Goal: Task Accomplishment & Management: Manage account settings

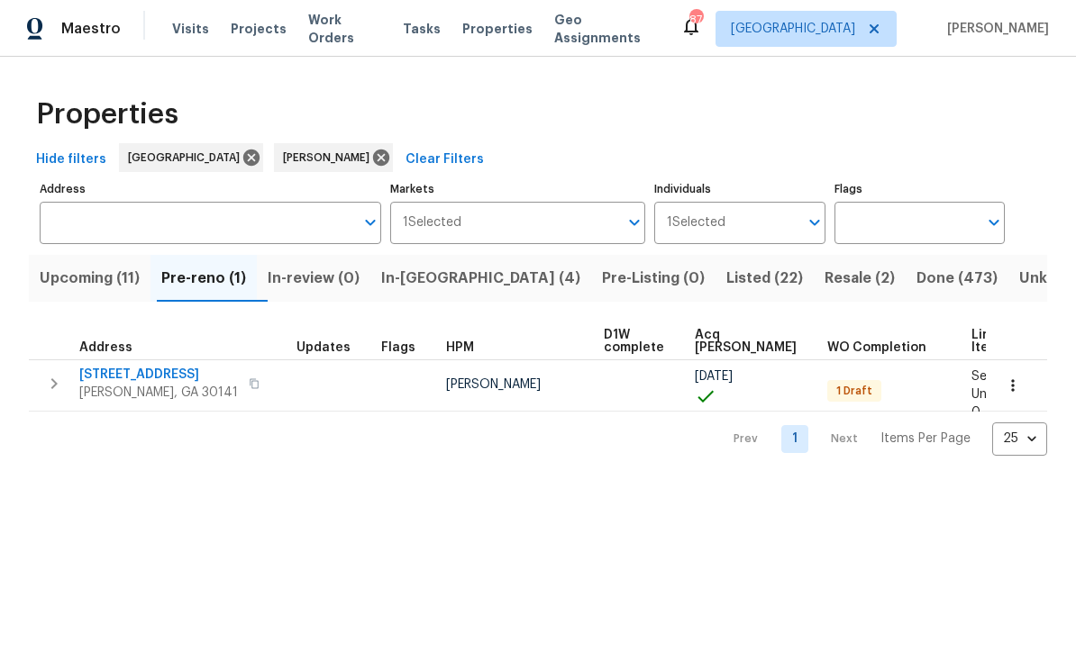
click at [1016, 375] on button "button" at bounding box center [1013, 386] width 40 height 40
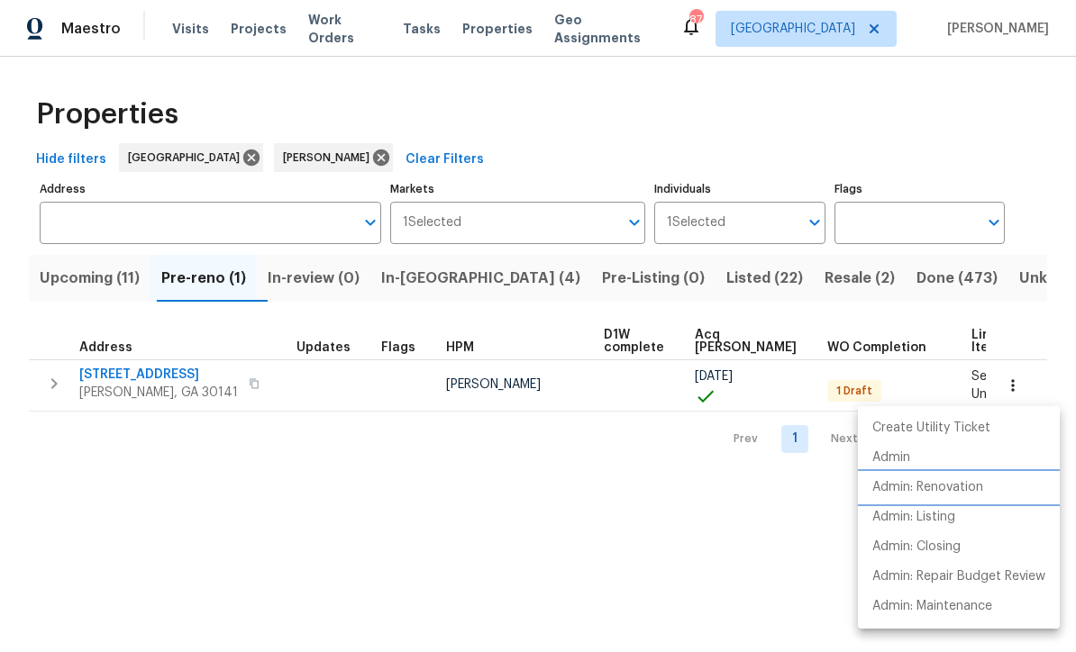
click at [983, 488] on p "Admin: Renovation" at bounding box center [927, 487] width 111 height 19
click at [430, 271] on div at bounding box center [538, 326] width 1076 height 652
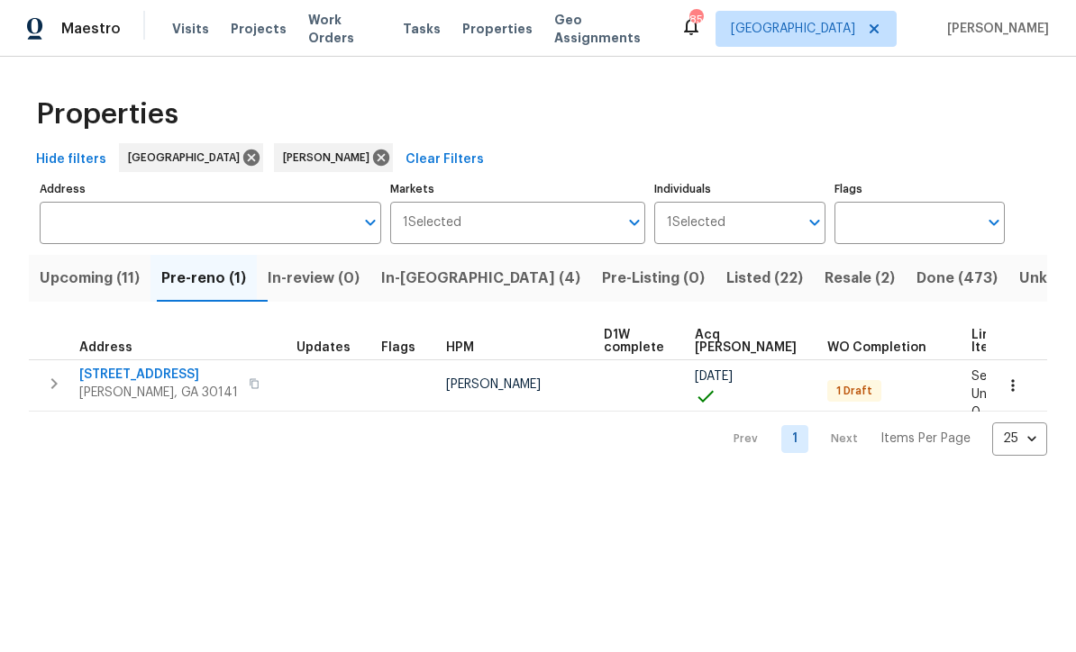
click at [444, 278] on span "In-reno (4)" at bounding box center [480, 278] width 199 height 25
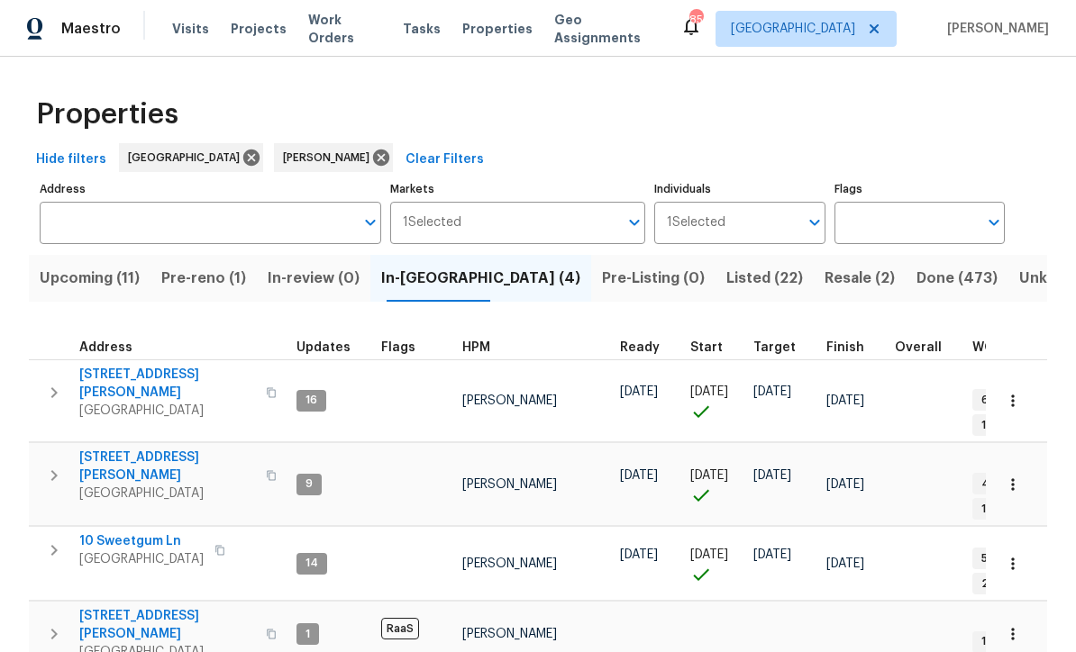
scroll to position [12, 0]
click at [134, 366] on span "306 Cooper Creek Dr" at bounding box center [167, 384] width 176 height 36
click at [112, 607] on span "8775 Lee Rd" at bounding box center [167, 625] width 176 height 36
click at [108, 449] on span "[STREET_ADDRESS][PERSON_NAME]" at bounding box center [167, 467] width 176 height 36
click at [108, 532] on span "10 Sweetgum Ln" at bounding box center [141, 541] width 124 height 18
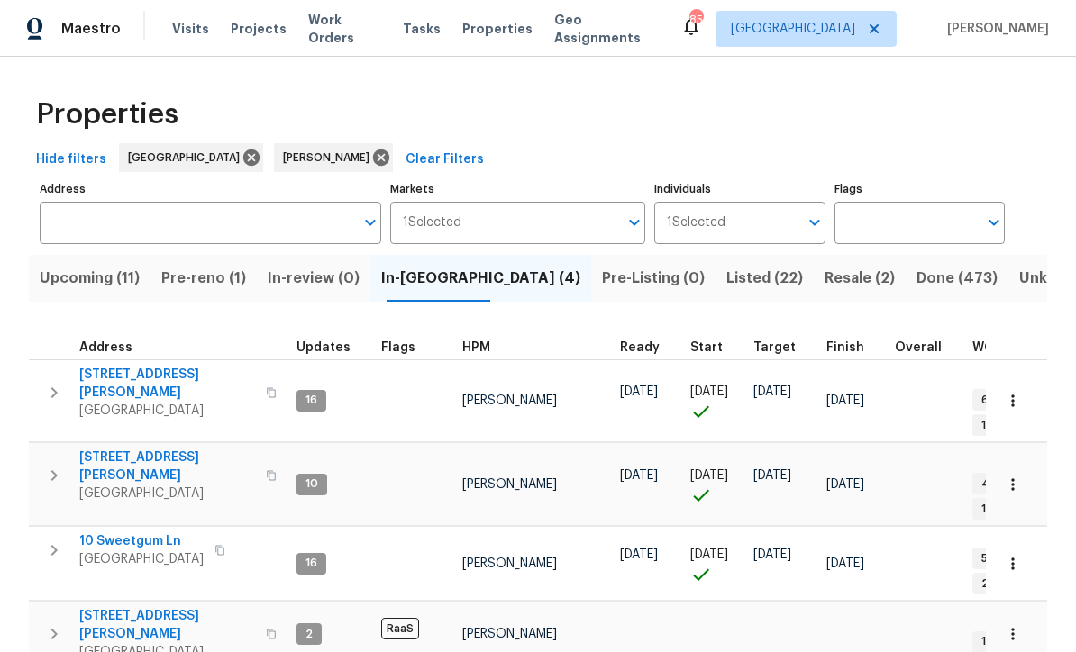
scroll to position [0, 0]
click at [118, 449] on span "61 Jeanette St" at bounding box center [167, 467] width 176 height 36
click at [115, 532] on span "10 Sweetgum Ln" at bounding box center [141, 541] width 124 height 18
click at [108, 607] on span "8775 Lee Rd" at bounding box center [167, 625] width 176 height 36
click at [203, 284] on span "Pre-reno (1)" at bounding box center [203, 278] width 85 height 25
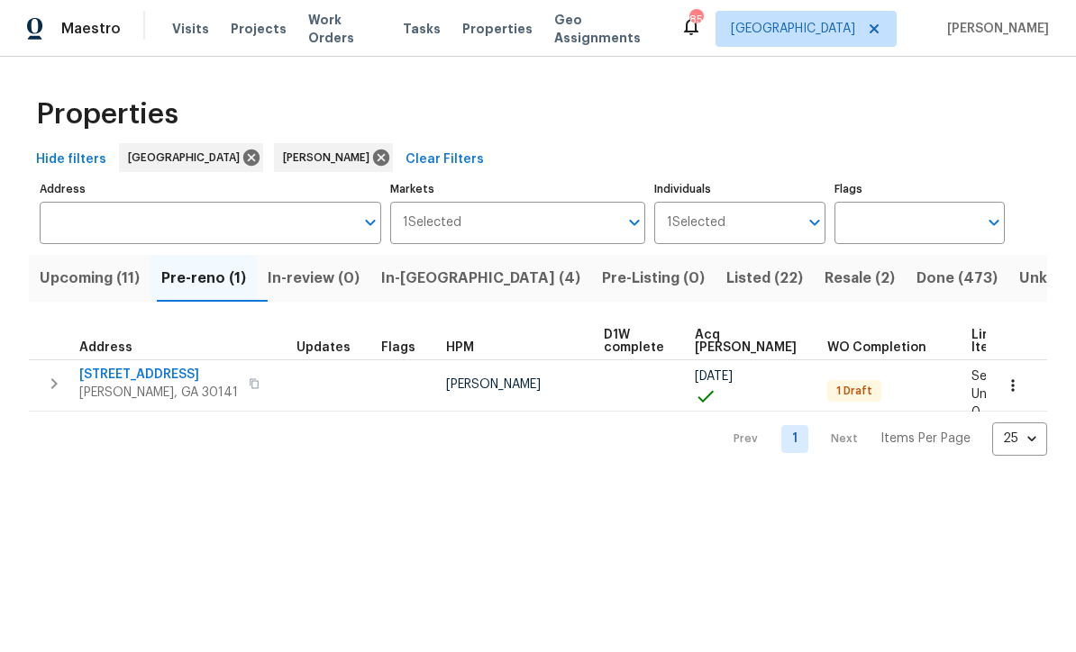
click at [1014, 392] on icon "button" at bounding box center [1012, 386] width 18 height 18
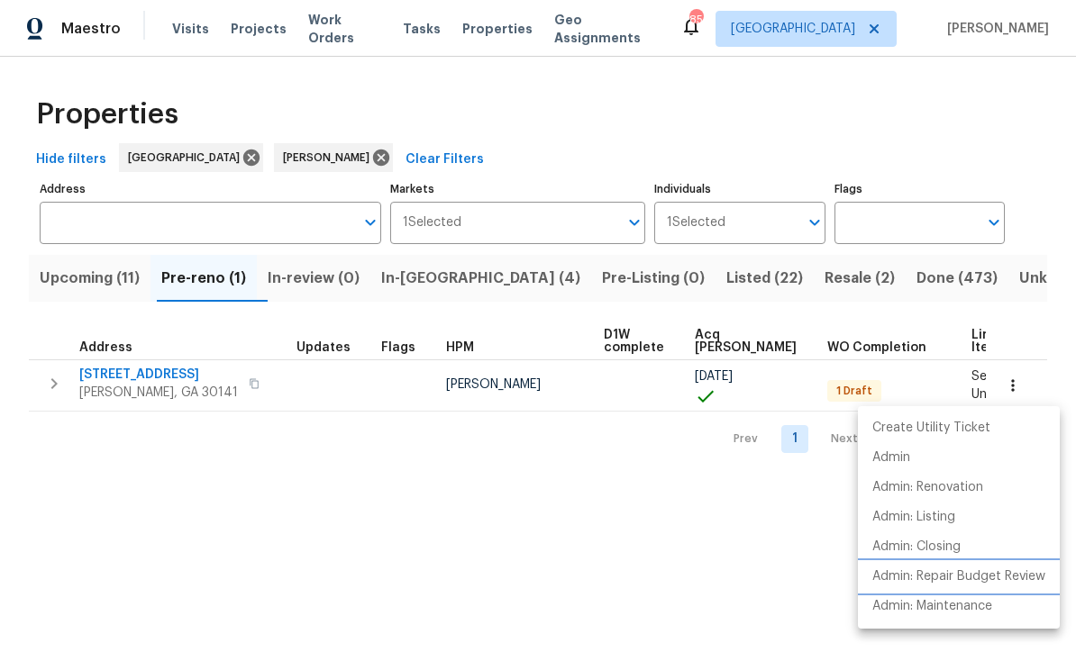
click at [1009, 577] on p "Admin: Repair Budget Review" at bounding box center [958, 576] width 173 height 19
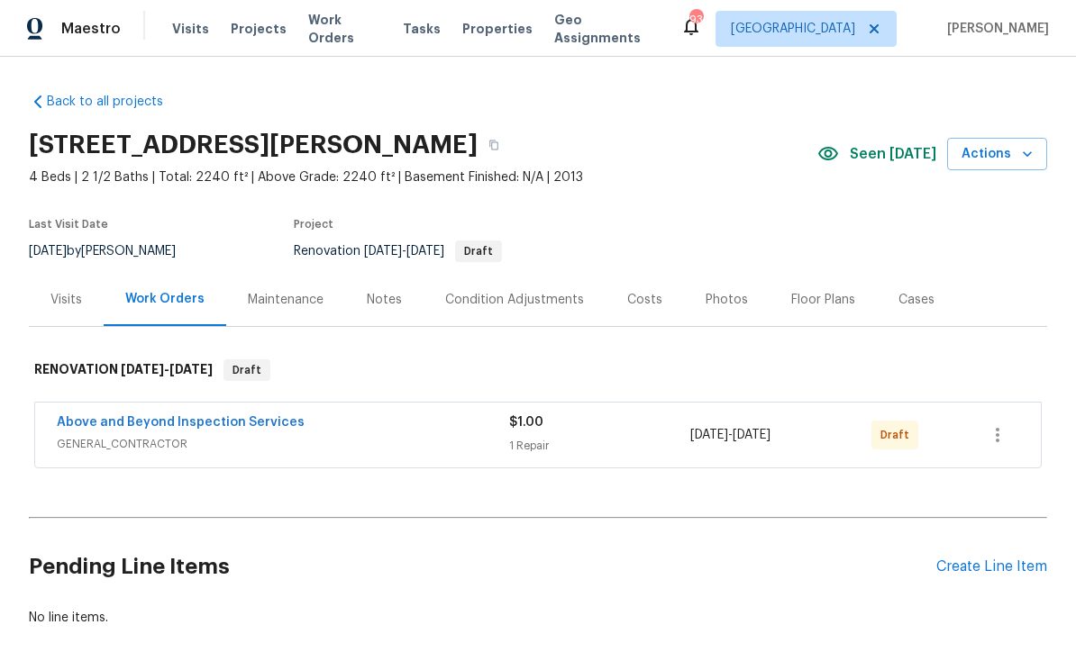
click at [55, 295] on div "Visits" at bounding box center [66, 300] width 32 height 18
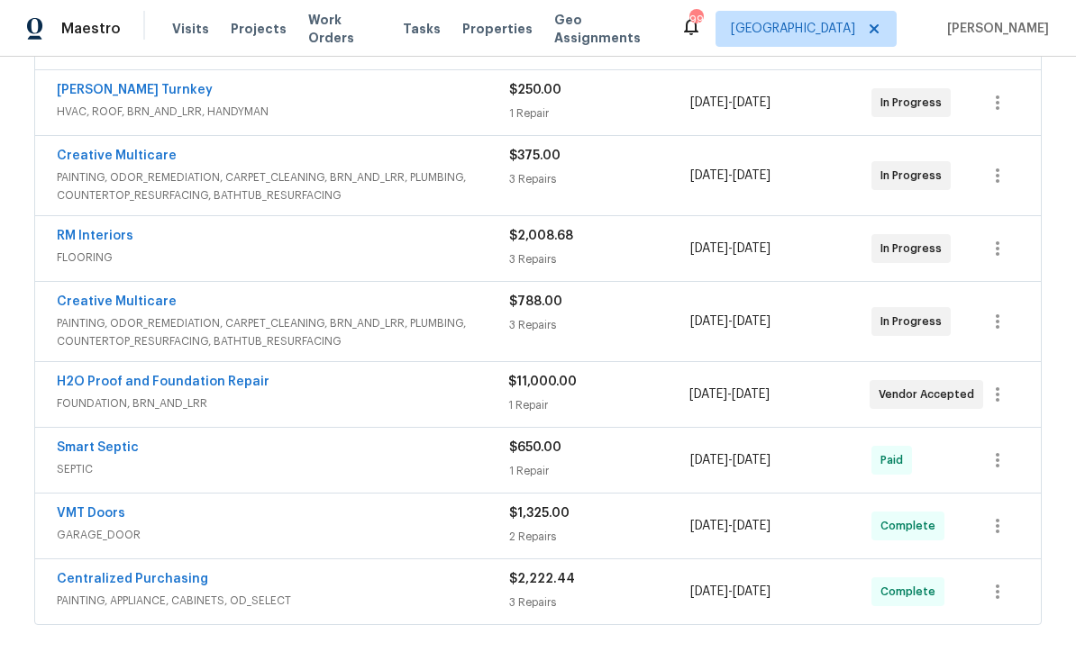
scroll to position [455, 0]
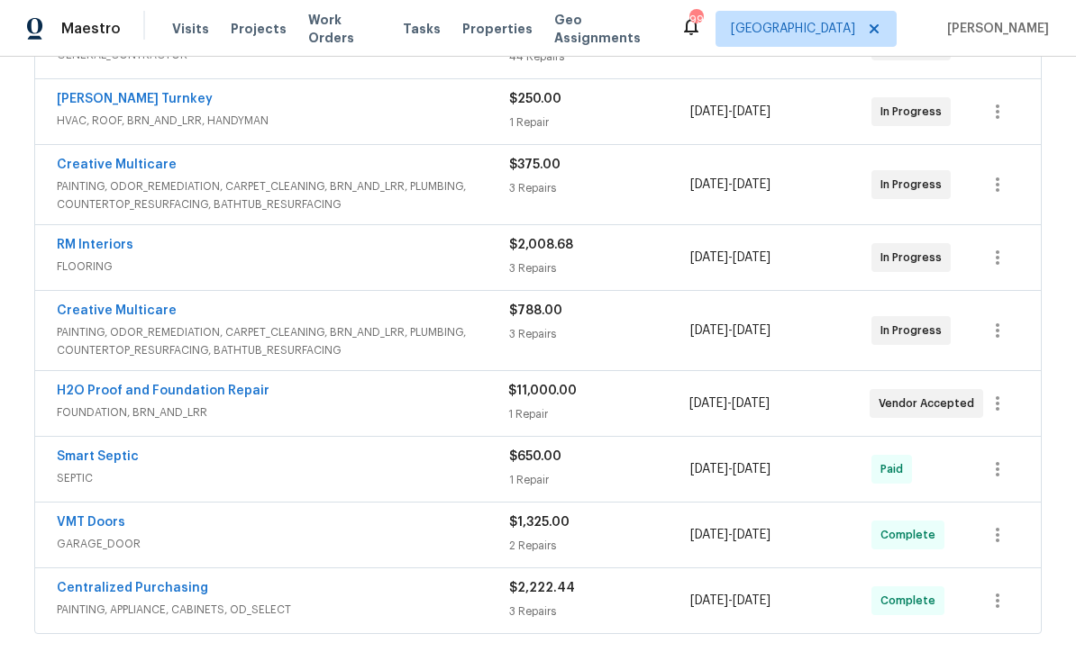
click at [96, 311] on link "Creative Multicare" at bounding box center [117, 310] width 120 height 13
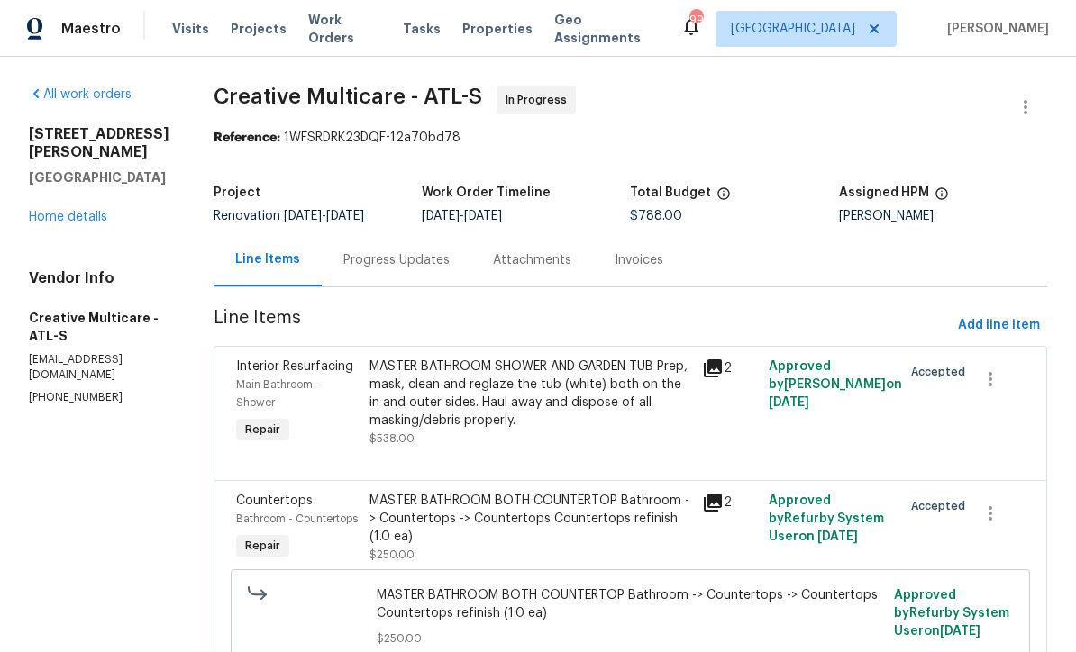
click at [425, 269] on div "Progress Updates" at bounding box center [396, 260] width 106 height 18
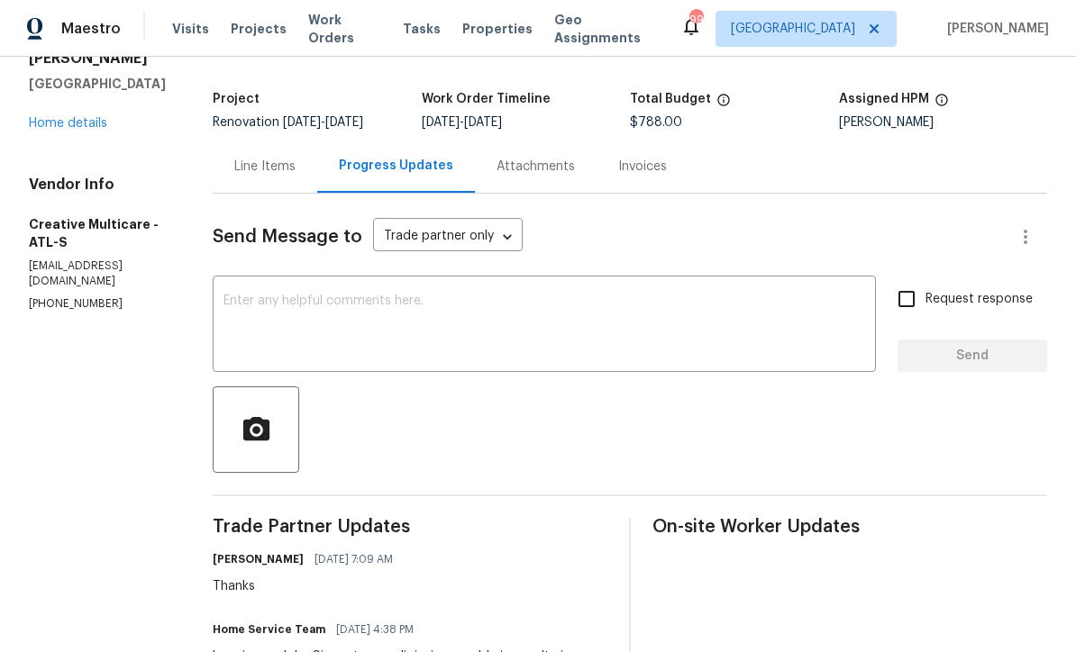
scroll to position [72, 0]
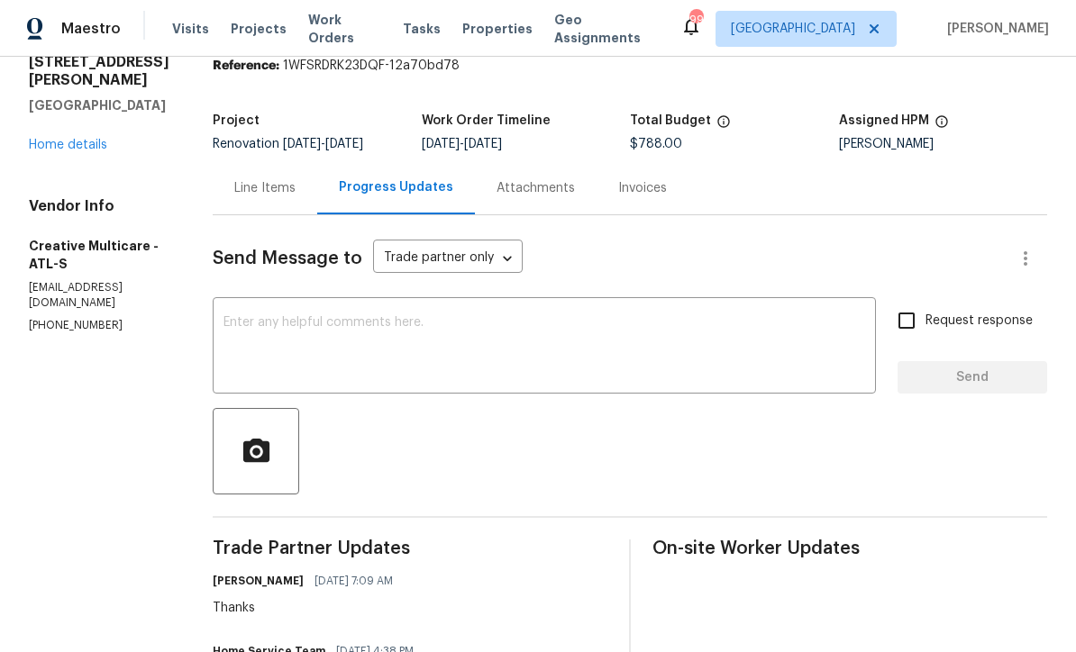
click at [52, 139] on link "Home details" at bounding box center [68, 145] width 78 height 13
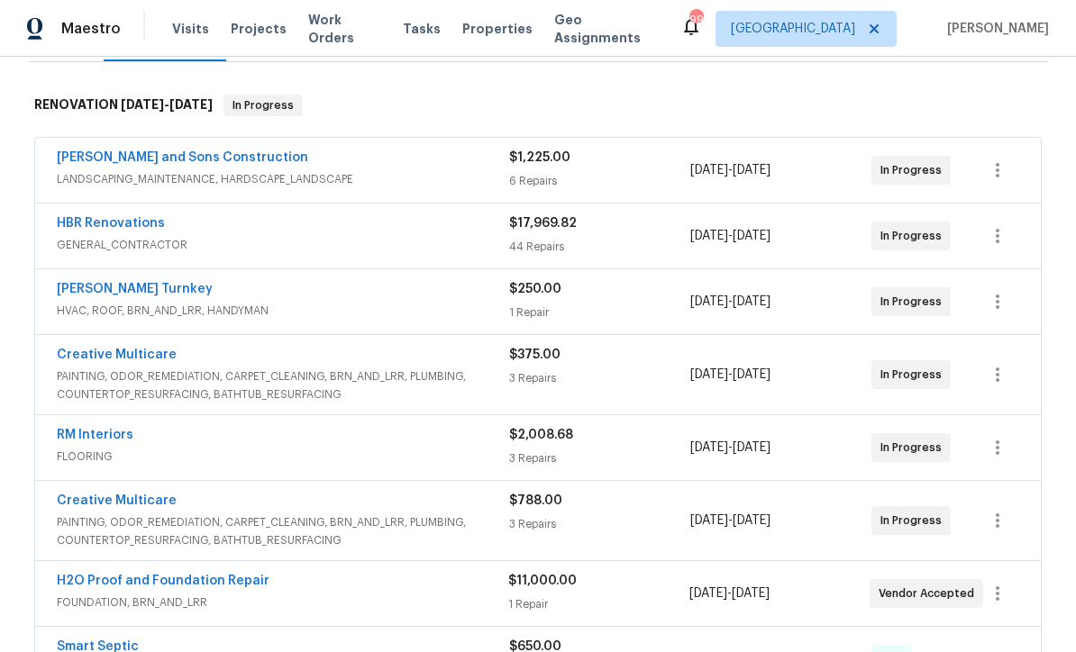
scroll to position [258, 0]
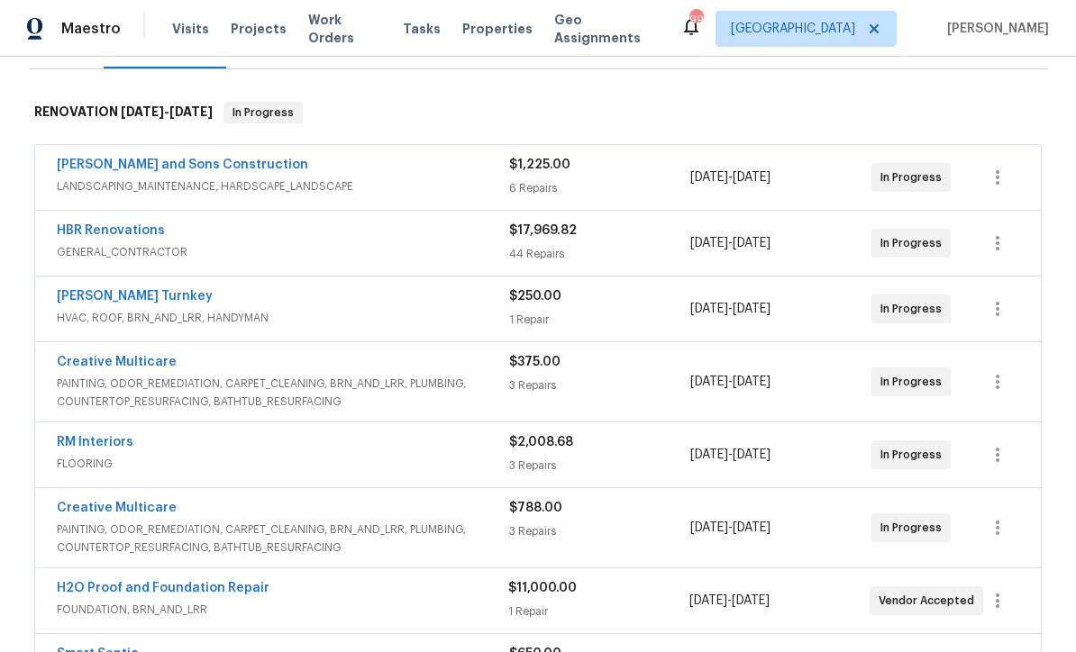
click at [106, 359] on link "Creative Multicare" at bounding box center [117, 362] width 120 height 13
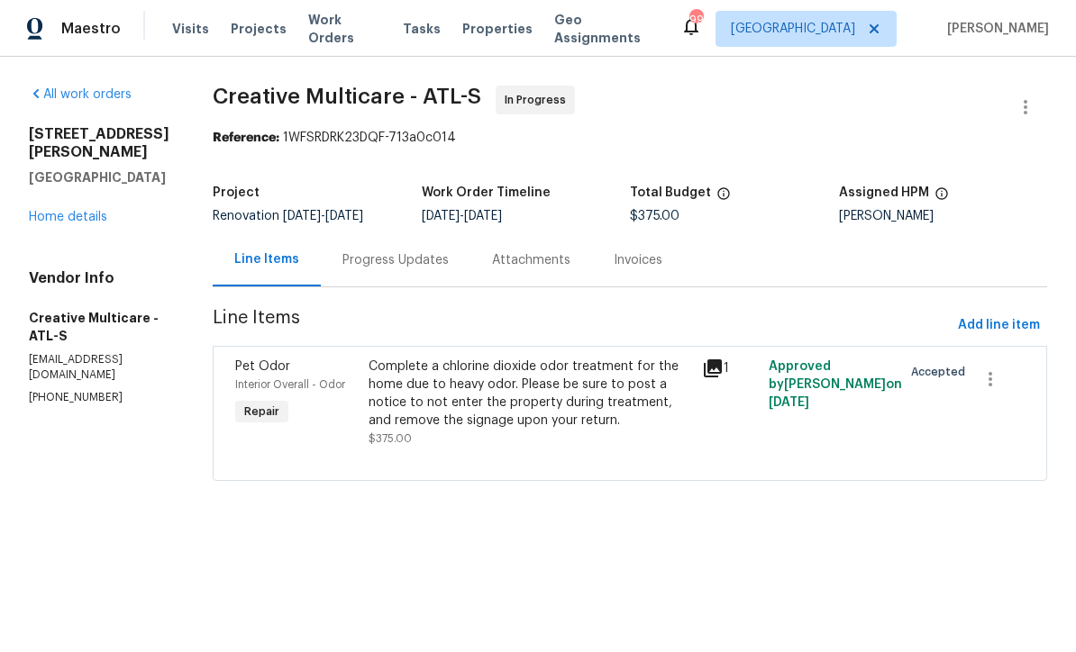
click at [412, 268] on div "Progress Updates" at bounding box center [395, 260] width 106 height 18
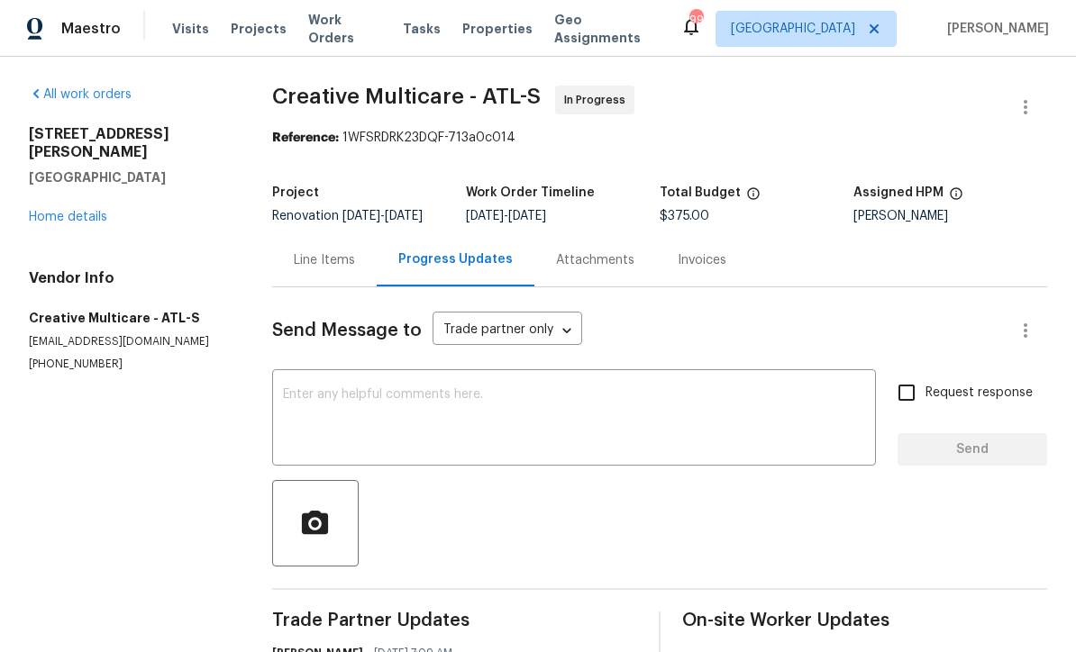
click at [67, 211] on link "Home details" at bounding box center [68, 217] width 78 height 13
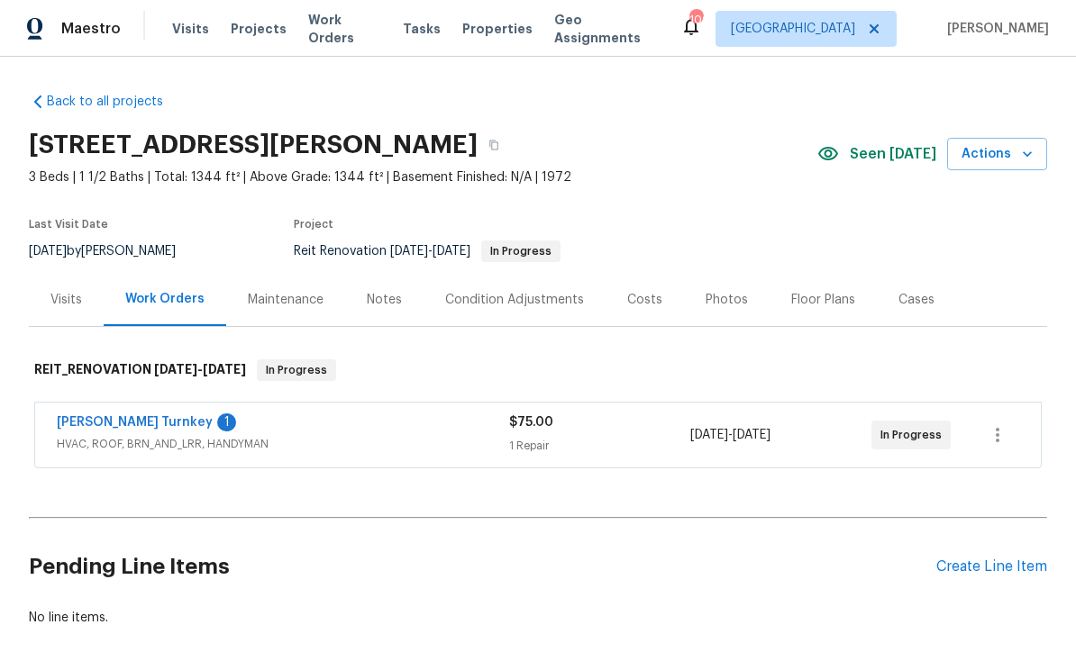
click at [97, 422] on link "Davis Turnkey" at bounding box center [135, 422] width 156 height 13
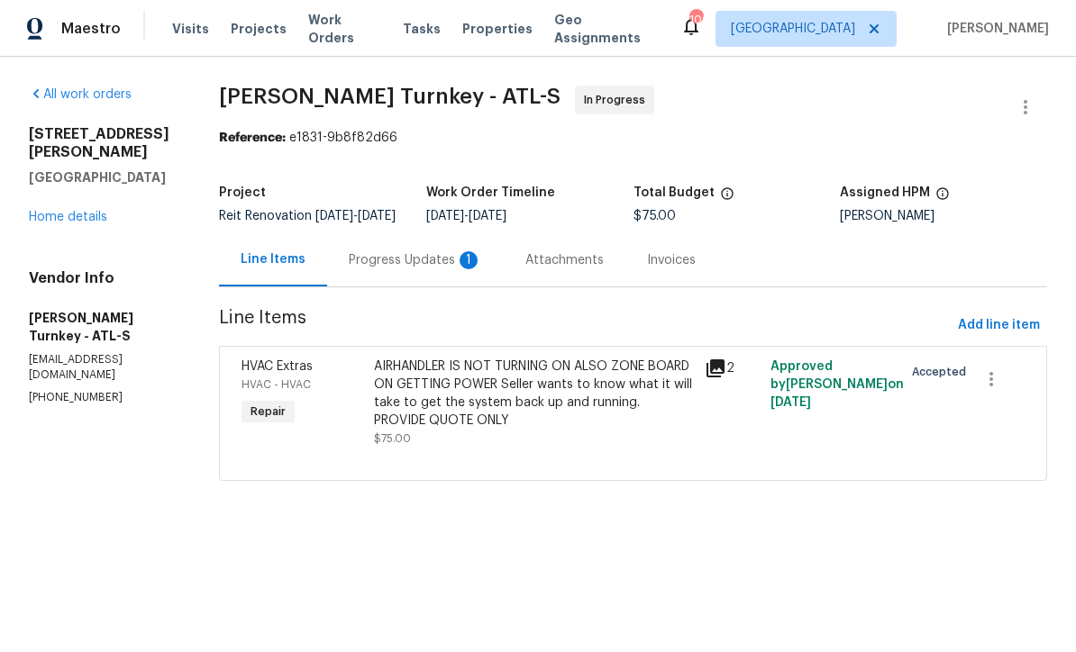
click at [388, 269] on div "Progress Updates 1" at bounding box center [415, 260] width 133 height 18
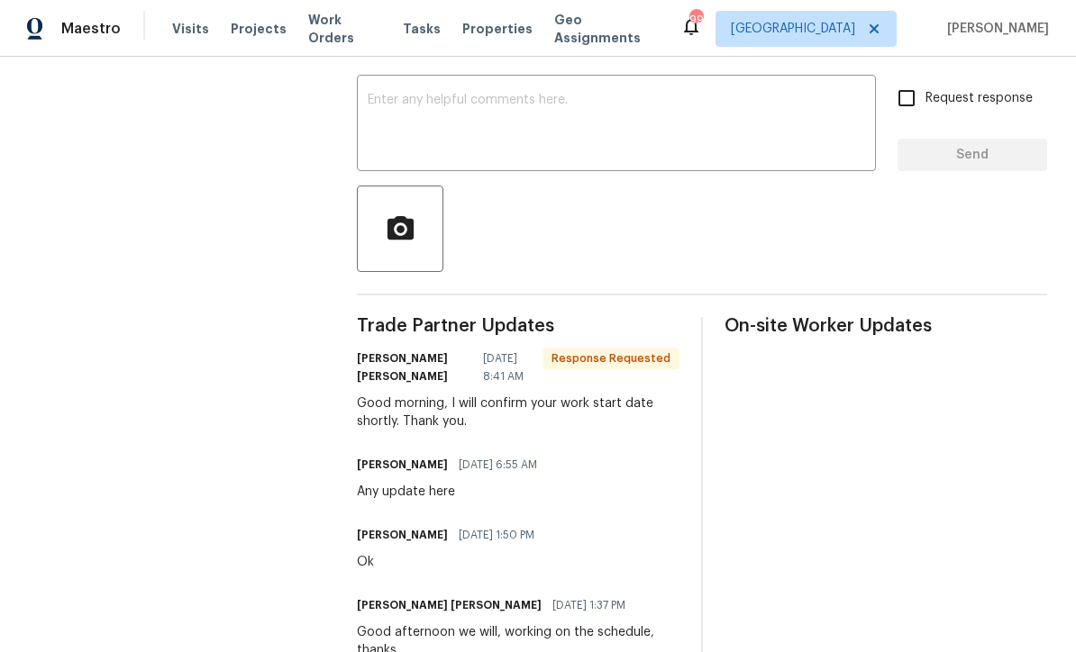
scroll to position [306, 0]
click at [388, 105] on textarea at bounding box center [616, 126] width 497 height 63
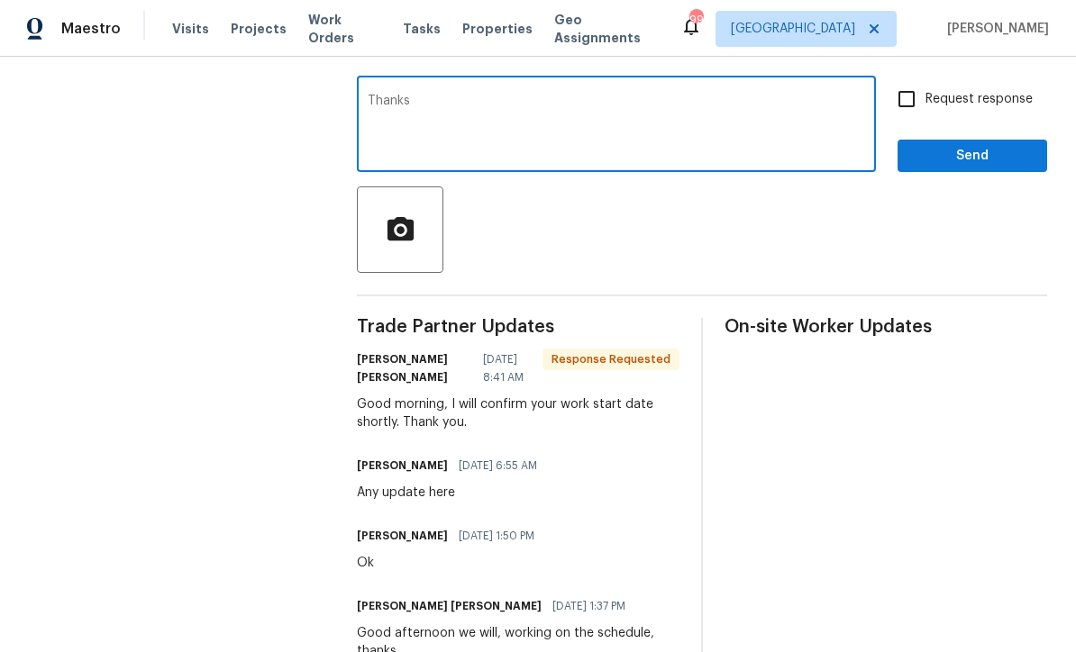
type textarea "Thanks"
click at [1012, 153] on span "Send" at bounding box center [972, 156] width 121 height 23
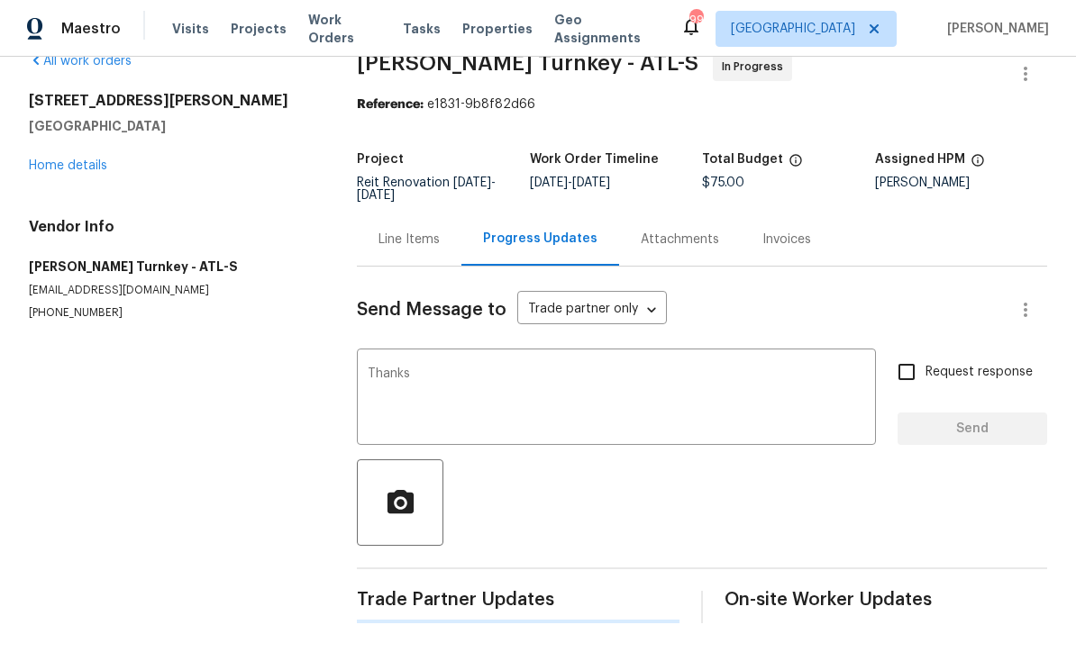
scroll to position [0, 0]
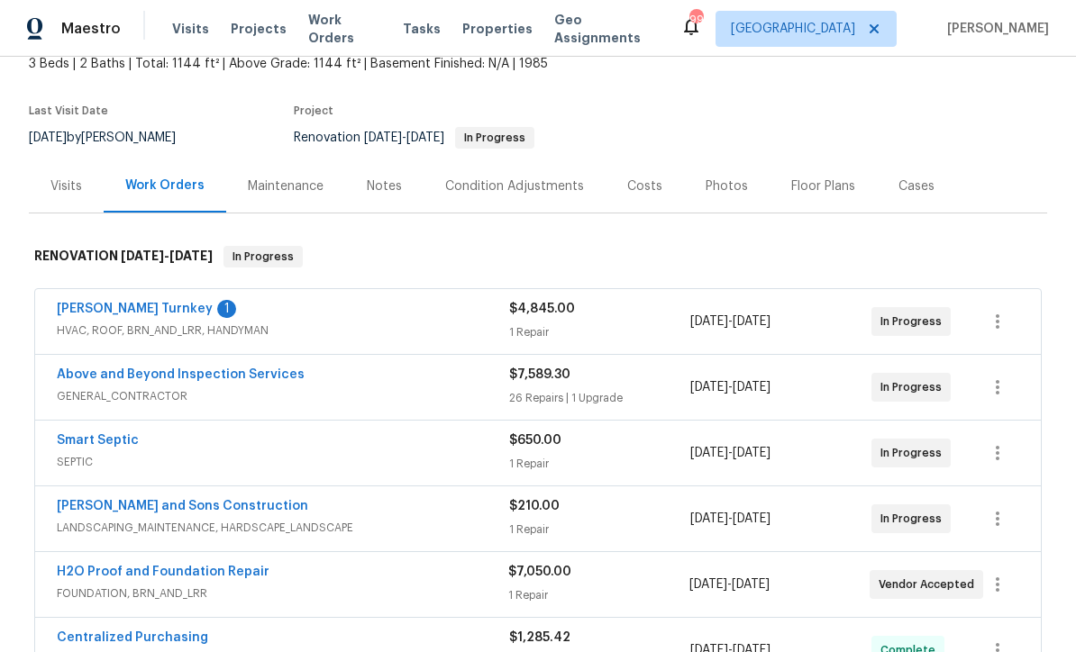
scroll to position [105, 0]
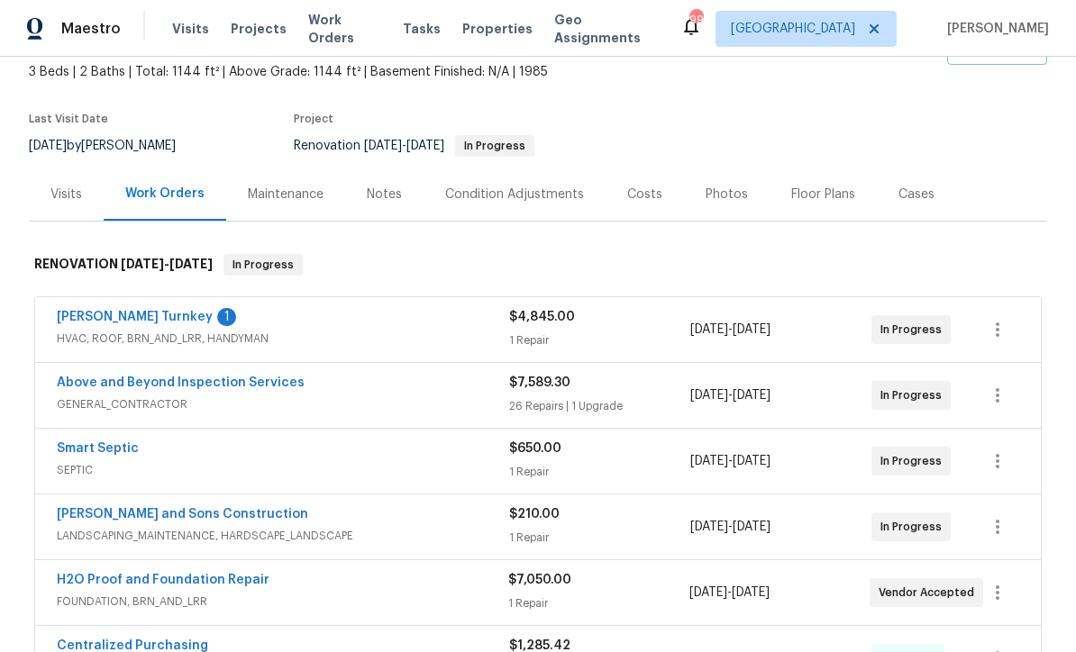
click at [89, 311] on link "[PERSON_NAME] Turnkey" at bounding box center [135, 317] width 156 height 13
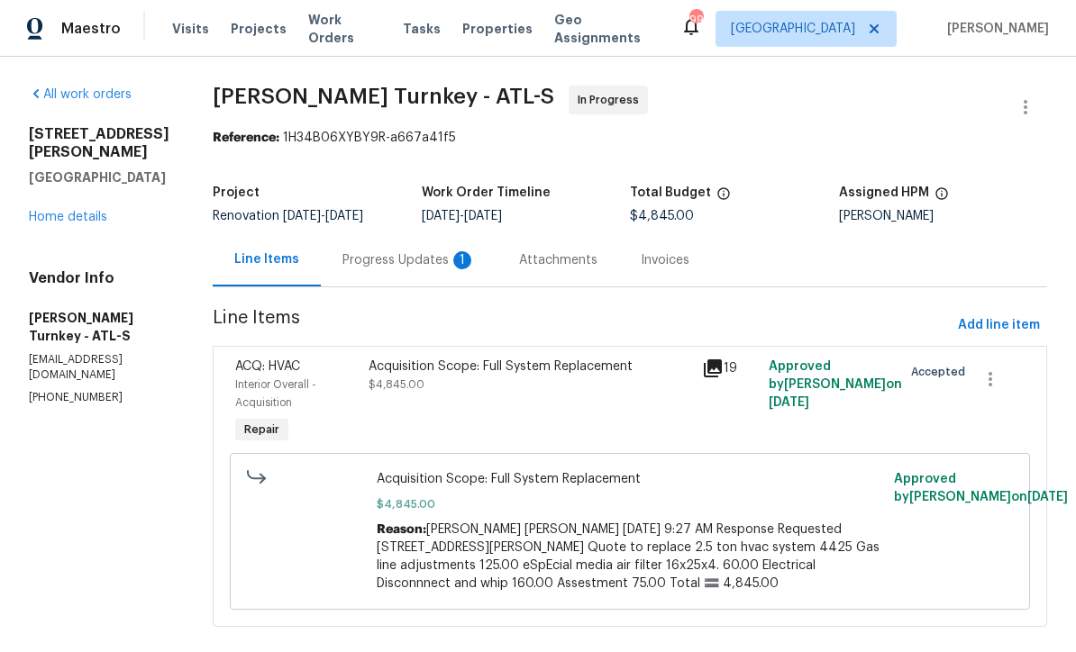
click at [355, 259] on div "Progress Updates 1" at bounding box center [408, 260] width 133 height 18
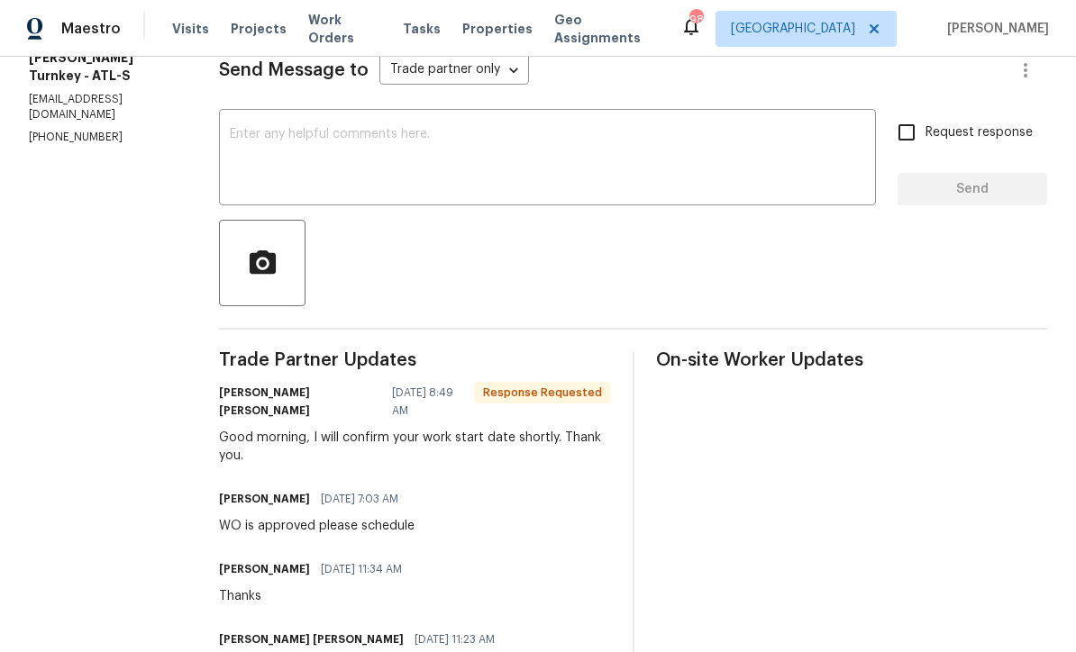
scroll to position [250, 0]
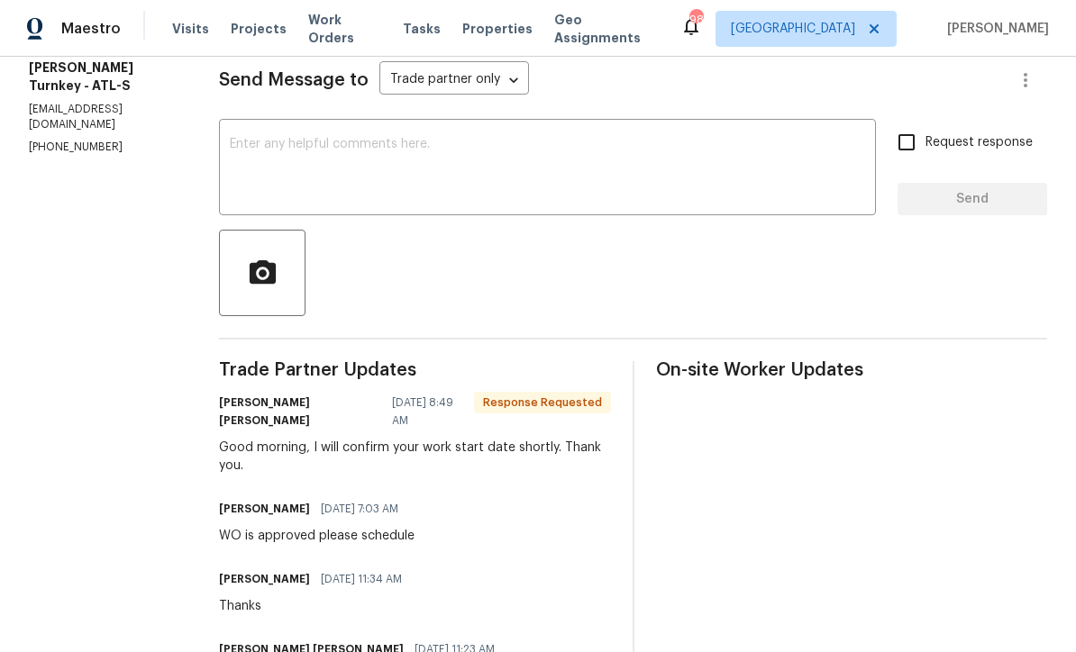
click at [248, 141] on textarea at bounding box center [547, 169] width 635 height 63
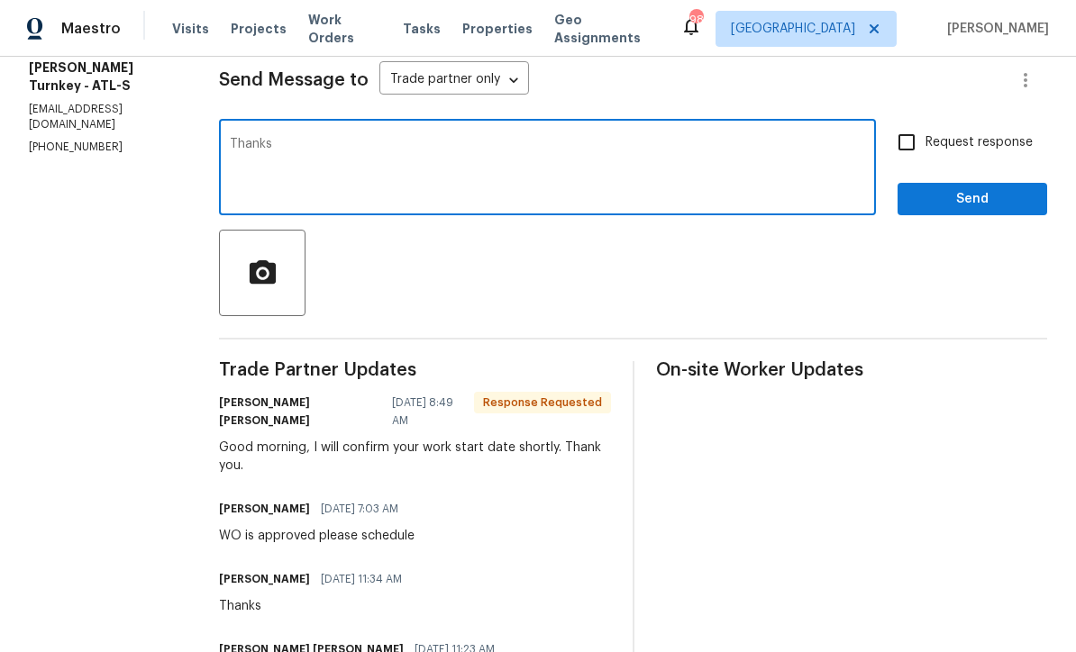
type textarea "Thanks"
click at [1012, 206] on span "Send" at bounding box center [972, 199] width 121 height 23
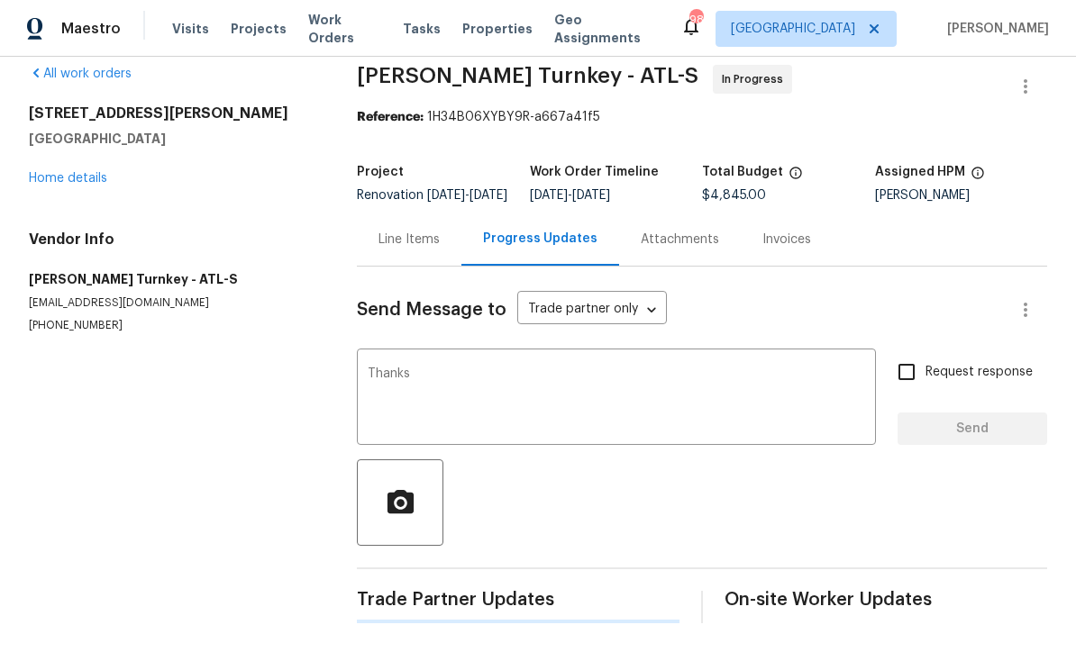
scroll to position [0, 0]
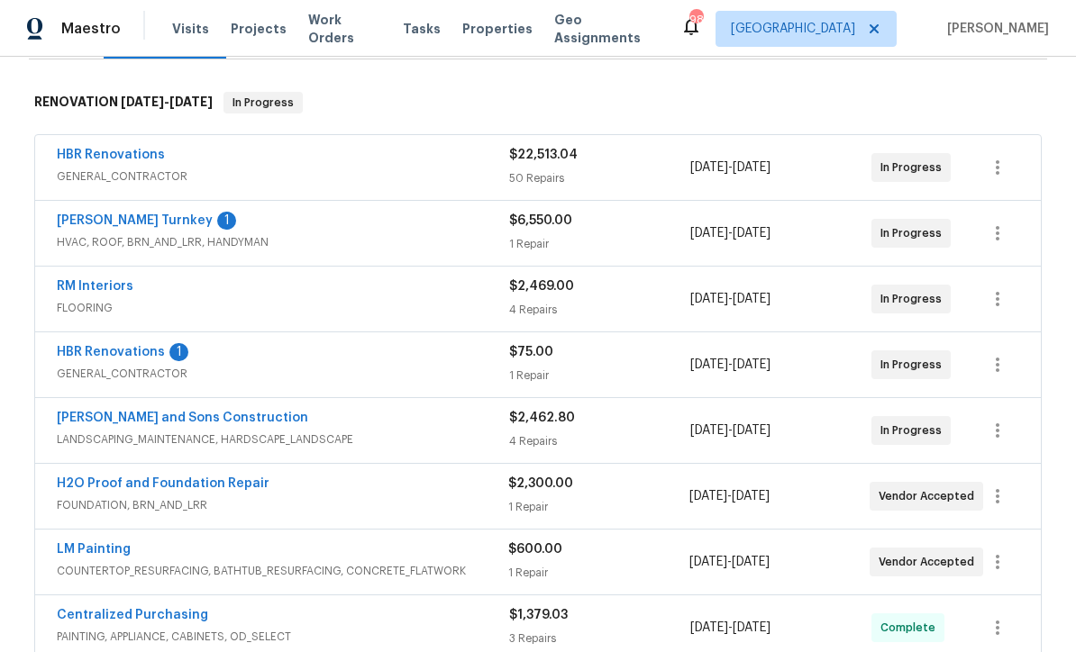
scroll to position [212, 0]
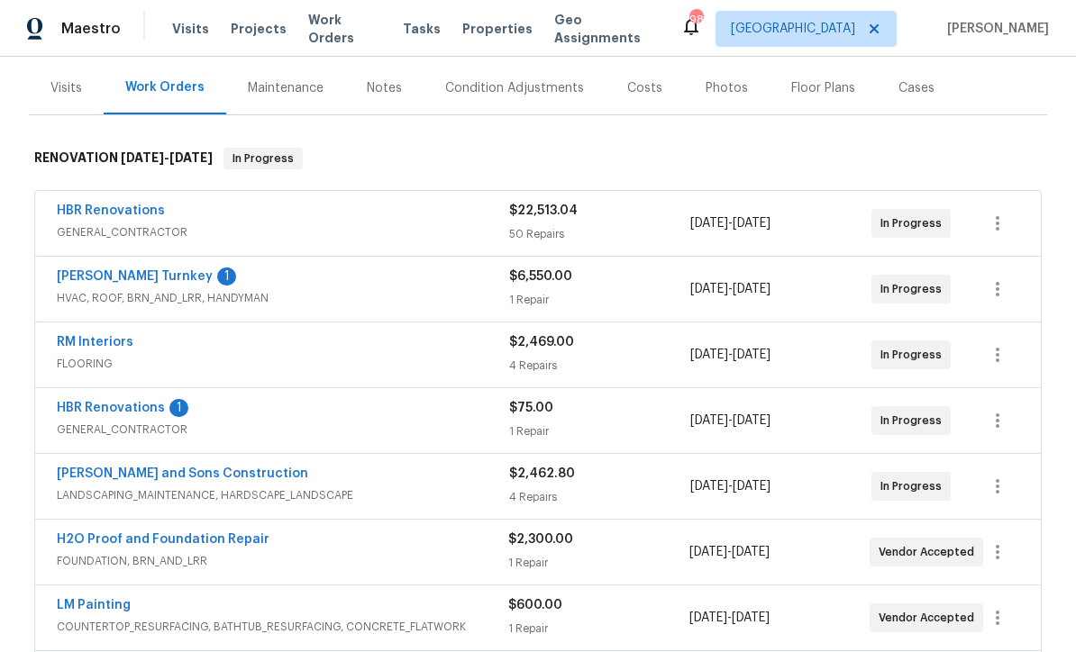
click at [104, 409] on link "HBR Renovations" at bounding box center [111, 408] width 108 height 13
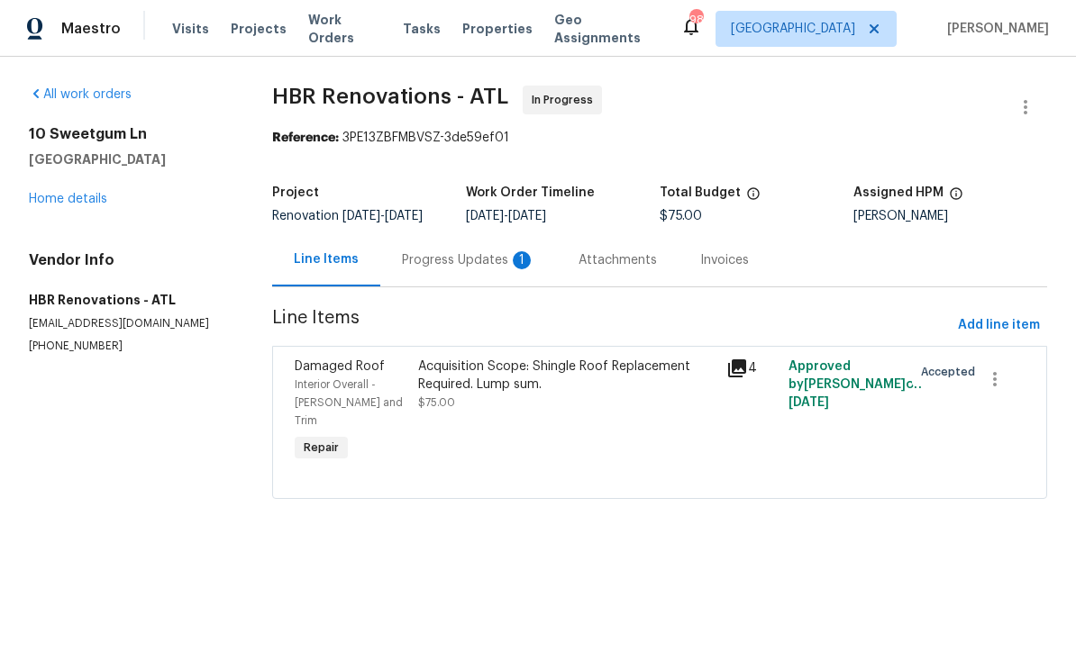
click at [445, 269] on div "Progress Updates 1" at bounding box center [468, 260] width 133 height 18
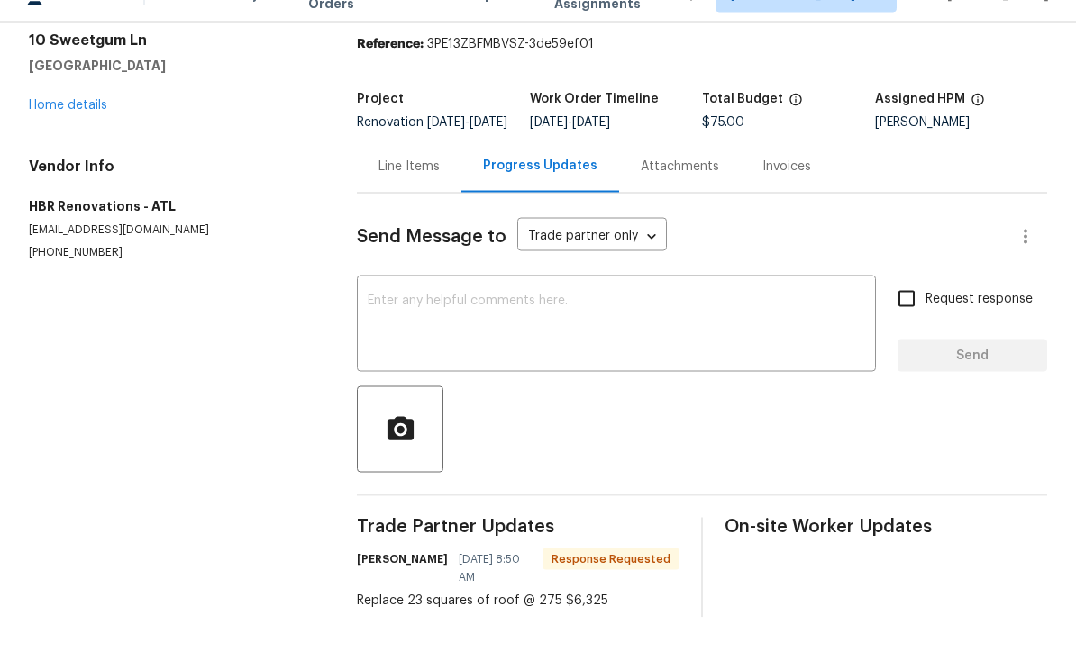
scroll to position [59, 0]
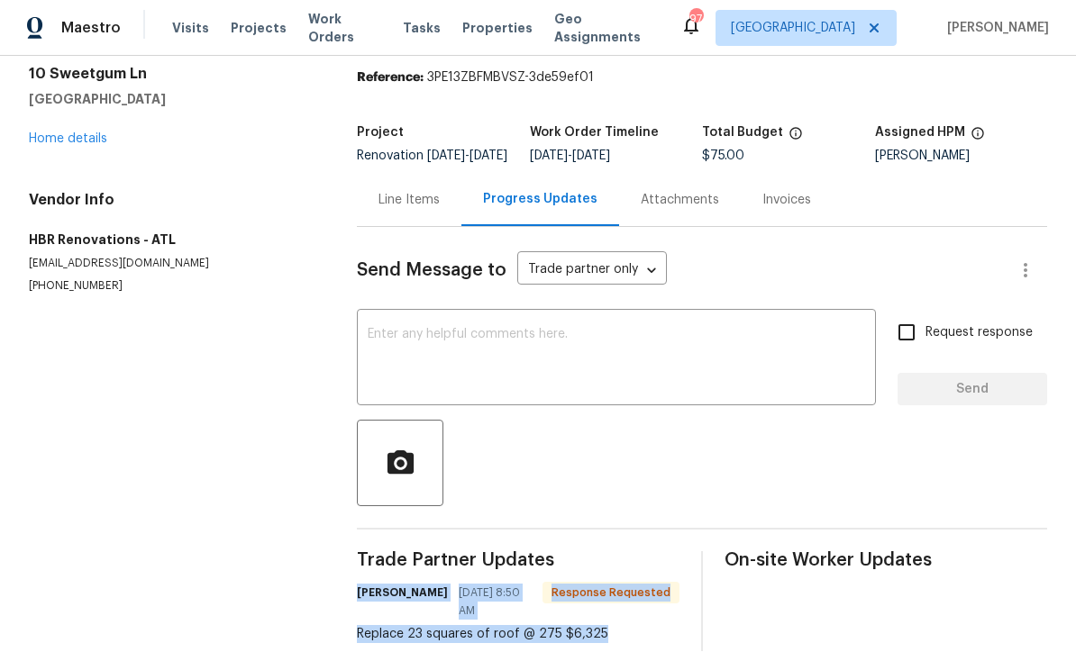
copy div "Wendy Rodriguez 09/29/2025 8:50 AM Response Requested Replace 23 squares of roo…"
click at [381, 329] on textarea at bounding box center [616, 360] width 497 height 63
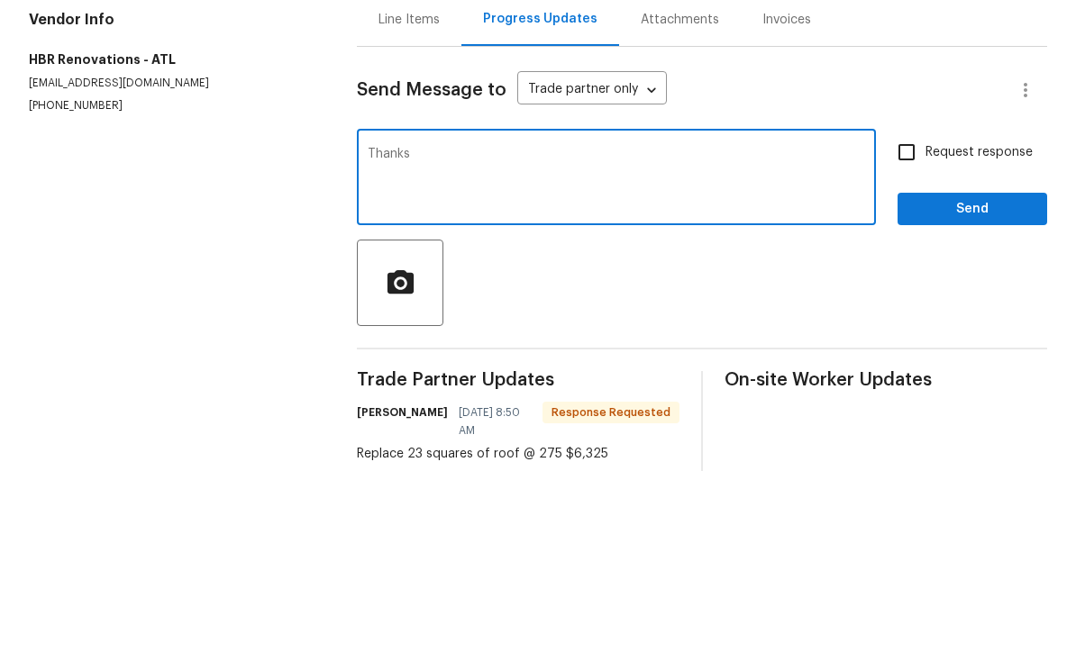
type textarea "Thanks"
click at [996, 379] on span "Send" at bounding box center [972, 390] width 121 height 23
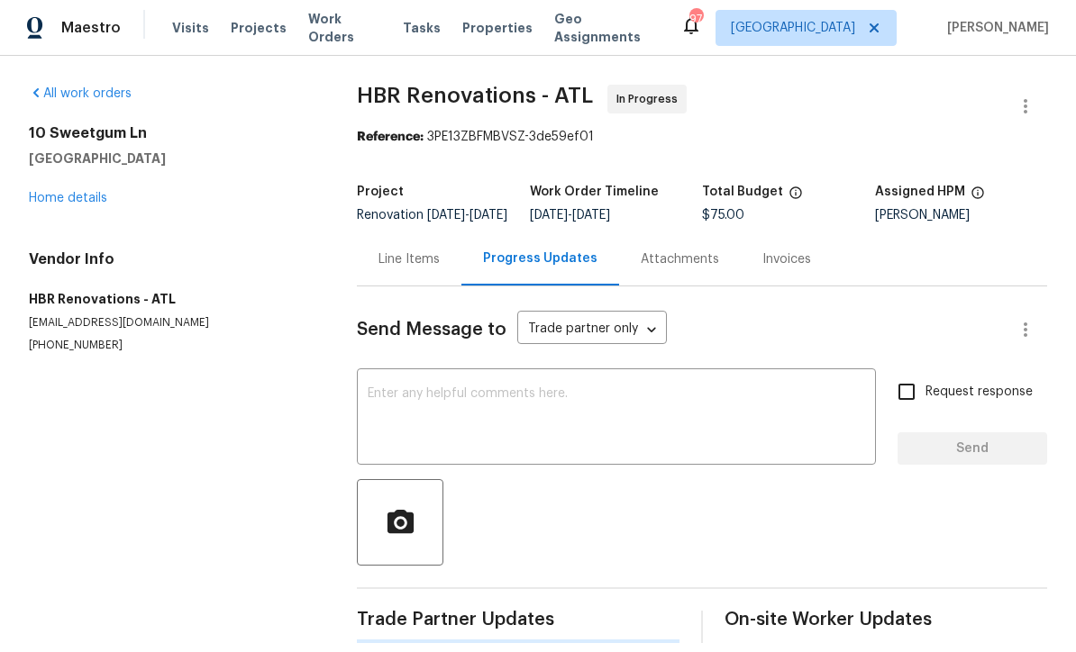
scroll to position [35, 0]
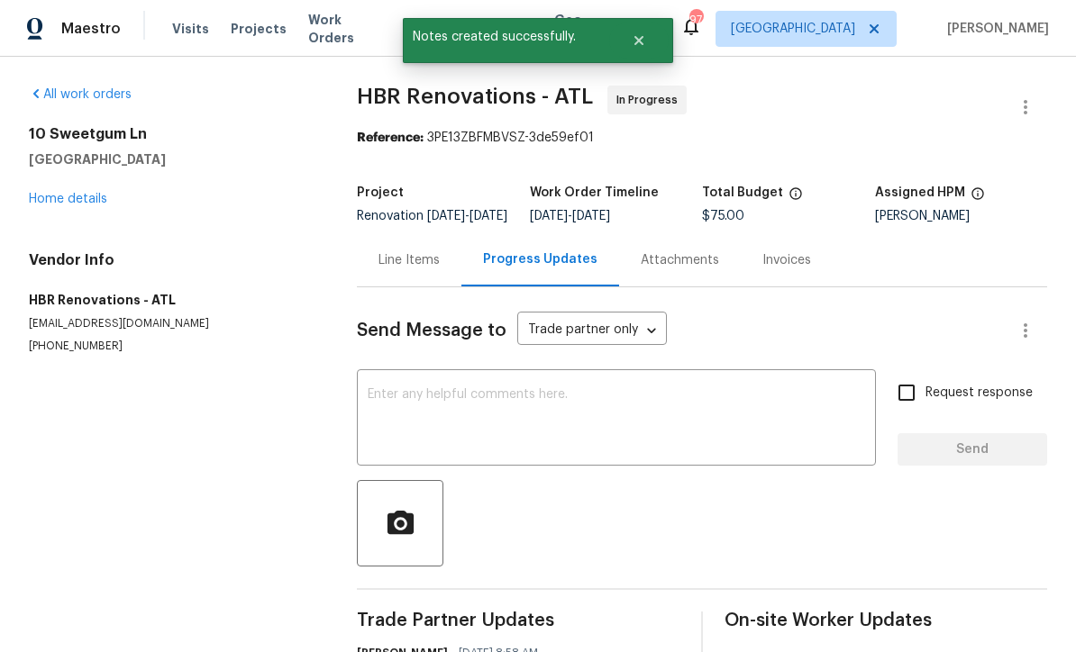
click at [404, 251] on div "Line Items" at bounding box center [408, 260] width 61 height 18
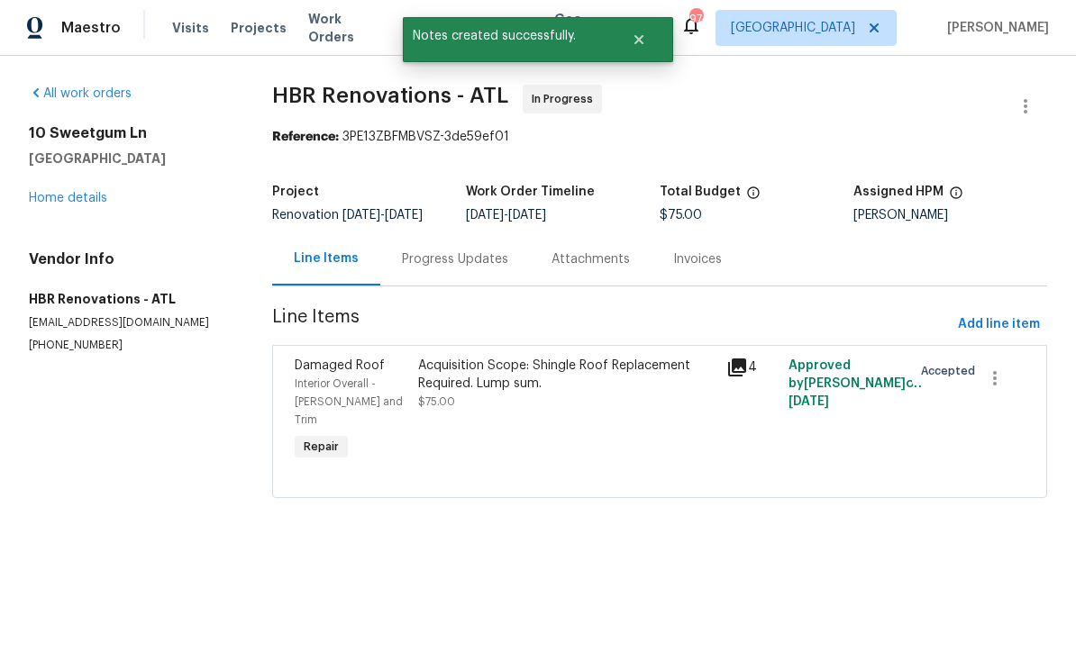
click at [458, 394] on div "Acquisition Scope: Shingle Roof Replacement Required. Lump sum." at bounding box center [566, 376] width 297 height 36
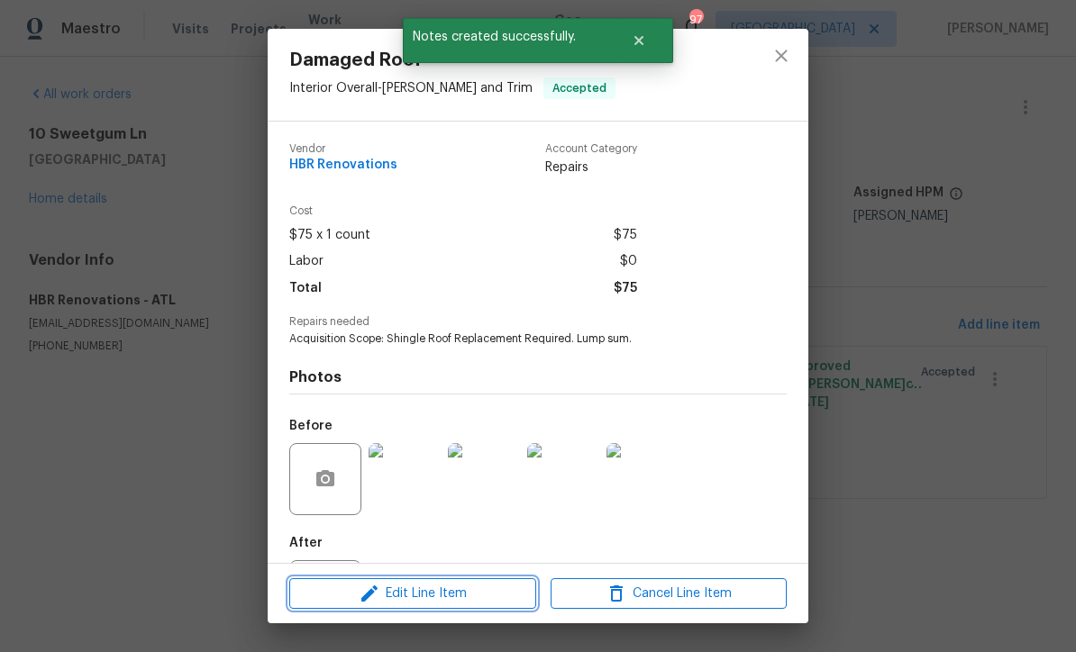
click at [410, 589] on span "Edit Line Item" at bounding box center [413, 594] width 236 height 23
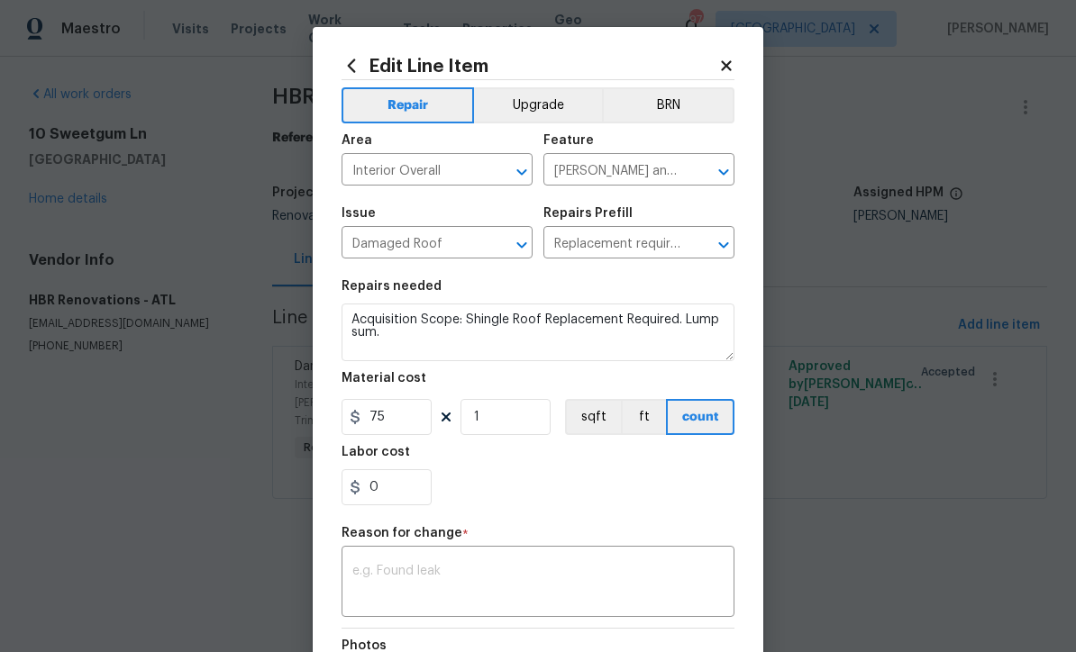
click at [362, 576] on textarea at bounding box center [537, 584] width 371 height 38
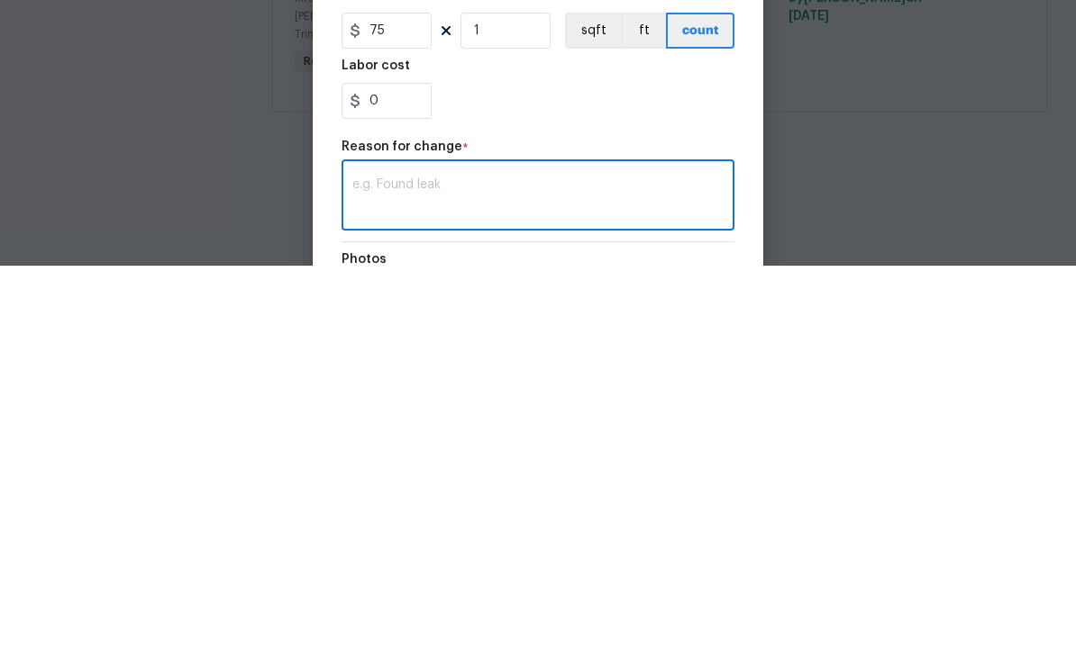
scroll to position [1, 0]
paste textarea "Wendy Rodriguez 09/29/2025 8:50 AM Response Requested Replace 23 squares of roo…"
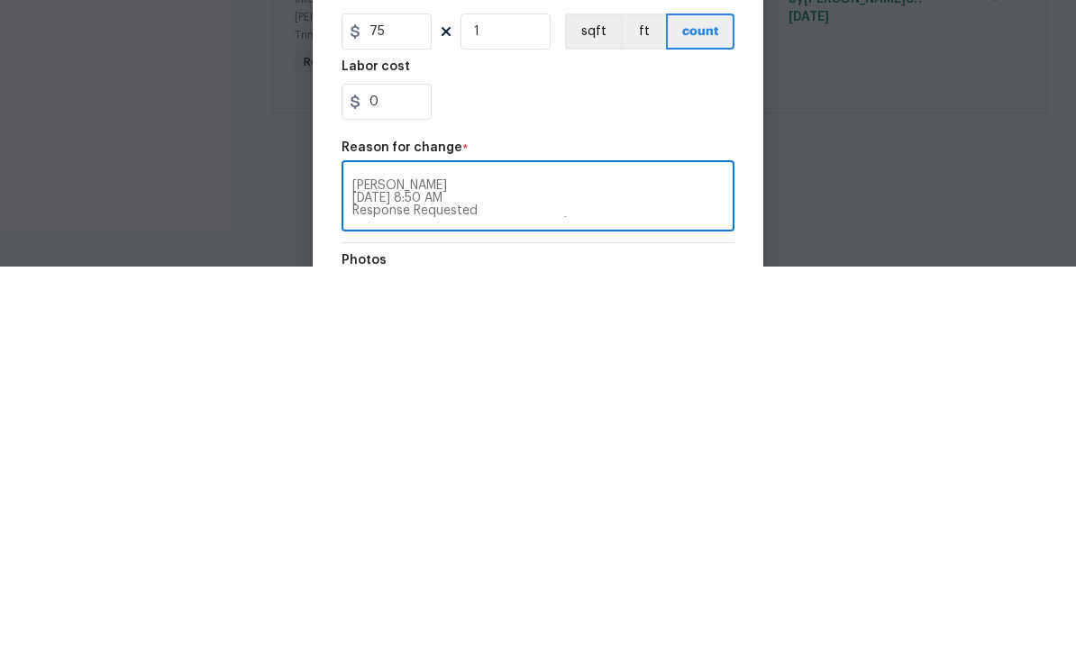
scroll to position [0, 0]
type textarea "Wendy Rodriguez 09/29/2025 8:50 AM Response Requested Replace 23 squares of roo…"
click at [405, 399] on input "75" at bounding box center [386, 417] width 90 height 36
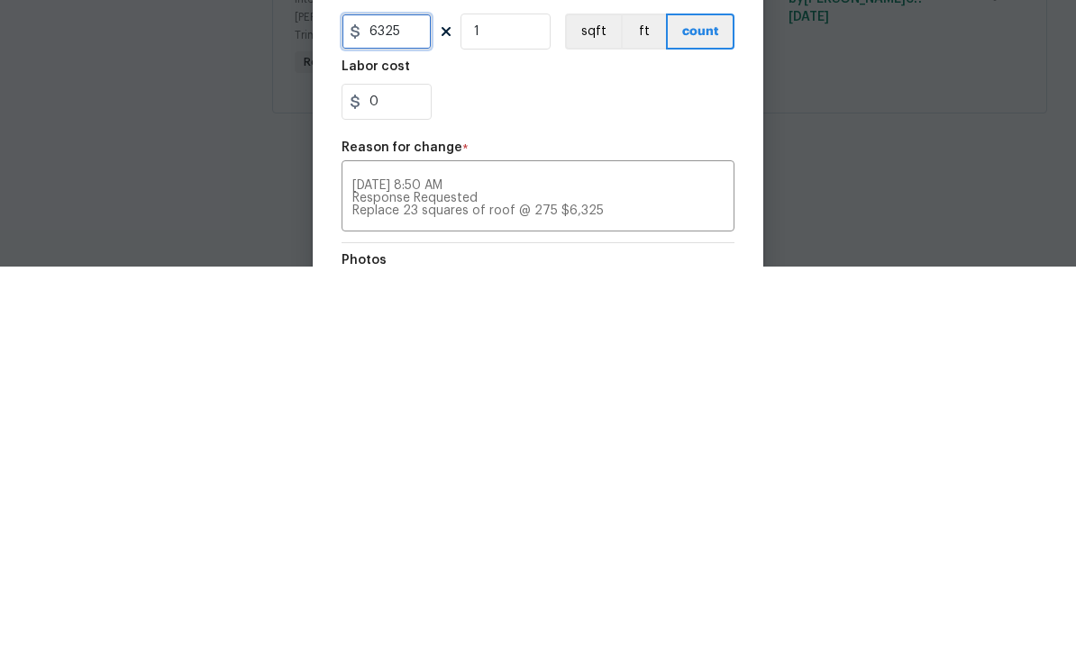
type input "6325"
click at [514, 469] on div "0" at bounding box center [537, 487] width 393 height 36
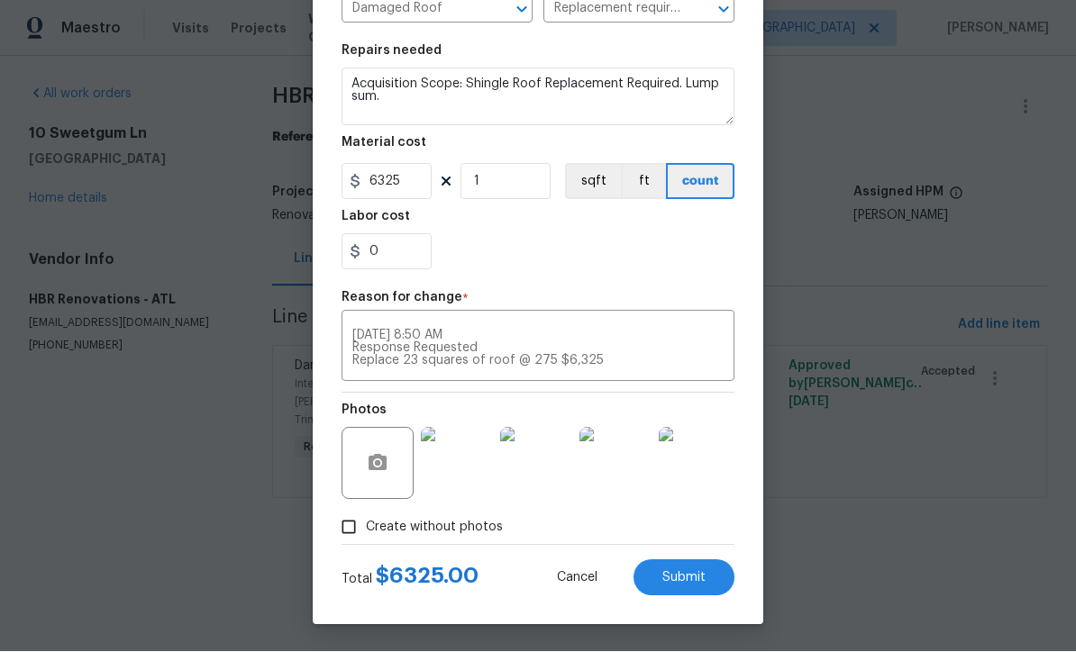
scroll to position [239, 0]
click at [685, 573] on span "Submit" at bounding box center [683, 579] width 43 height 14
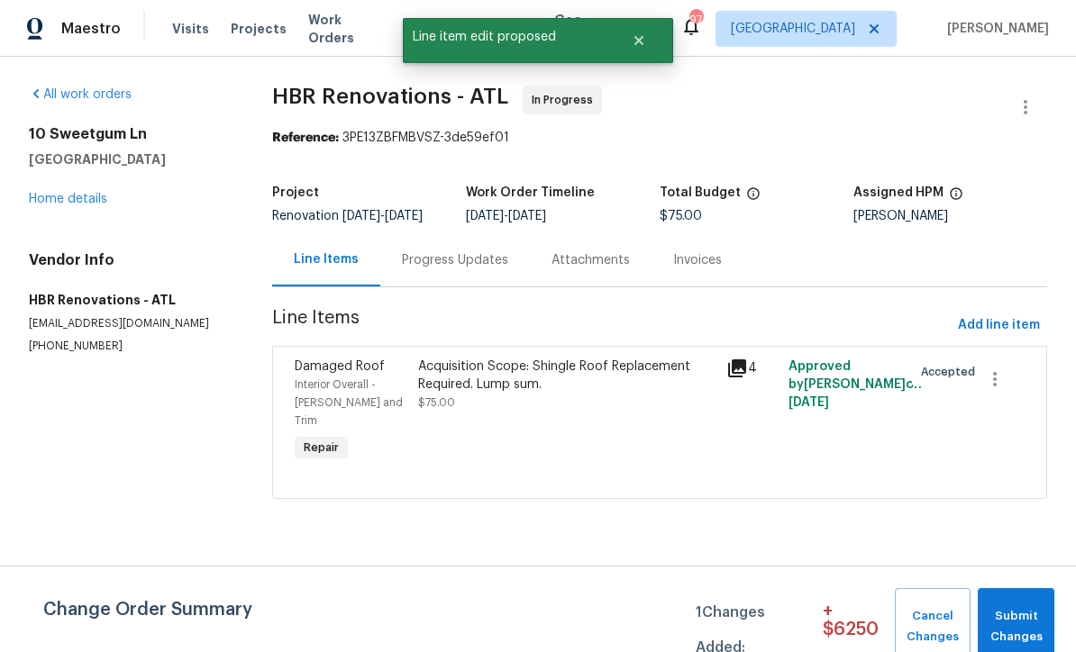
scroll to position [0, 0]
click at [1031, 608] on span "Submit Changes" at bounding box center [1015, 626] width 59 height 41
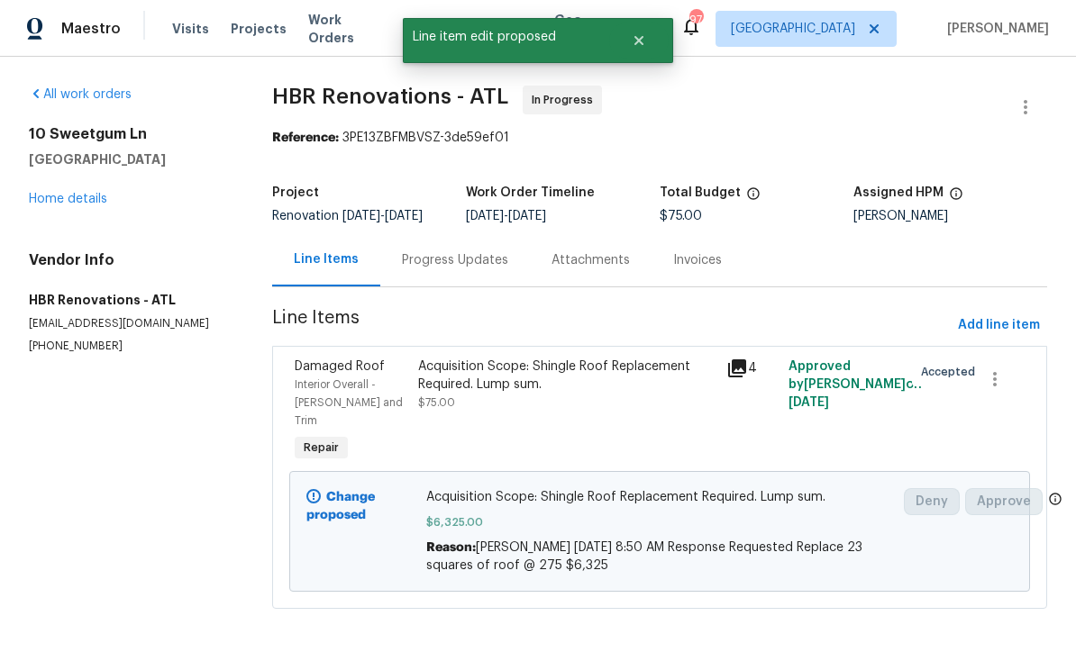
click at [55, 195] on link "Home details" at bounding box center [68, 199] width 78 height 13
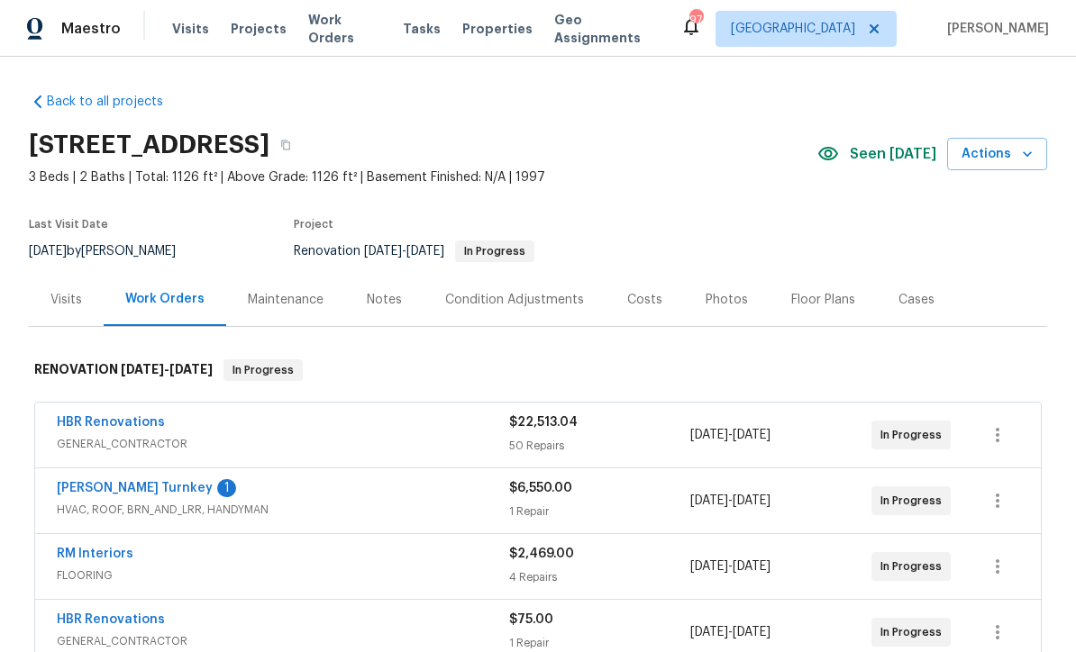
click at [95, 493] on link "Davis Turnkey" at bounding box center [135, 488] width 156 height 13
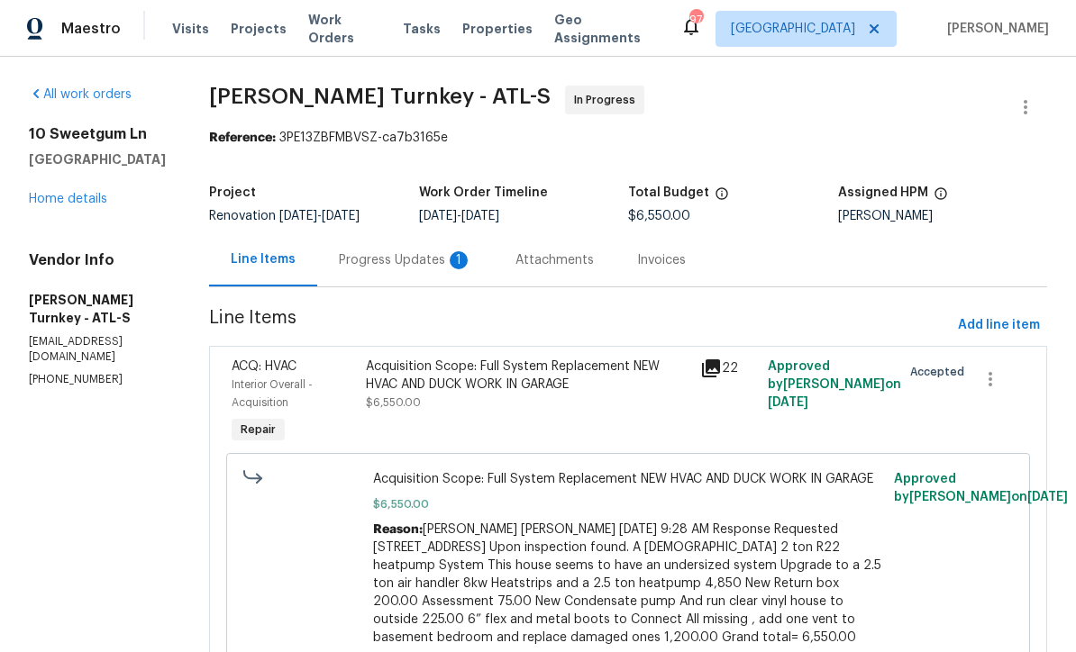
click at [369, 260] on div "Progress Updates 1" at bounding box center [405, 260] width 133 height 18
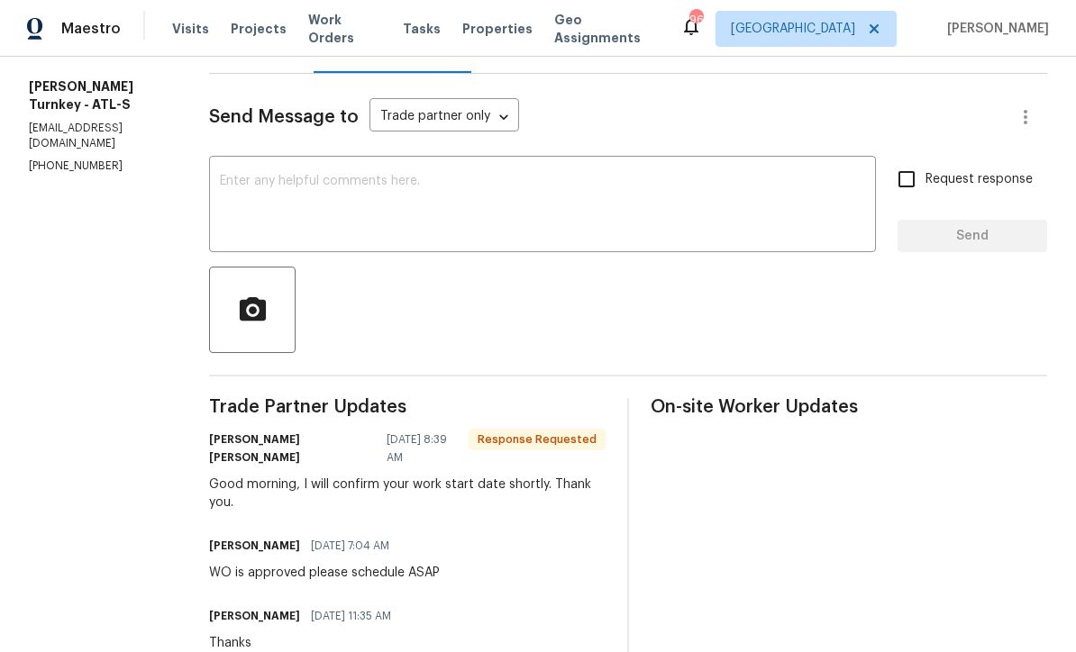
scroll to position [203, 0]
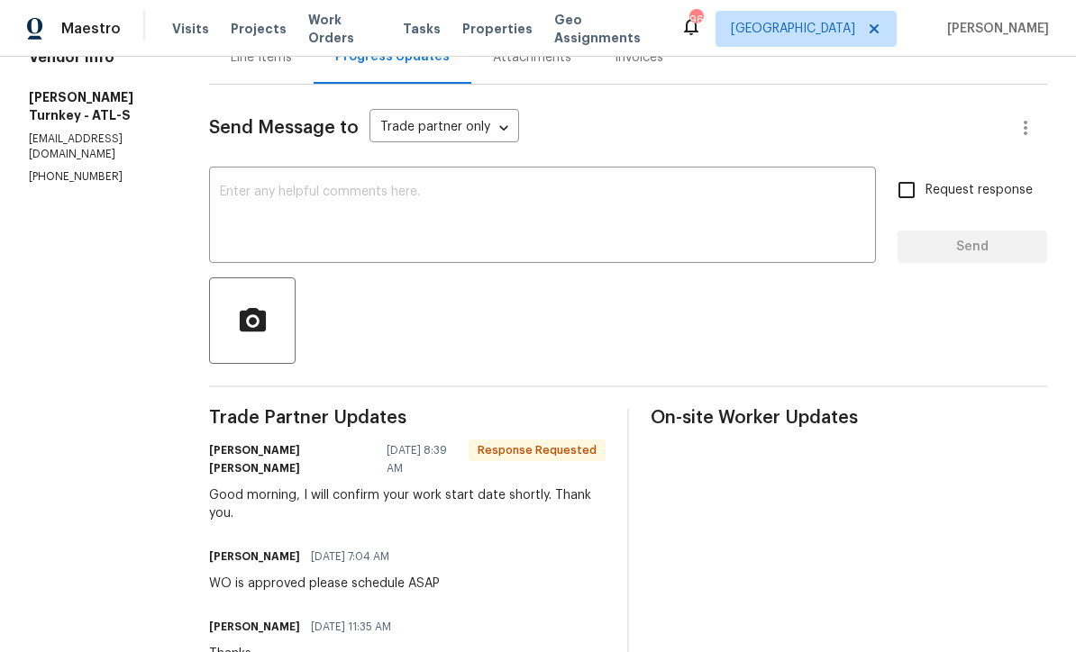
click at [216, 183] on div "x ​" at bounding box center [542, 217] width 667 height 92
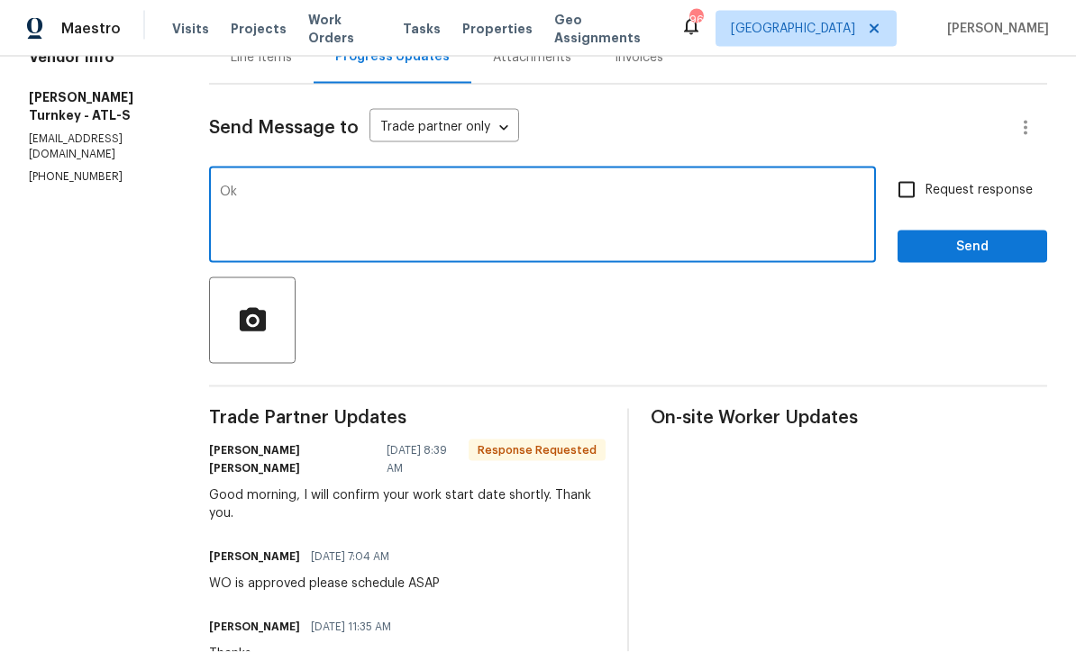
type textarea "Ok"
click at [942, 246] on span "Send" at bounding box center [972, 247] width 121 height 23
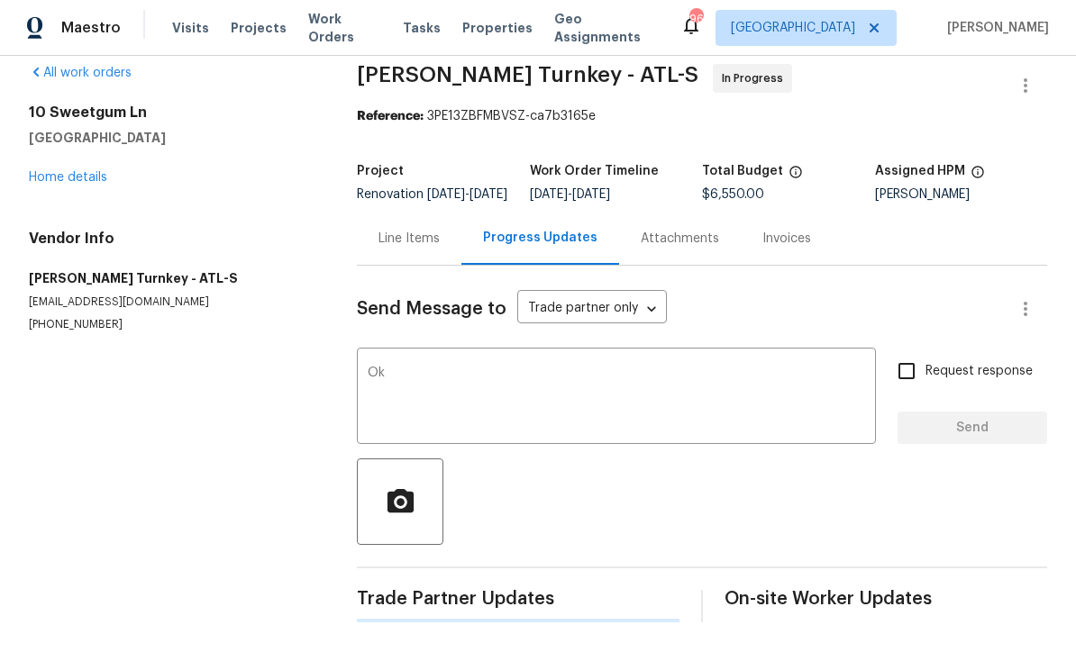
scroll to position [1, 0]
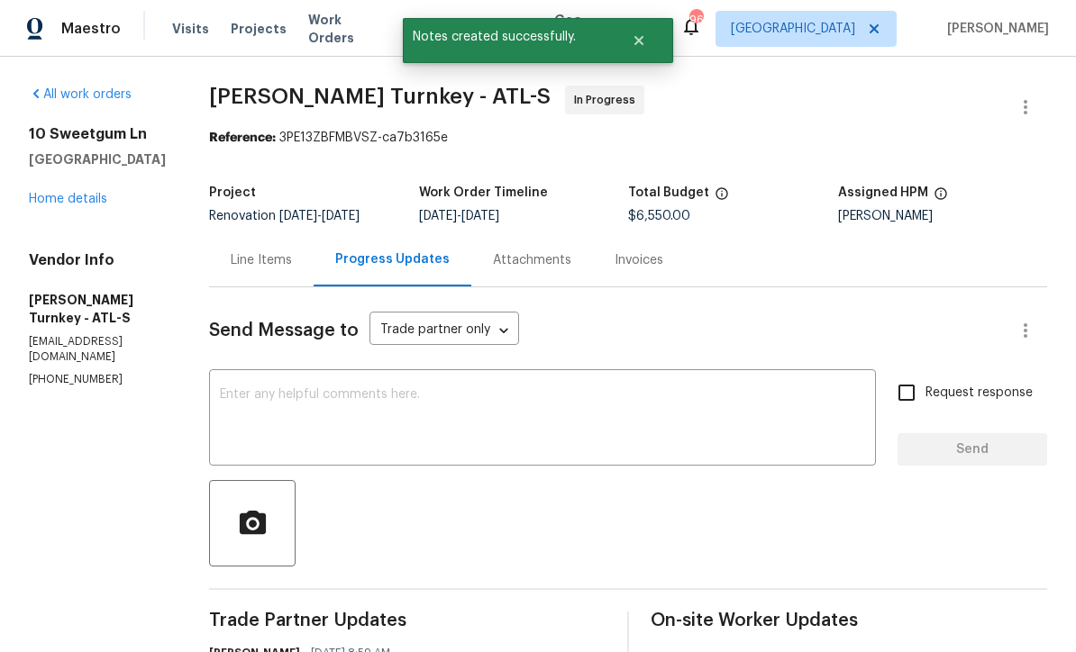
click at [55, 202] on link "Home details" at bounding box center [68, 199] width 78 height 13
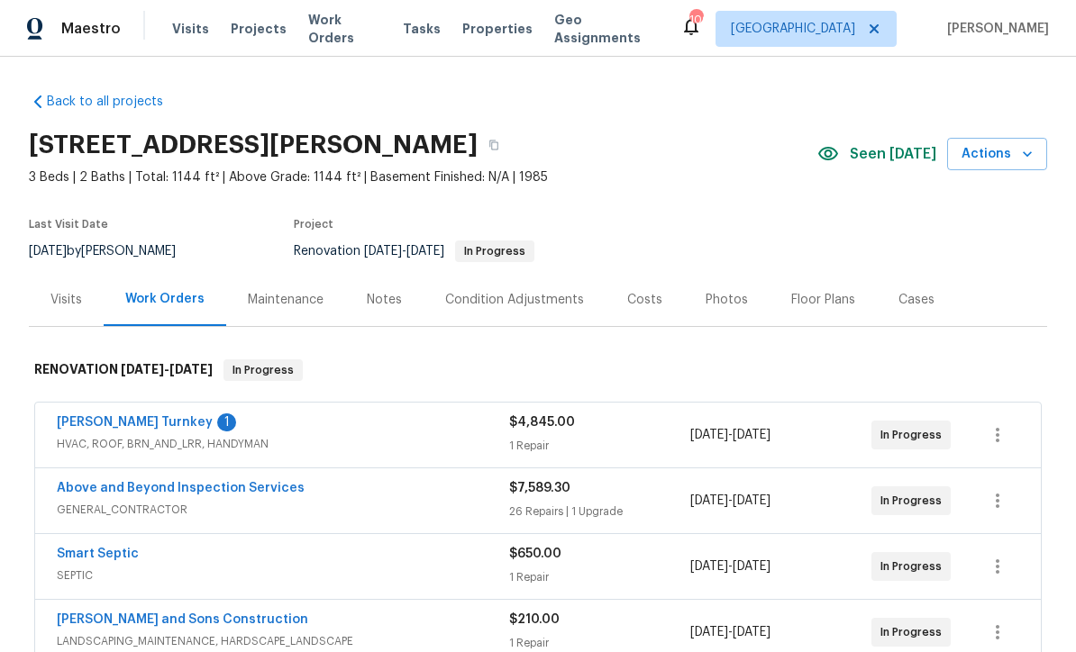
click at [100, 421] on link "[PERSON_NAME] Turnkey" at bounding box center [135, 422] width 156 height 13
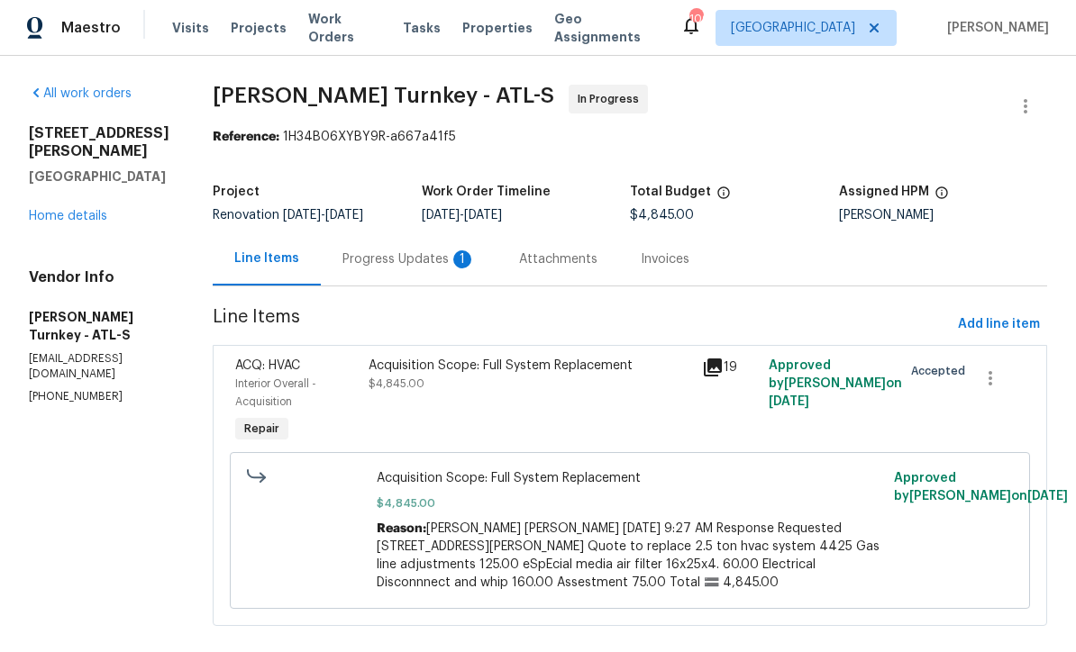
click at [356, 251] on div "Progress Updates 1" at bounding box center [408, 260] width 133 height 18
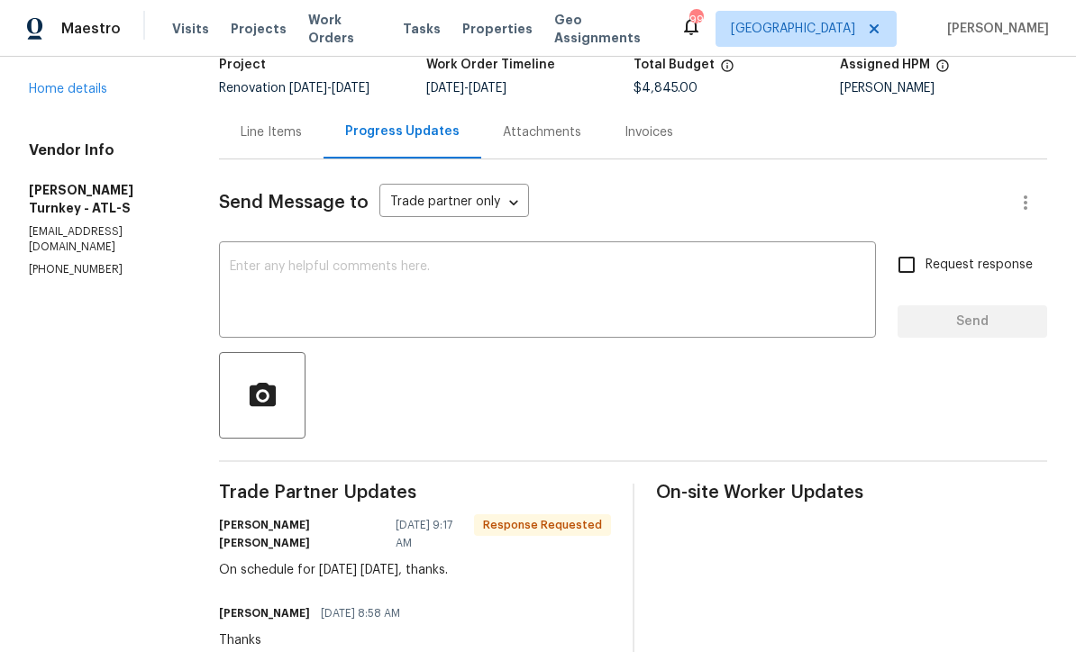
scroll to position [129, 0]
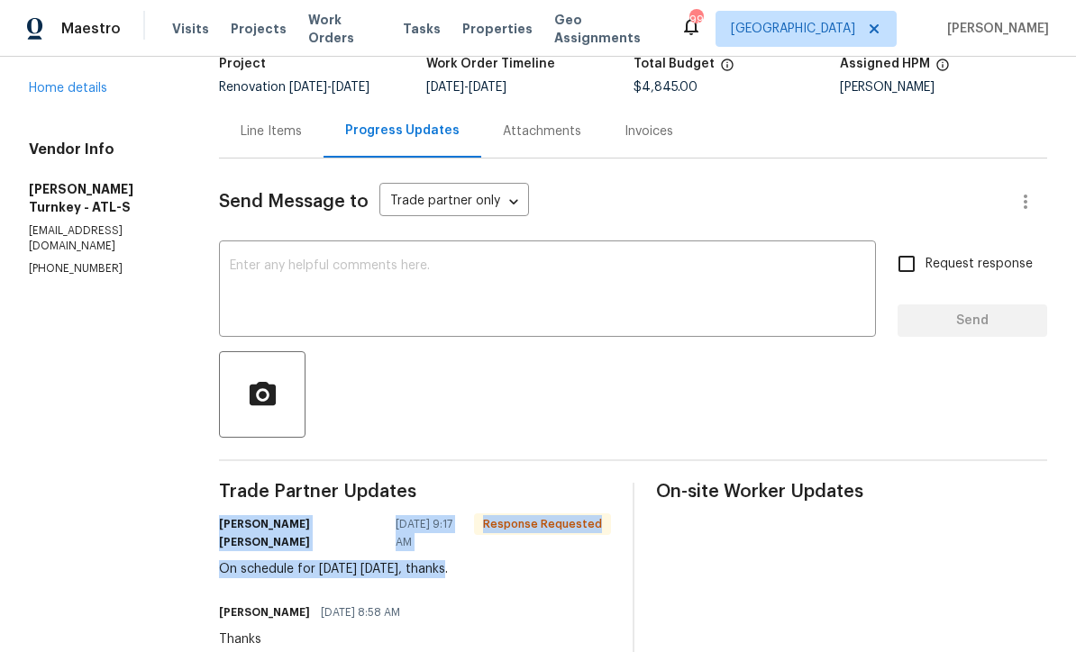
copy div "[PERSON_NAME] [PERSON_NAME] [DATE] 9:17 AM Response Requested On schedule for […"
click at [252, 259] on textarea at bounding box center [547, 290] width 635 height 63
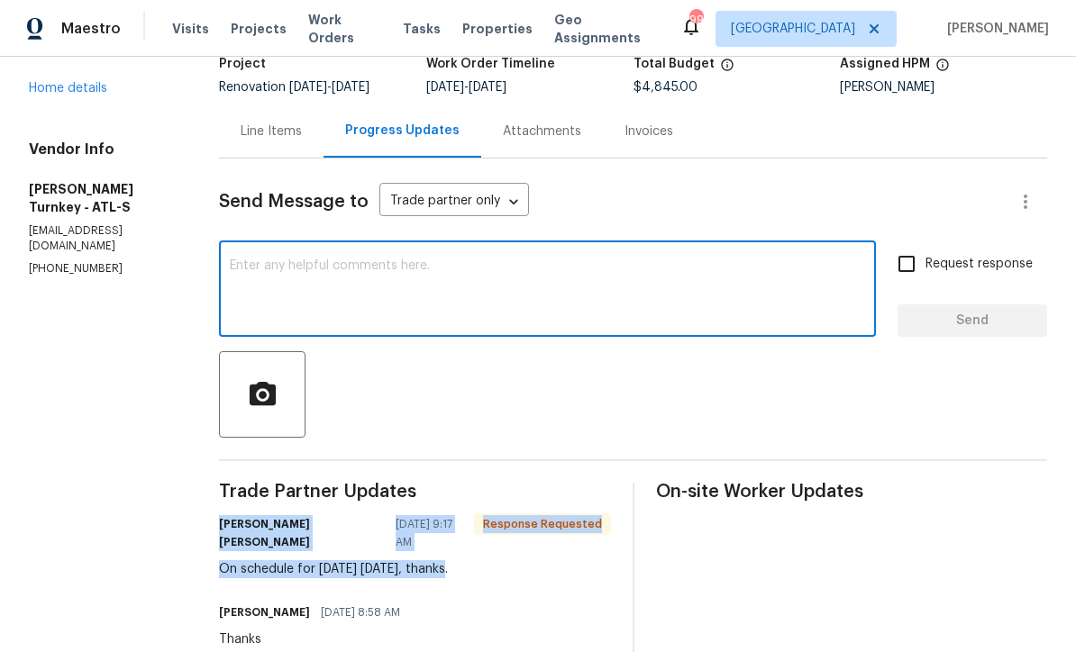
scroll to position [19, 0]
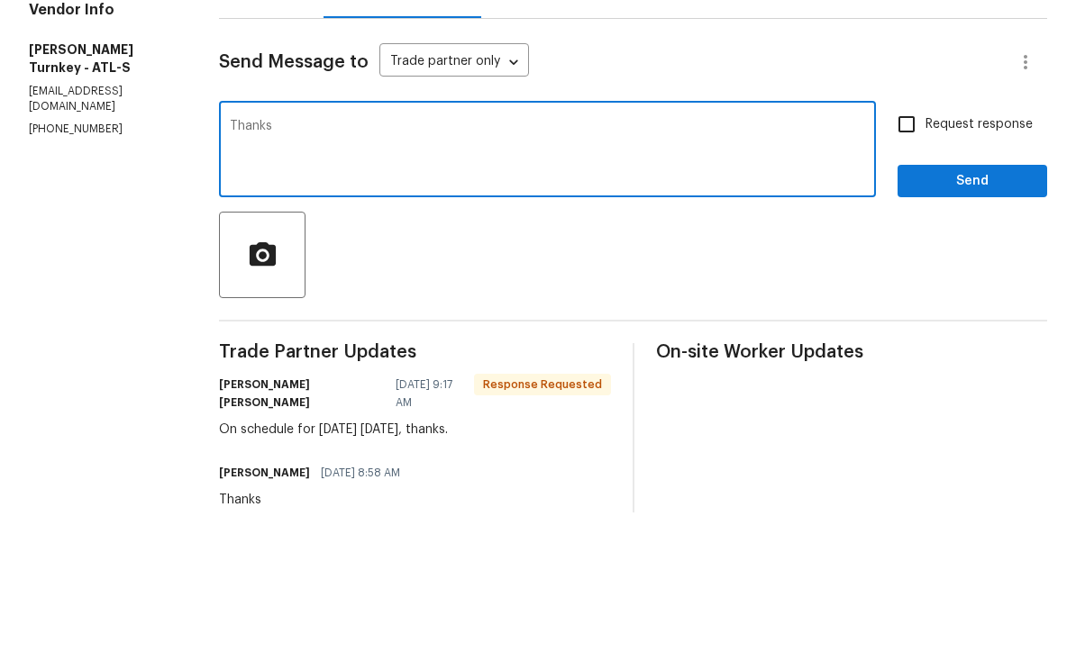
type textarea "Thanks"
click at [1002, 310] on span "Send" at bounding box center [972, 321] width 121 height 23
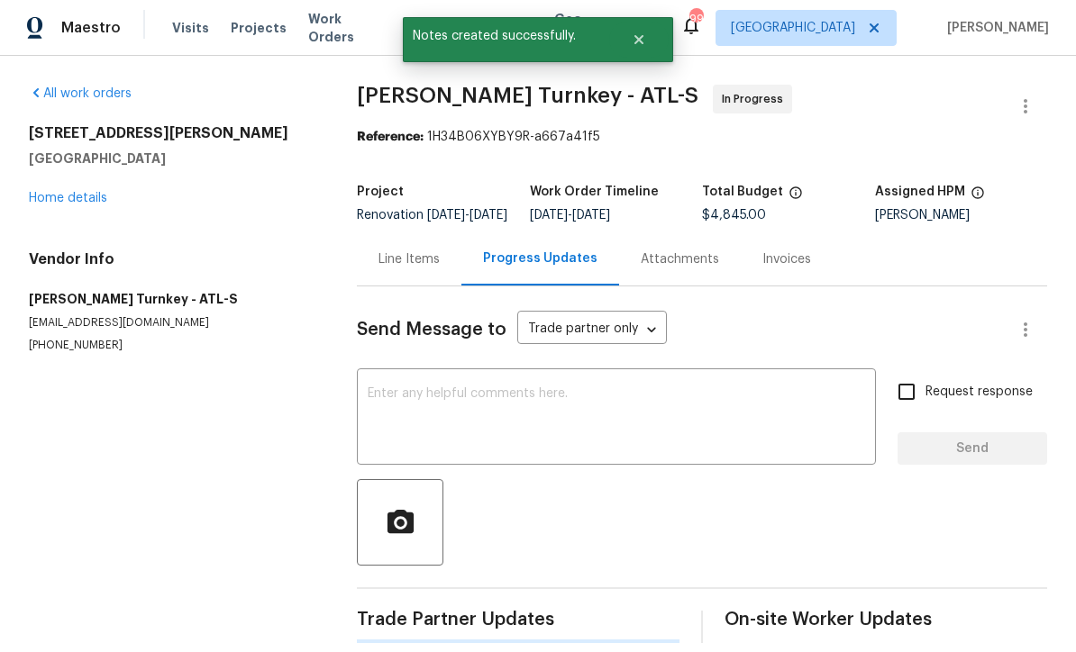
scroll to position [35, 0]
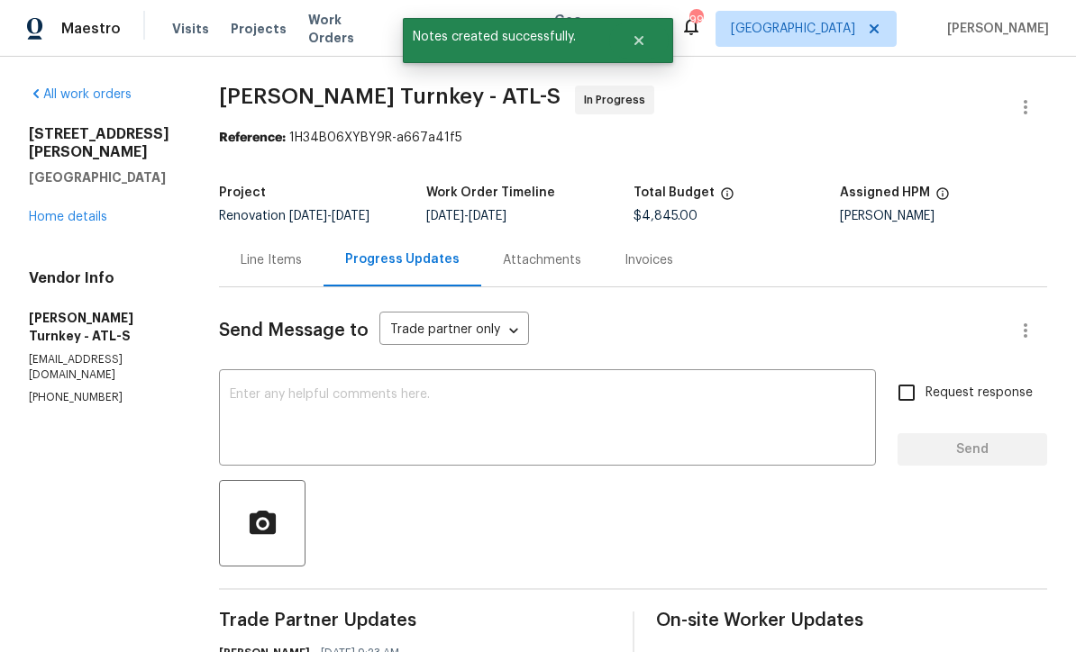
click at [67, 211] on link "Home details" at bounding box center [68, 217] width 78 height 13
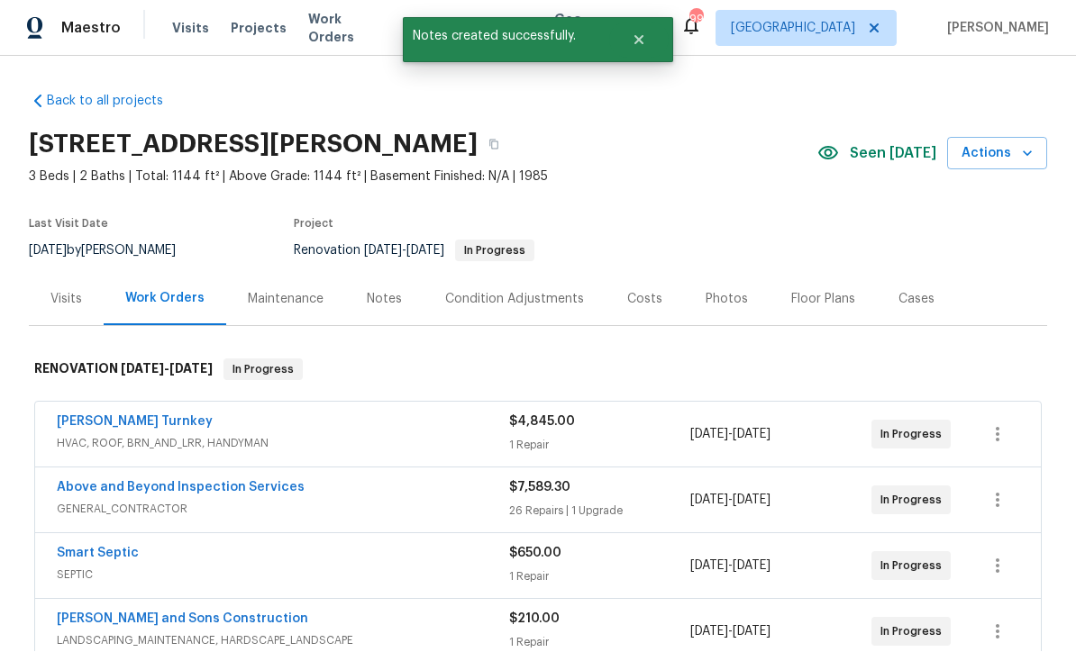
scroll to position [1, 0]
click at [379, 287] on div "Notes" at bounding box center [384, 299] width 78 height 53
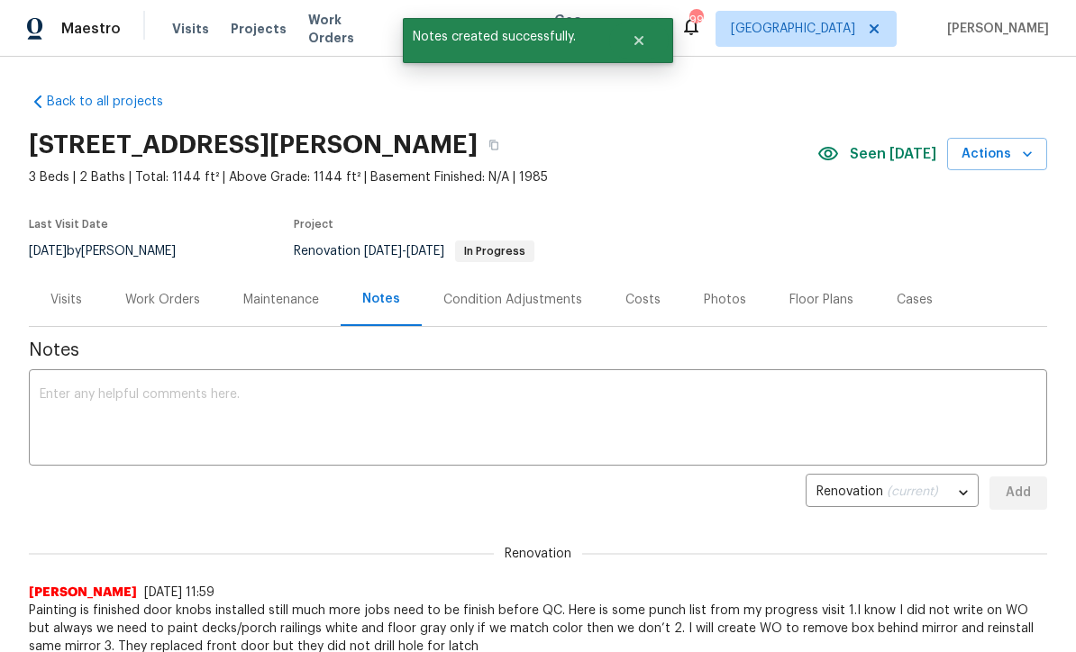
click at [56, 404] on textarea at bounding box center [538, 419] width 996 height 63
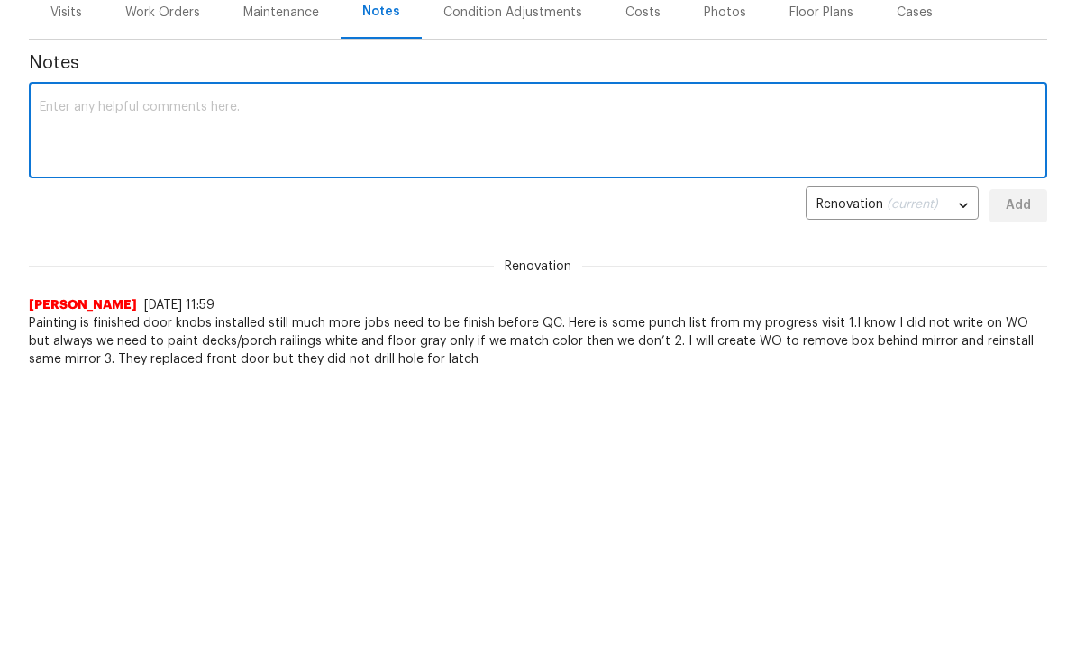
click at [59, 388] on textarea at bounding box center [538, 419] width 996 height 63
paste textarea "Juan David Aguilar 09/29/2025 9:17 AM Response Requested On schedule for today …"
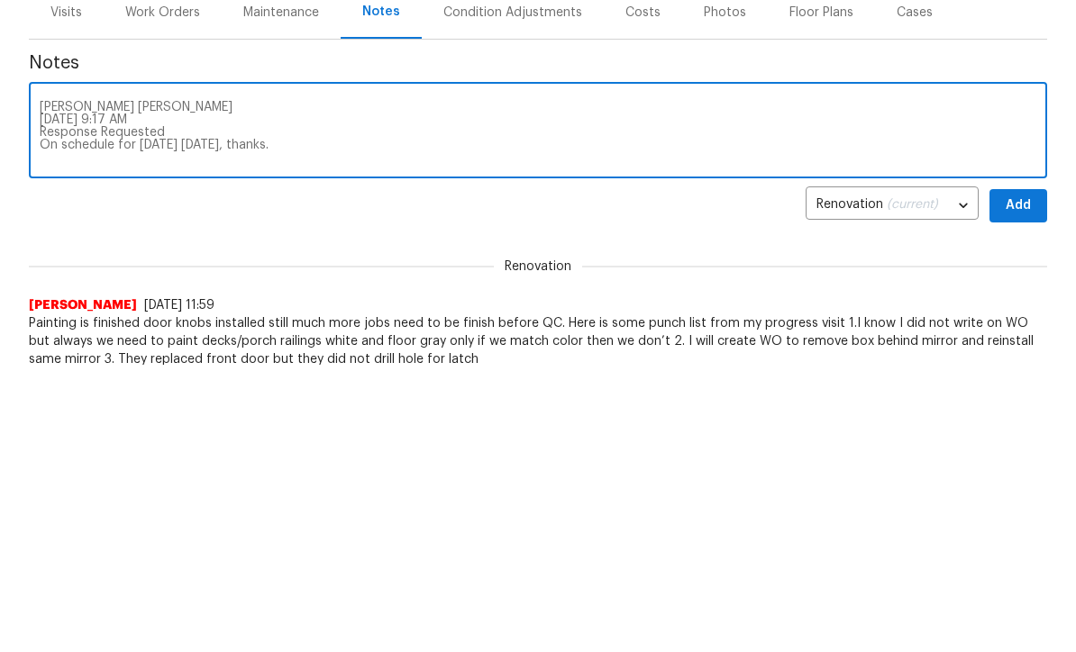
type textarea "Juan David Aguilar 09/29/2025 9:17 AM Response Requested On schedule for today …"
click at [1024, 482] on span "Add" at bounding box center [1017, 493] width 29 height 23
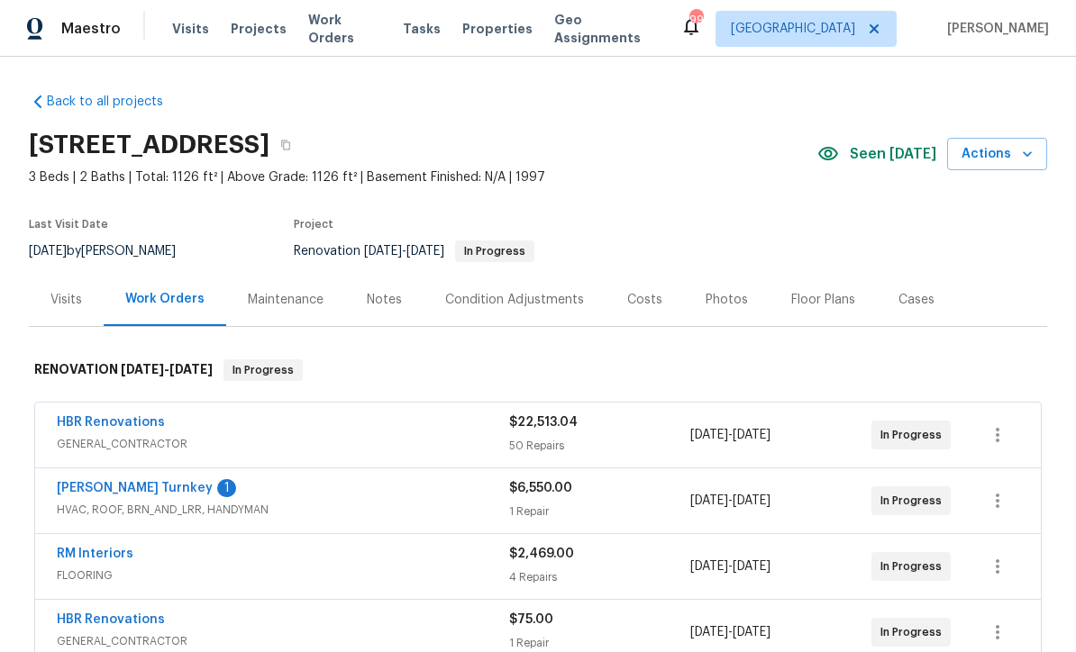
click at [95, 487] on link "[PERSON_NAME] Turnkey" at bounding box center [135, 488] width 156 height 13
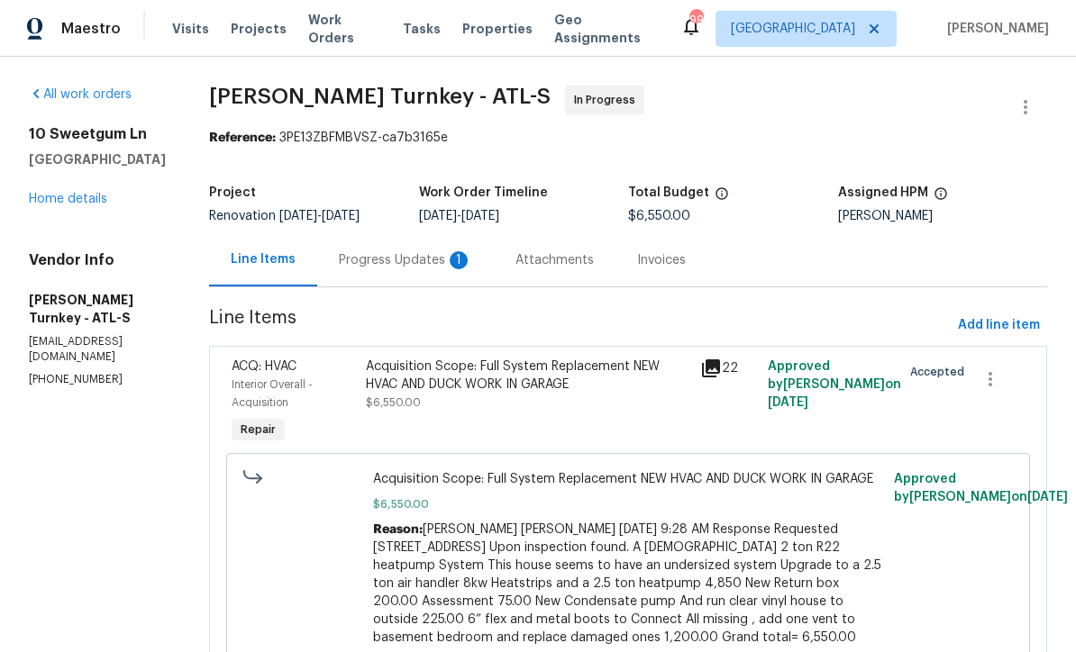
click at [373, 258] on div "Progress Updates 1" at bounding box center [405, 260] width 133 height 18
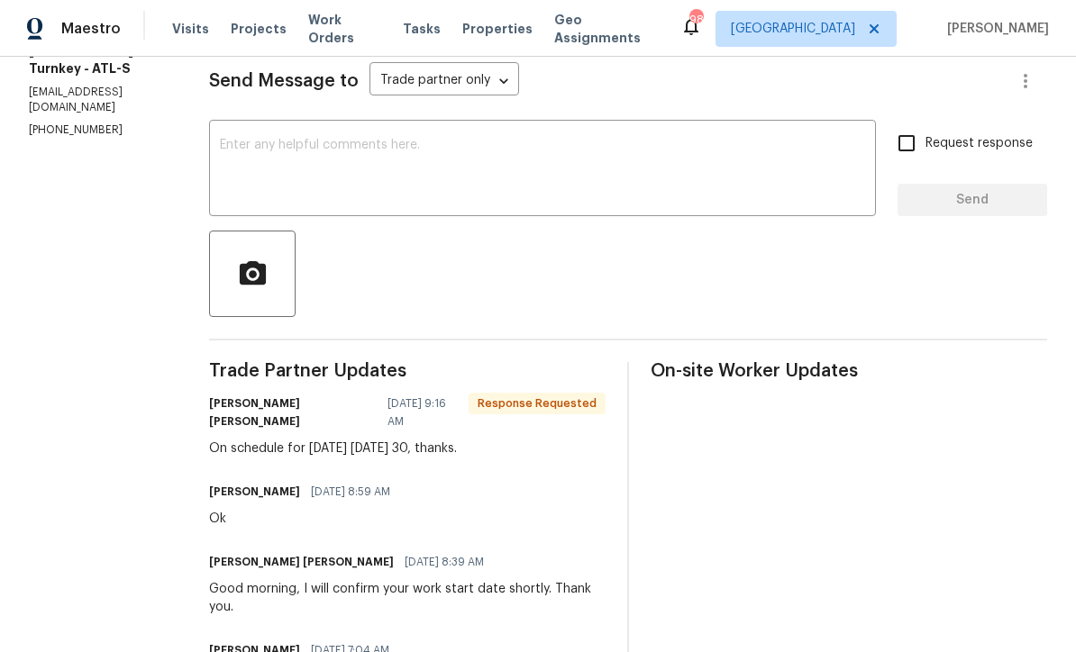
scroll to position [313, 0]
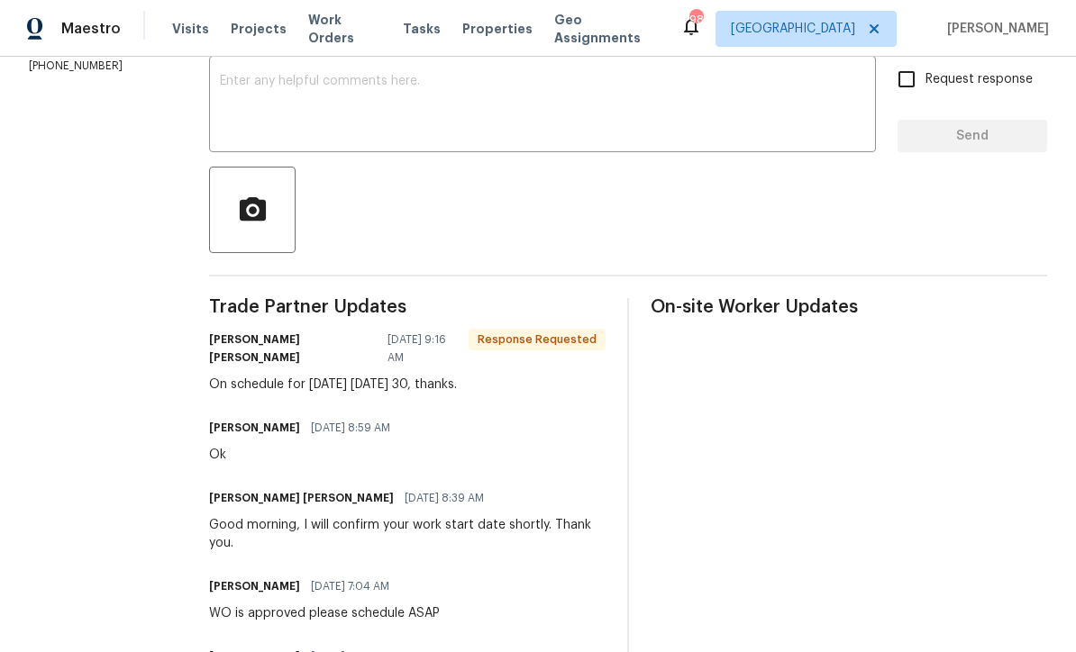
copy div "Juan David Aguilar 09/29/2025 9:16 AM Response Requested On schedule for tomorr…"
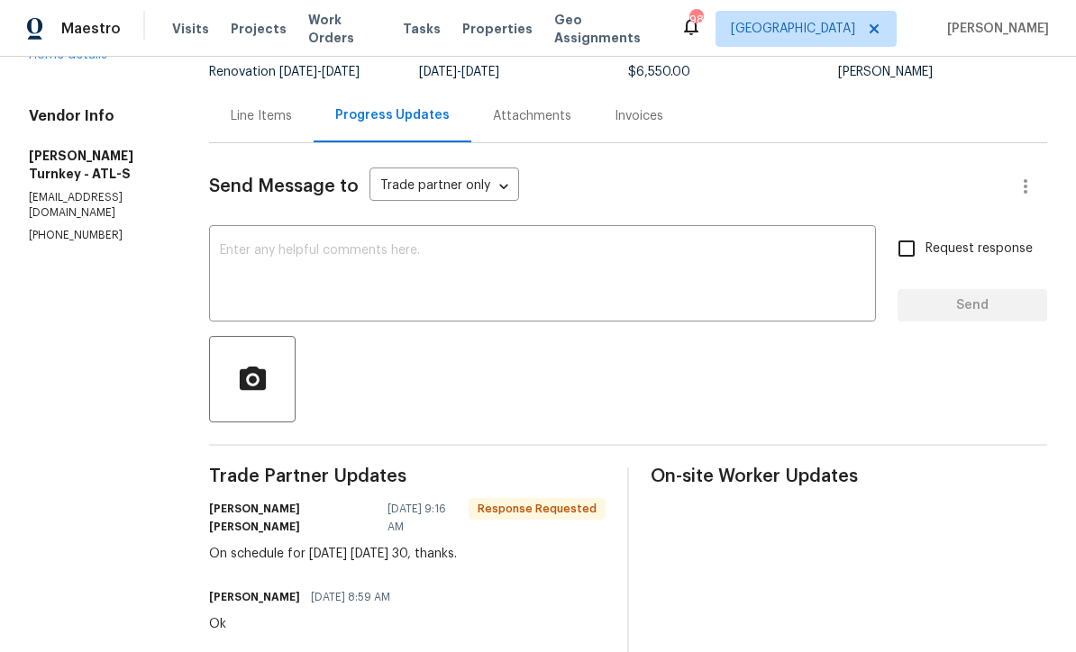
scroll to position [131, 0]
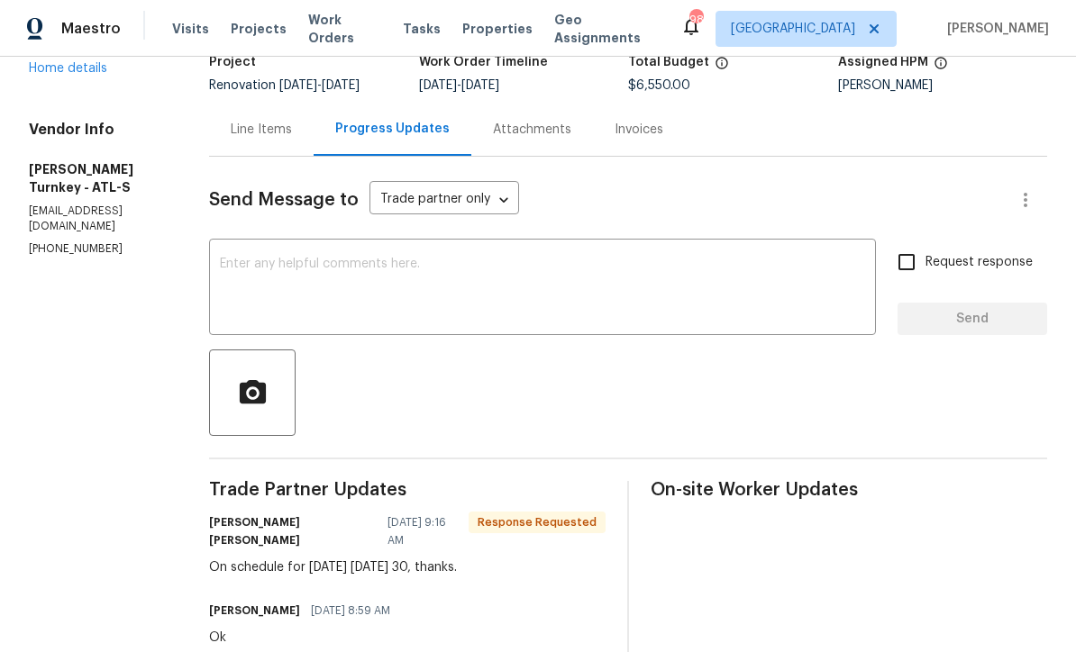
click at [223, 259] on textarea at bounding box center [542, 289] width 645 height 63
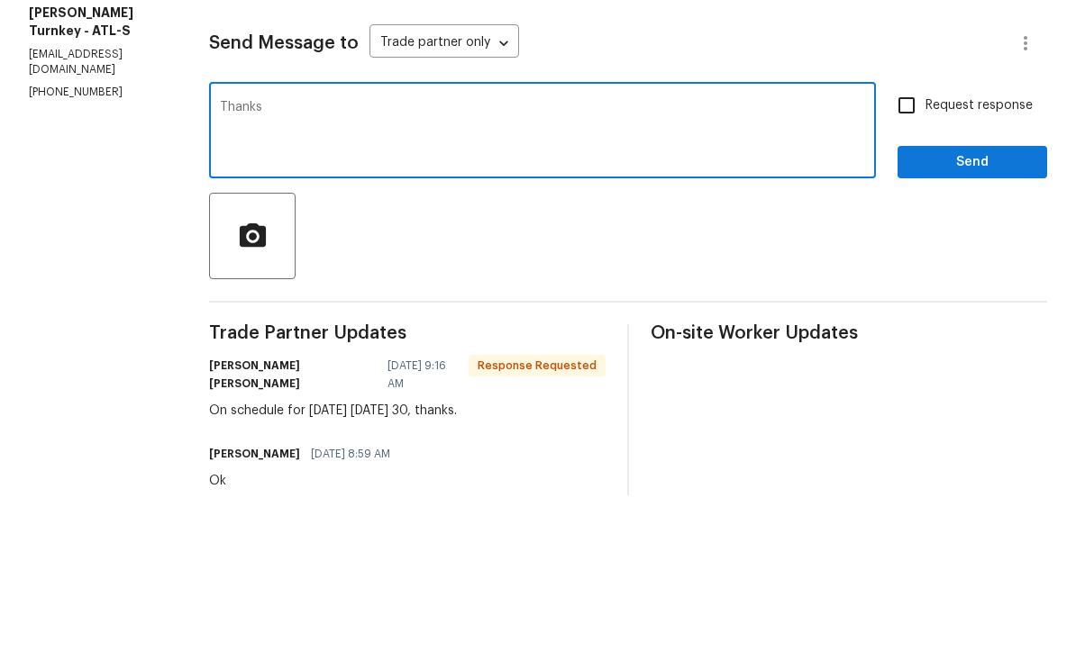
type textarea "Thanks"
click at [944, 308] on span "Send" at bounding box center [972, 319] width 121 height 23
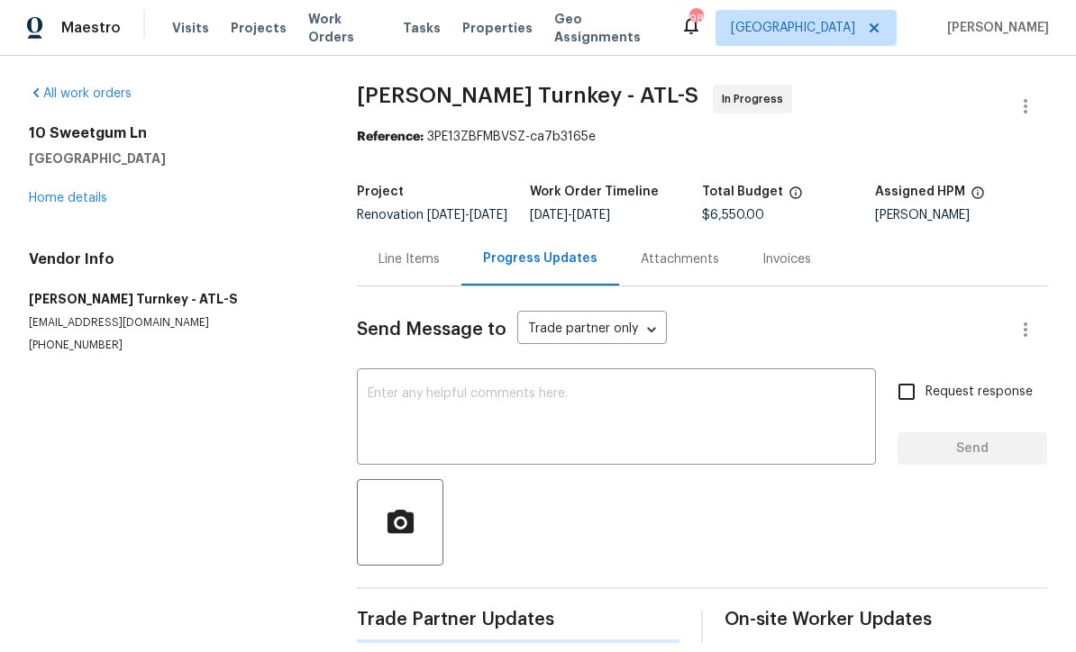
scroll to position [35, 0]
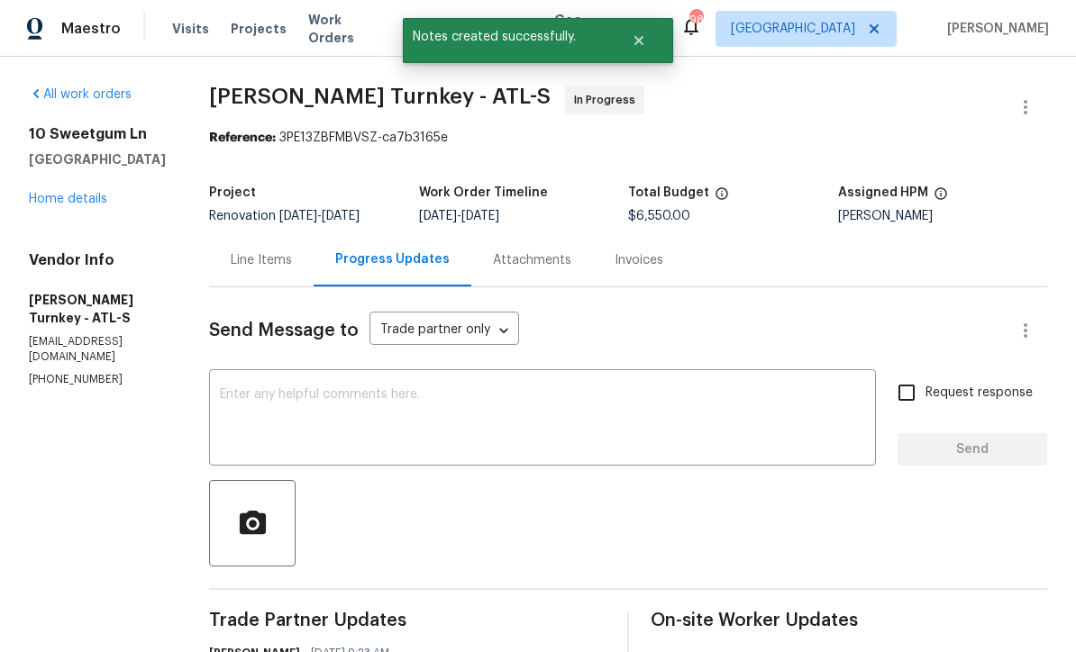
click at [62, 193] on link "Home details" at bounding box center [68, 199] width 78 height 13
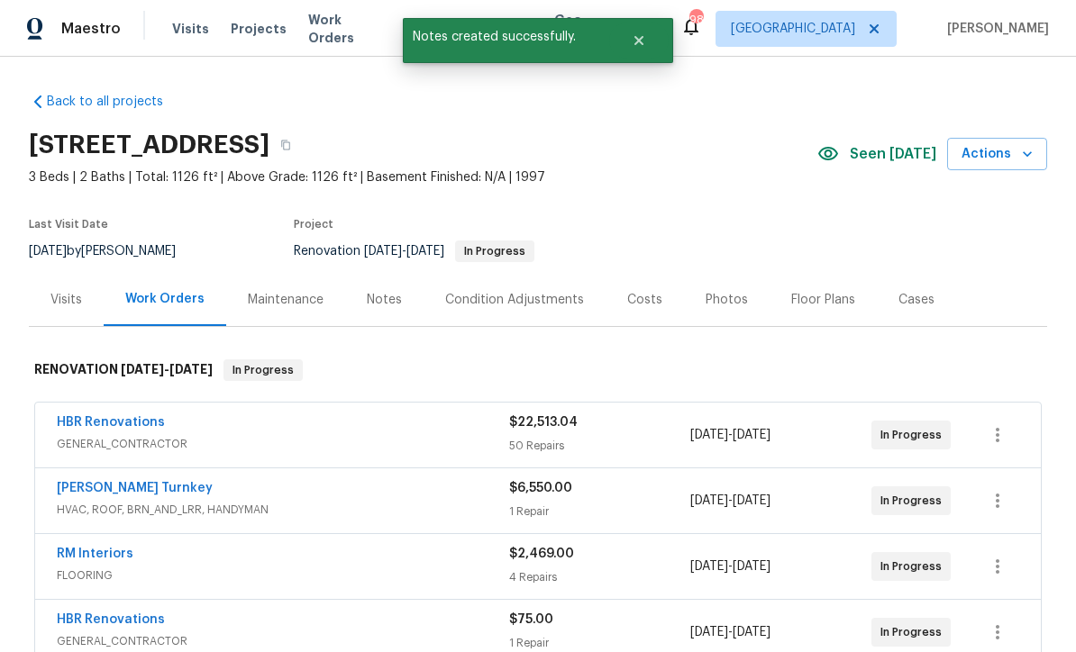
click at [386, 291] on div "Notes" at bounding box center [384, 300] width 35 height 18
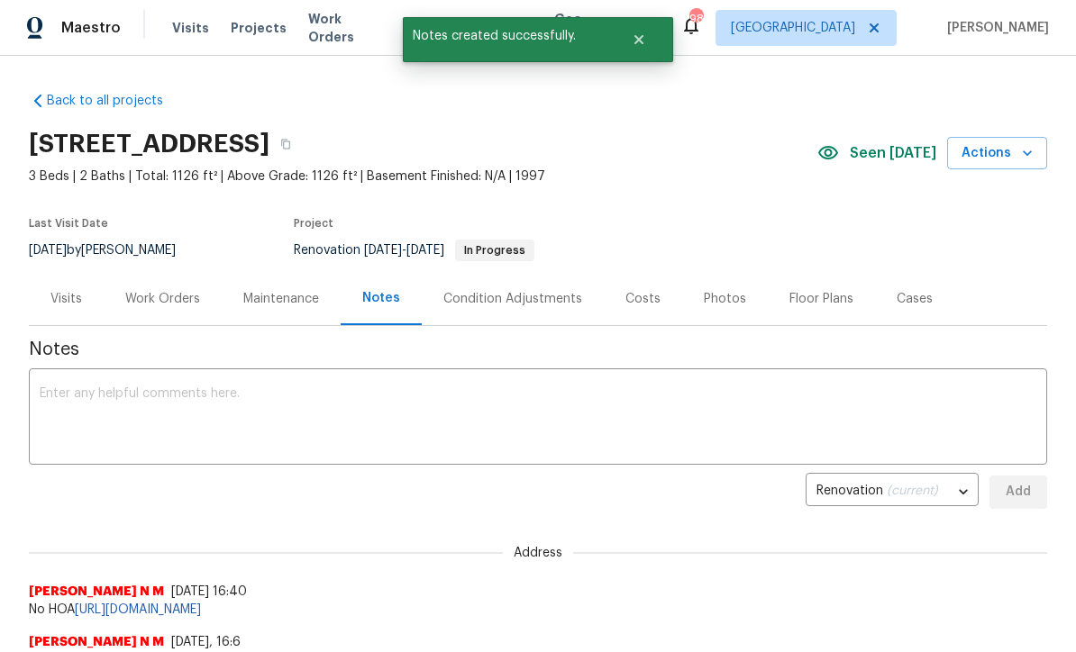
scroll to position [1, 0]
click at [59, 381] on div "x ​" at bounding box center [538, 419] width 1018 height 92
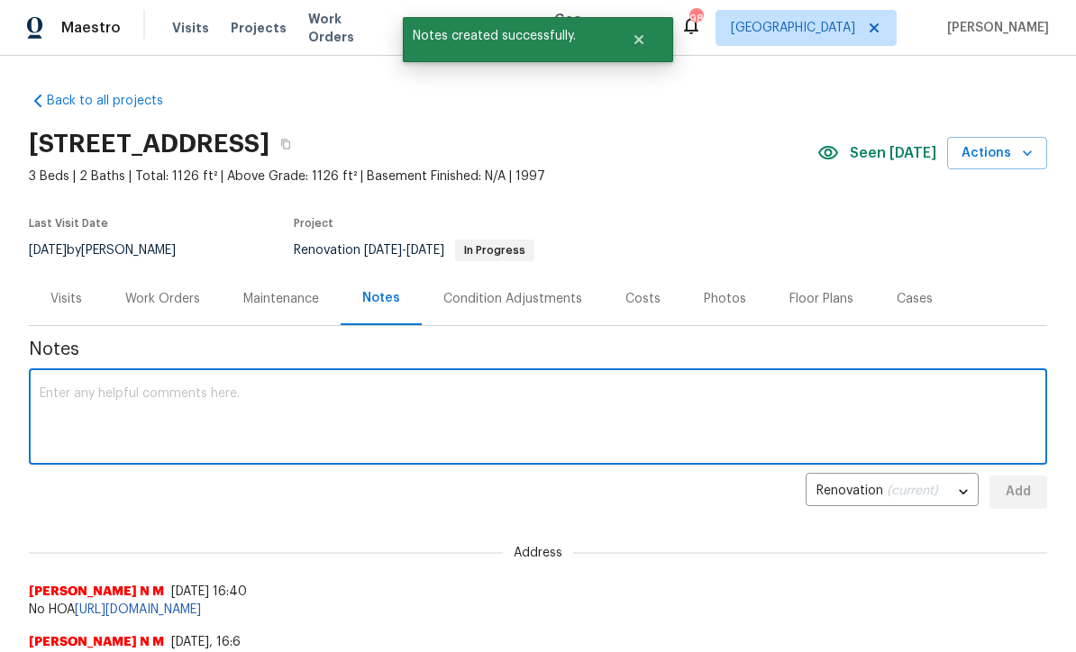
scroll to position [0, 0]
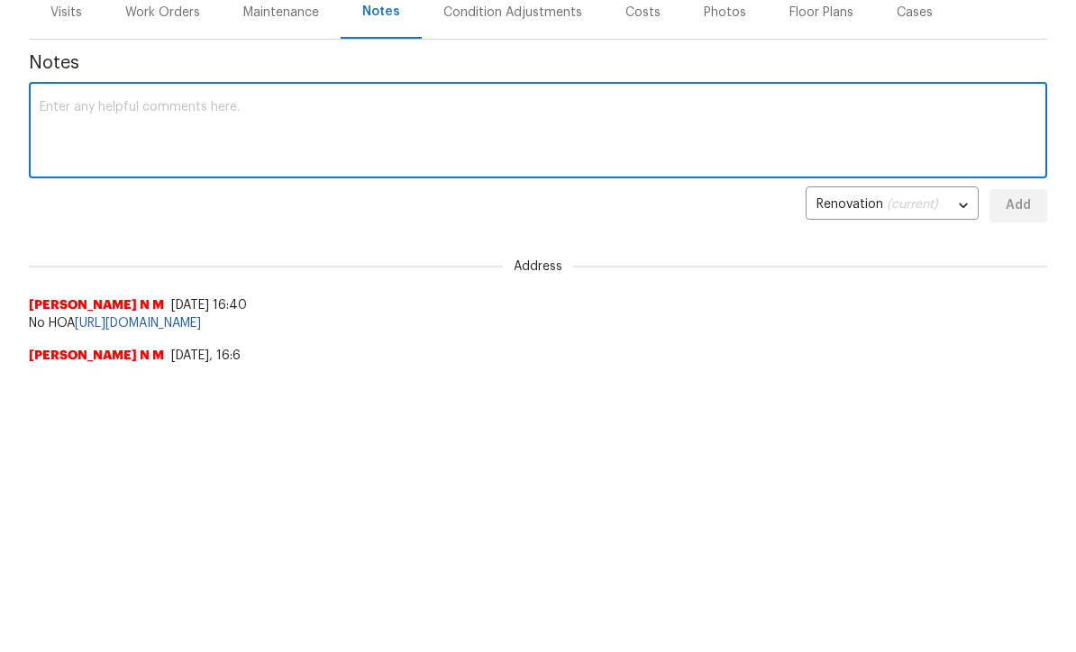
click at [62, 374] on div "x ​" at bounding box center [538, 420] width 1018 height 92
paste textarea "Juan David Aguilar 09/29/2025 9:16 AM Response Requested On schedule for tomorr…"
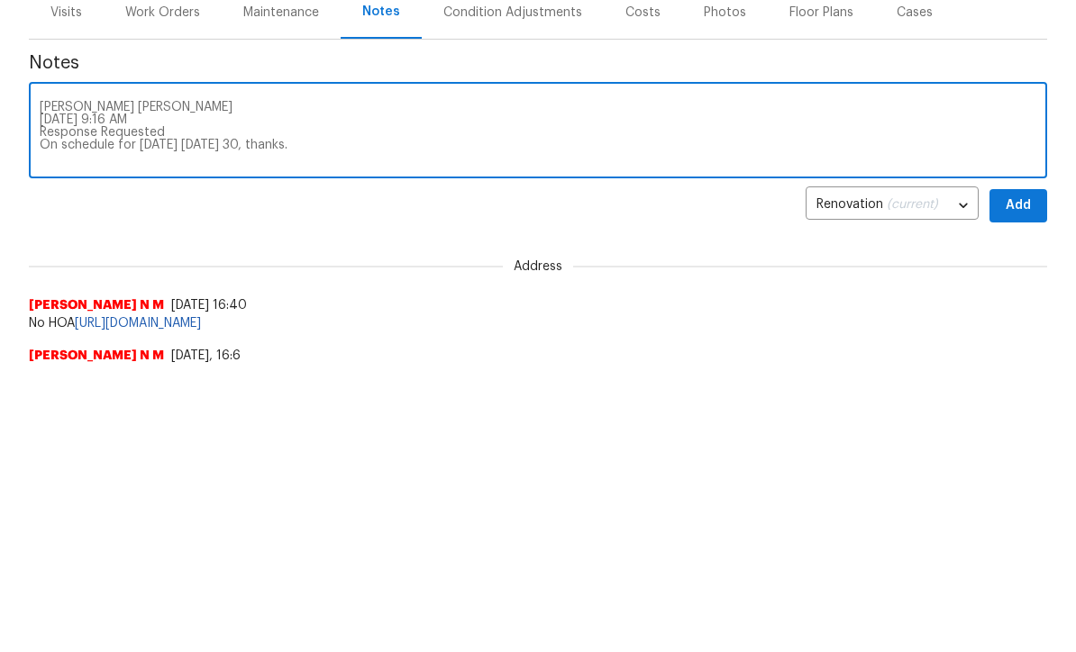
type textarea "Juan David Aguilar 09/29/2025 9:16 AM Response Requested On schedule for tomorr…"
click at [1029, 477] on button "Add" at bounding box center [1018, 493] width 58 height 33
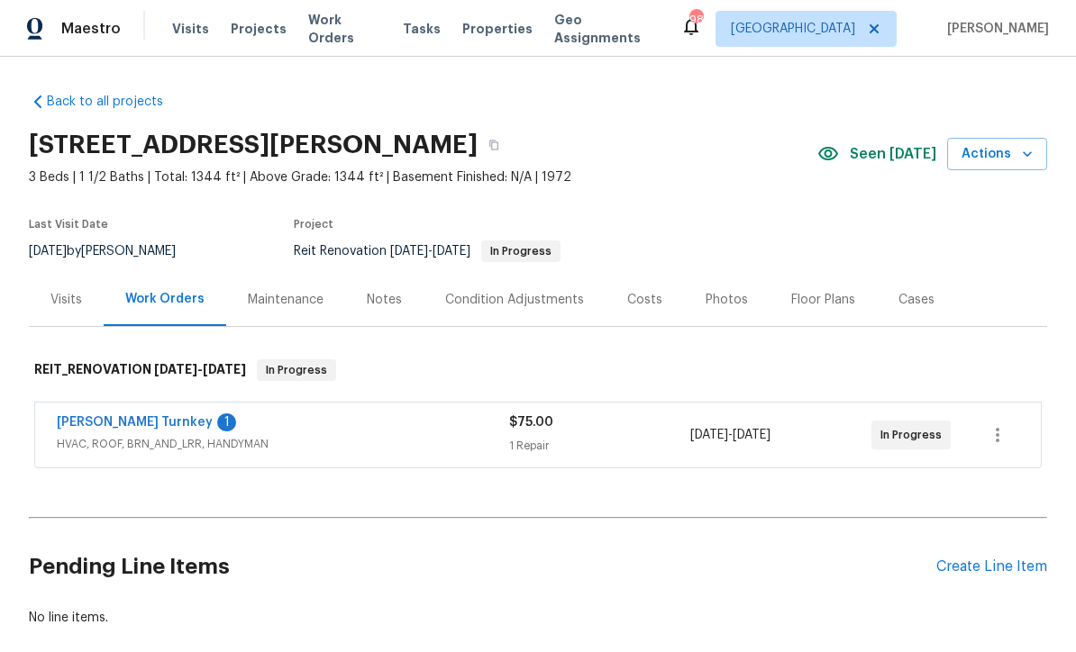
click at [85, 425] on link "[PERSON_NAME] Turnkey" at bounding box center [135, 422] width 156 height 13
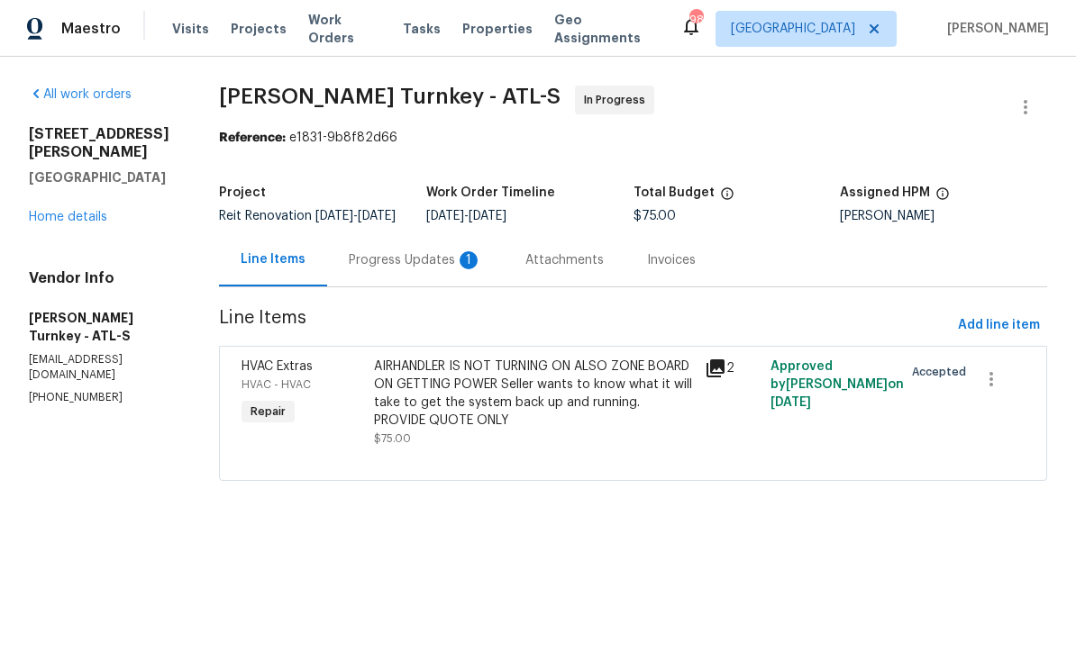
click at [392, 269] on div "Progress Updates 1" at bounding box center [415, 260] width 133 height 18
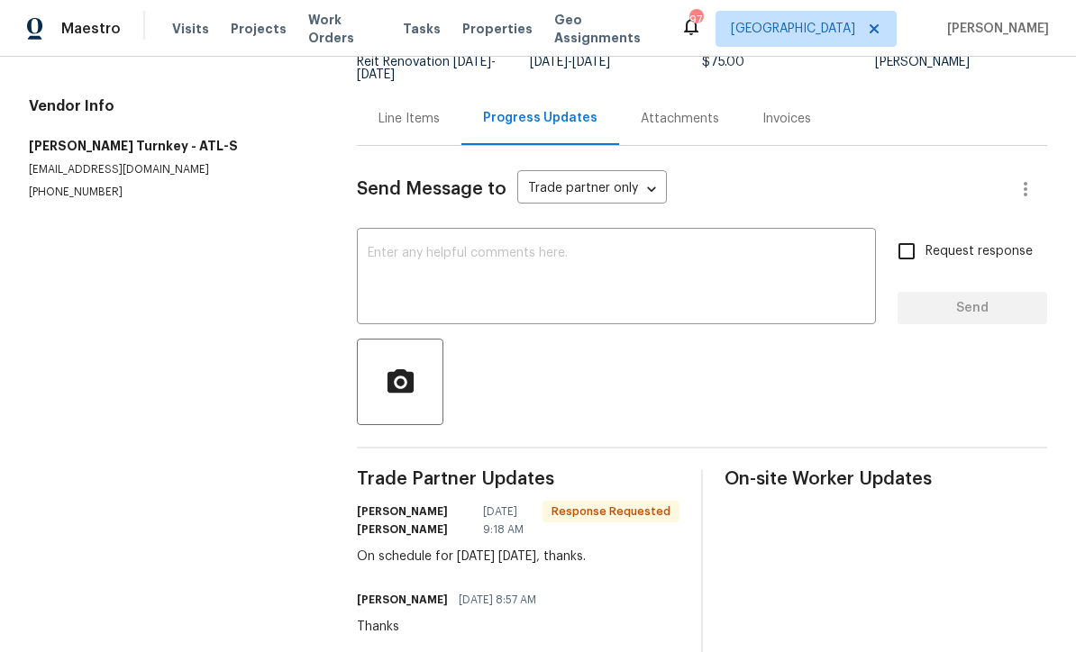
scroll to position [139, 0]
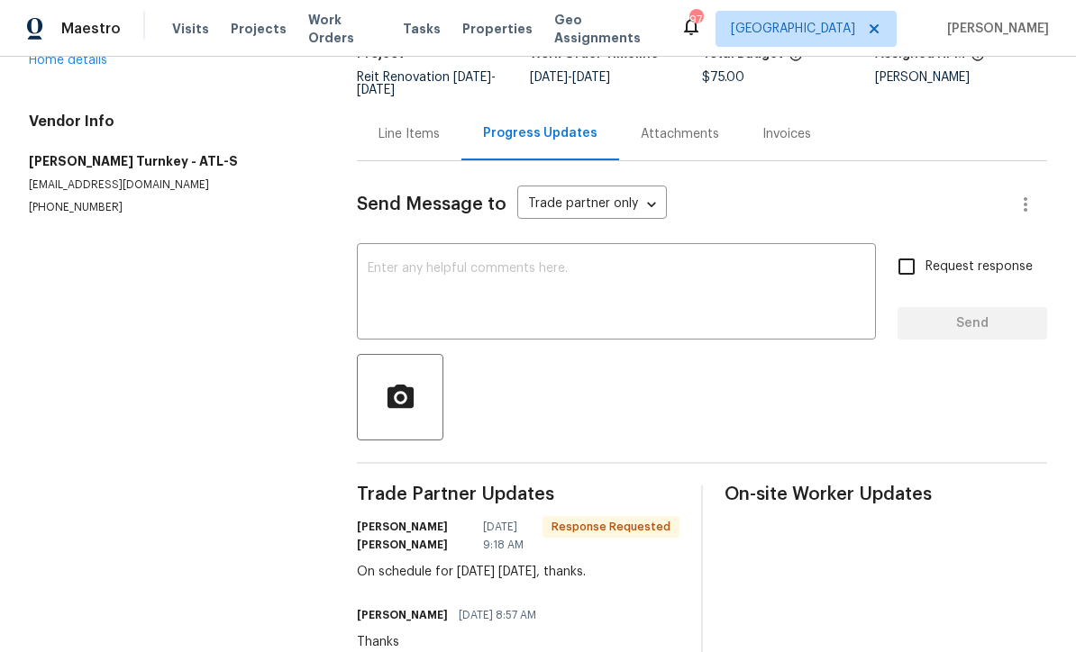
click at [380, 257] on div "x ​" at bounding box center [616, 294] width 519 height 92
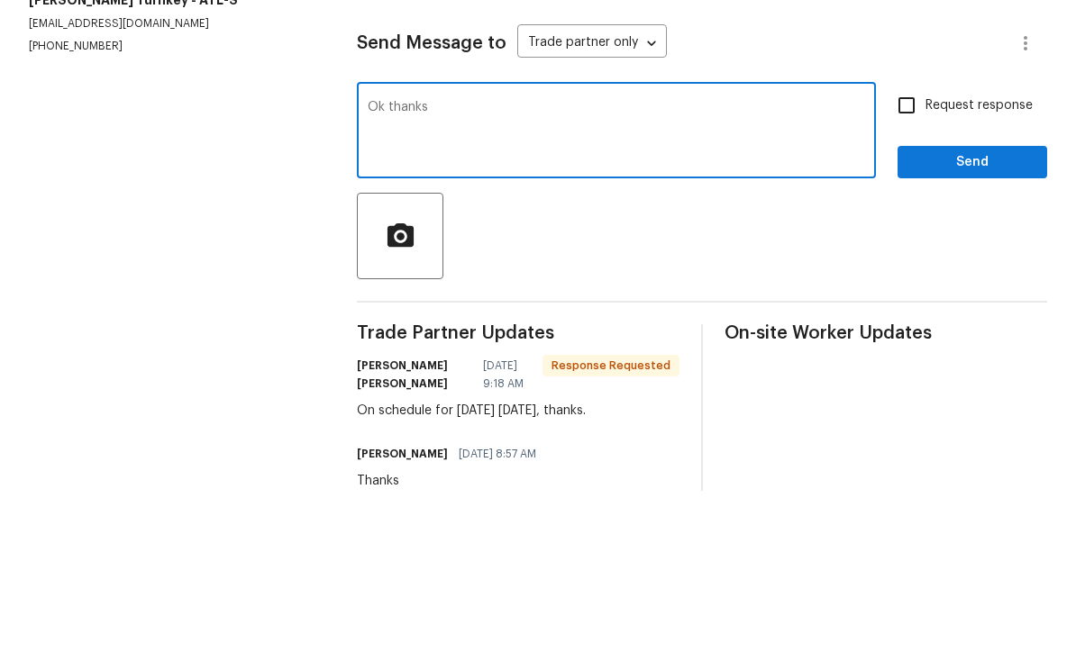
type textarea "Ok thanks"
click at [999, 313] on span "Send" at bounding box center [972, 324] width 121 height 23
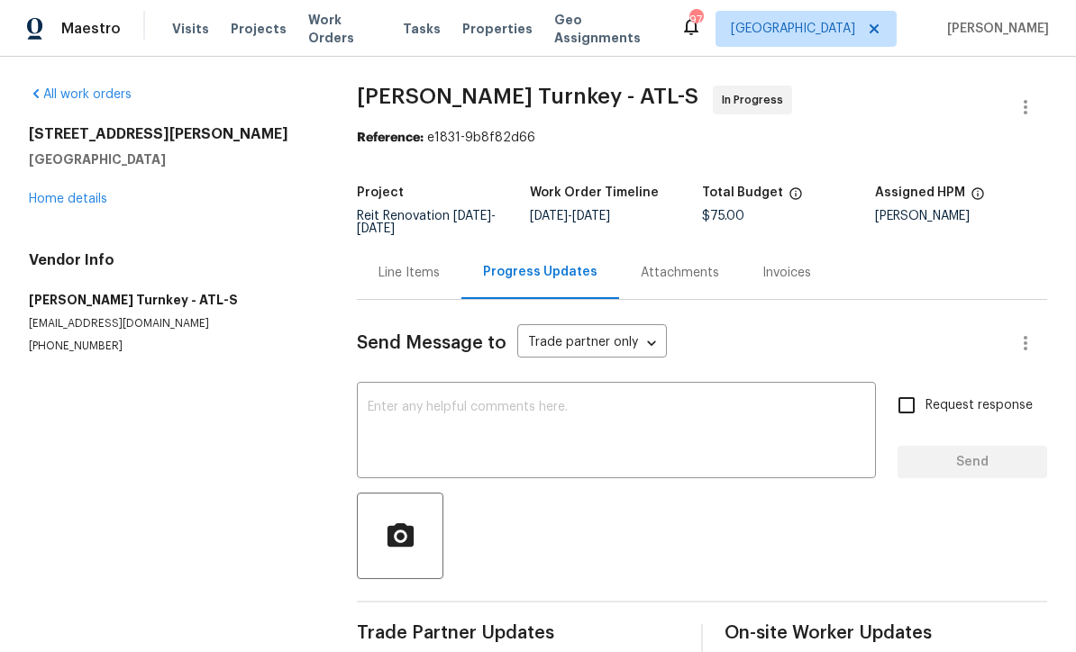
scroll to position [0, 0]
click at [70, 197] on link "Home details" at bounding box center [68, 199] width 78 height 13
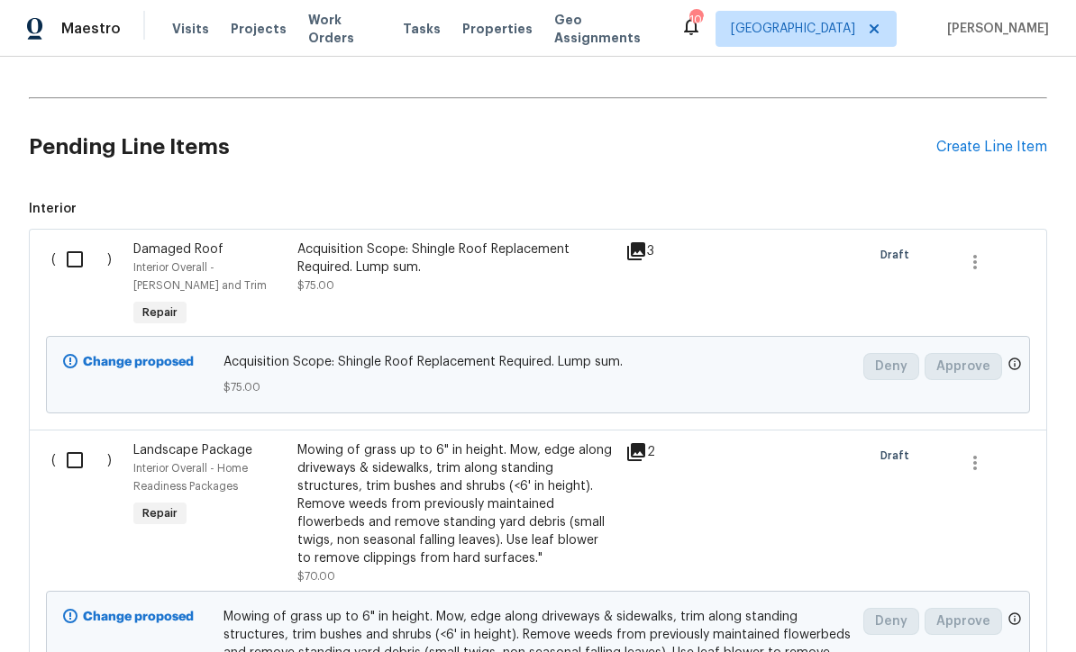
scroll to position [421, 0]
click at [70, 260] on input "checkbox" at bounding box center [81, 259] width 51 height 38
checkbox input "true"
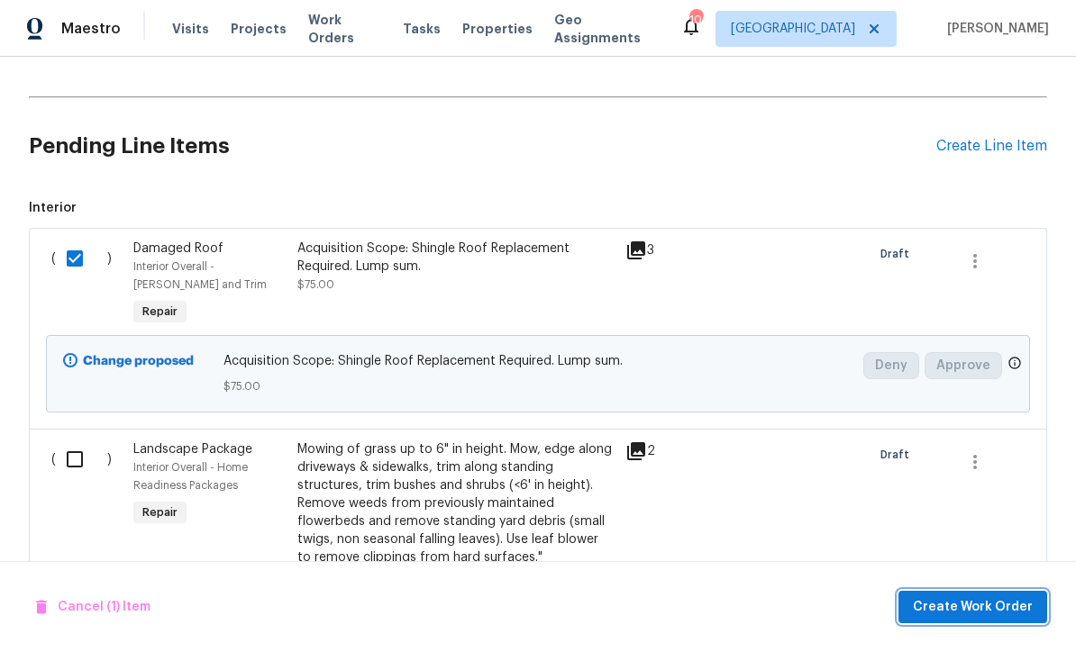
click at [988, 602] on span "Create Work Order" at bounding box center [972, 607] width 120 height 23
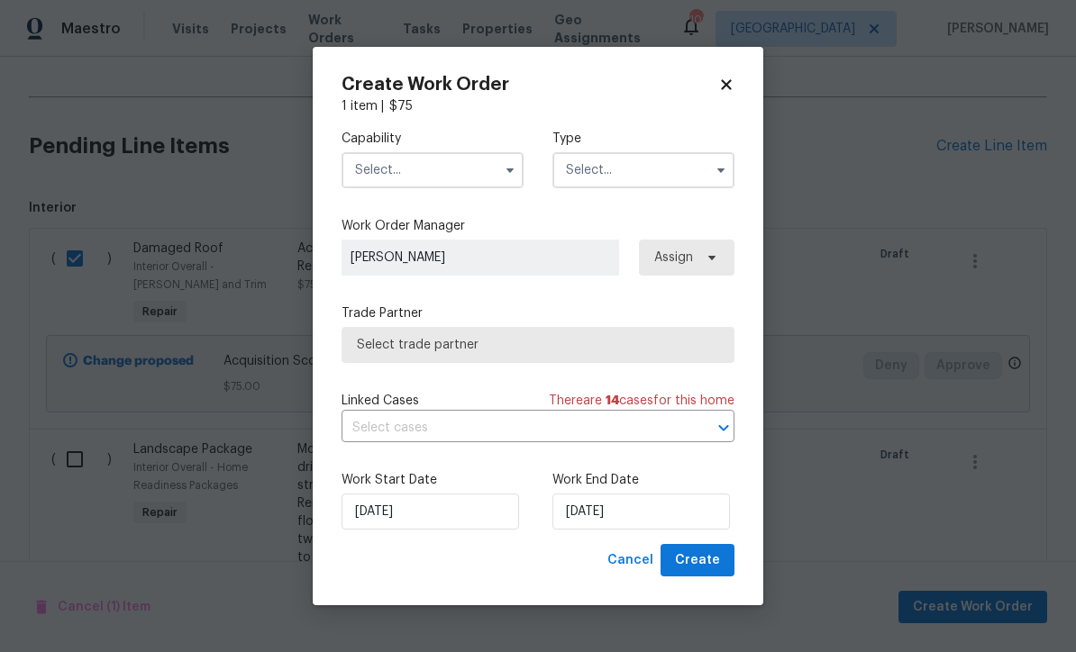
click at [390, 171] on input "text" at bounding box center [432, 170] width 182 height 36
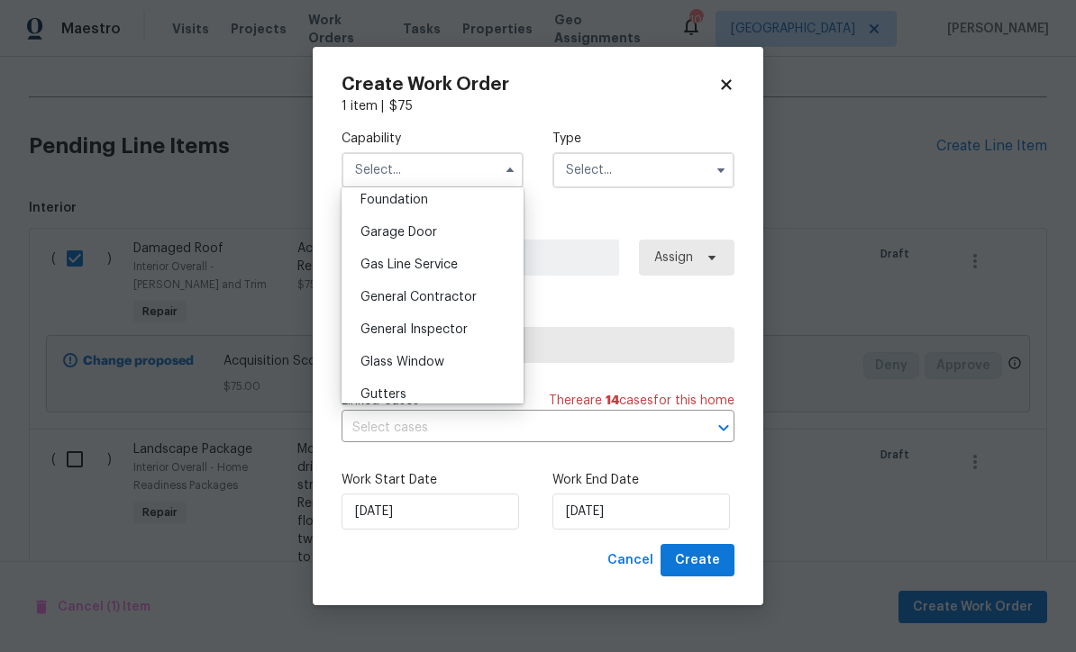
scroll to position [776, 0]
click at [399, 287] on span "General Contractor" at bounding box center [418, 293] width 116 height 13
type input "General Contractor"
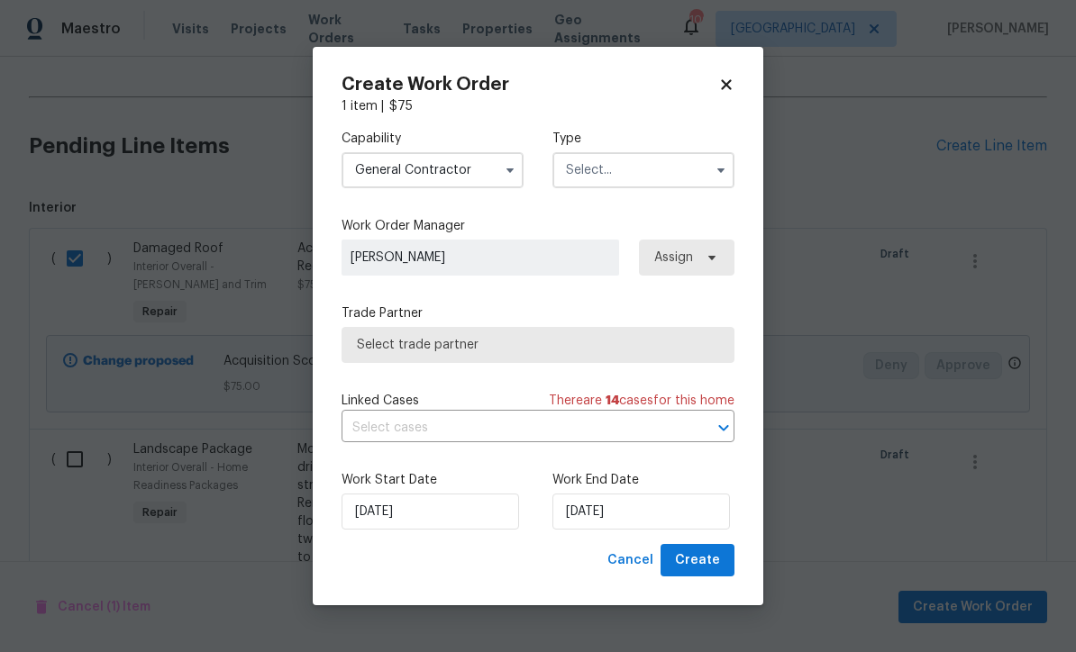
click at [592, 171] on input "text" at bounding box center [643, 170] width 182 height 36
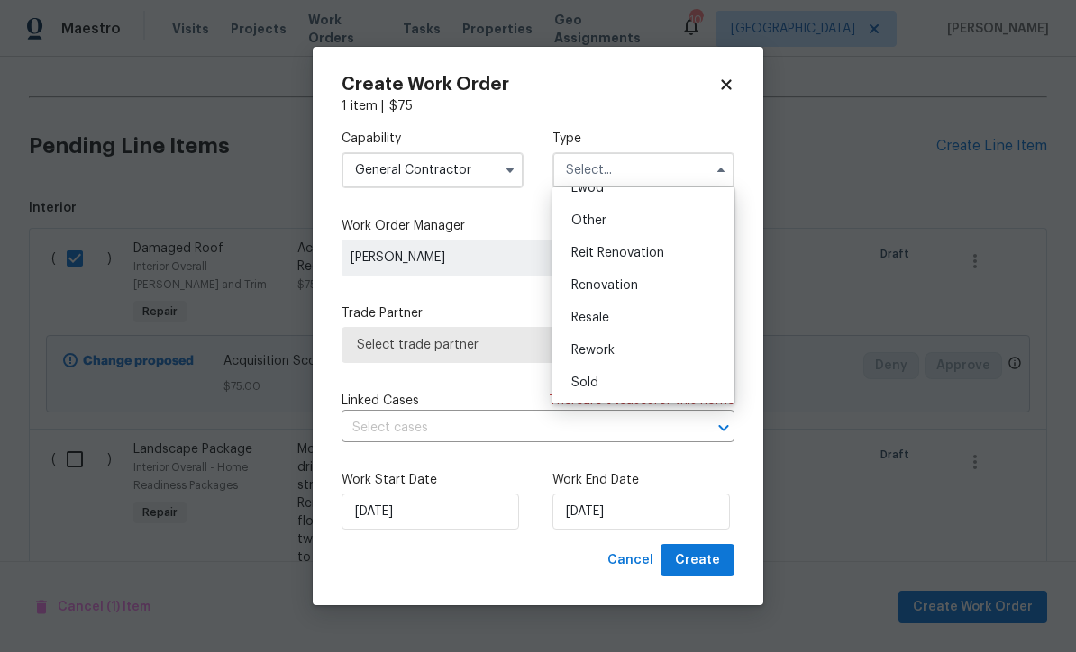
scroll to position [214, 0]
click at [589, 288] on span "Renovation" at bounding box center [604, 285] width 67 height 13
type input "Renovation"
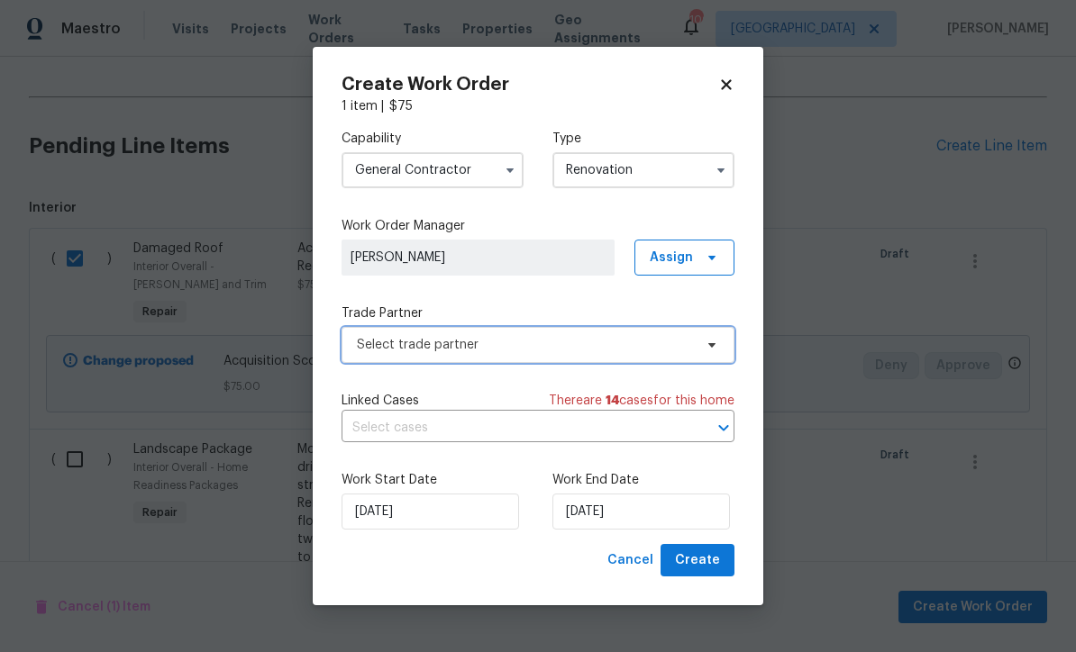
click at [368, 344] on span "Select trade partner" at bounding box center [525, 345] width 336 height 18
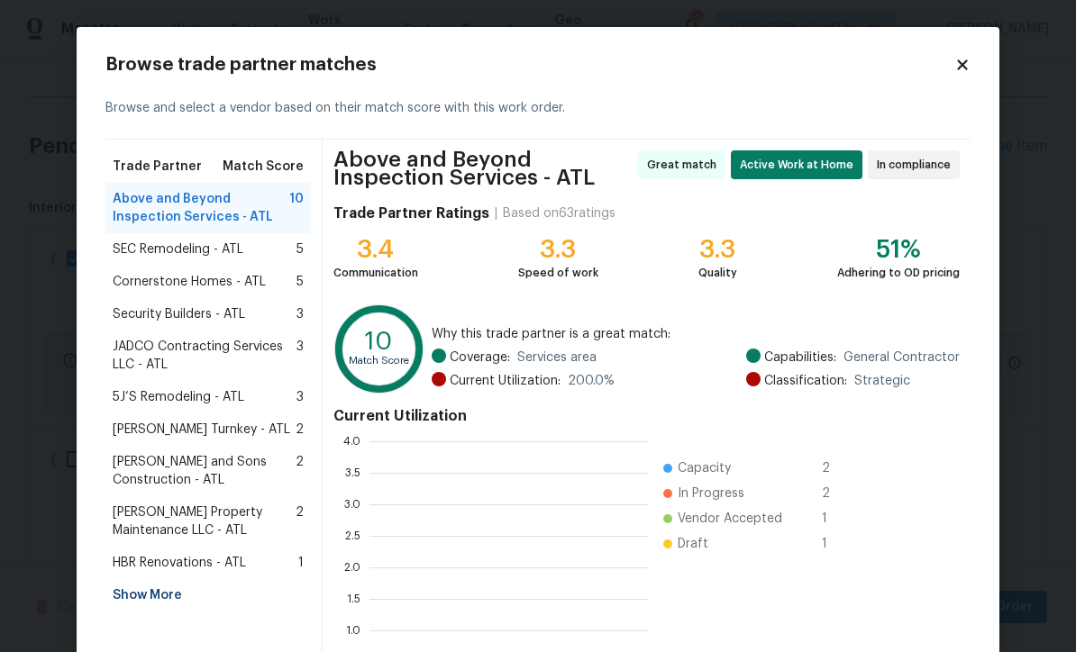
scroll to position [252, 279]
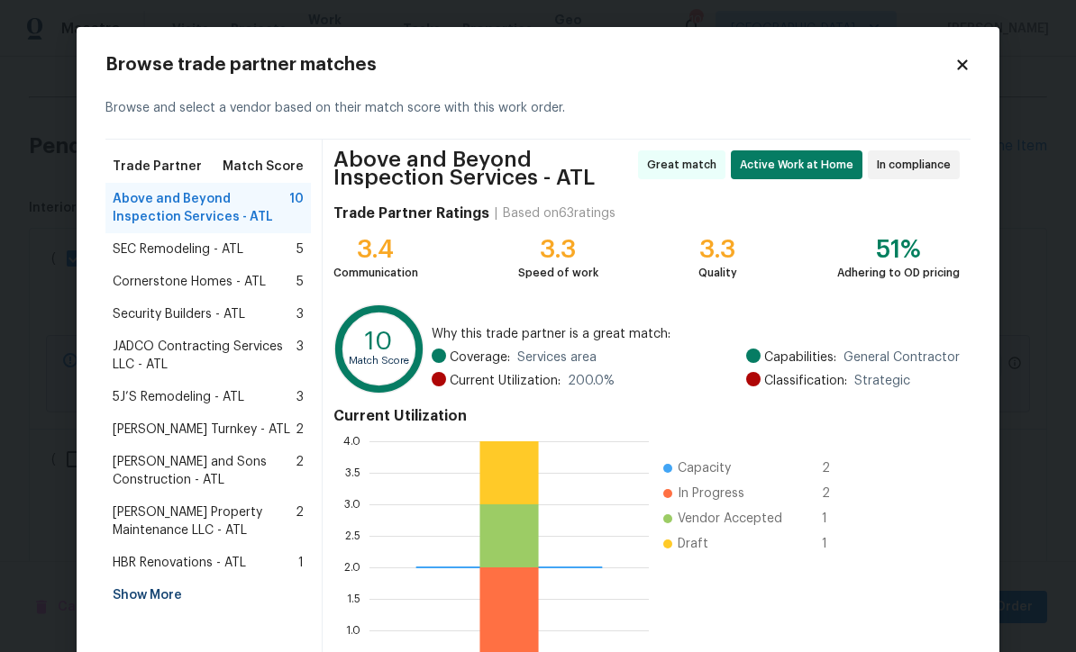
click at [154, 567] on span "HBR Renovations - ATL" at bounding box center [179, 563] width 133 height 18
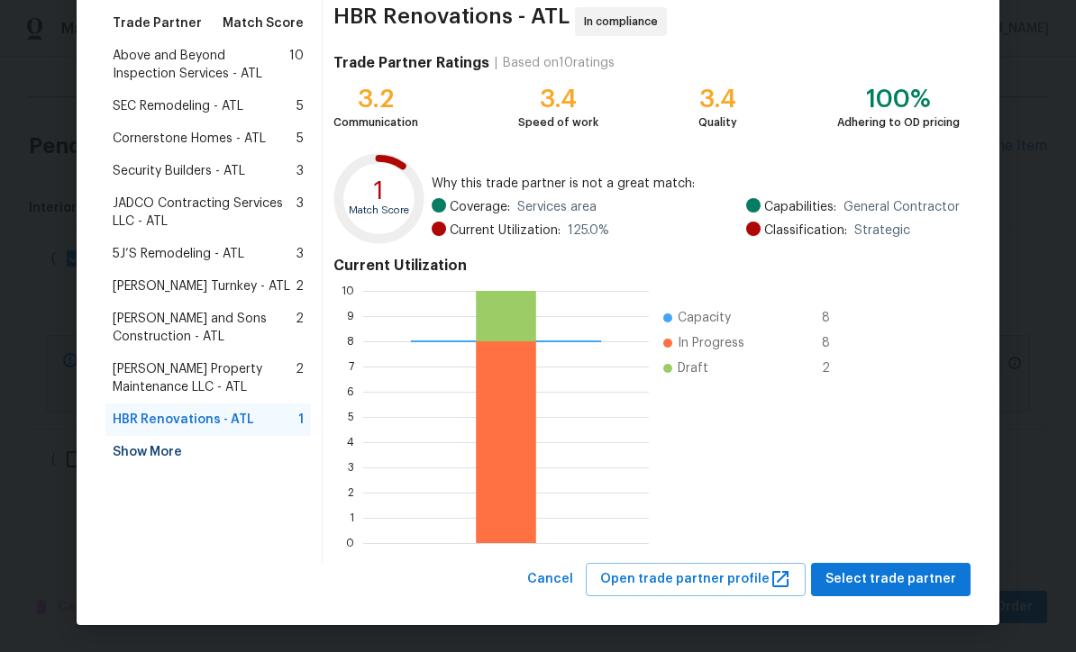
scroll to position [142, 0]
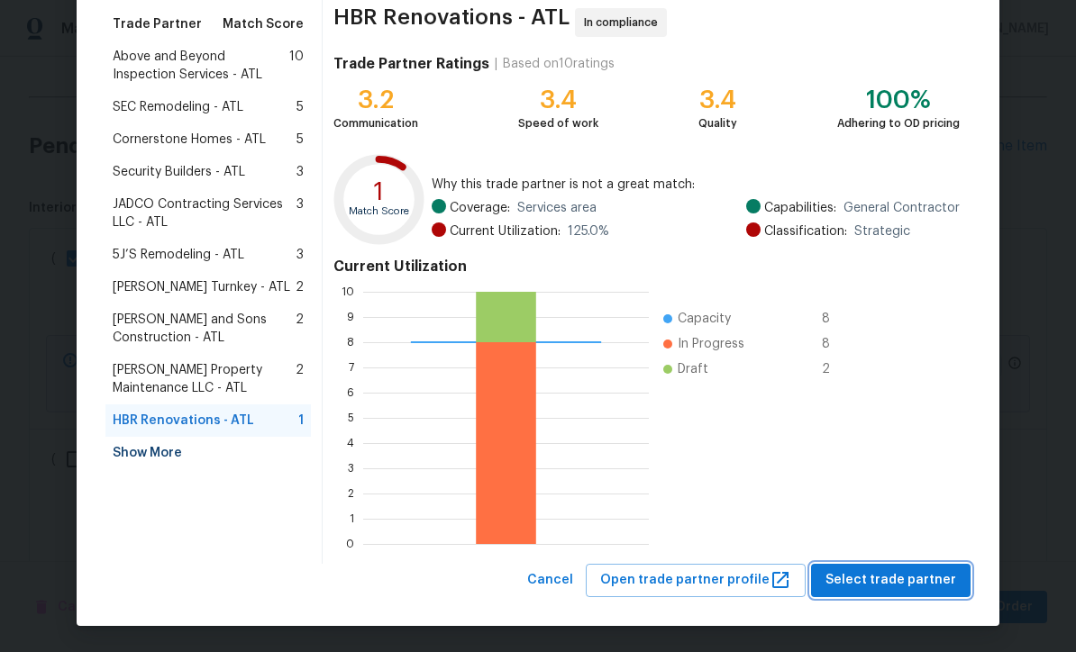
click at [889, 570] on span "Select trade partner" at bounding box center [890, 580] width 131 height 23
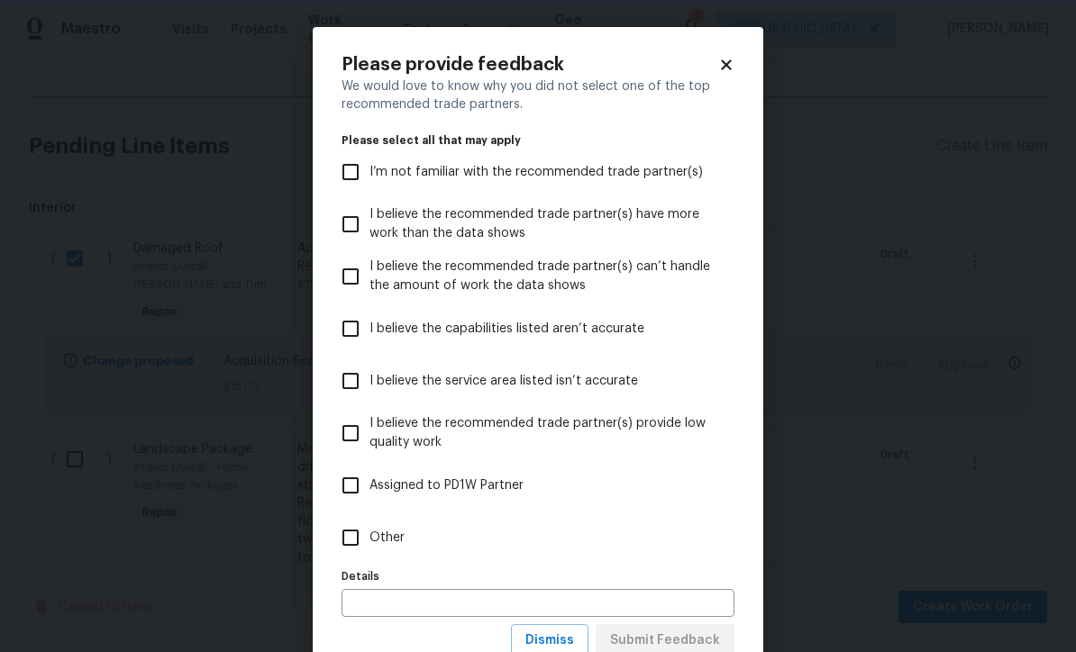
scroll to position [0, 0]
click at [352, 535] on input "Other" at bounding box center [350, 538] width 38 height 38
checkbox input "true"
click at [659, 628] on button "Submit Feedback" at bounding box center [664, 640] width 139 height 33
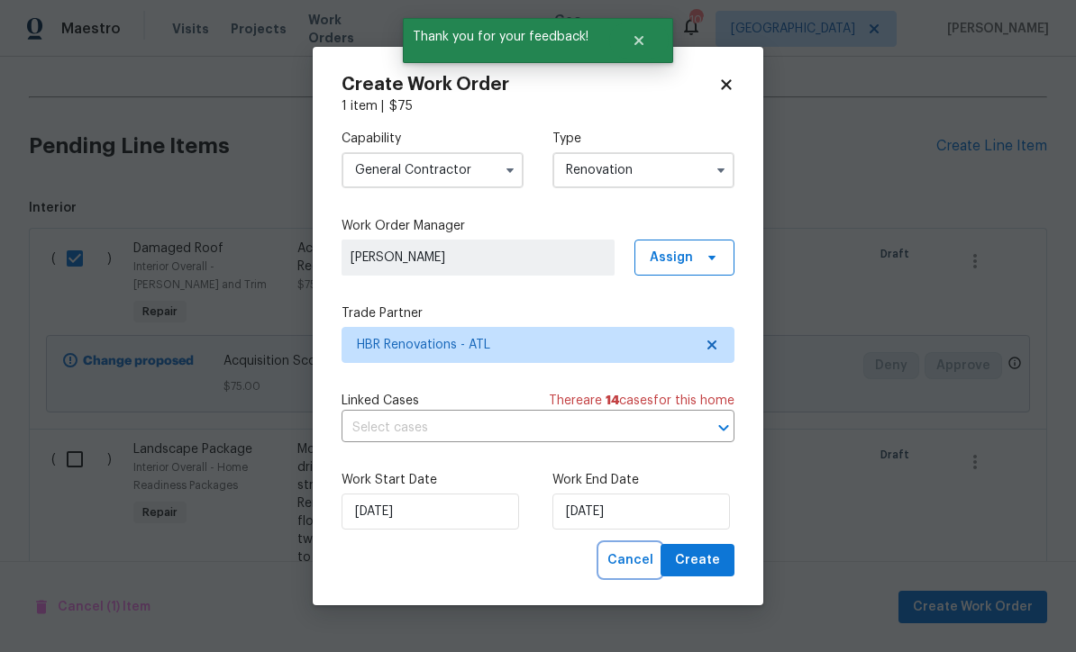
click at [632, 565] on span "Cancel" at bounding box center [630, 560] width 46 height 23
checkbox input "false"
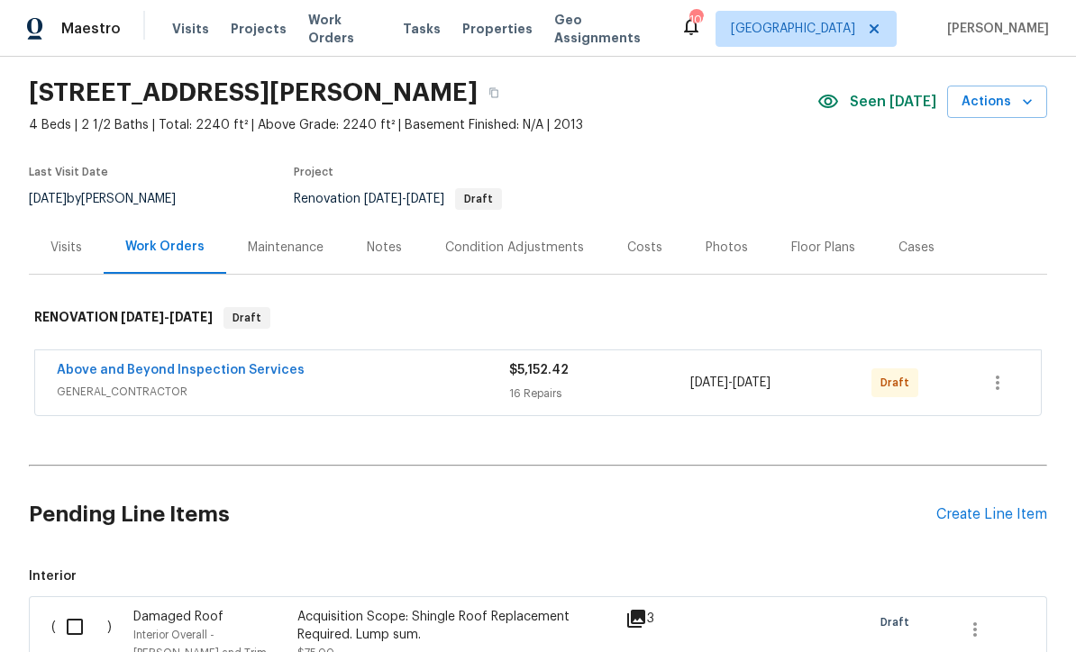
scroll to position [10, 0]
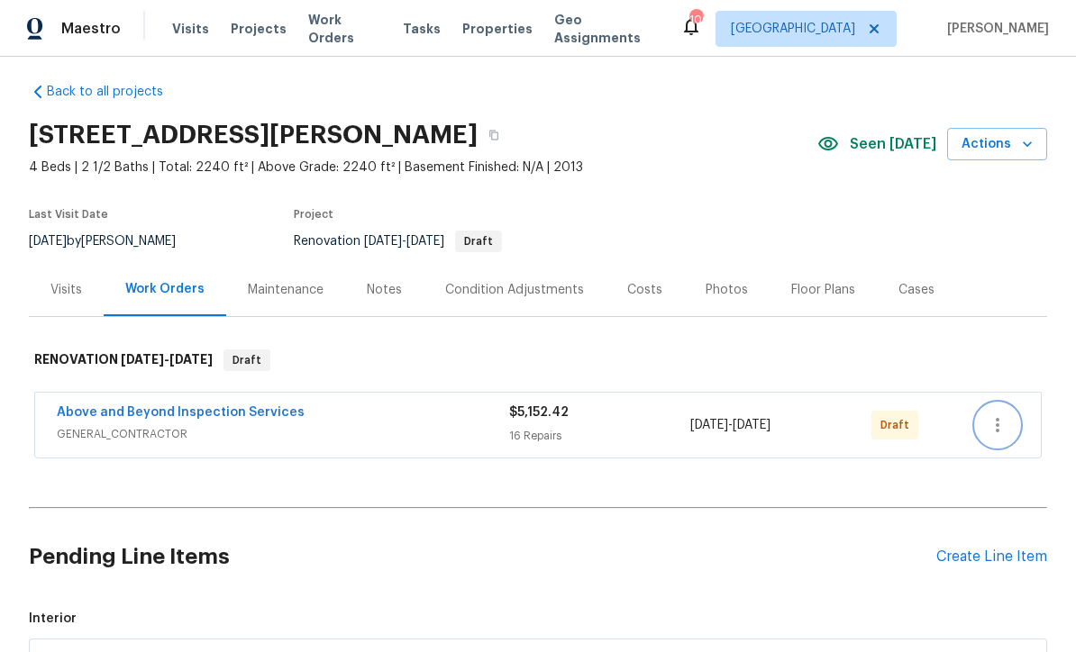
click at [993, 425] on icon "button" at bounding box center [997, 425] width 22 height 22
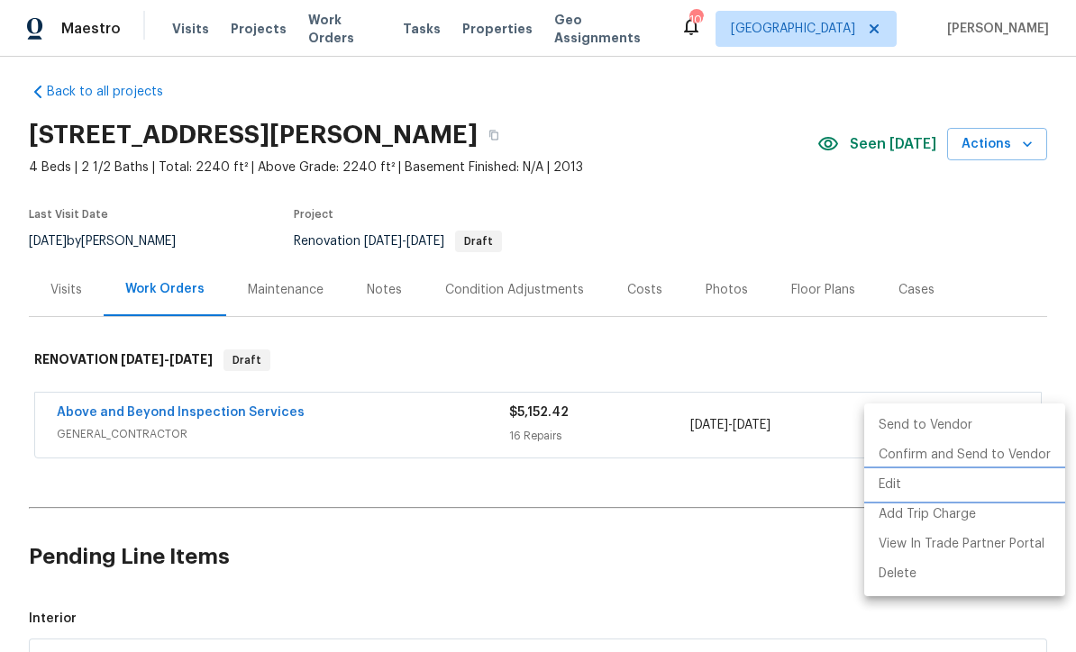
click at [891, 491] on li "Edit" at bounding box center [964, 485] width 201 height 30
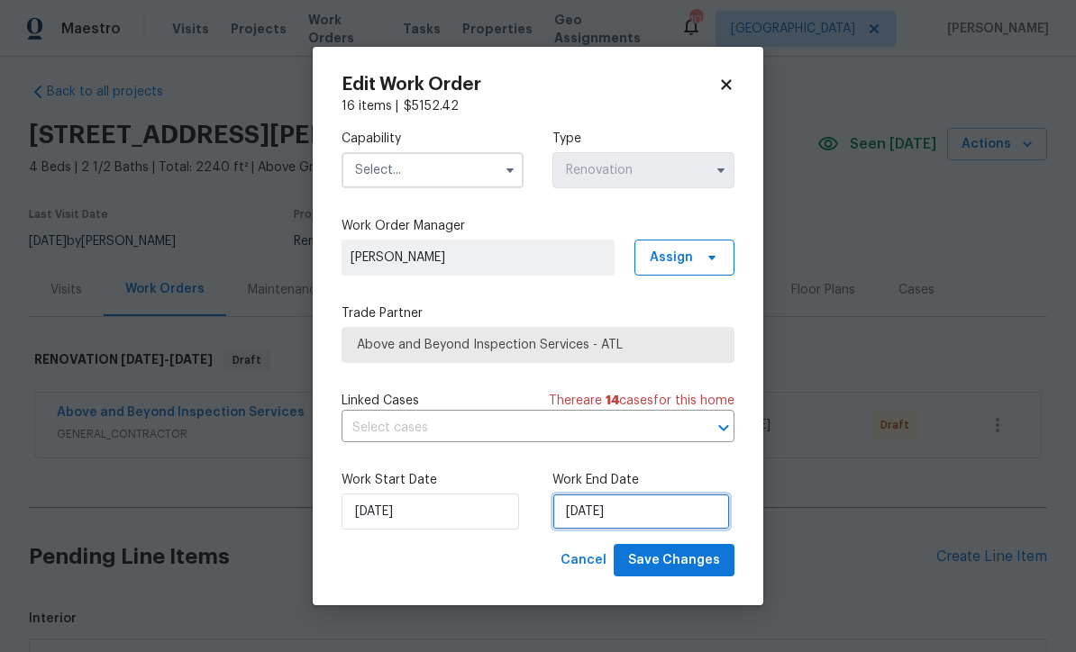
click at [589, 509] on input "9/29/2025" at bounding box center [640, 512] width 177 height 36
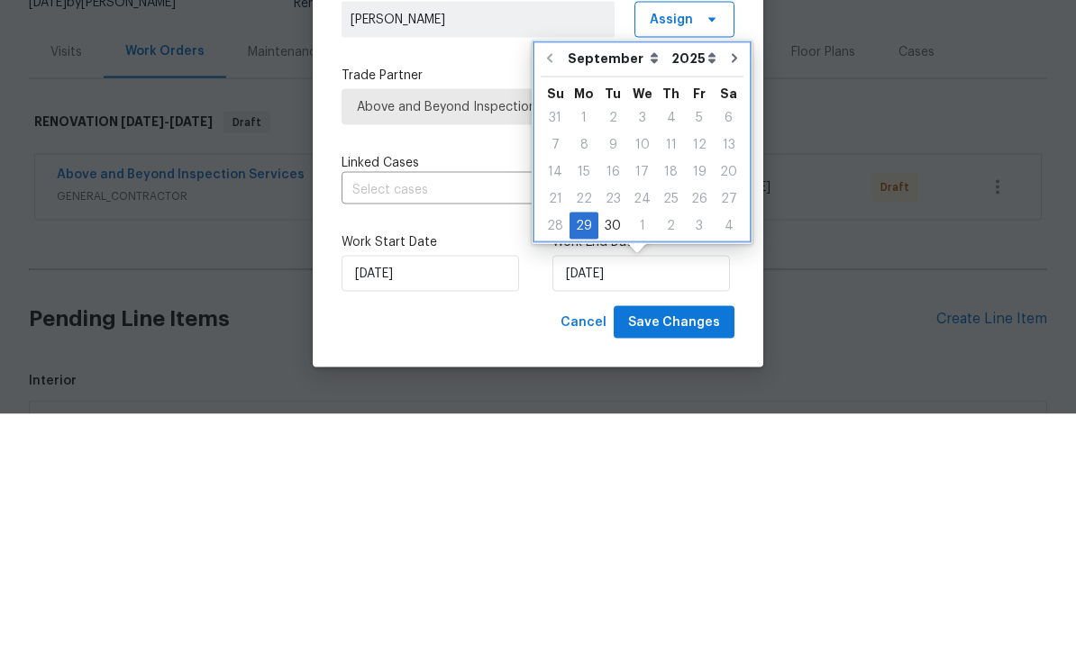
click at [727, 289] on icon "Go to next month" at bounding box center [734, 296] width 14 height 14
type input "10/29/2025"
select select "9"
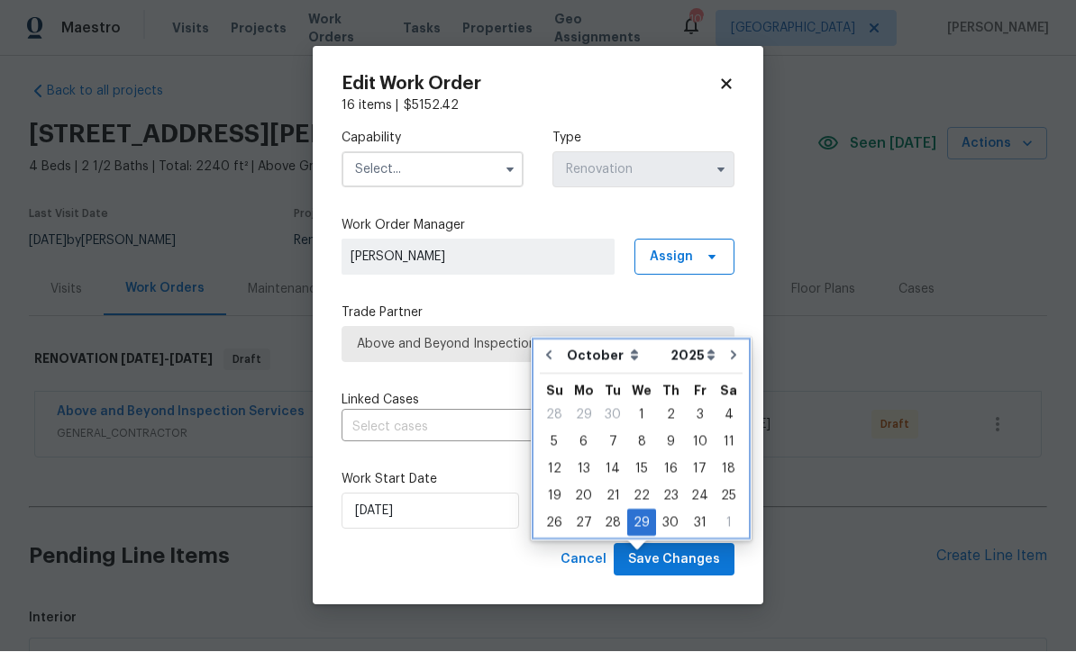
click at [558, 338] on button "Go to previous month" at bounding box center [548, 356] width 27 height 36
type input "9/29/2025"
select select "8"
click at [728, 349] on icon "Go to next month" at bounding box center [734, 356] width 14 height 14
type input "10/29/2025"
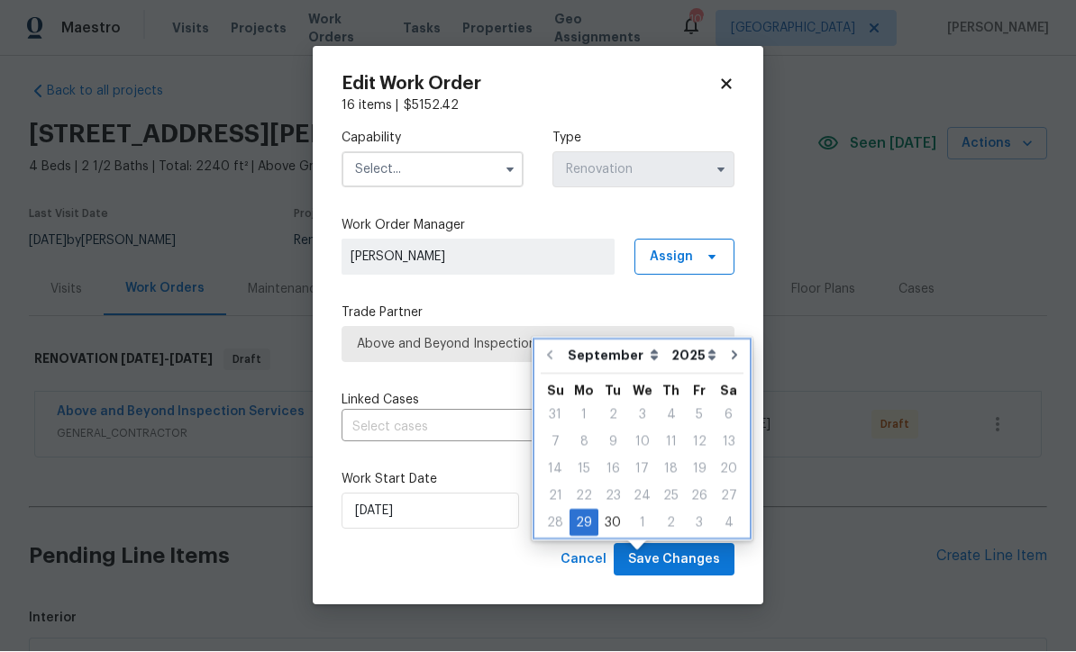
select select "9"
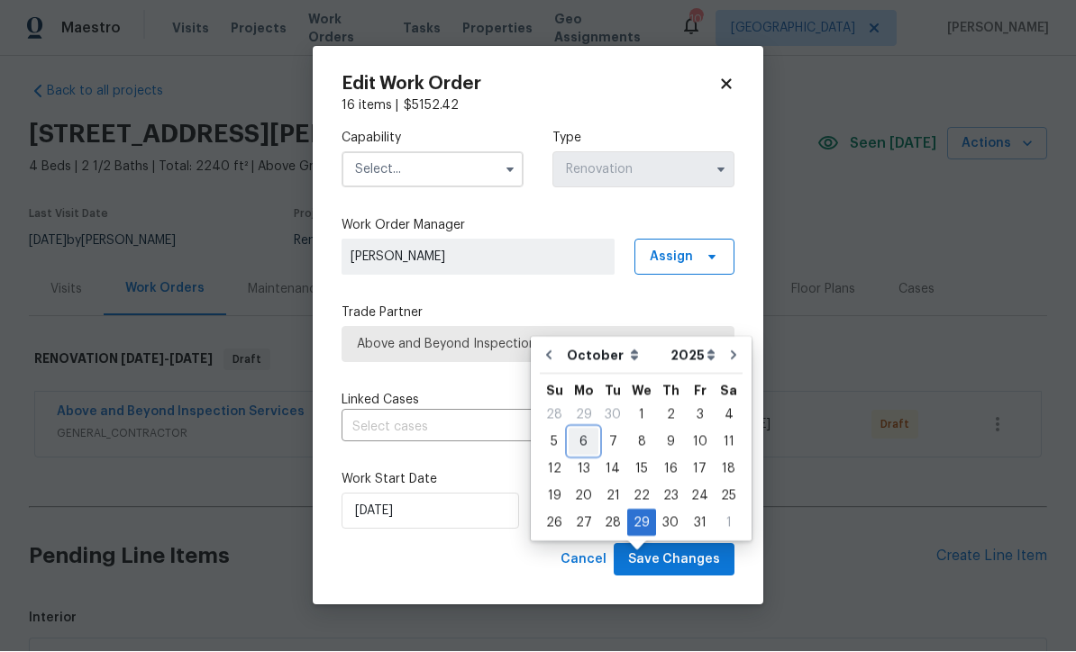
click at [579, 430] on div "6" at bounding box center [583, 442] width 30 height 25
type input "10/6/2025"
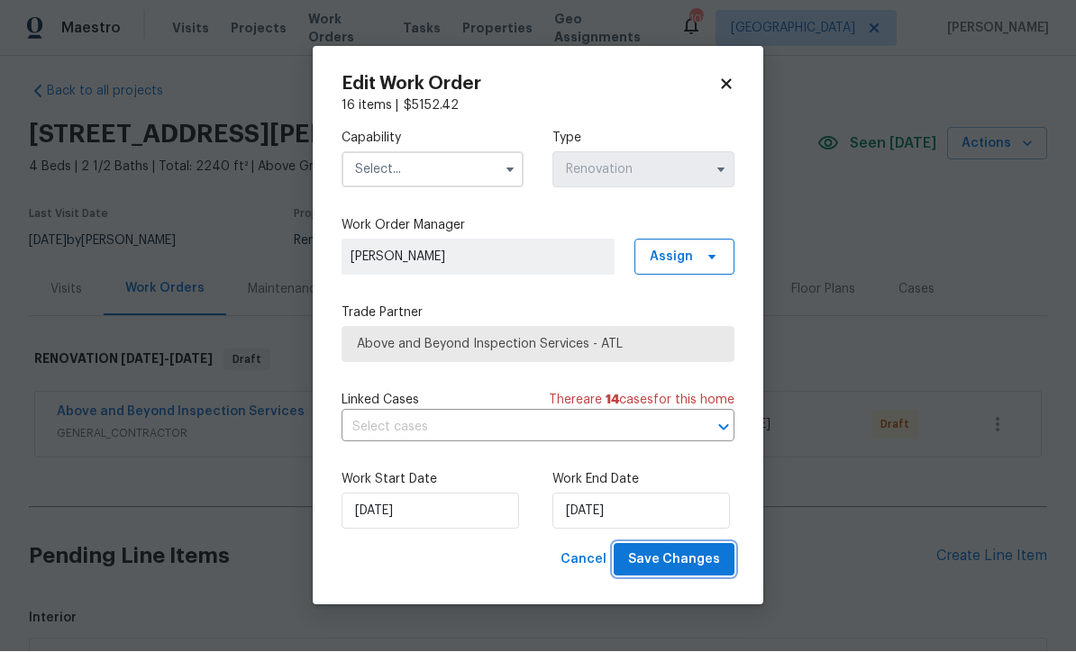
click at [676, 557] on span "Save Changes" at bounding box center [674, 560] width 92 height 23
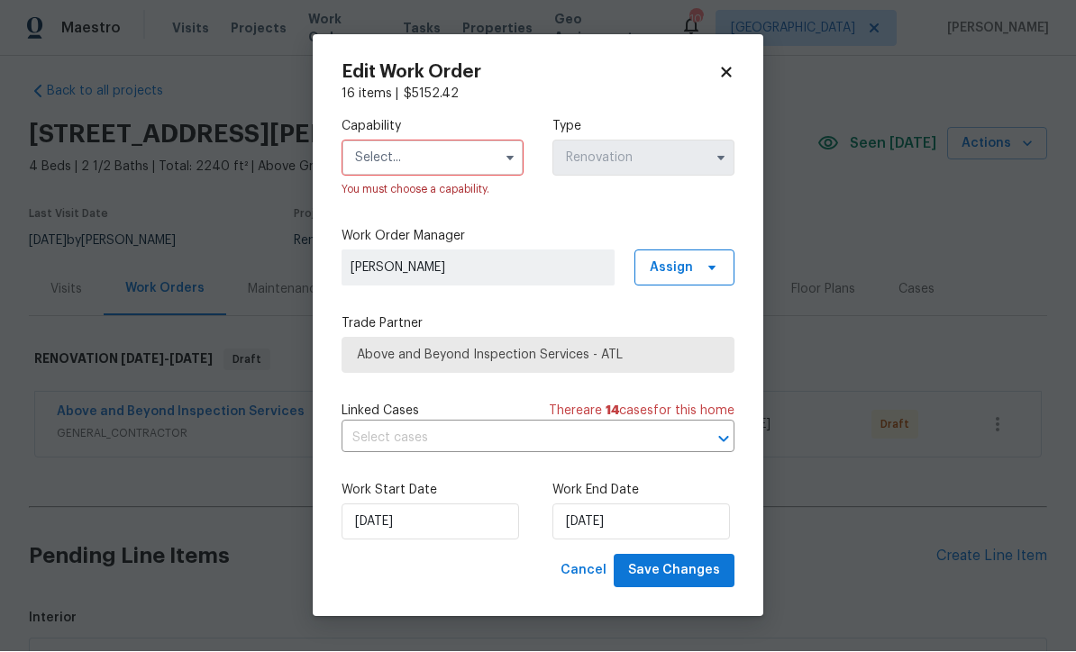
click at [376, 156] on input "text" at bounding box center [432, 159] width 182 height 36
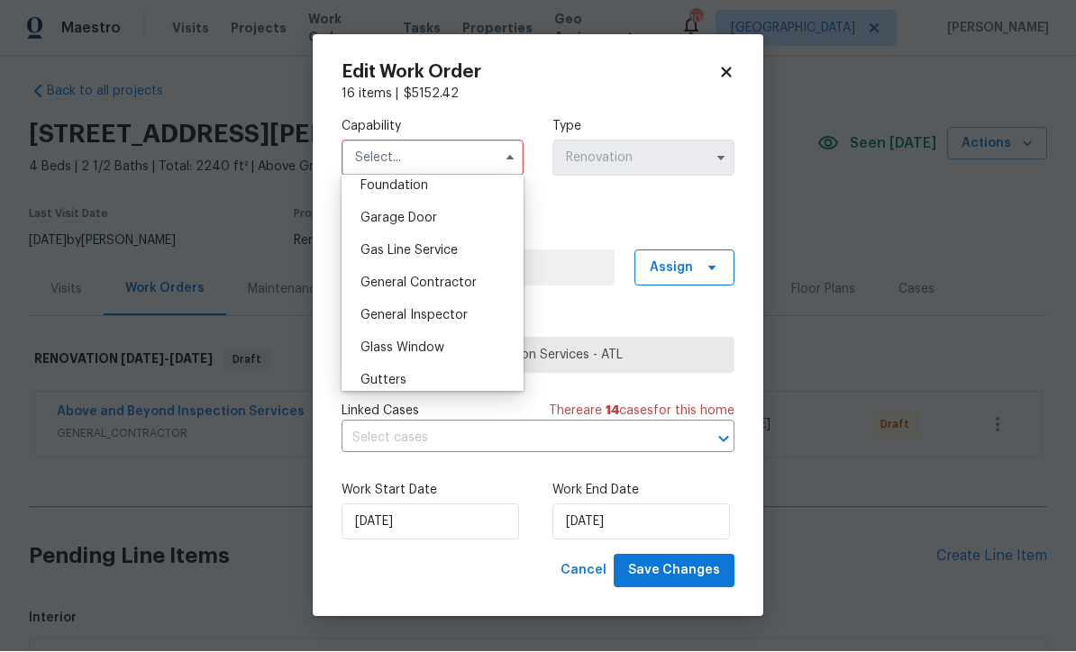
scroll to position [791, 0]
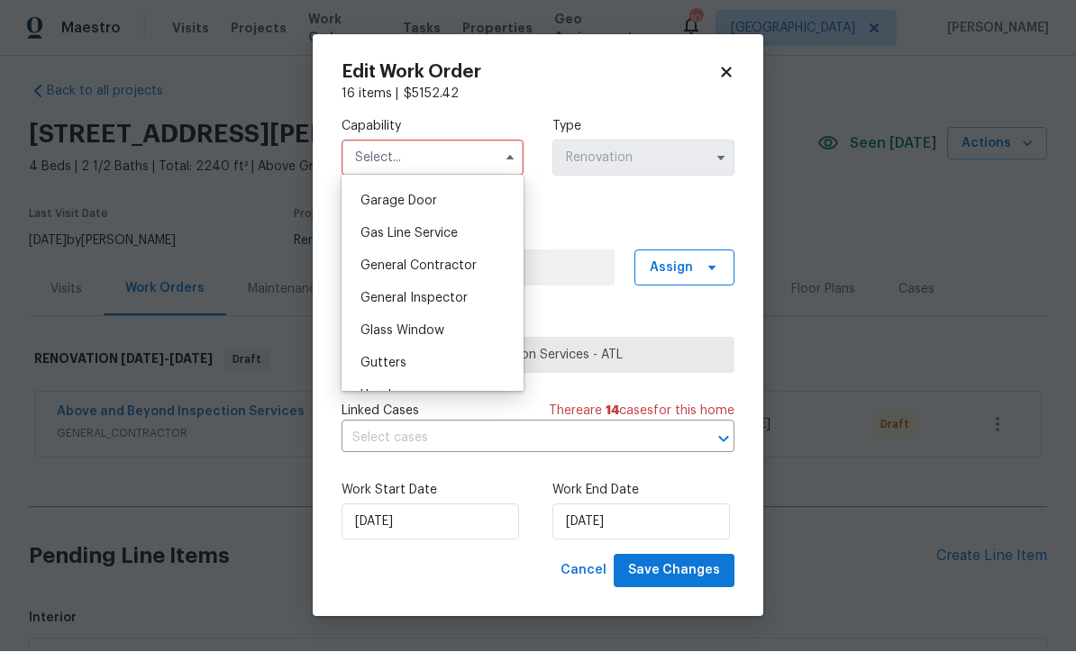
click at [411, 265] on span "General Contractor" at bounding box center [418, 266] width 116 height 13
type input "General Contractor"
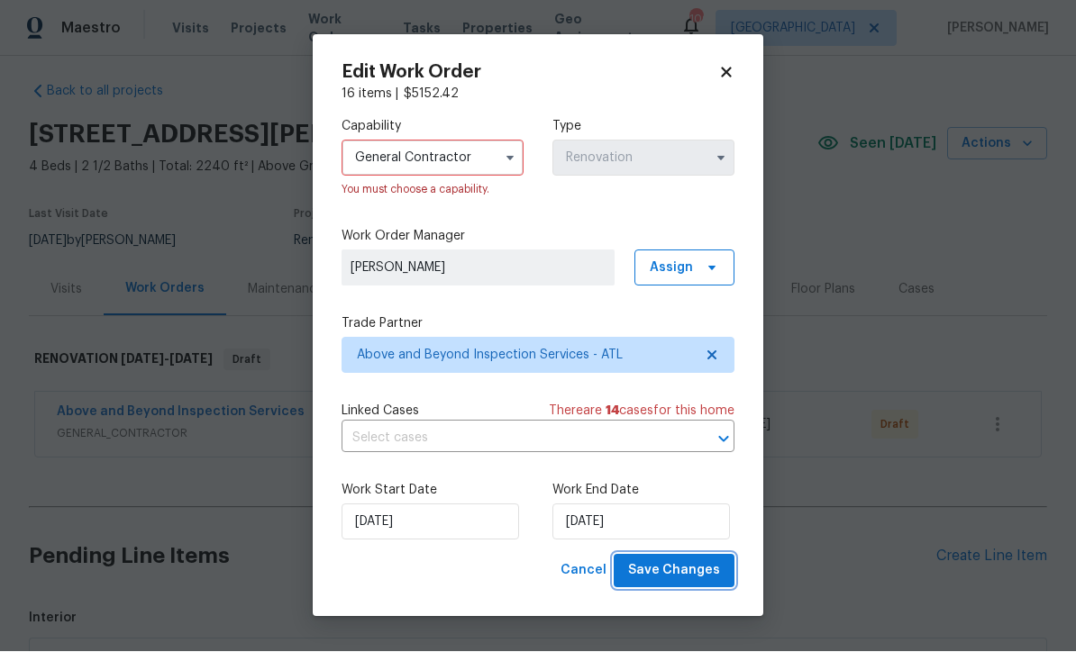
click at [672, 568] on span "Save Changes" at bounding box center [674, 571] width 92 height 23
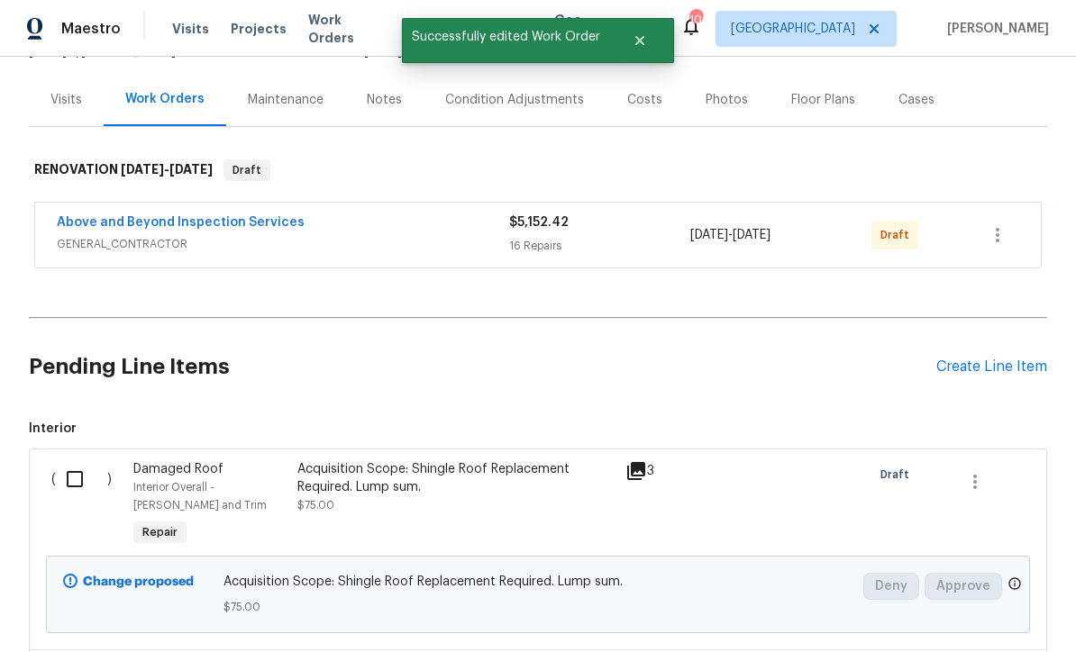
scroll to position [250, 0]
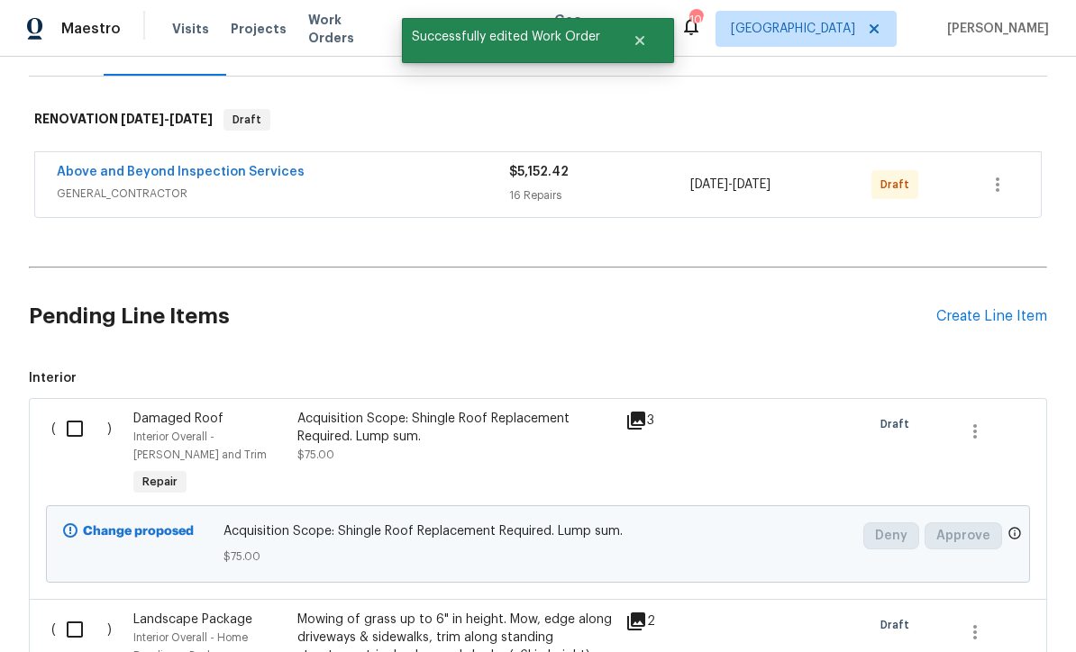
click at [74, 410] on input "checkbox" at bounding box center [81, 429] width 51 height 38
checkbox input "true"
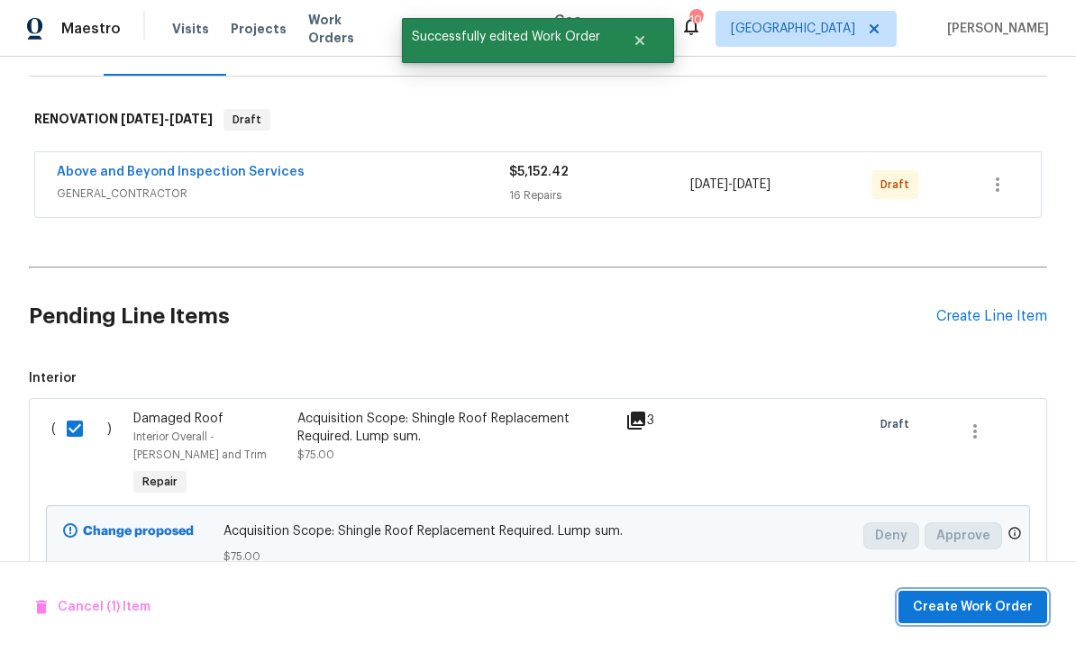
click at [963, 613] on span "Create Work Order" at bounding box center [972, 607] width 120 height 23
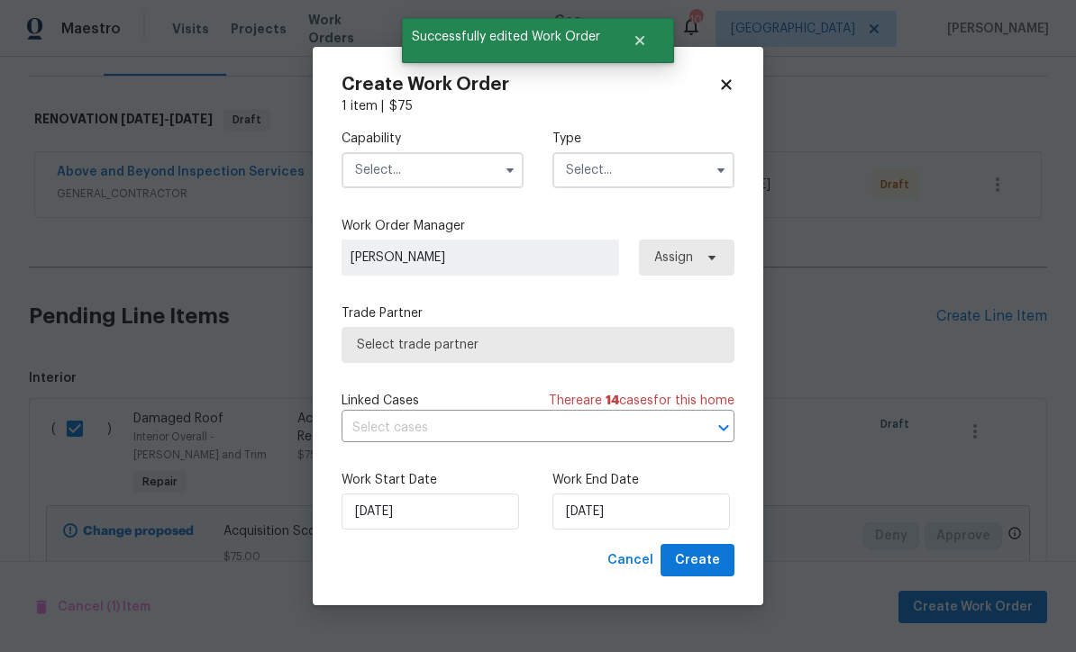
click at [376, 164] on input "text" at bounding box center [432, 170] width 182 height 36
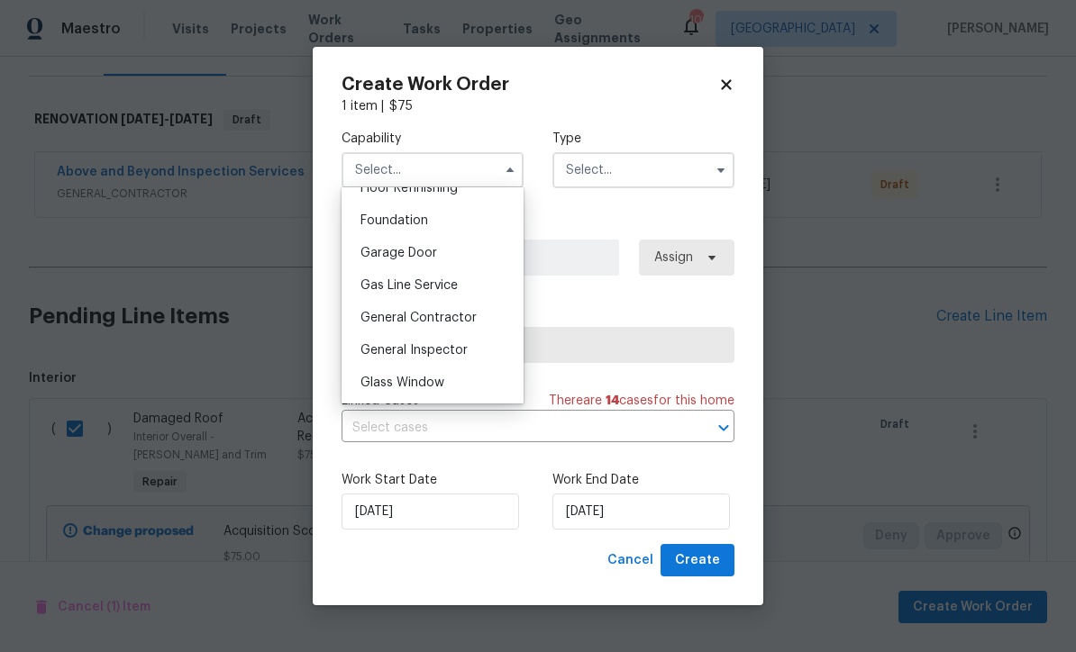
scroll to position [753, 0]
click at [406, 317] on span "General Contractor" at bounding box center [418, 316] width 116 height 13
type input "General Contractor"
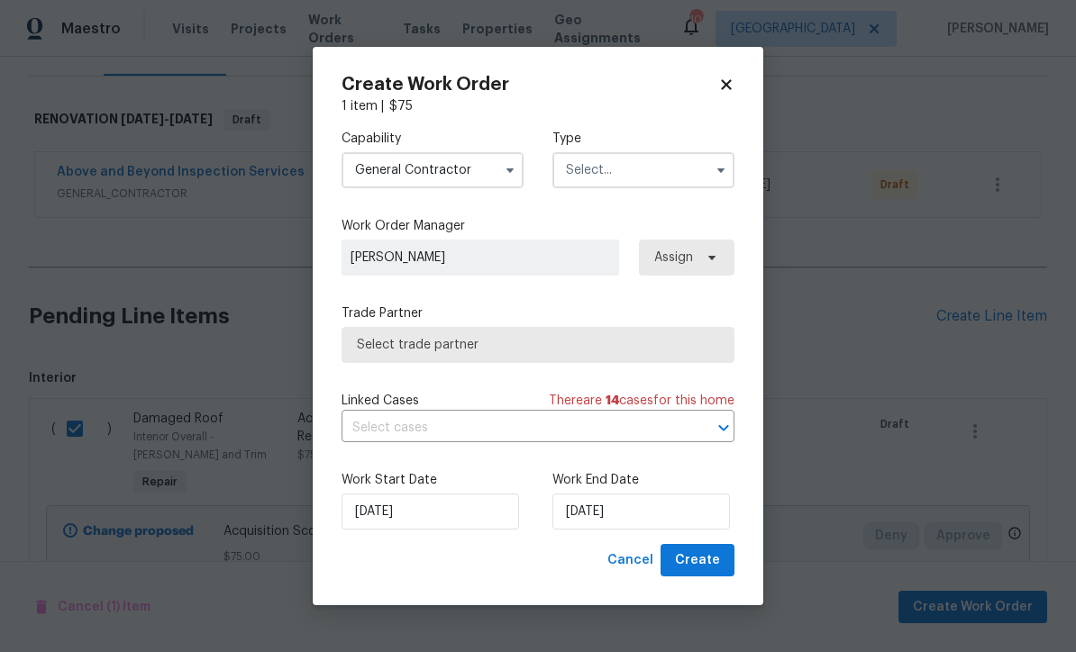
click at [576, 169] on input "text" at bounding box center [643, 170] width 182 height 36
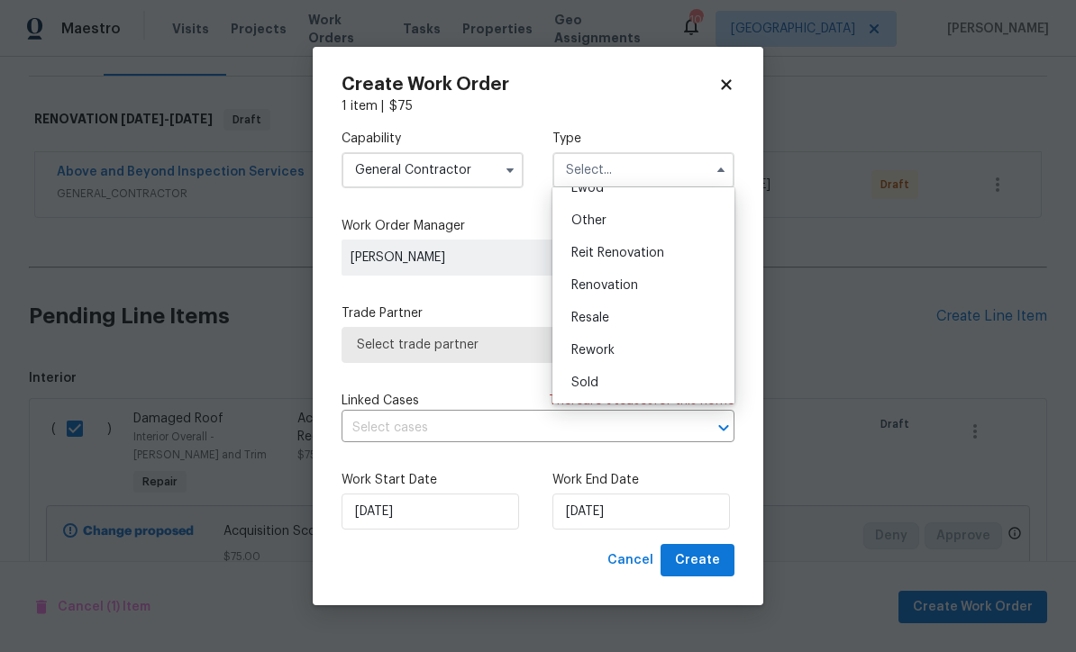
scroll to position [214, 0]
click at [589, 279] on span "Renovation" at bounding box center [604, 285] width 67 height 13
type input "Renovation"
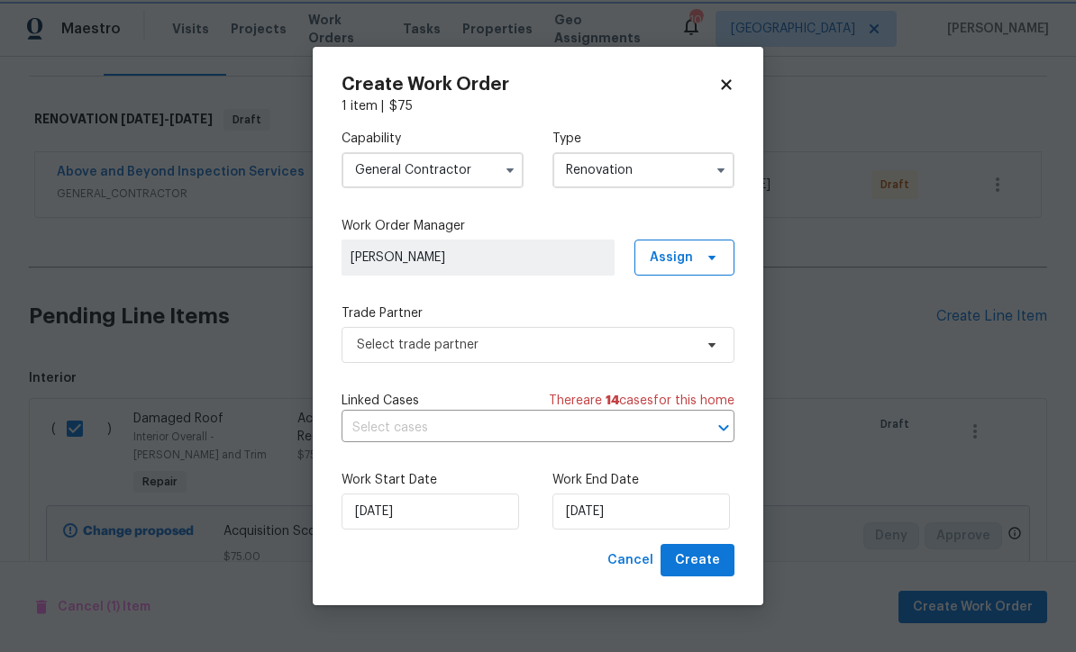
scroll to position [0, 0]
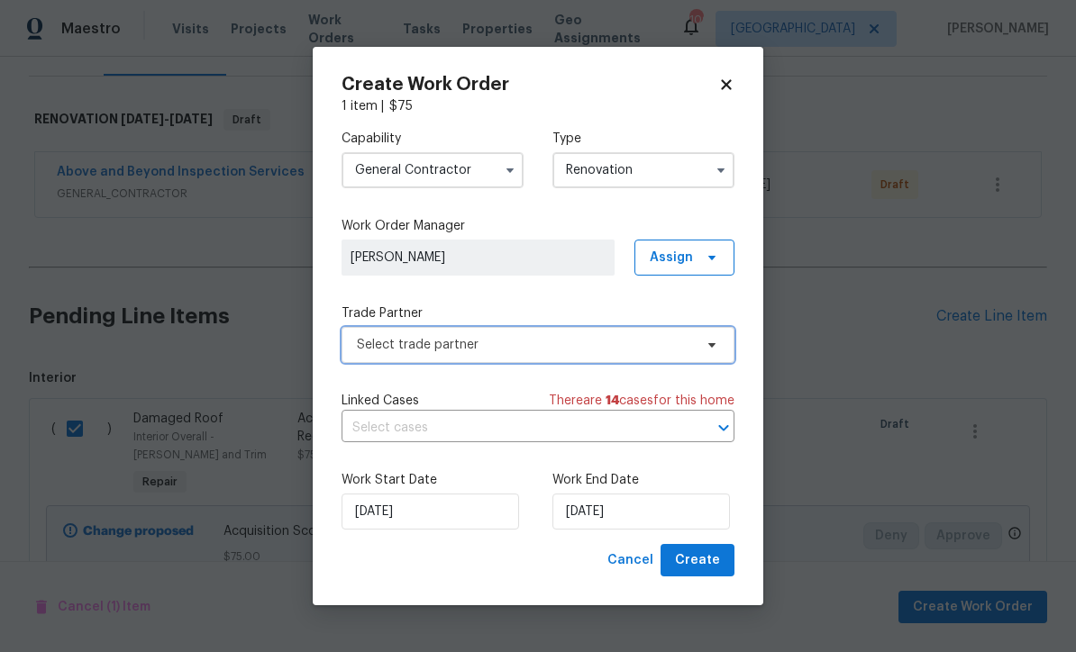
click at [372, 340] on span "Select trade partner" at bounding box center [525, 345] width 336 height 18
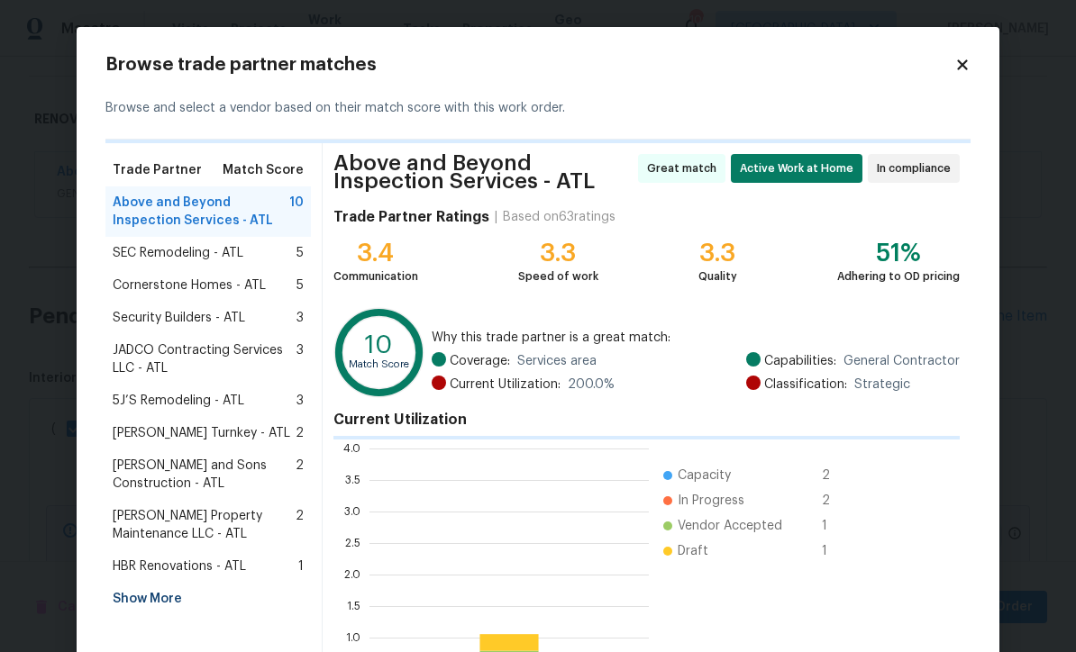
scroll to position [252, 279]
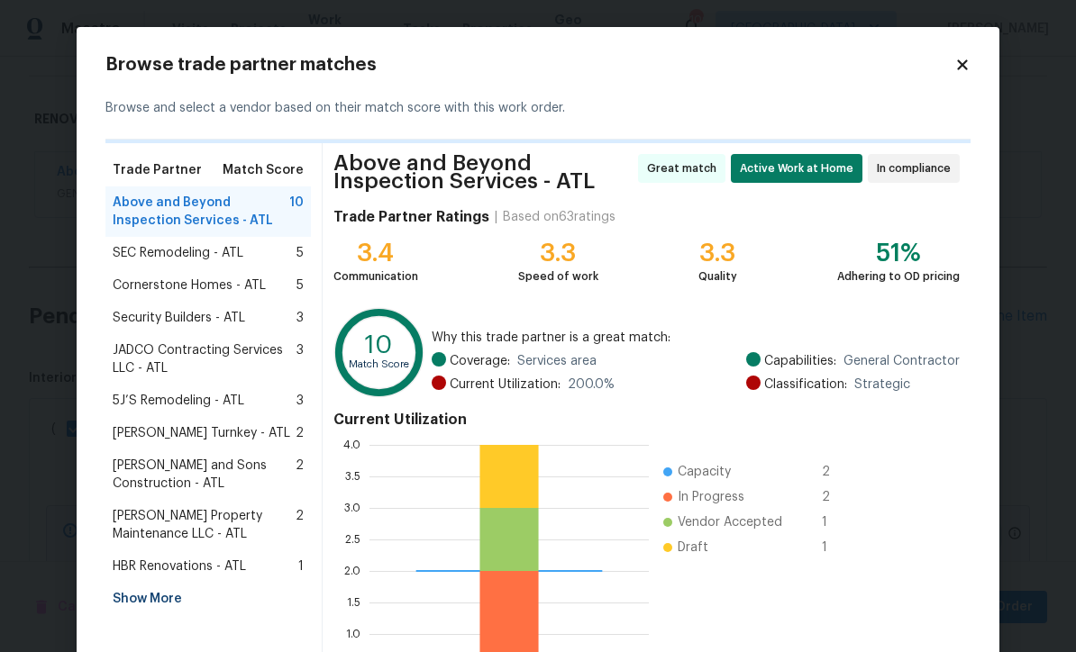
click at [125, 594] on div "Show More" at bounding box center [207, 599] width 205 height 32
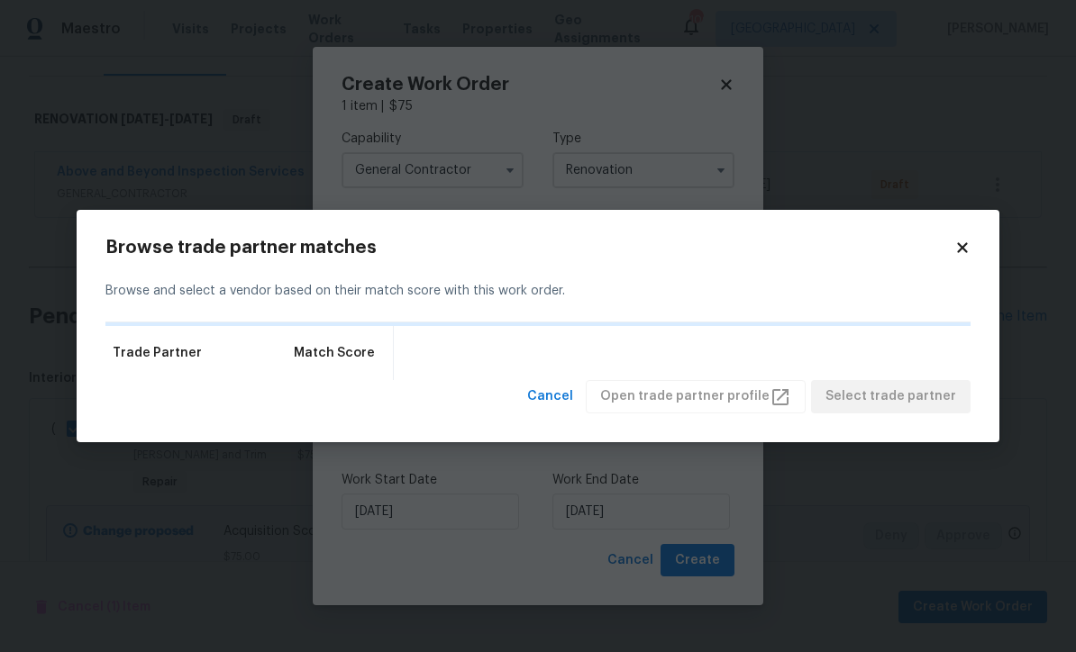
click at [984, 249] on div "Browse trade partner matches Browse and select a vendor based on their match sc…" at bounding box center [538, 326] width 922 height 232
click at [965, 248] on icon at bounding box center [962, 248] width 16 height 16
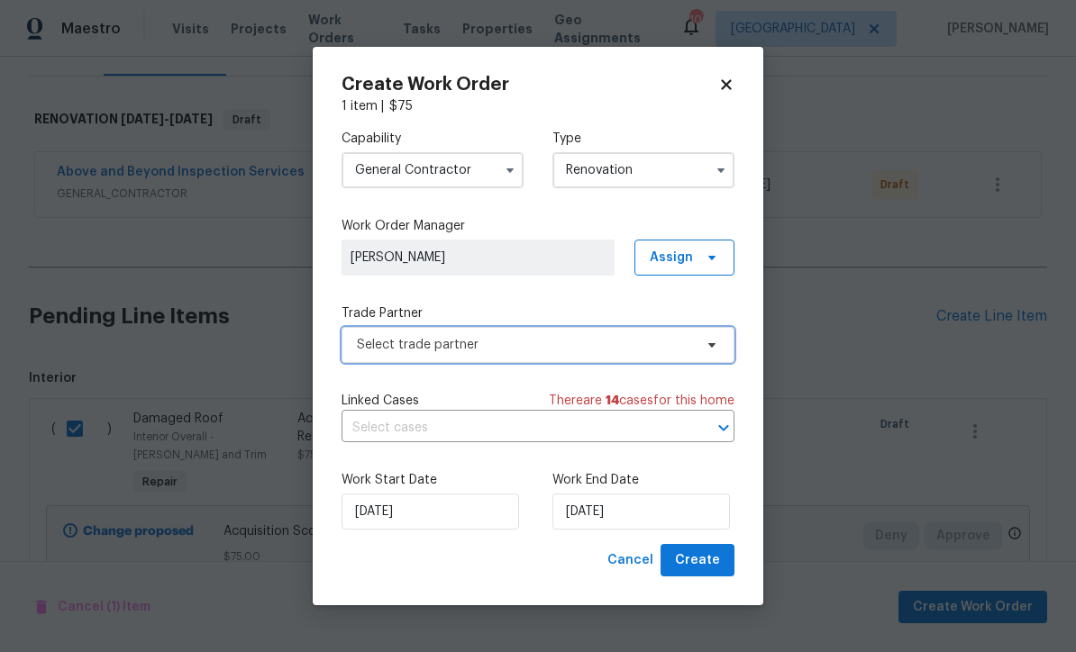
click at [389, 338] on span "Select trade partner" at bounding box center [525, 345] width 336 height 18
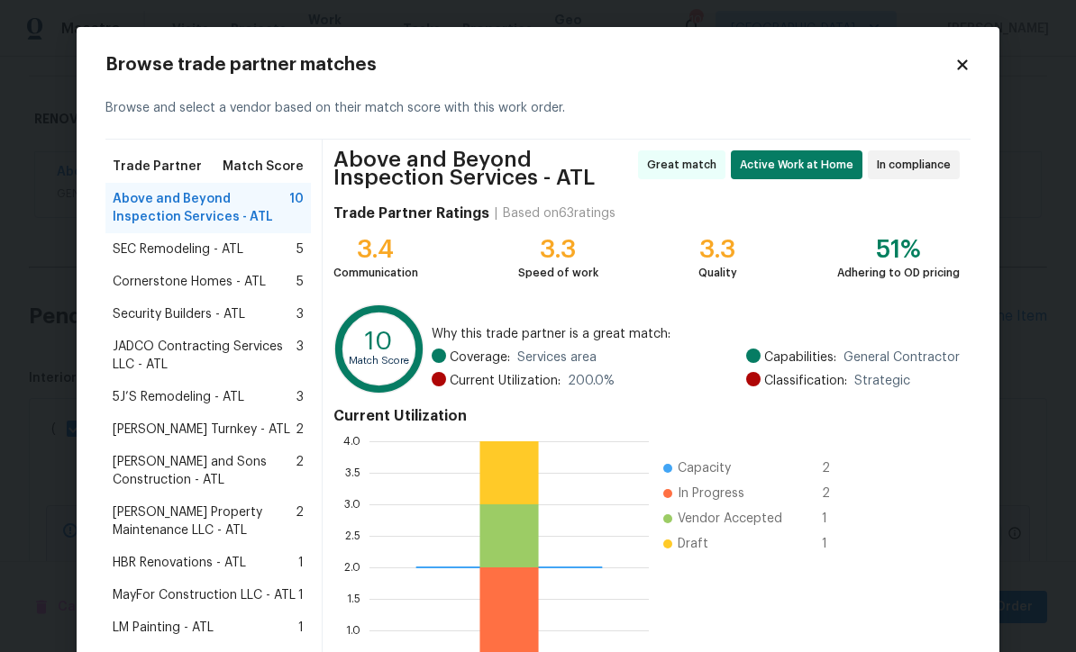
click at [159, 553] on div "HBR Renovations - ATL 1" at bounding box center [207, 563] width 205 height 32
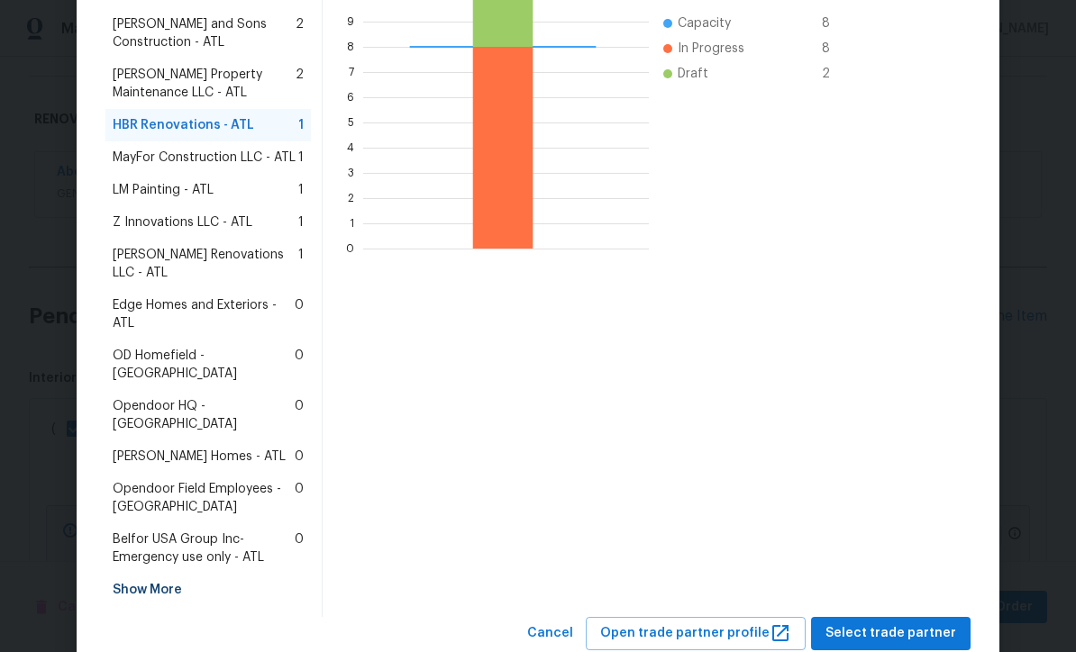
scroll to position [437, 0]
click at [921, 623] on span "Select trade partner" at bounding box center [890, 634] width 131 height 23
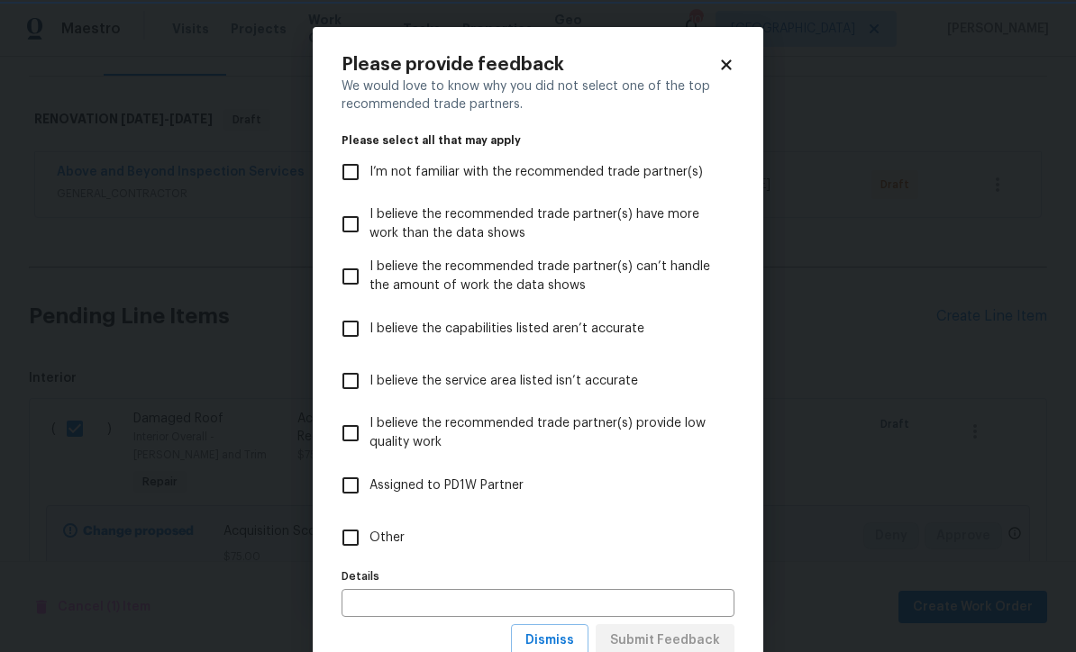
scroll to position [0, 0]
click at [359, 535] on input "Other" at bounding box center [350, 538] width 38 height 38
checkbox input "true"
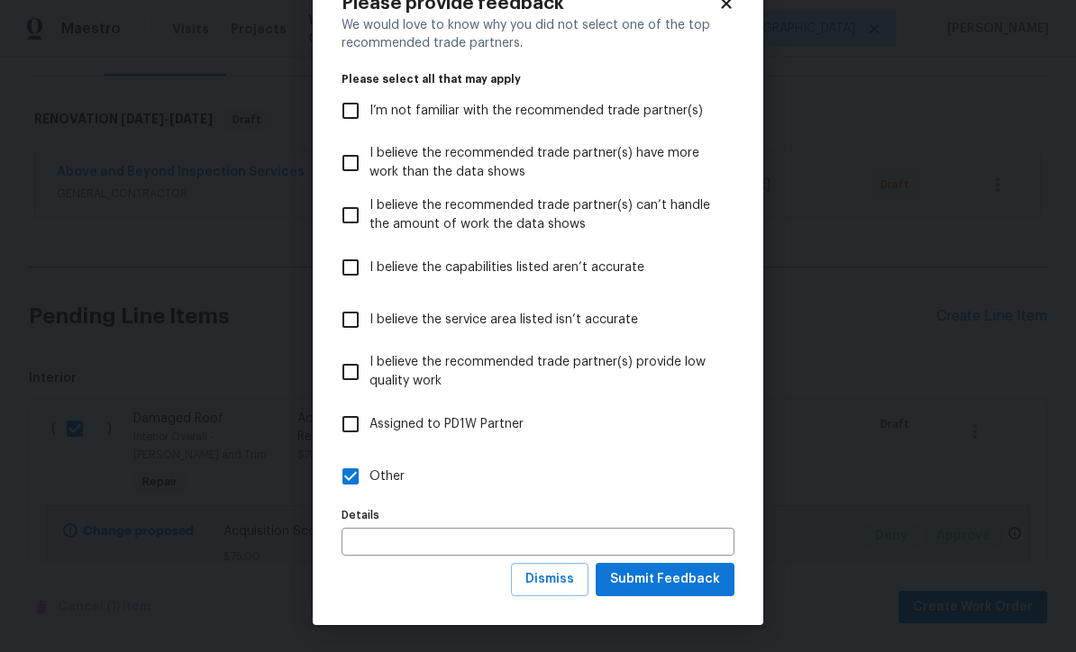
scroll to position [62, 0]
click at [665, 579] on span "Submit Feedback" at bounding box center [665, 579] width 110 height 23
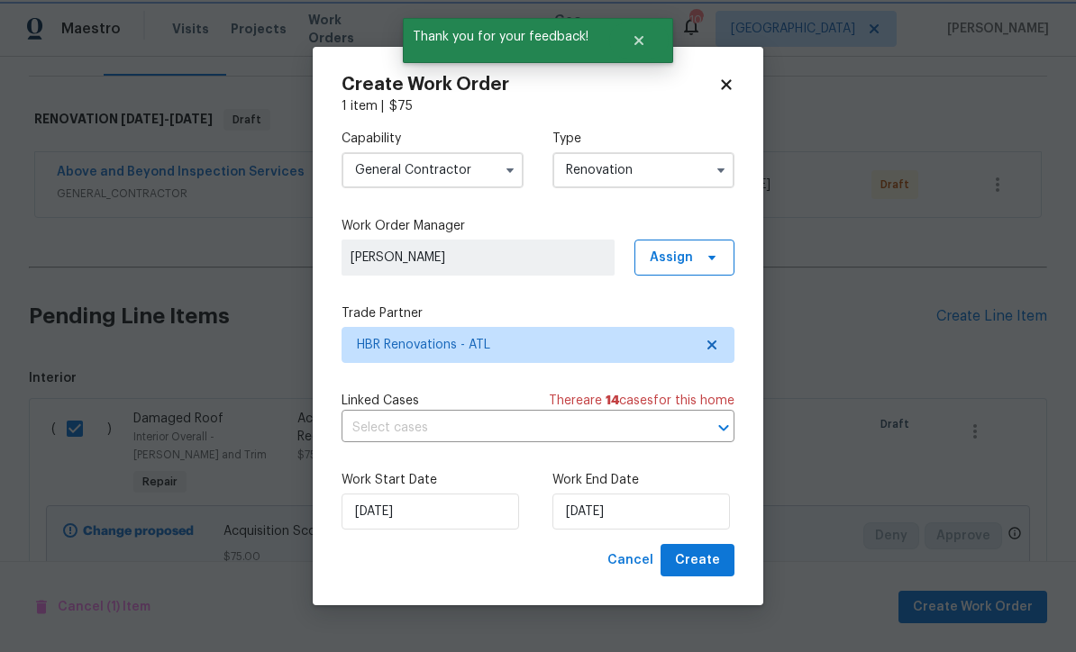
scroll to position [0, 0]
click at [577, 508] on input "[DATE]" at bounding box center [640, 512] width 177 height 36
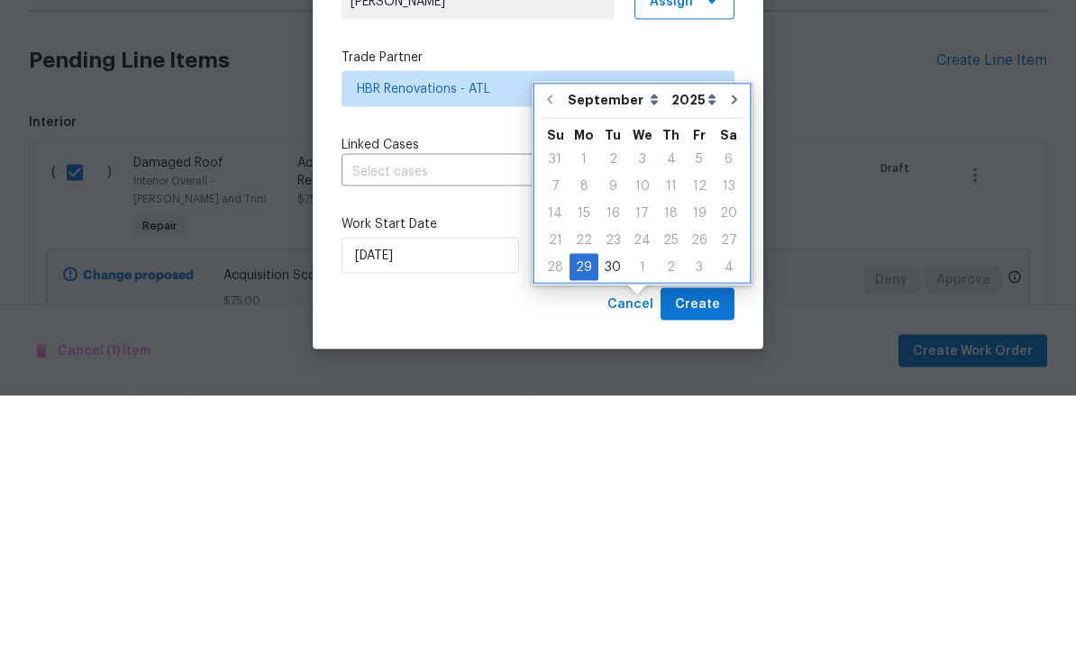
click at [731, 351] on icon "Go to next month" at bounding box center [733, 355] width 5 height 9
type input "10/29/2025"
select select "9"
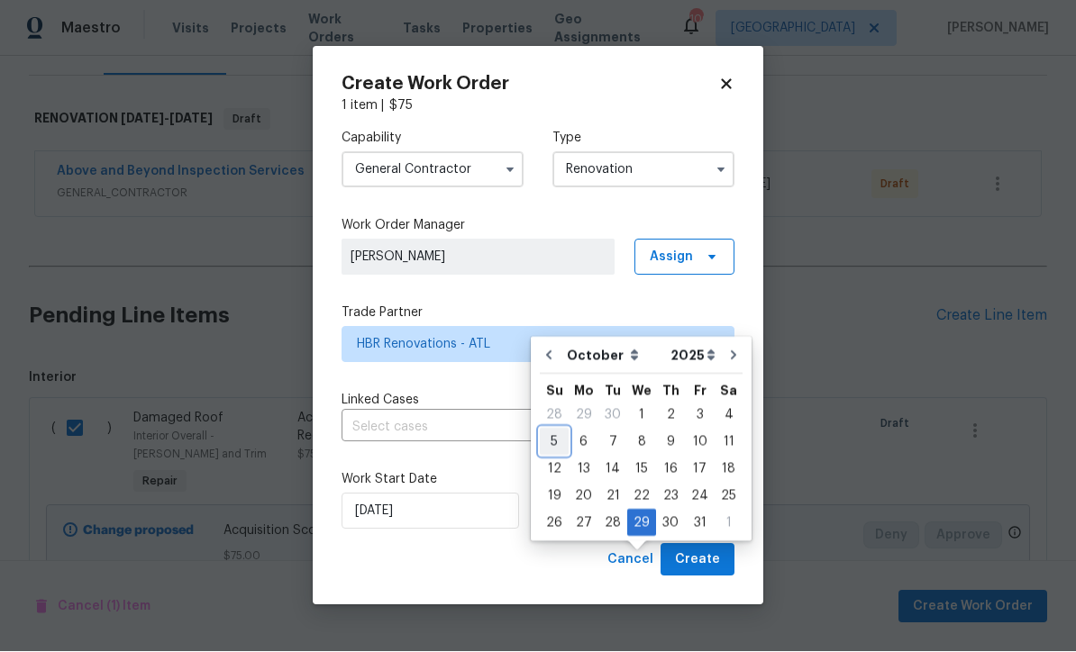
click at [556, 430] on div "5" at bounding box center [554, 442] width 29 height 25
type input "[DATE]"
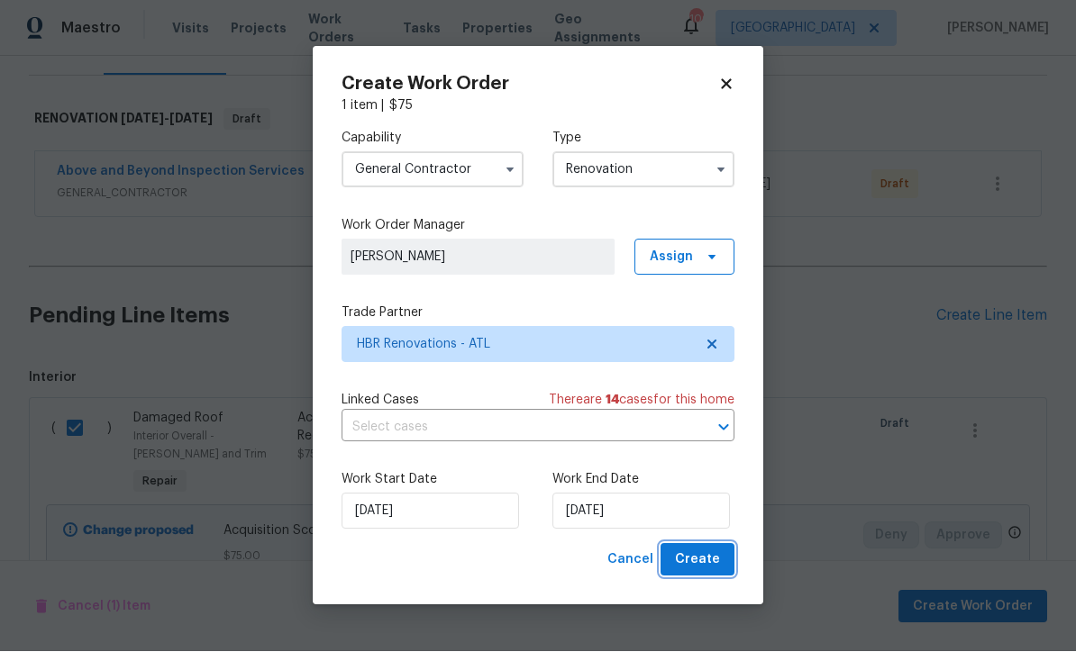
click at [703, 557] on span "Create" at bounding box center [697, 560] width 45 height 23
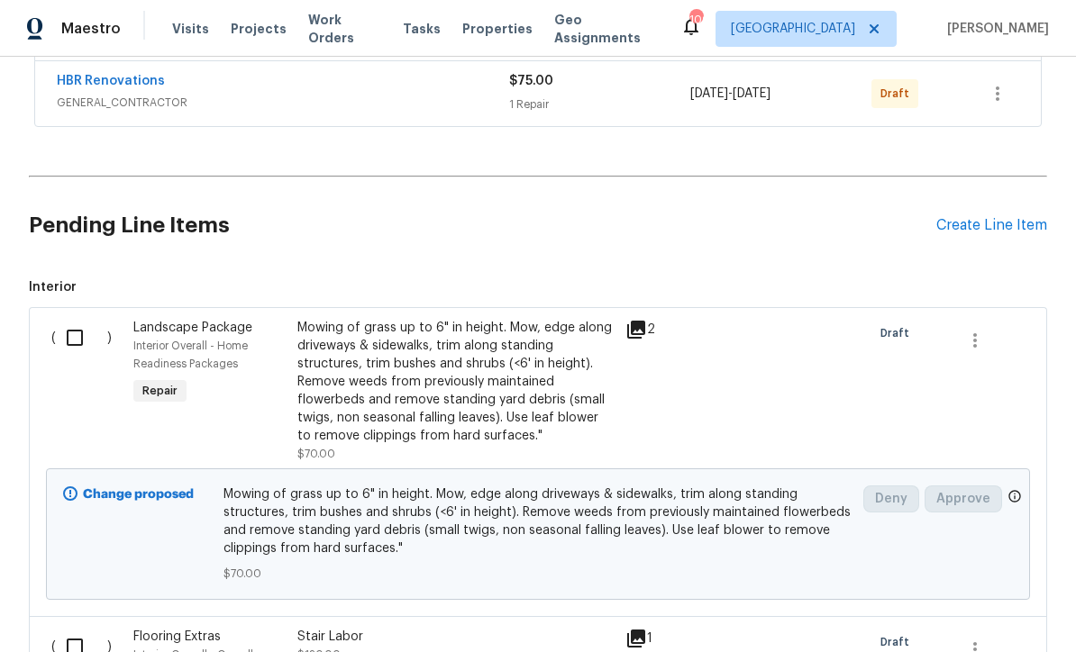
scroll to position [422, 0]
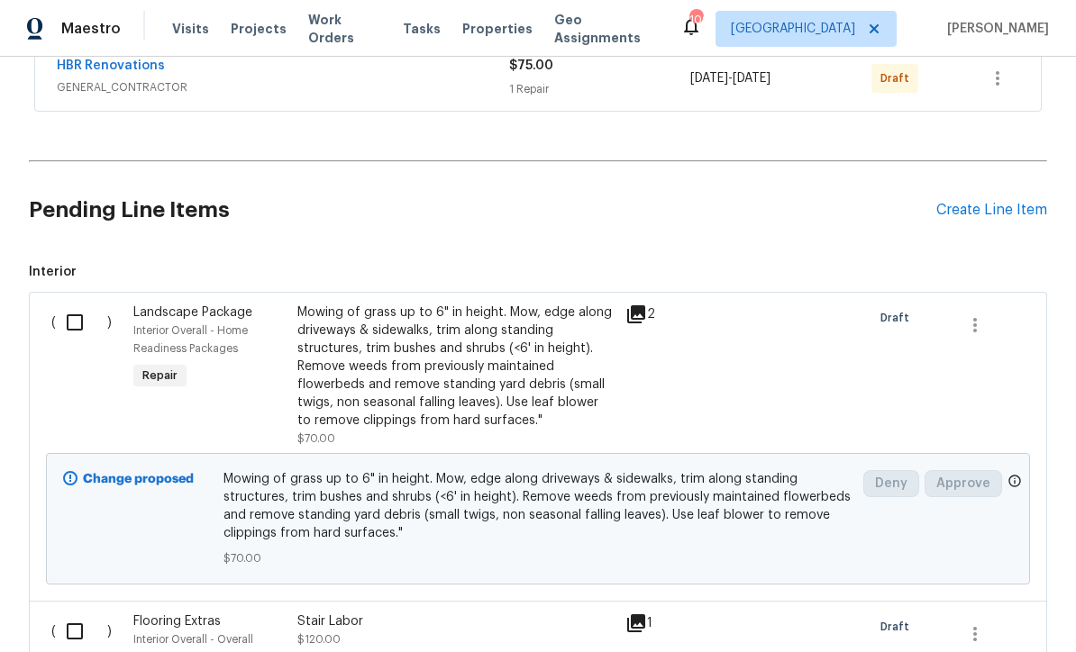
click at [71, 304] on input "checkbox" at bounding box center [81, 323] width 51 height 38
checkbox input "true"
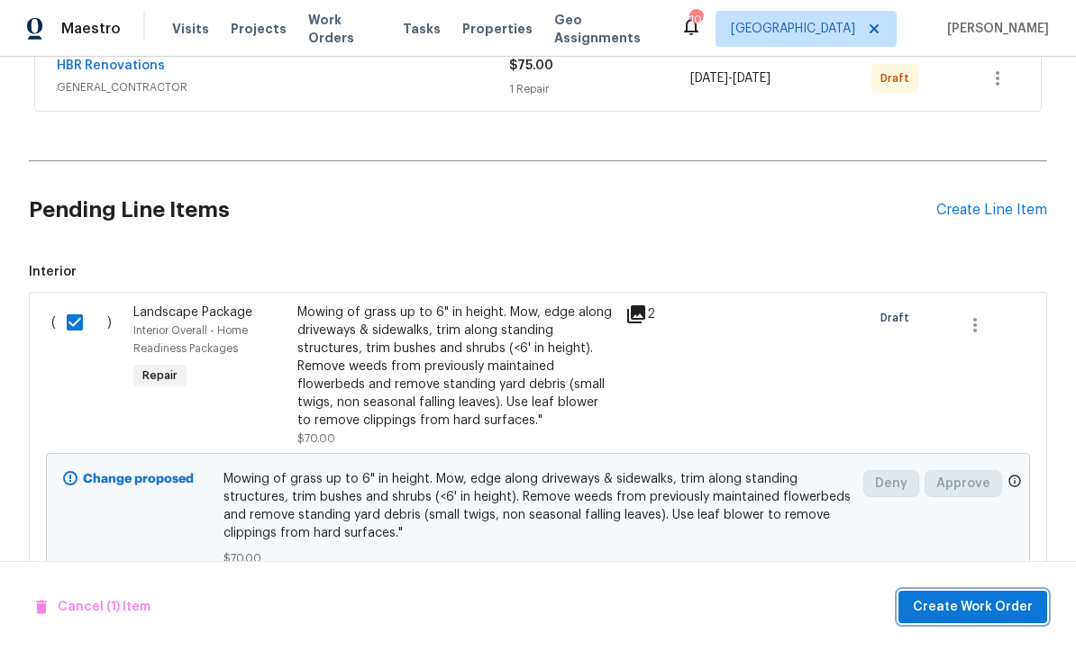
click at [949, 595] on button "Create Work Order" at bounding box center [972, 607] width 149 height 33
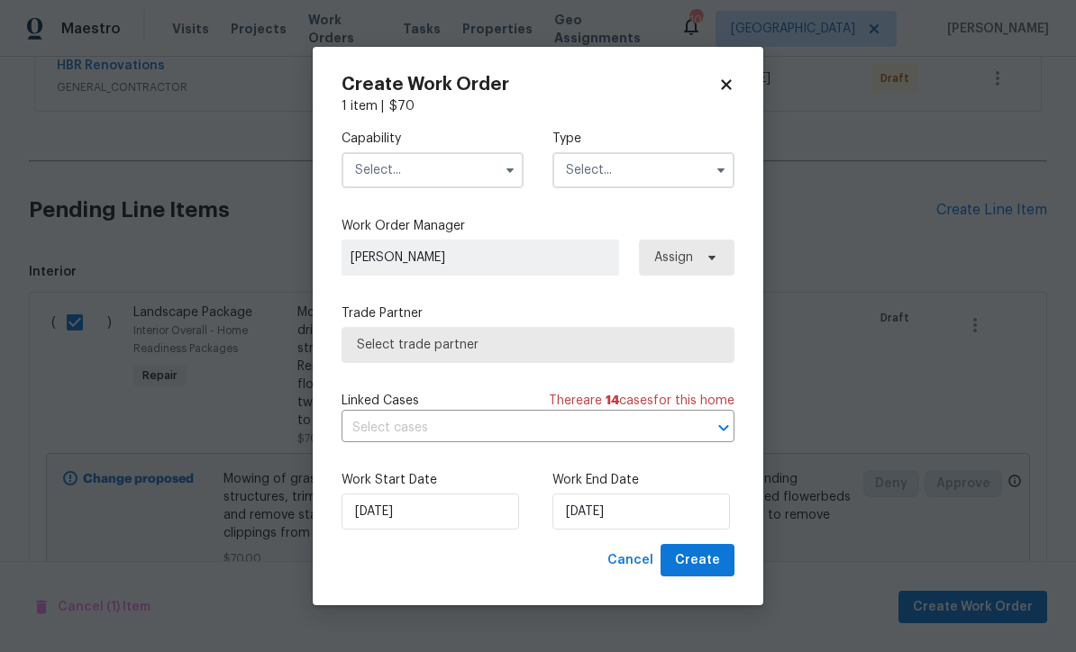
click at [377, 171] on input "text" at bounding box center [432, 170] width 182 height 36
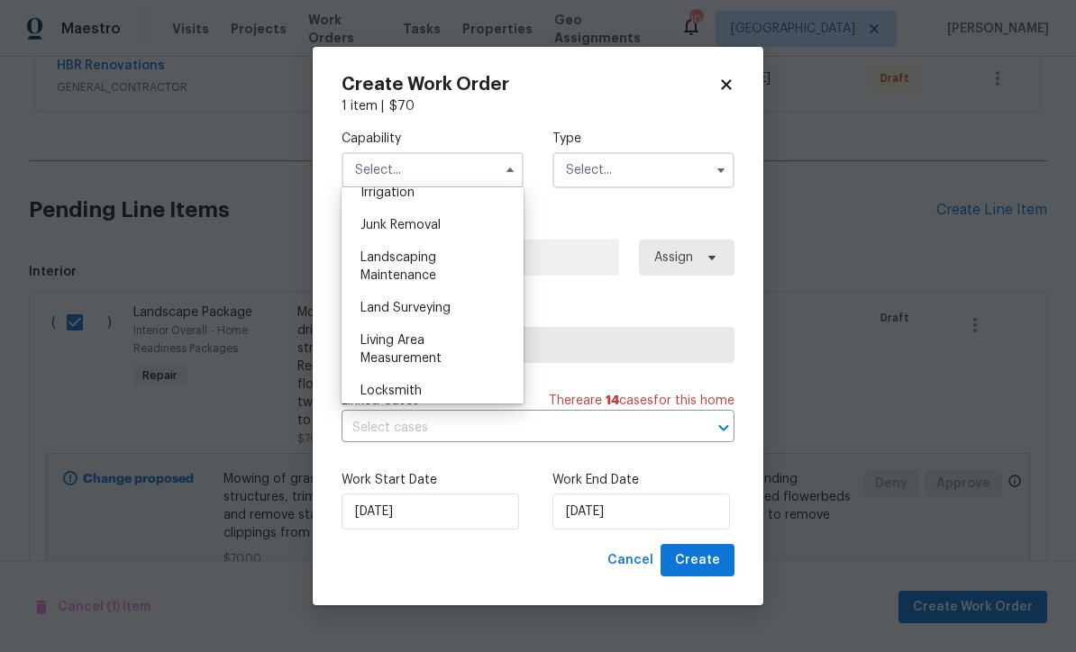
scroll to position [1135, 0]
click at [386, 263] on span "Landscaping Maintenance" at bounding box center [398, 267] width 76 height 31
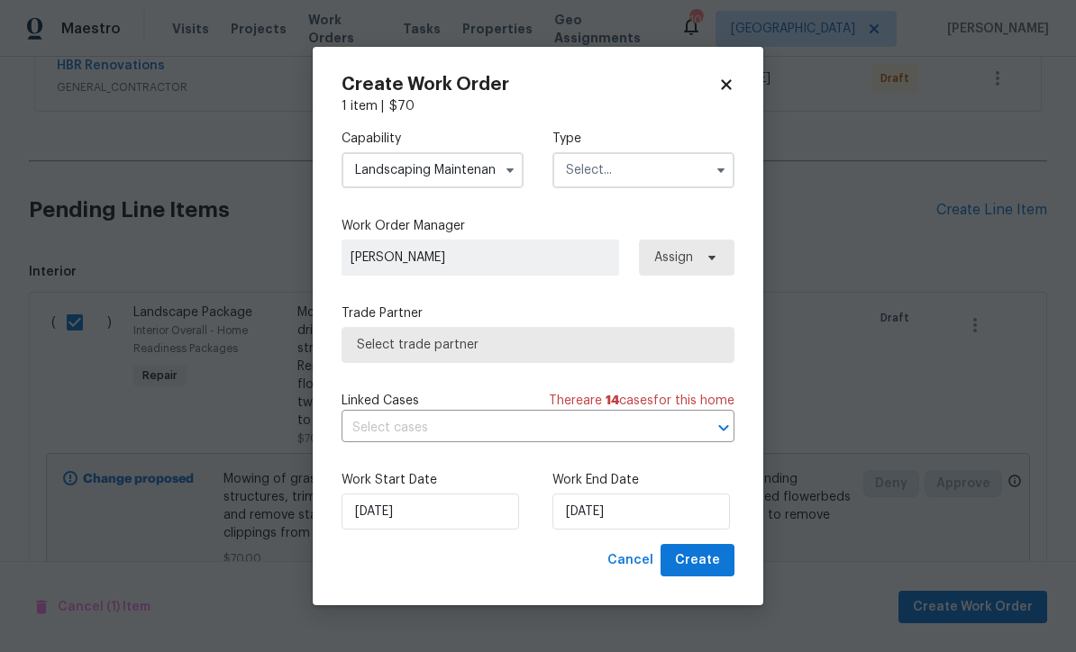
type input "Landscaping Maintenance"
click at [589, 177] on input "text" at bounding box center [643, 170] width 182 height 36
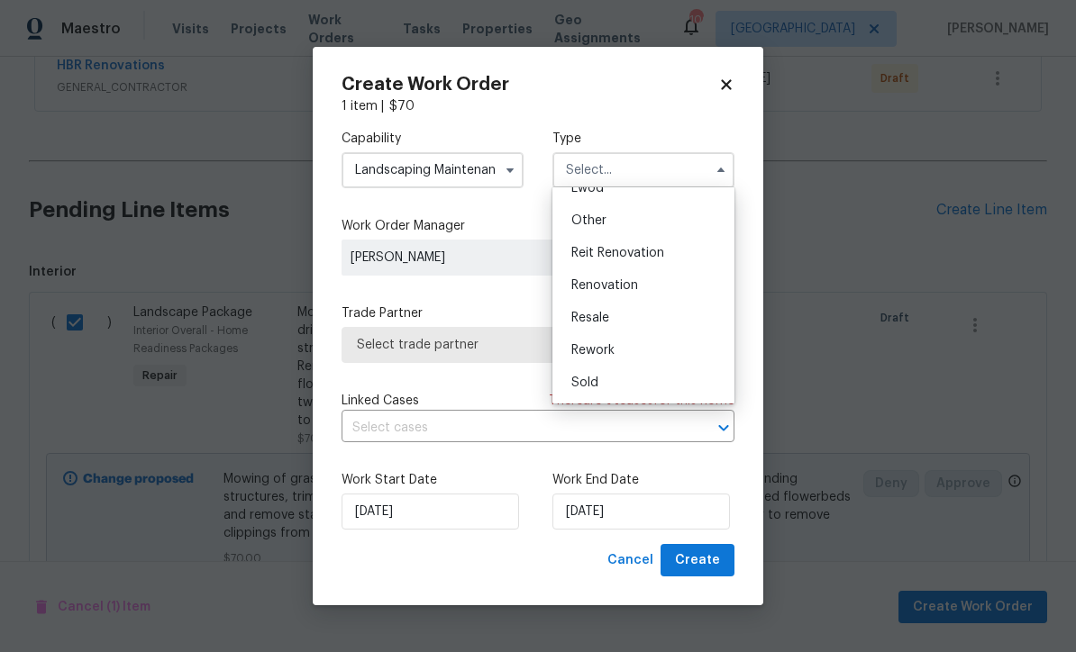
scroll to position [214, 0]
click at [597, 285] on span "Renovation" at bounding box center [604, 285] width 67 height 13
type input "Renovation"
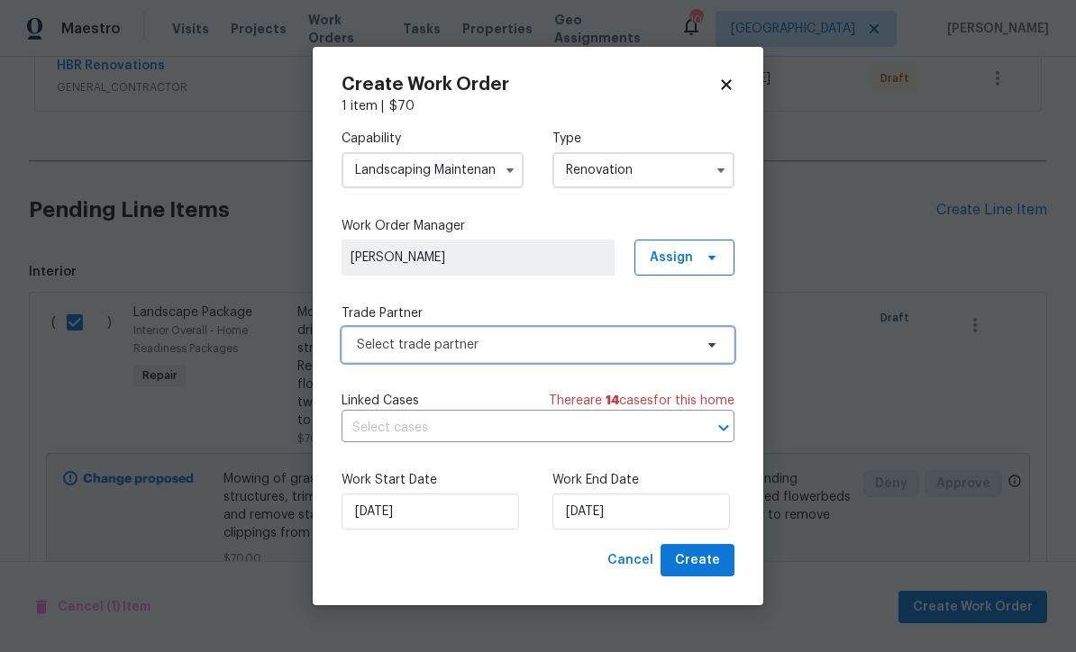
click at [372, 349] on span "Select trade partner" at bounding box center [525, 345] width 336 height 18
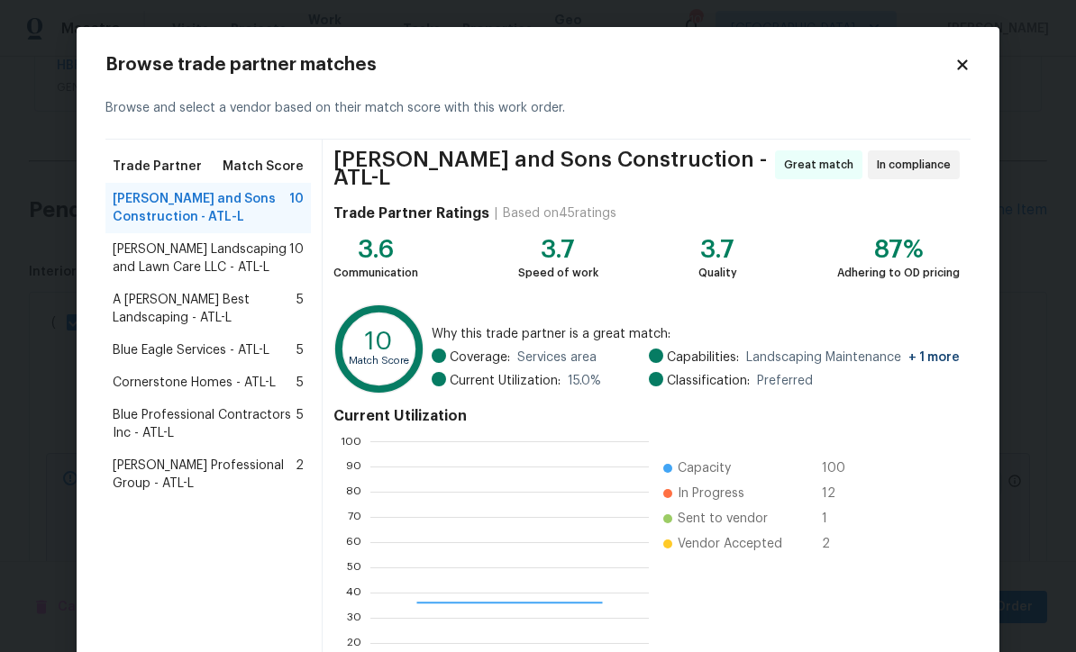
scroll to position [252, 278]
click at [958, 68] on icon at bounding box center [962, 64] width 10 height 10
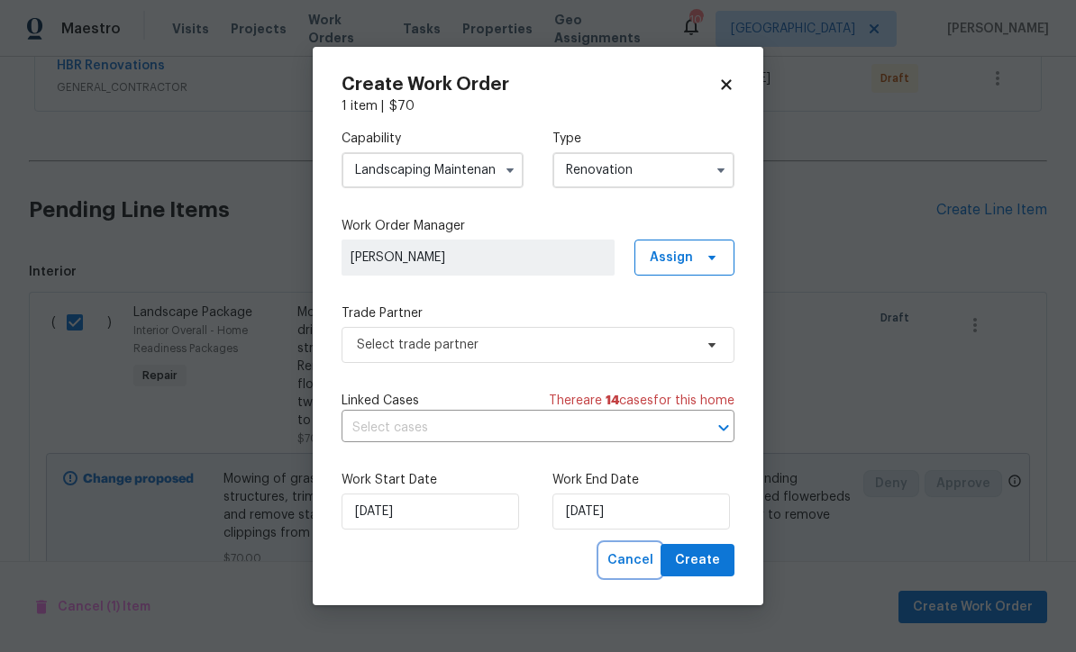
click at [631, 557] on span "Cancel" at bounding box center [630, 560] width 46 height 23
checkbox input "false"
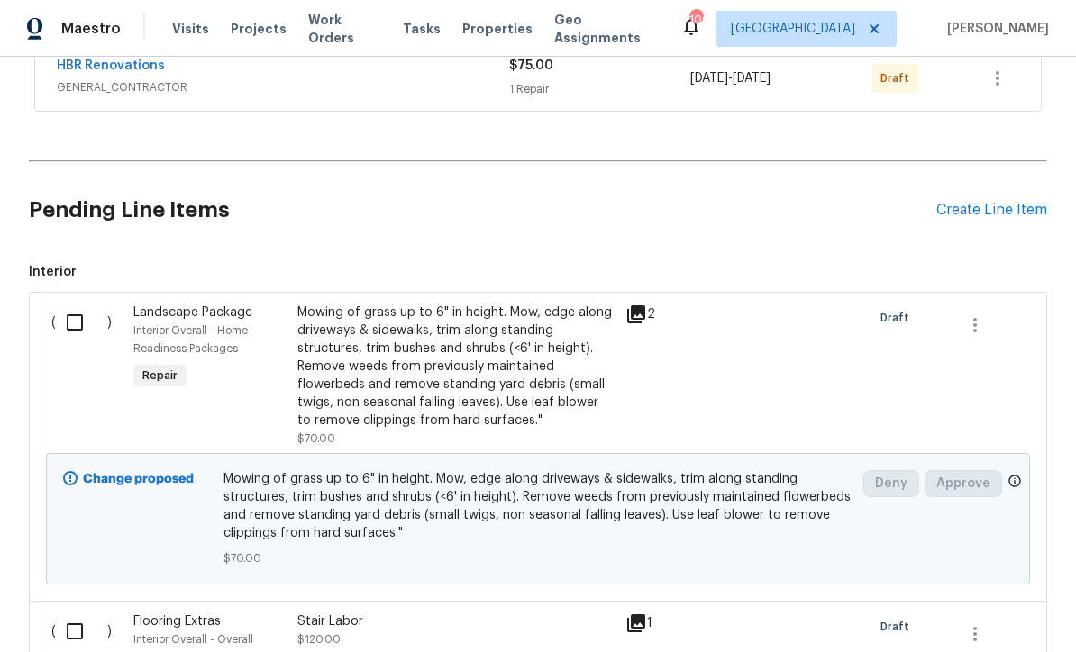
click at [997, 202] on div "Create Line Item" at bounding box center [991, 210] width 111 height 17
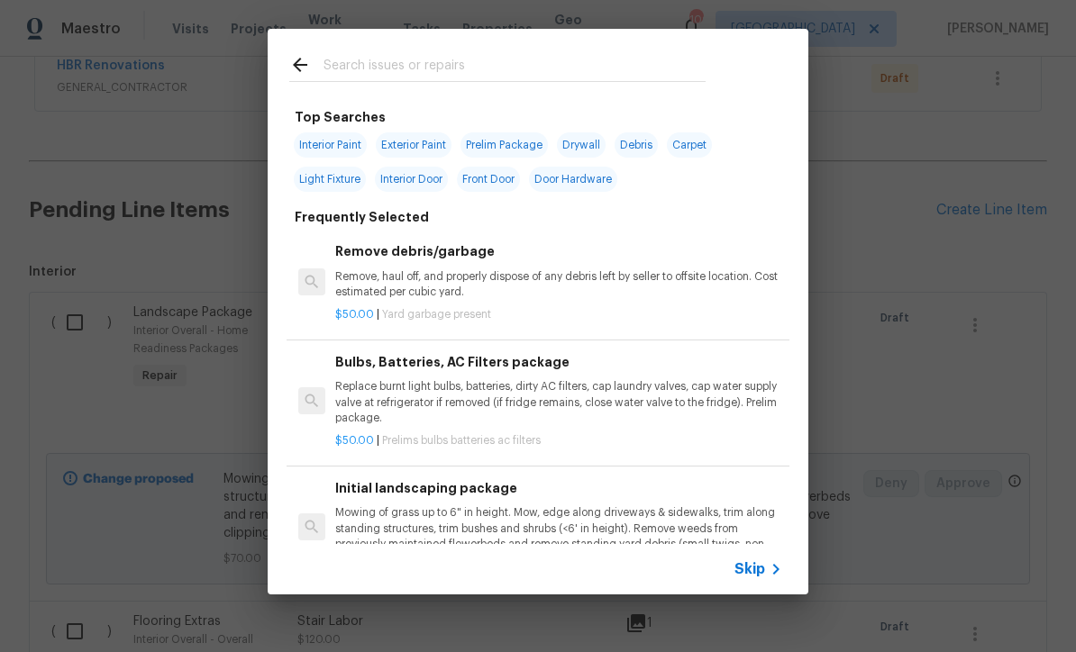
click at [334, 68] on input "text" at bounding box center [514, 67] width 382 height 27
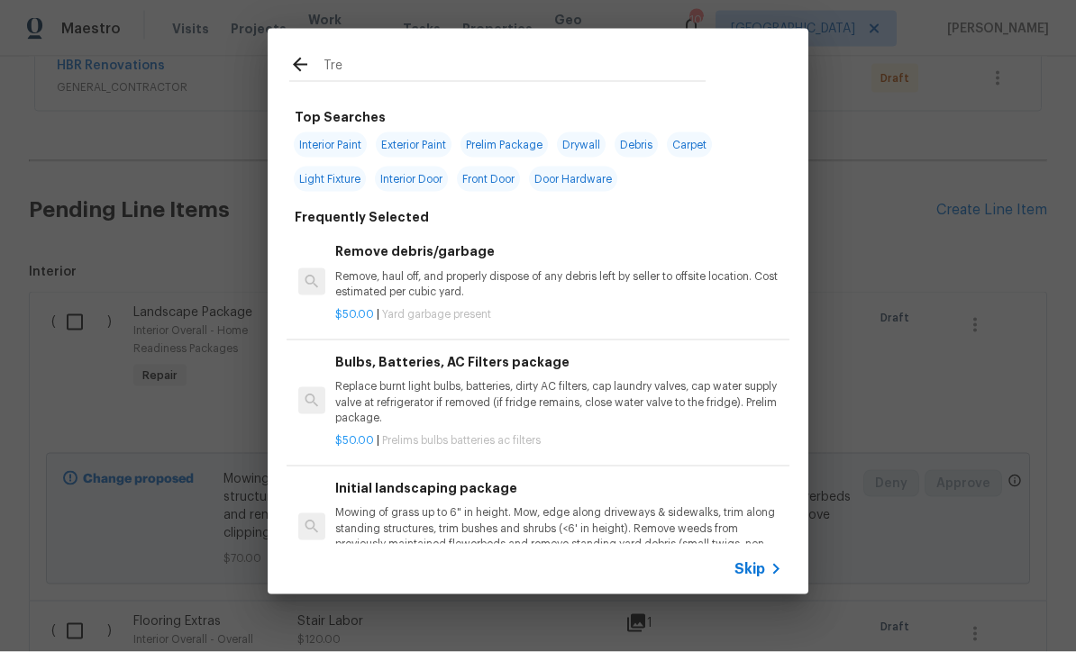
type input "Tree"
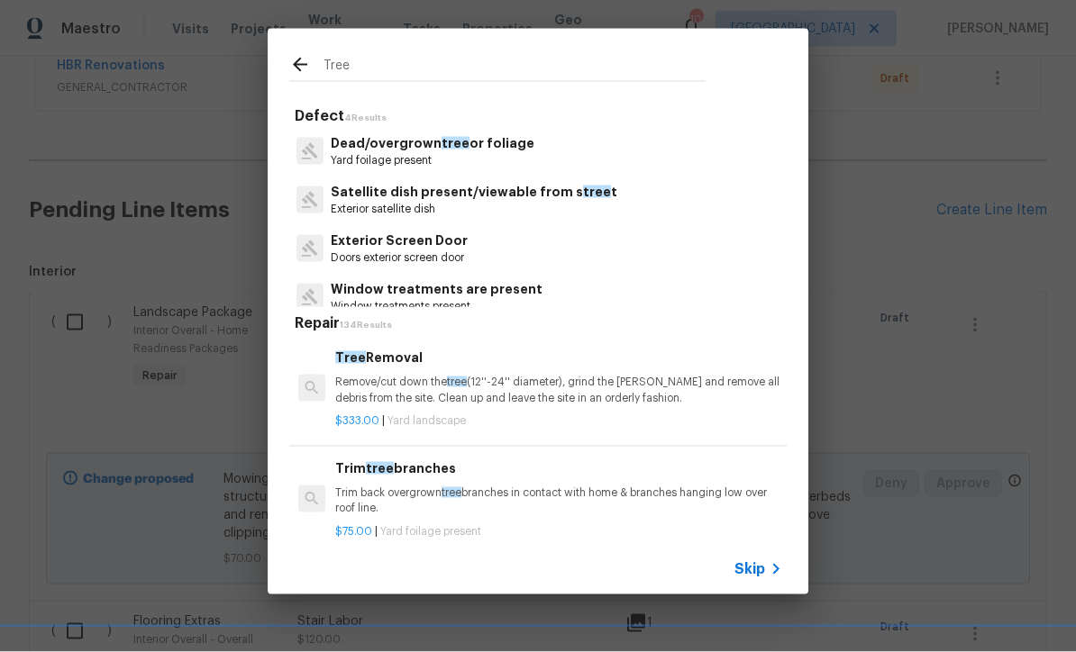
click at [397, 134] on p "Dead/overgrown tree or foliage" at bounding box center [433, 143] width 204 height 19
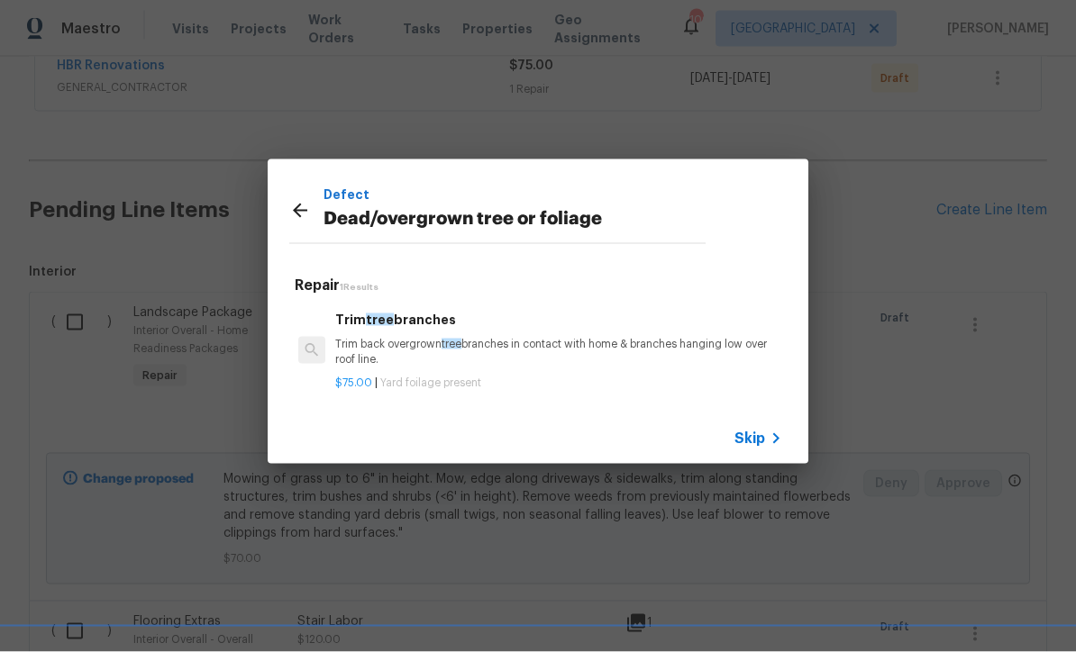
click at [401, 347] on p "Trim back overgrown tree branches in contact with home & branches hanging low o…" at bounding box center [558, 352] width 447 height 31
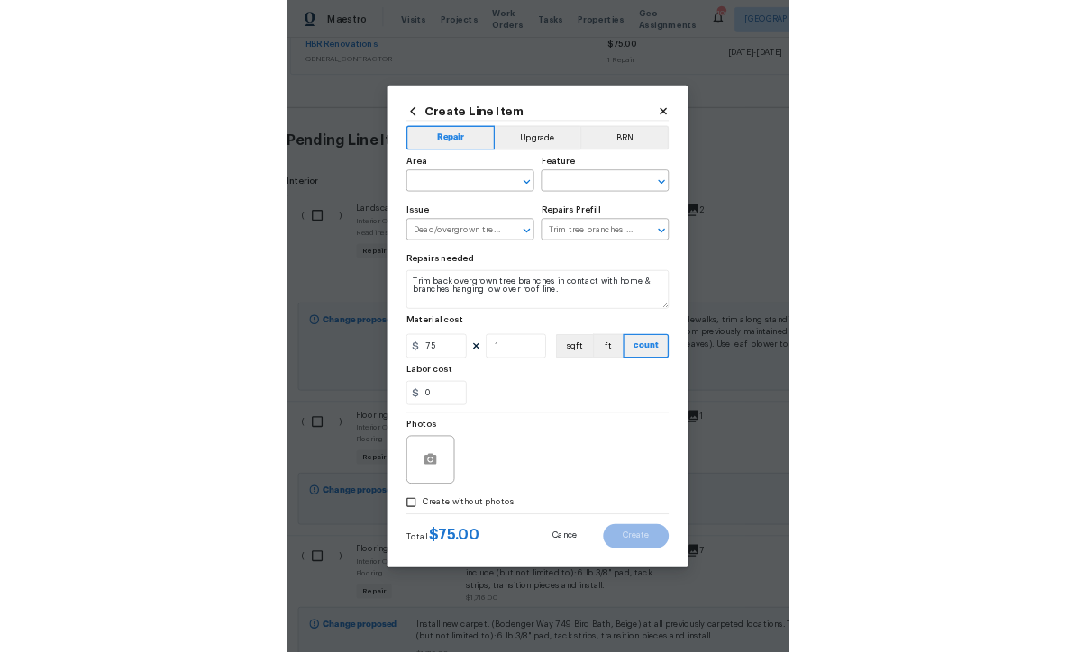
scroll to position [59, 0]
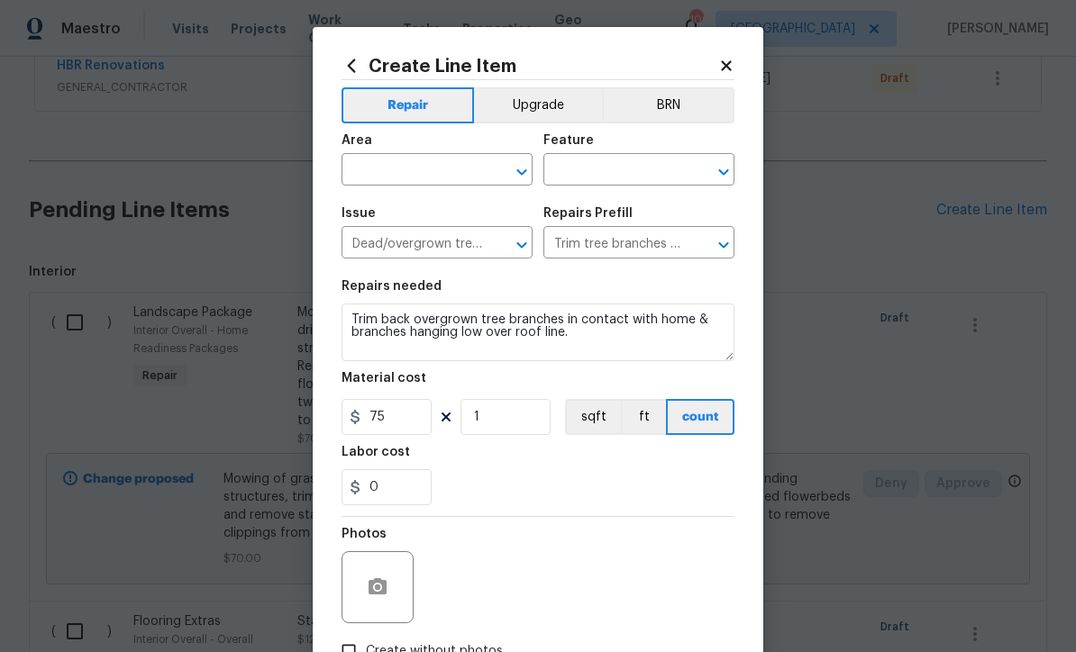
click at [729, 71] on icon at bounding box center [726, 66] width 16 height 16
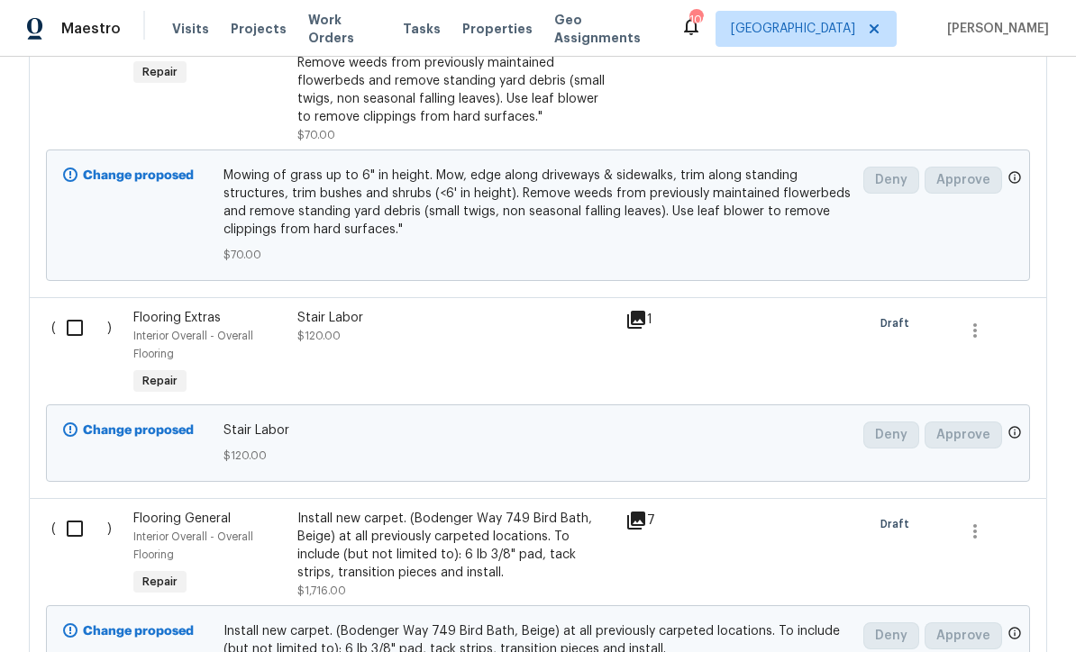
scroll to position [748, 0]
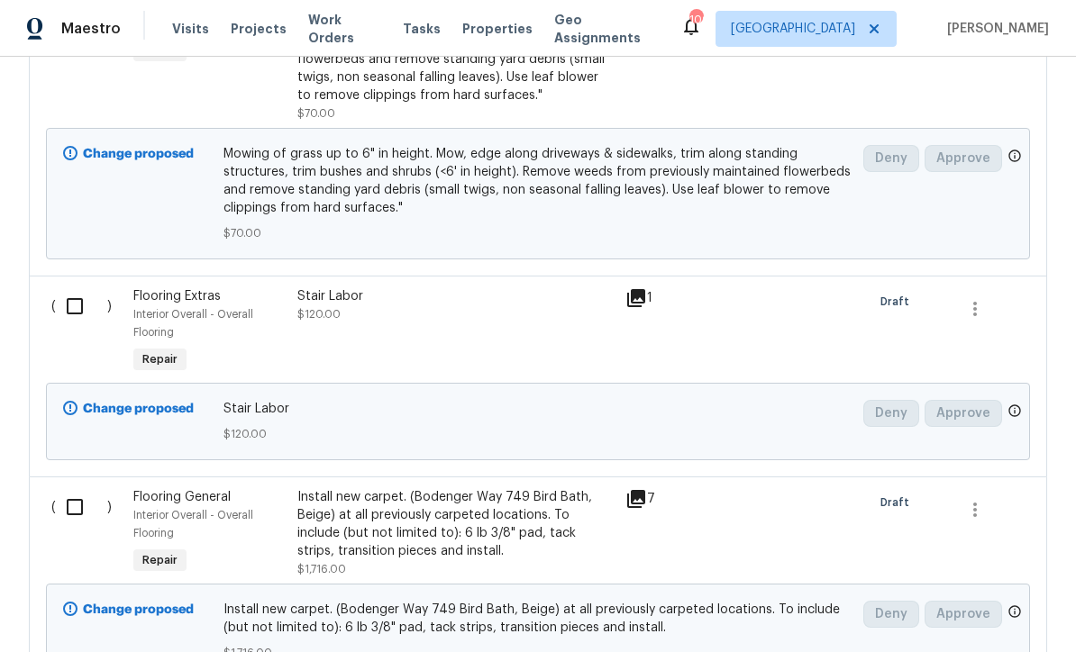
click at [70, 287] on input "checkbox" at bounding box center [81, 306] width 51 height 38
checkbox input "true"
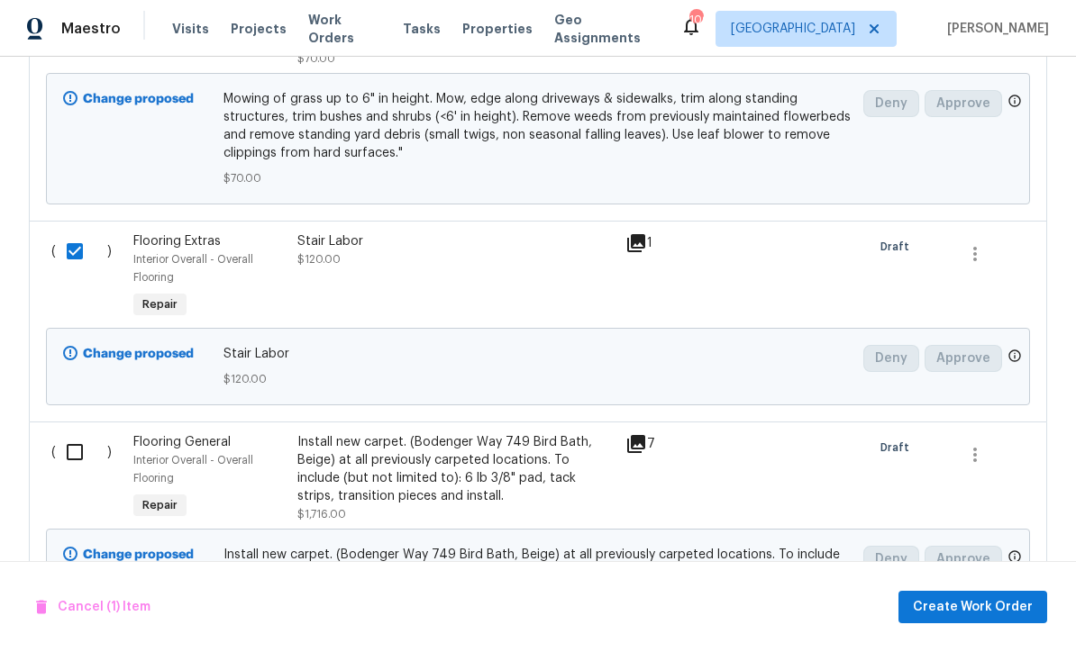
scroll to position [813, 0]
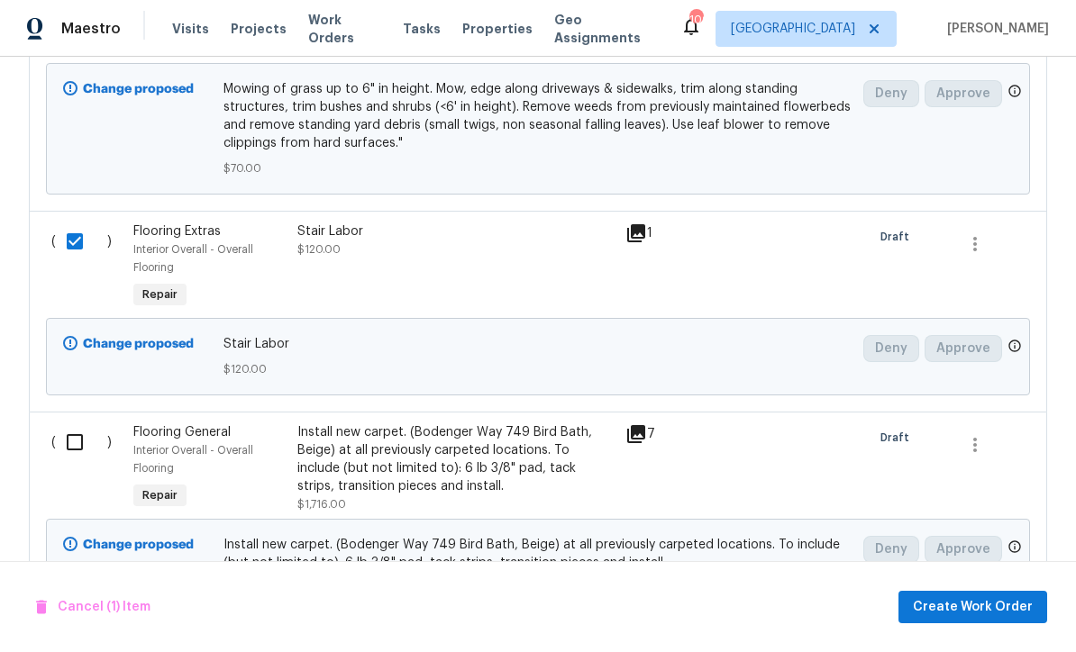
click at [75, 423] on input "checkbox" at bounding box center [81, 442] width 51 height 38
checkbox input "true"
click at [1002, 600] on span "Create Work Order" at bounding box center [972, 607] width 120 height 23
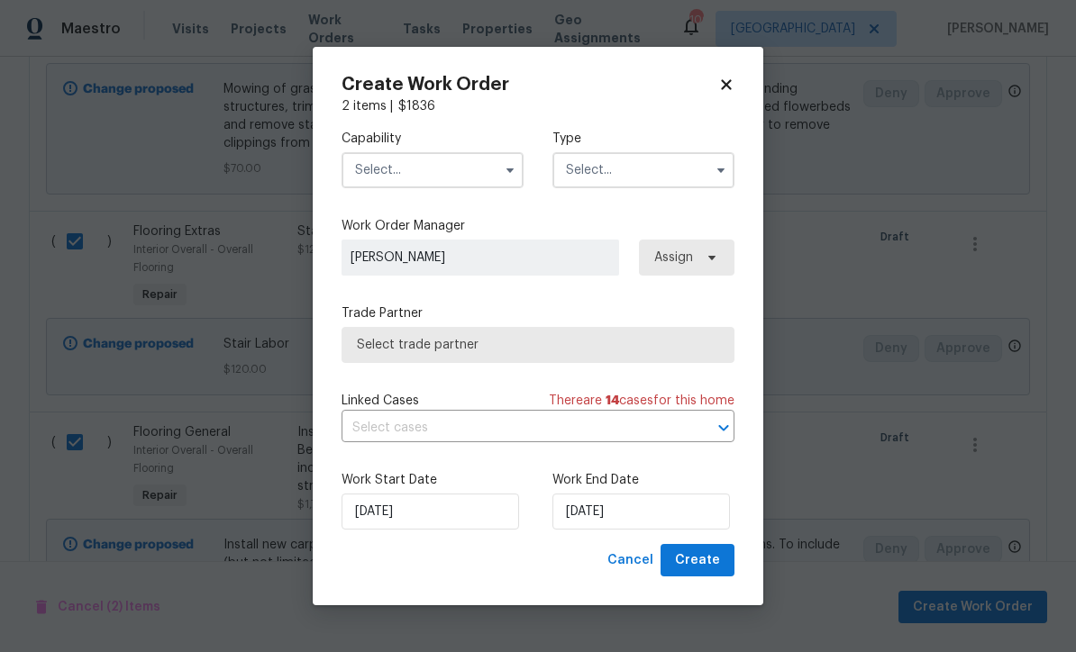
click at [377, 178] on input "text" at bounding box center [432, 170] width 182 height 36
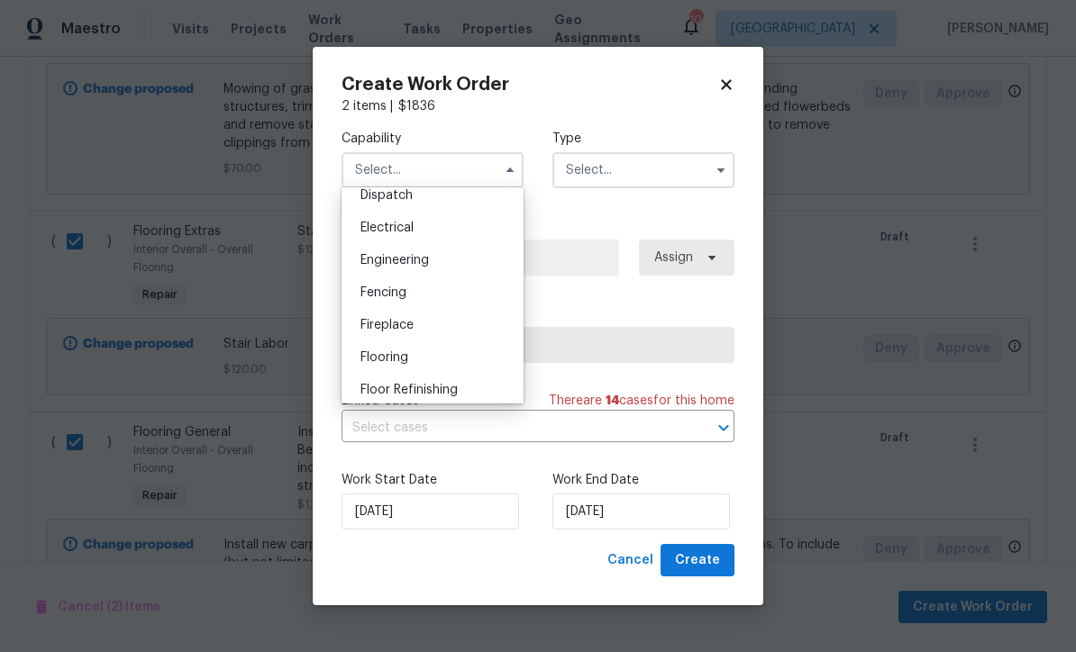
scroll to position [562, 0]
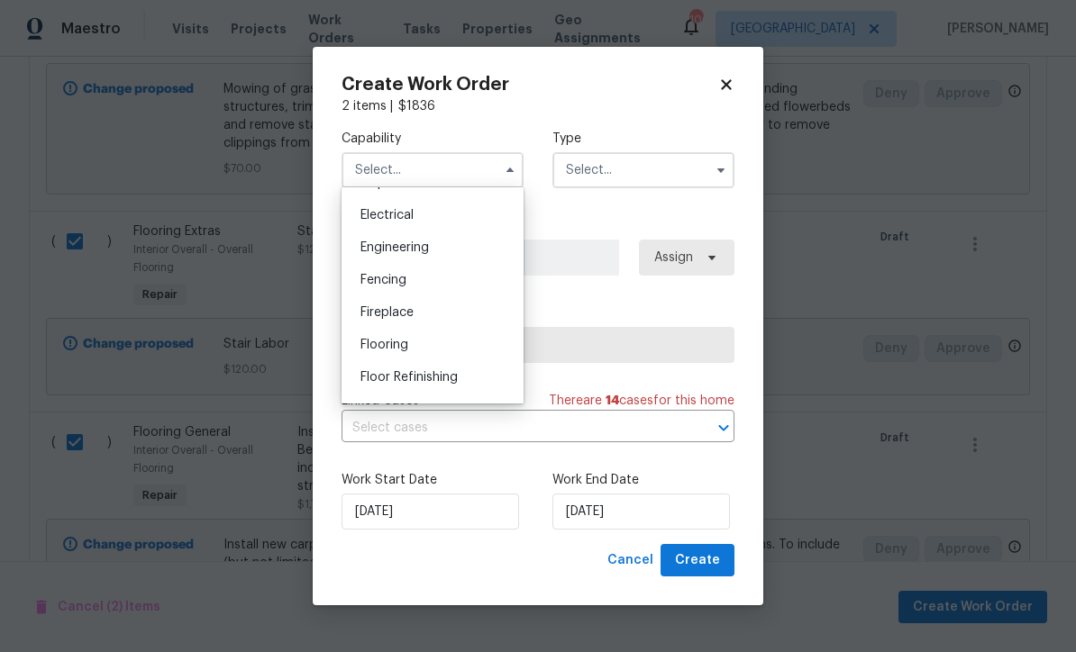
click at [384, 351] on div "Flooring" at bounding box center [432, 345] width 173 height 32
type input "Flooring"
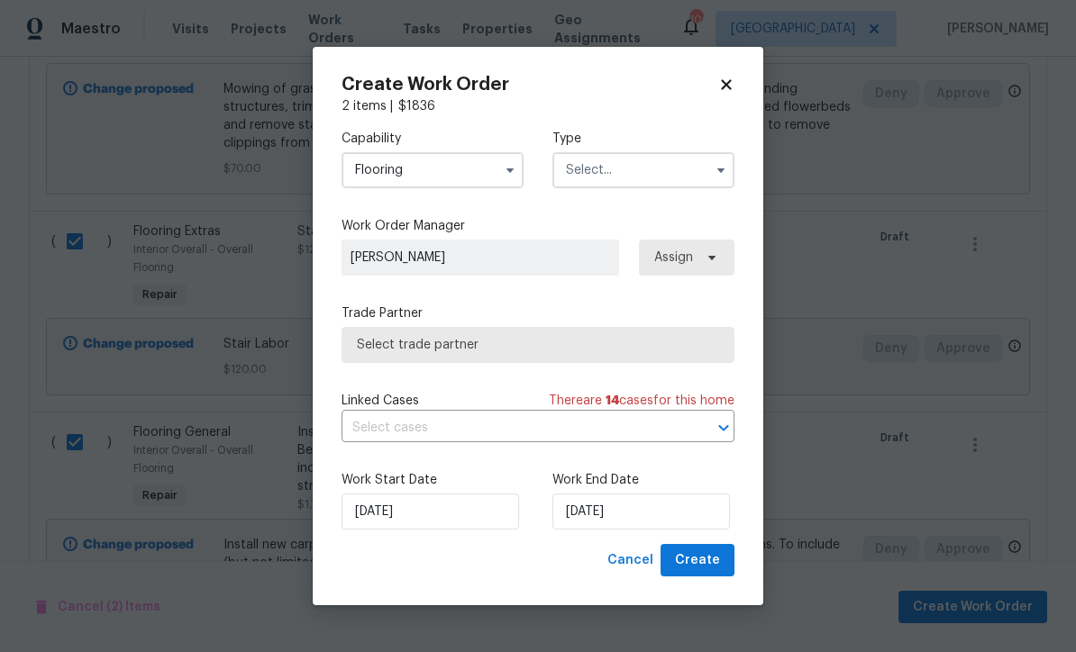
click at [595, 168] on input "text" at bounding box center [643, 170] width 182 height 36
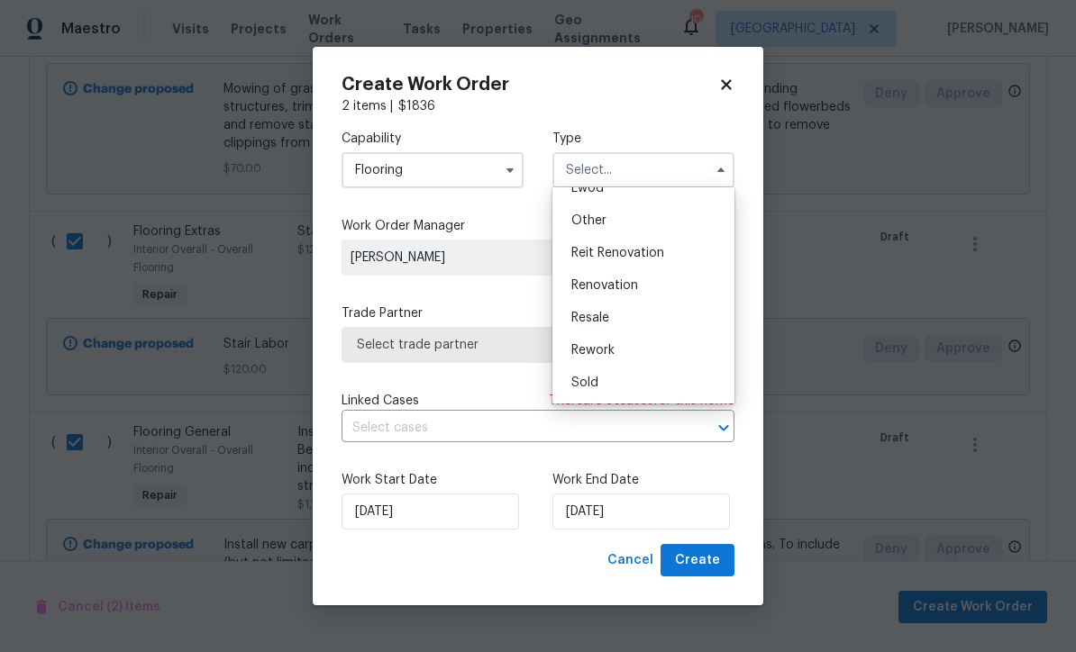
scroll to position [214, 0]
click at [595, 285] on span "Renovation" at bounding box center [604, 285] width 67 height 13
type input "Renovation"
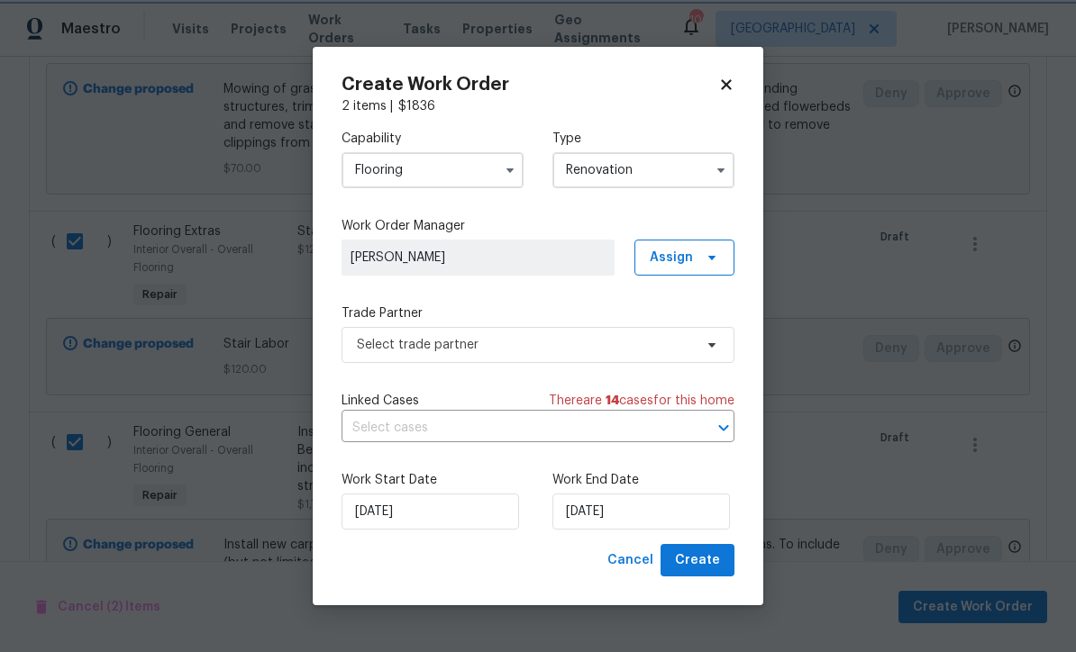
scroll to position [0, 0]
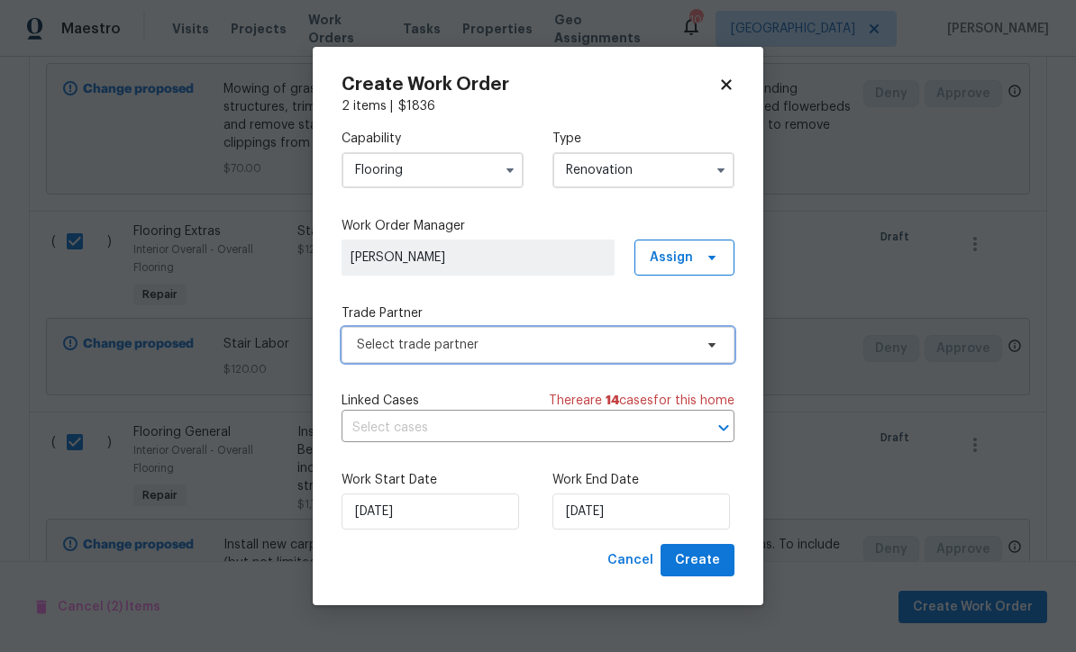
click at [373, 340] on span "Select trade partner" at bounding box center [525, 345] width 336 height 18
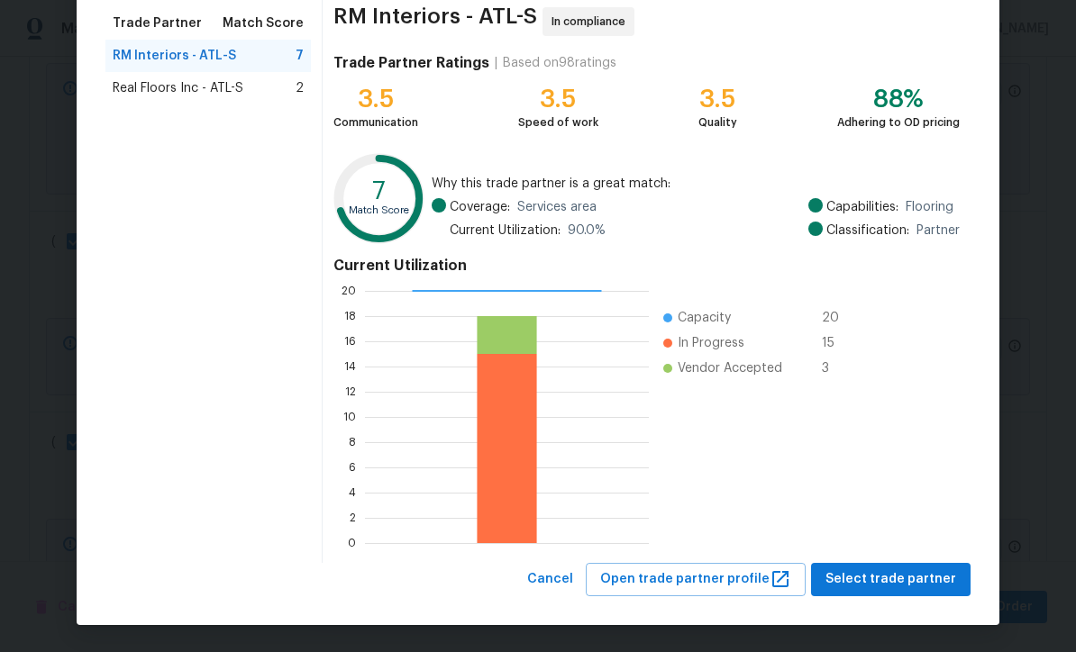
scroll to position [142, 0]
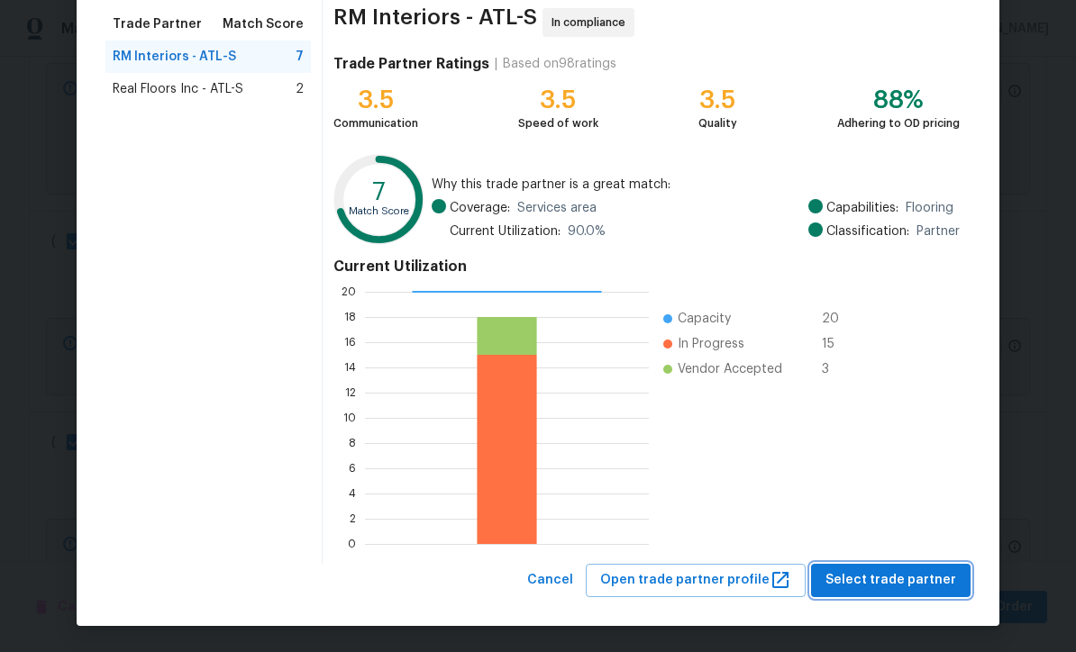
click at [876, 570] on span "Select trade partner" at bounding box center [890, 580] width 131 height 23
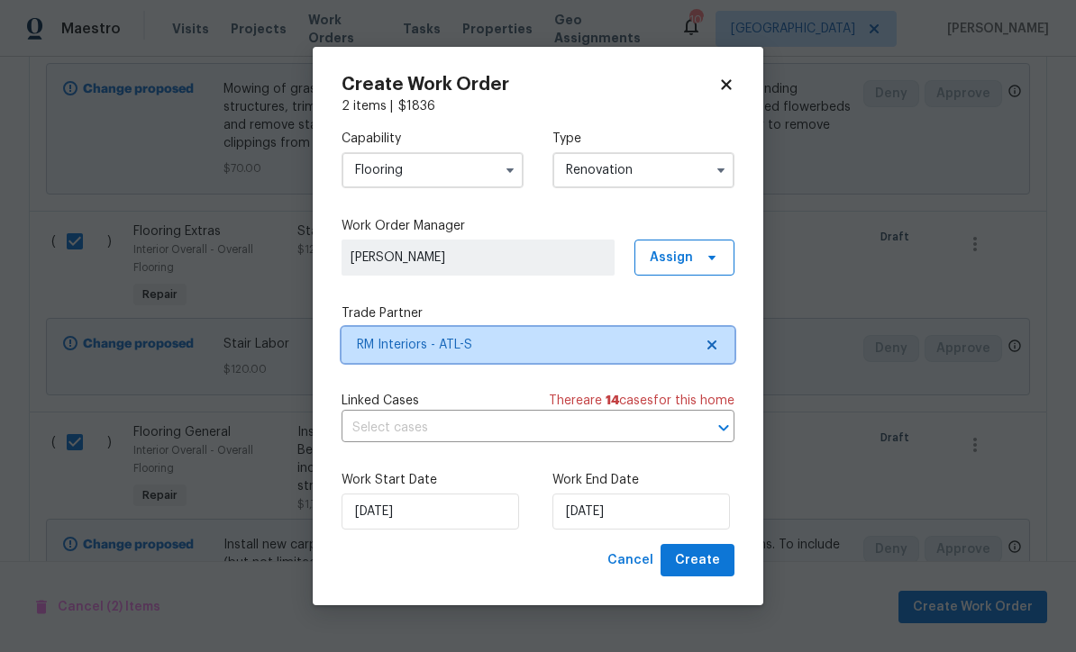
scroll to position [0, 0]
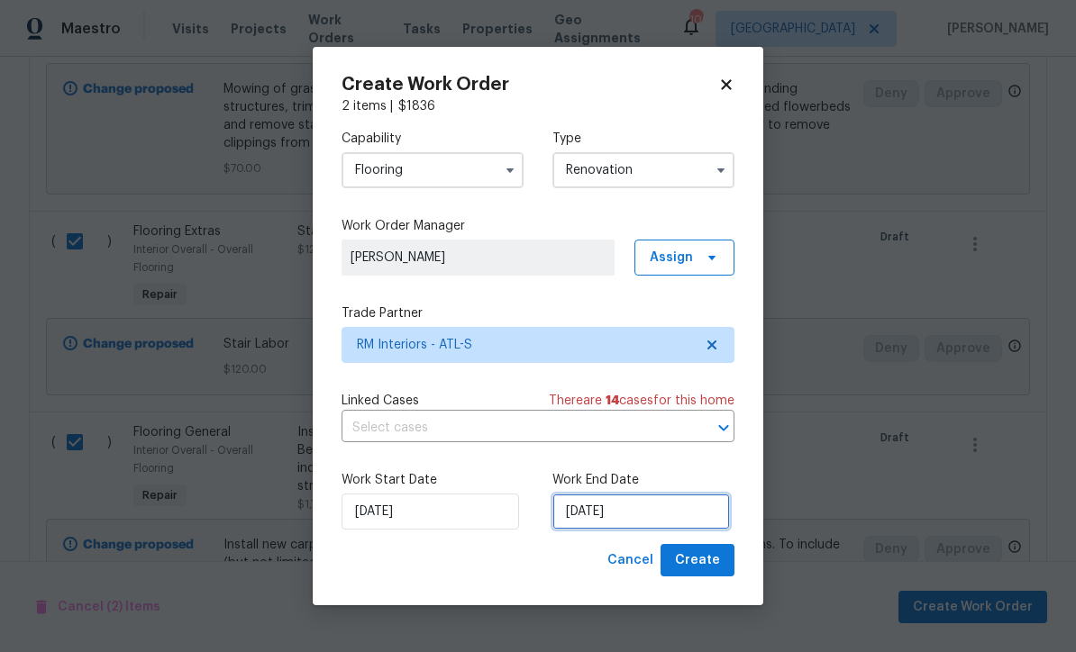
click at [574, 516] on input "[DATE]" at bounding box center [640, 512] width 177 height 36
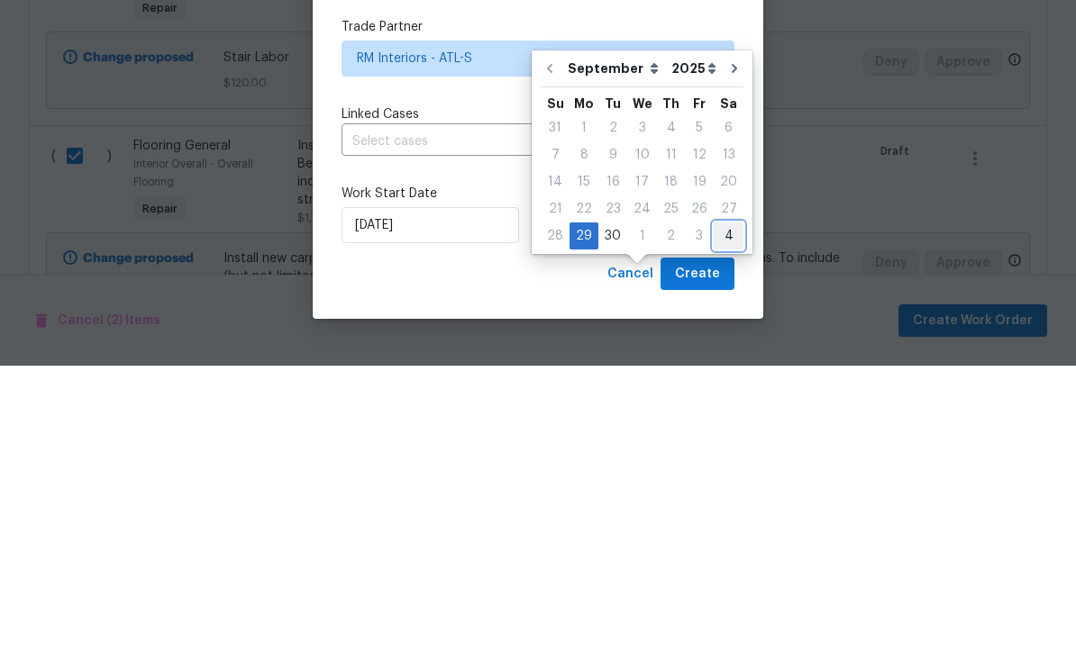
click at [718, 510] on div "4" at bounding box center [728, 522] width 30 height 25
type input "[DATE]"
select select "9"
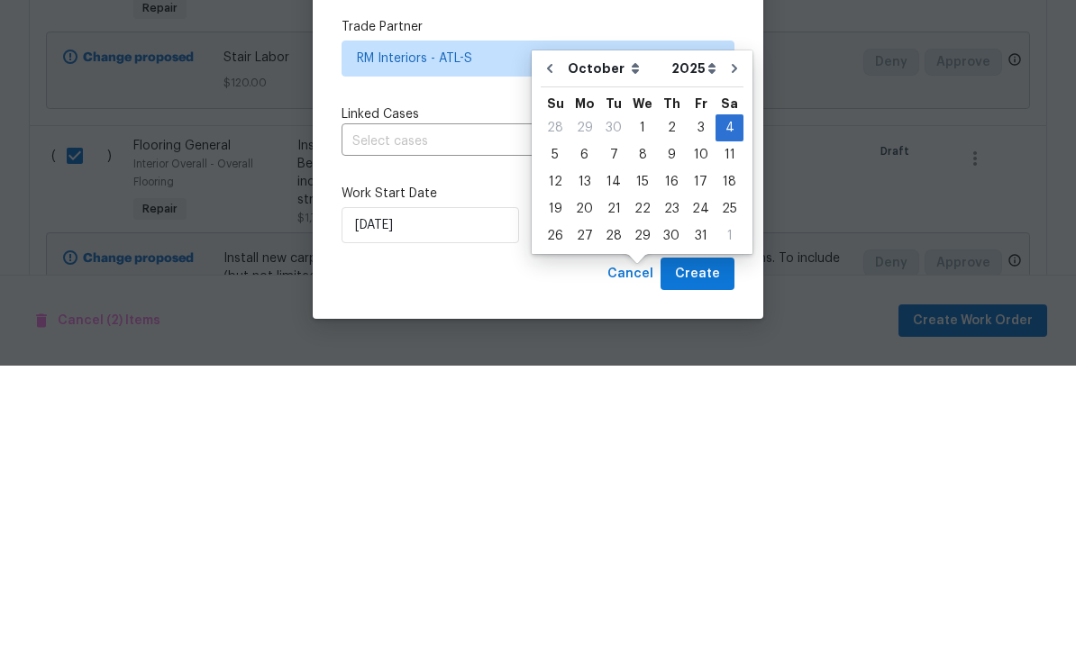
scroll to position [59, 0]
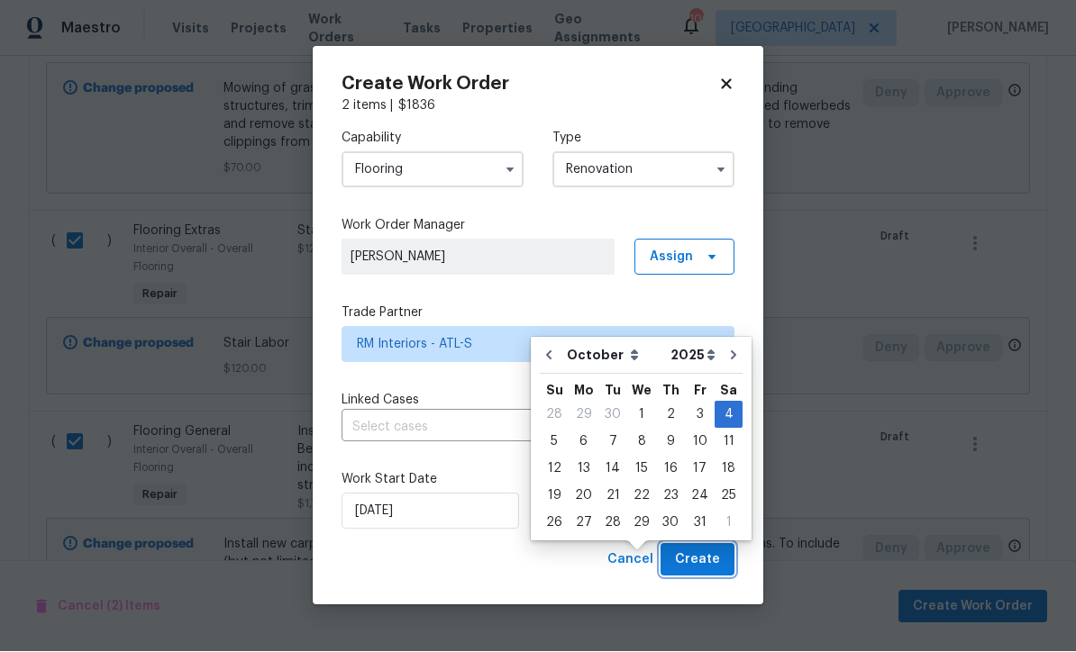
click at [697, 554] on span "Create" at bounding box center [697, 560] width 45 height 23
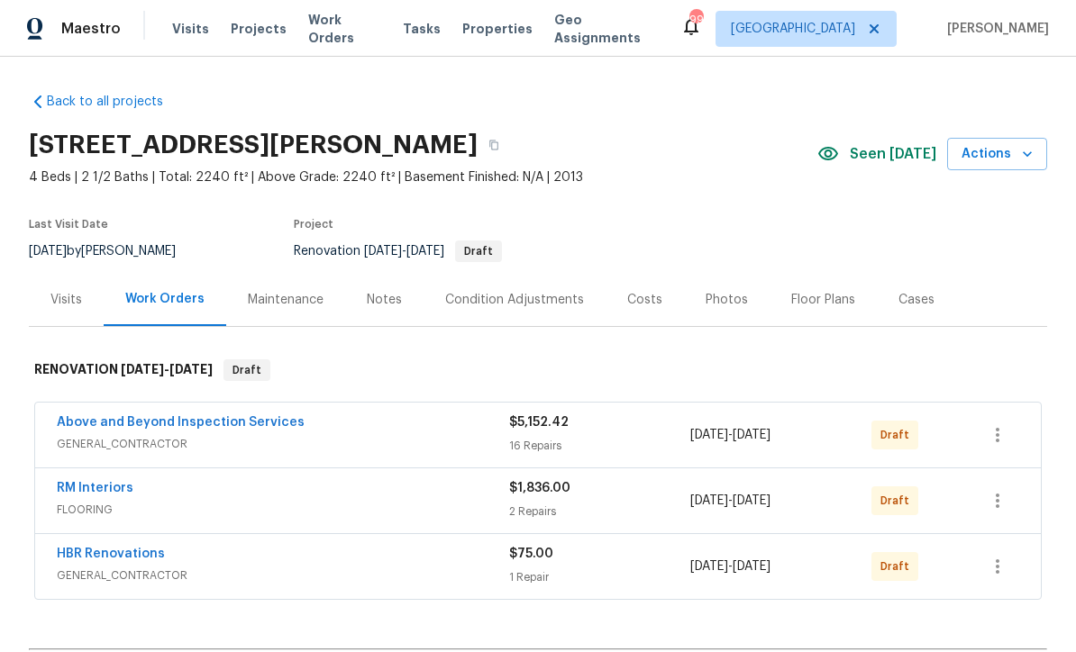
scroll to position [-1, 0]
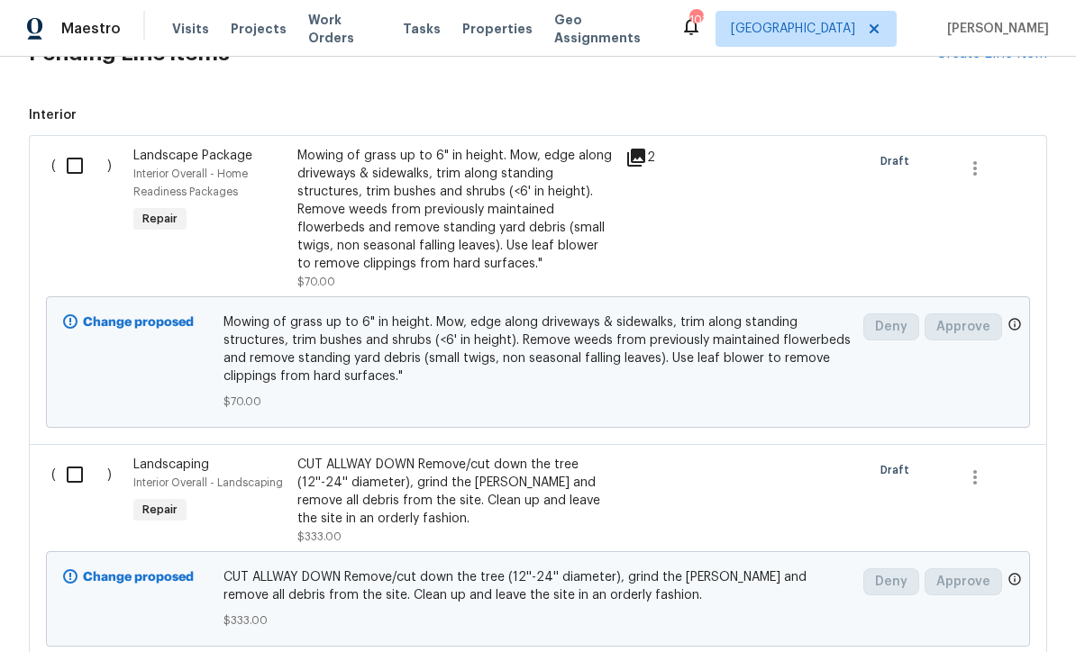
scroll to position [675, 0]
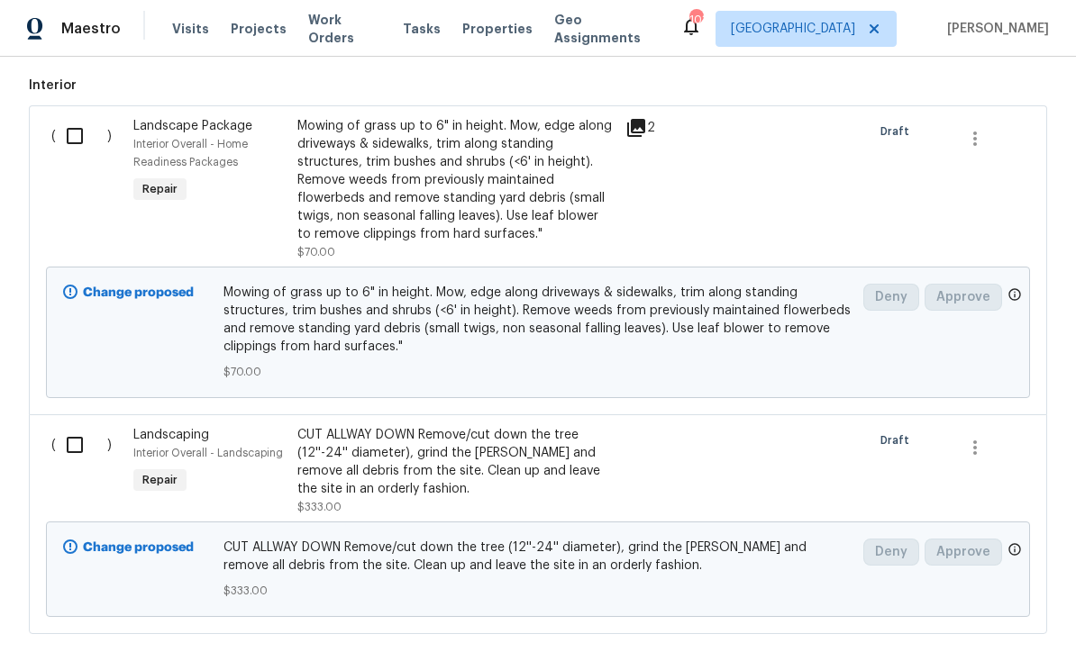
click at [74, 123] on input "checkbox" at bounding box center [81, 136] width 51 height 38
checkbox input "true"
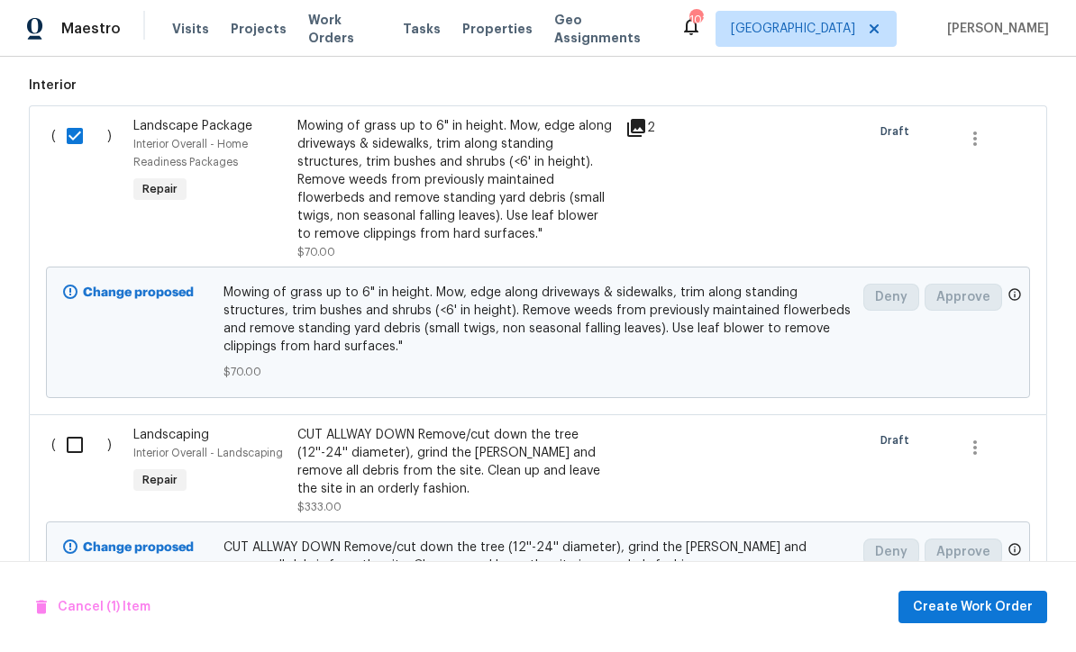
click at [64, 455] on input "checkbox" at bounding box center [81, 445] width 51 height 38
checkbox input "true"
click at [956, 587] on div "Cancel (2) Items Create Work Order" at bounding box center [538, 607] width 1076 height 92
click at [962, 604] on span "Create Work Order" at bounding box center [972, 607] width 120 height 23
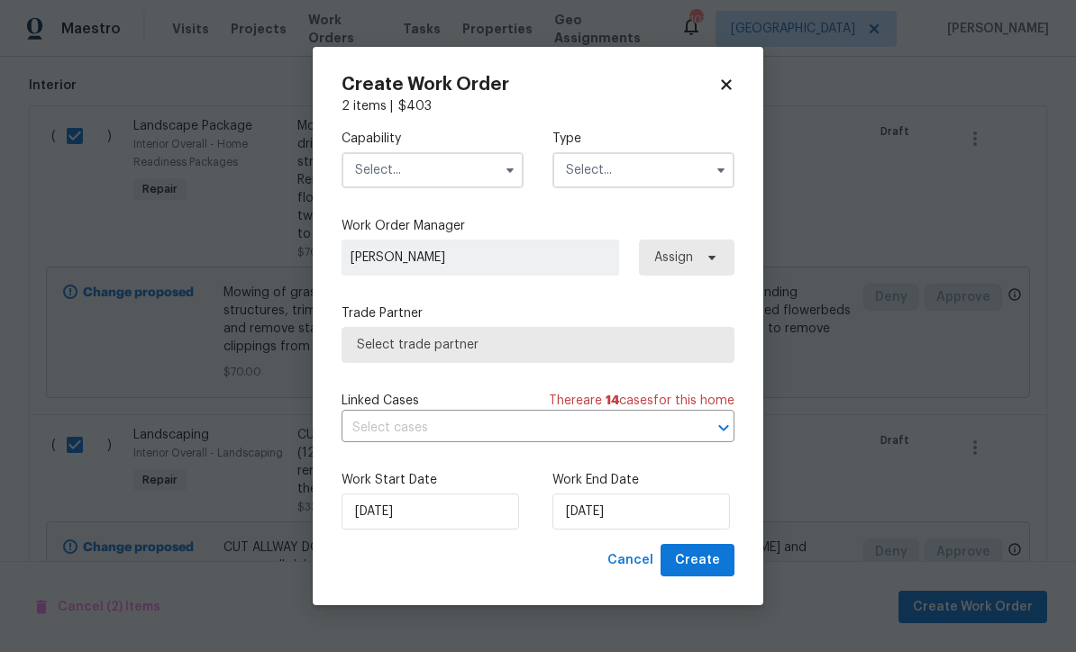
click at [369, 168] on input "text" at bounding box center [432, 170] width 182 height 36
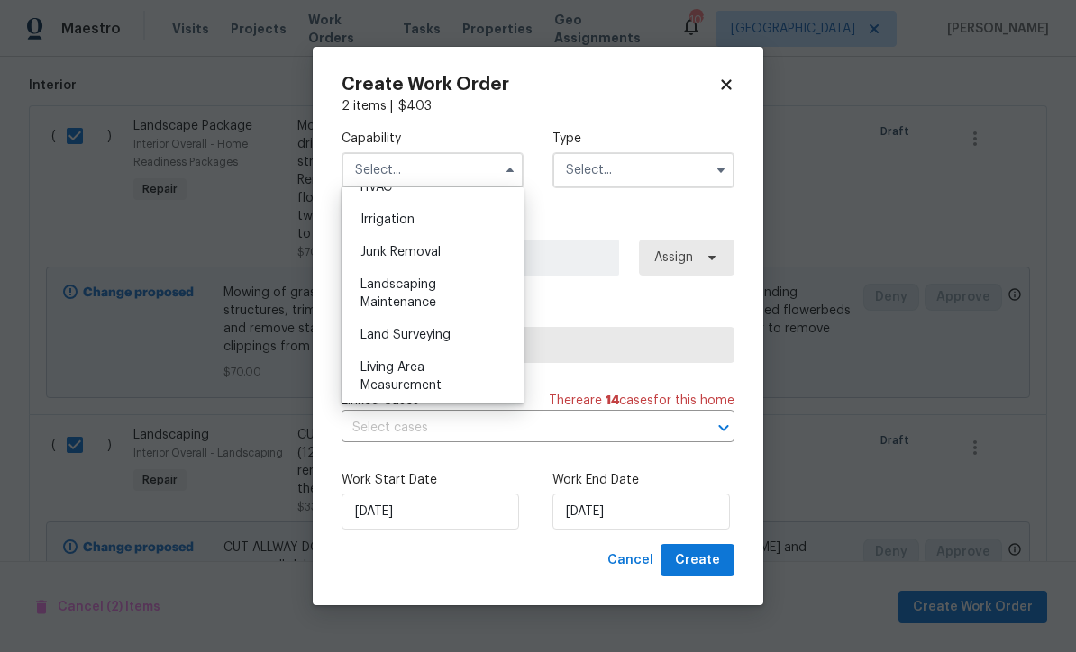
scroll to position [1112, 0]
click at [389, 283] on span "Landscaping Maintenance" at bounding box center [398, 290] width 76 height 31
type input "Landscaping Maintenance"
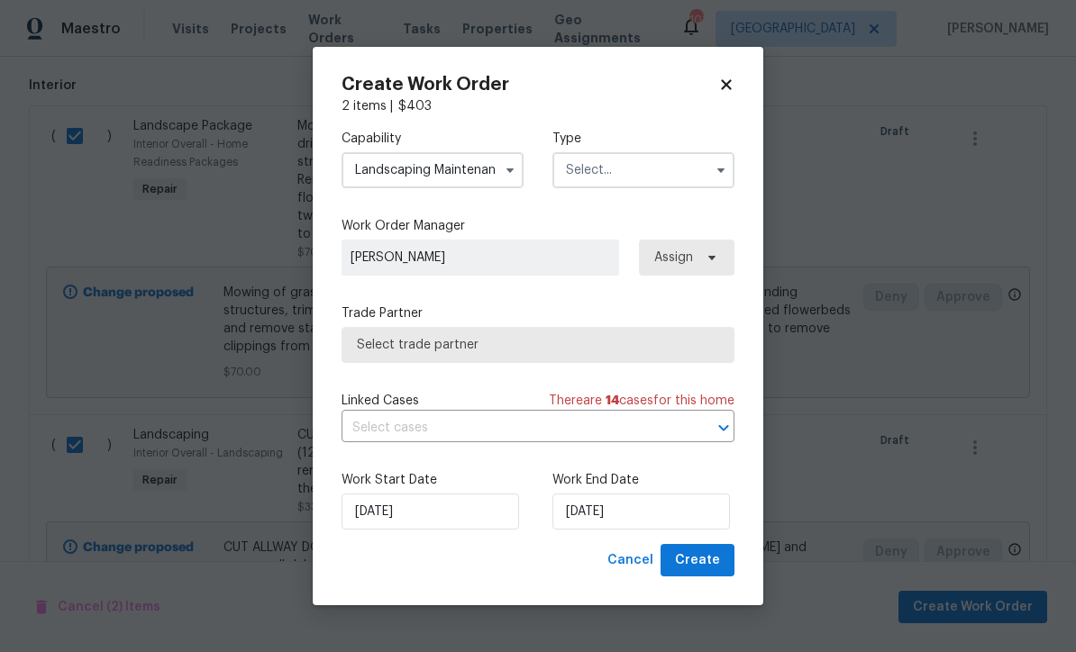
click at [593, 170] on input "text" at bounding box center [643, 170] width 182 height 36
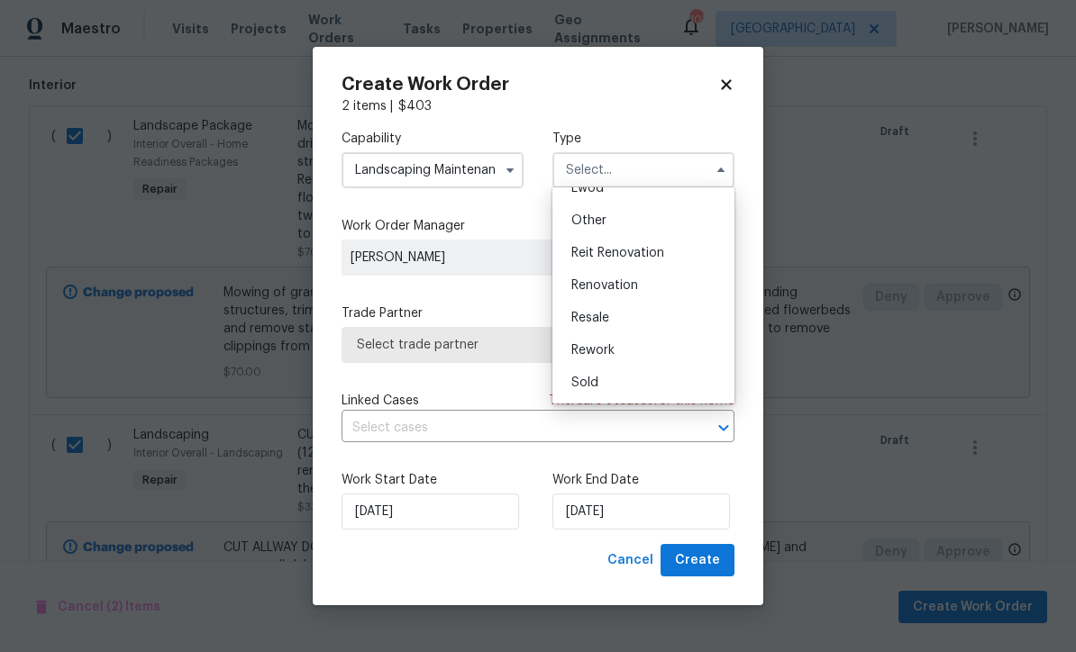
scroll to position [214, 0]
click at [598, 279] on span "Renovation" at bounding box center [604, 285] width 67 height 13
type input "Renovation"
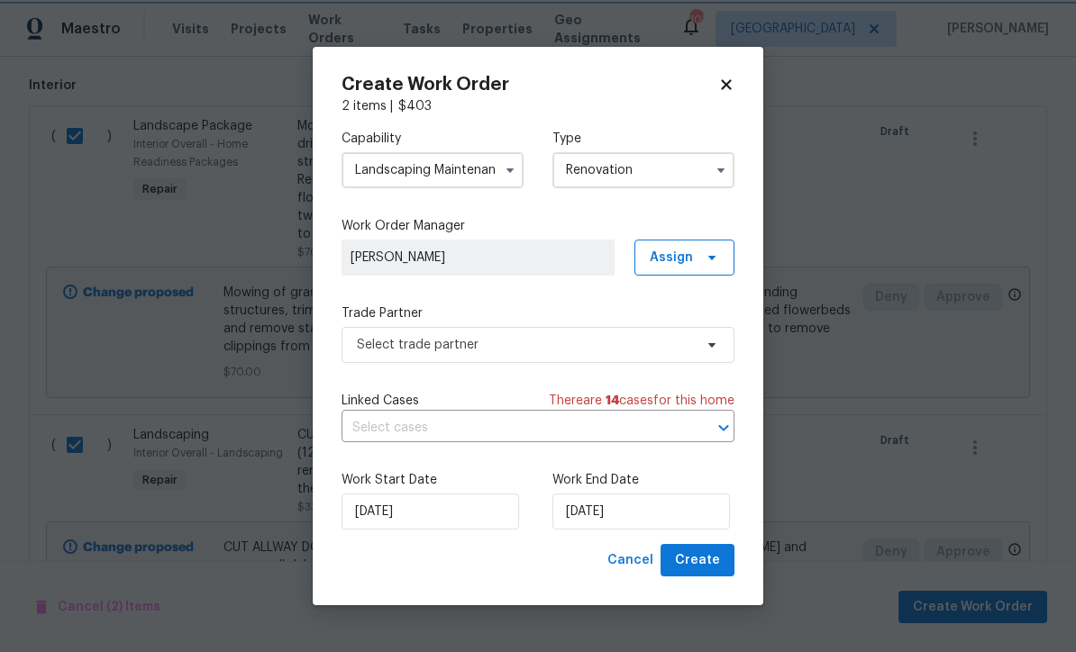
scroll to position [0, 0]
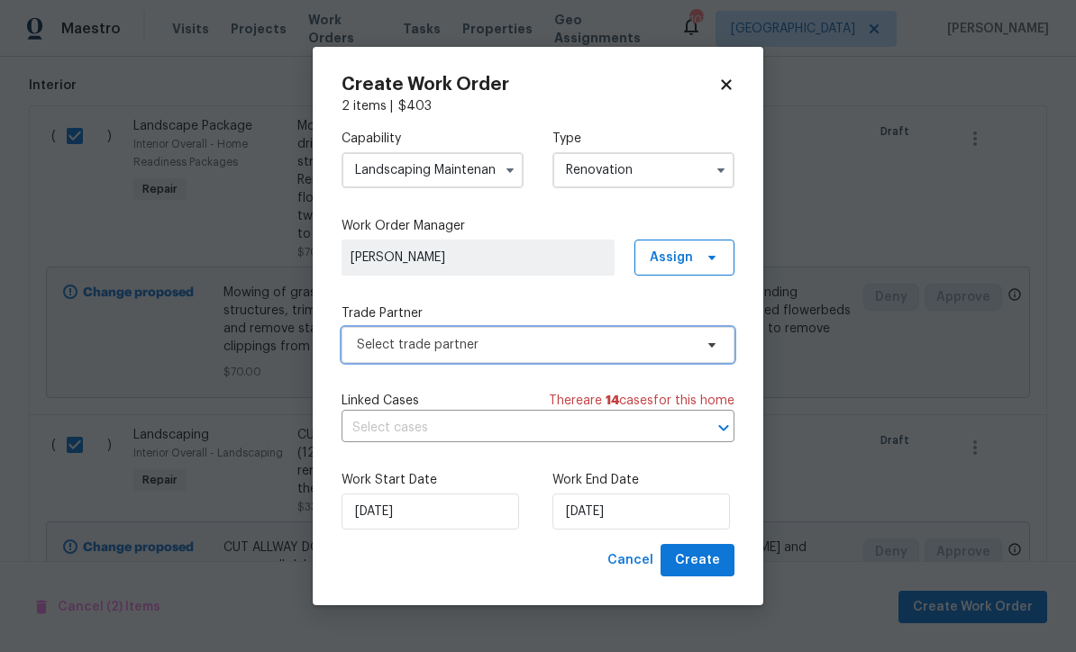
click at [388, 344] on span "Select trade partner" at bounding box center [525, 345] width 336 height 18
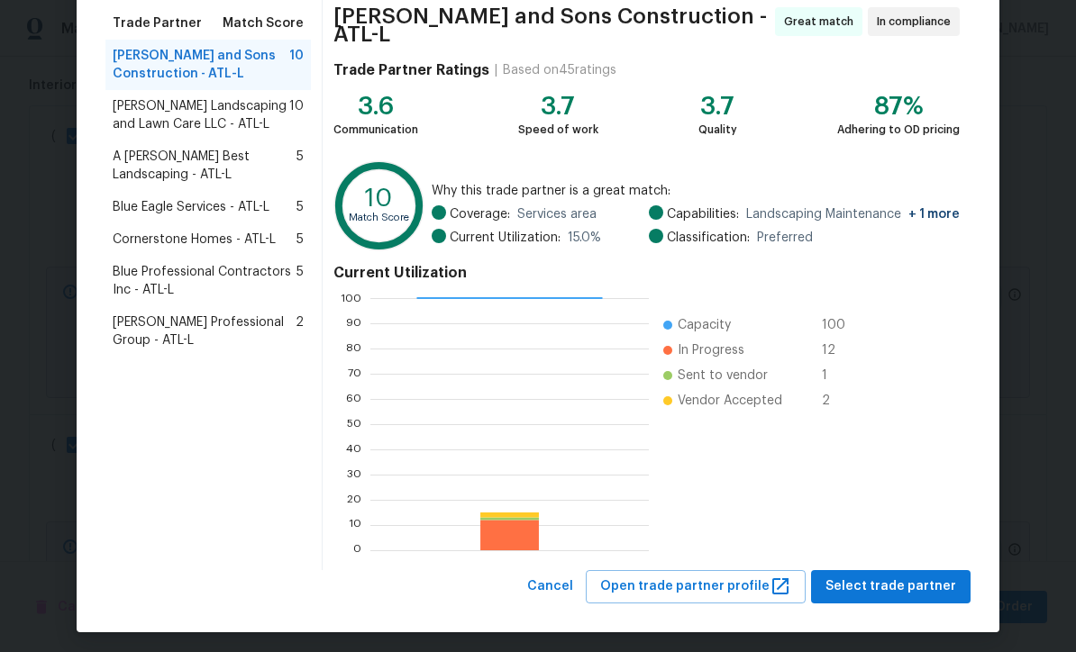
scroll to position [142, 0]
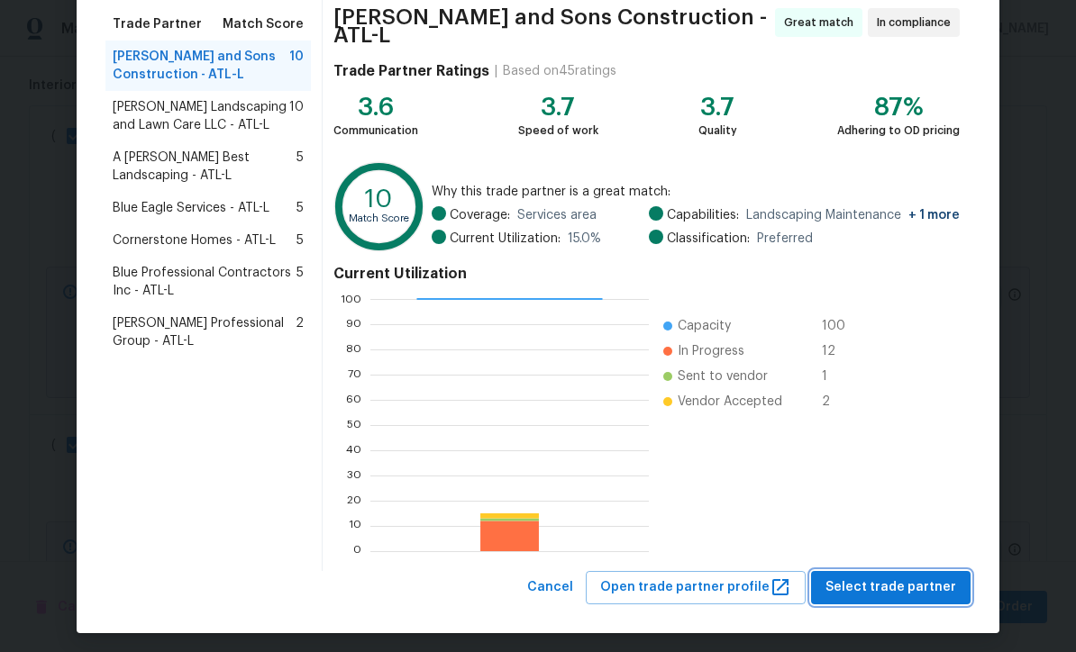
click at [876, 583] on span "Select trade partner" at bounding box center [890, 588] width 131 height 23
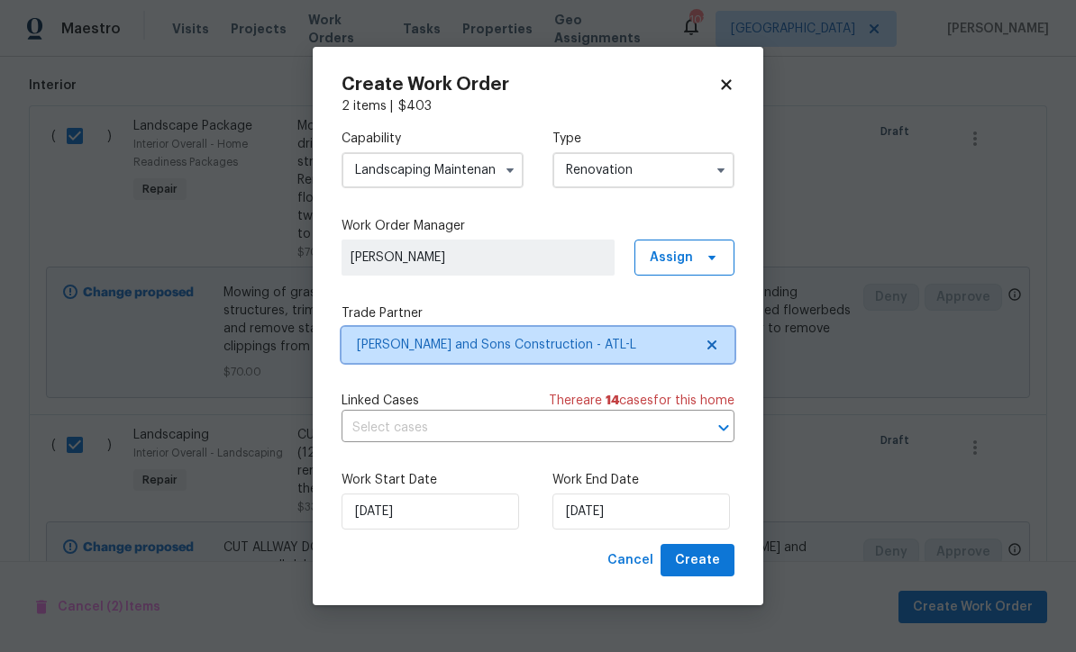
scroll to position [0, 0]
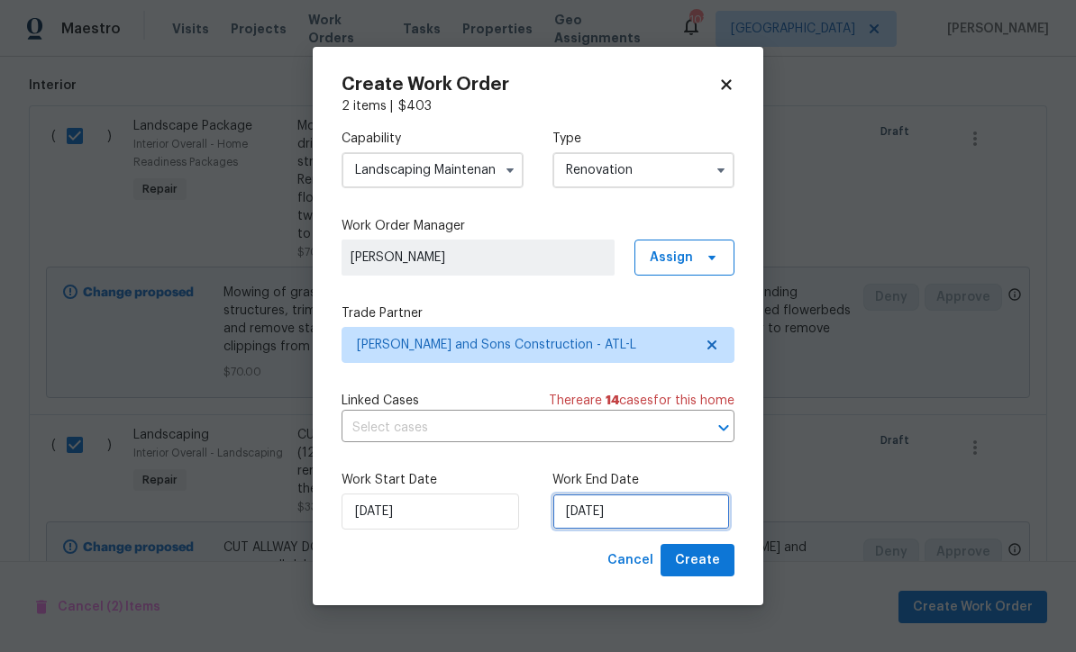
click at [575, 515] on input "9/29/2025" at bounding box center [640, 512] width 177 height 36
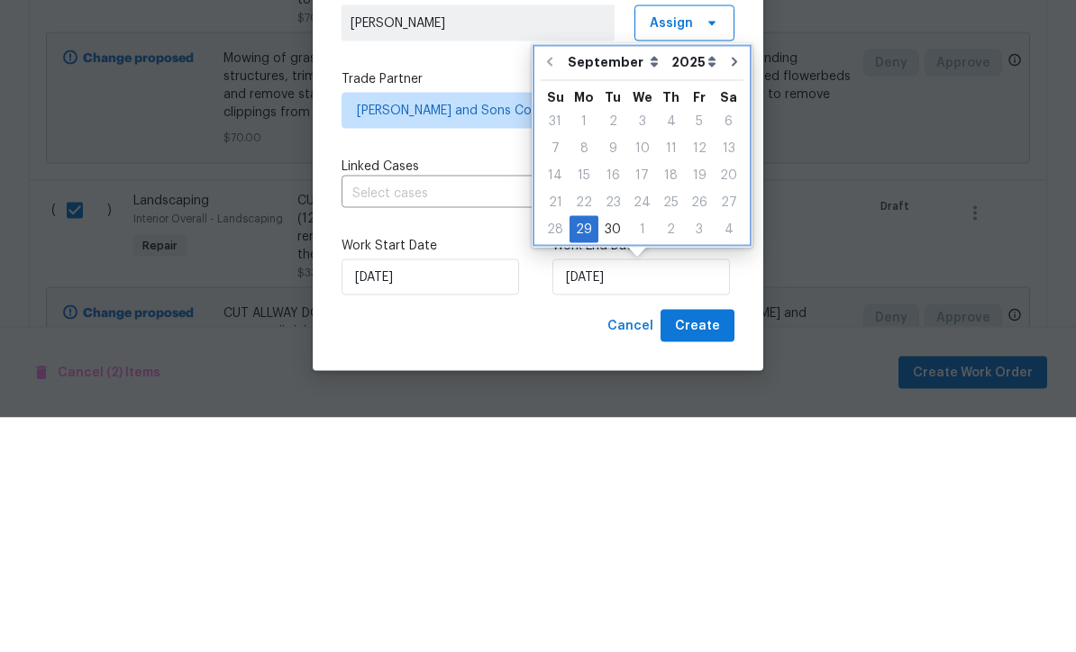
click at [727, 289] on icon "Go to next month" at bounding box center [734, 296] width 14 height 14
type input "10/29/2025"
select select "9"
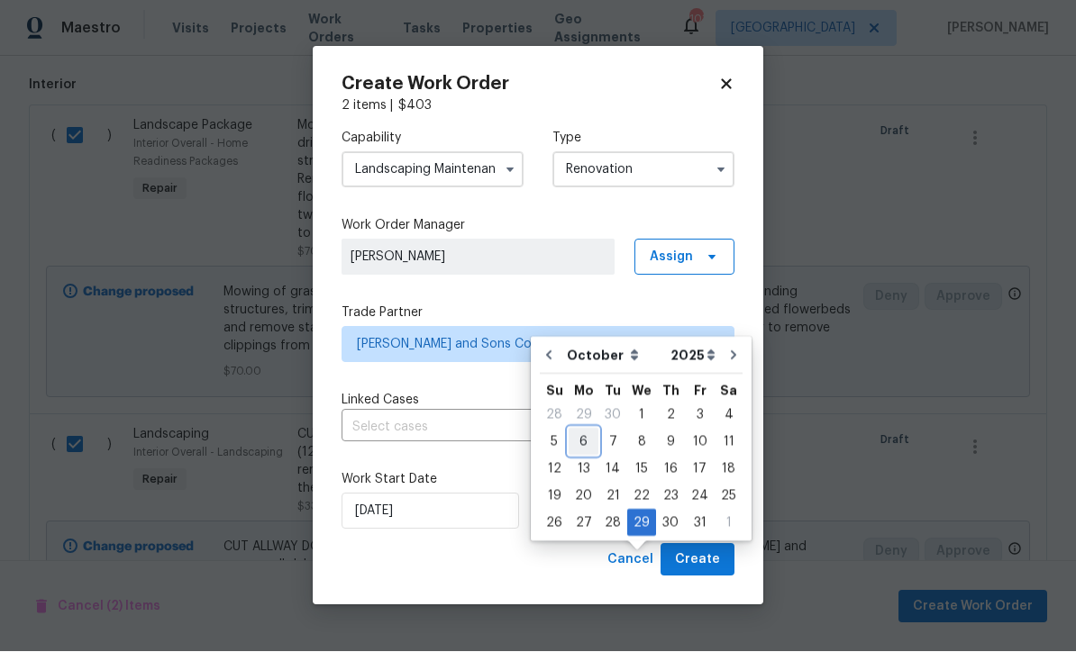
click at [577, 430] on div "6" at bounding box center [583, 442] width 30 height 25
type input "[DATE]"
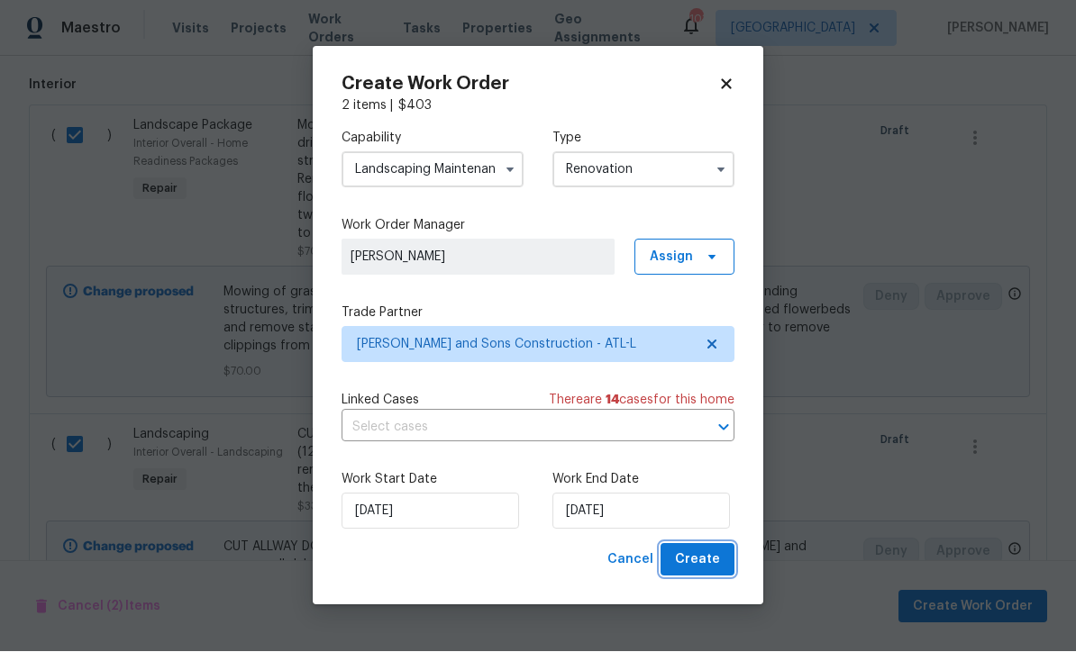
click at [702, 555] on span "Create" at bounding box center [697, 560] width 45 height 23
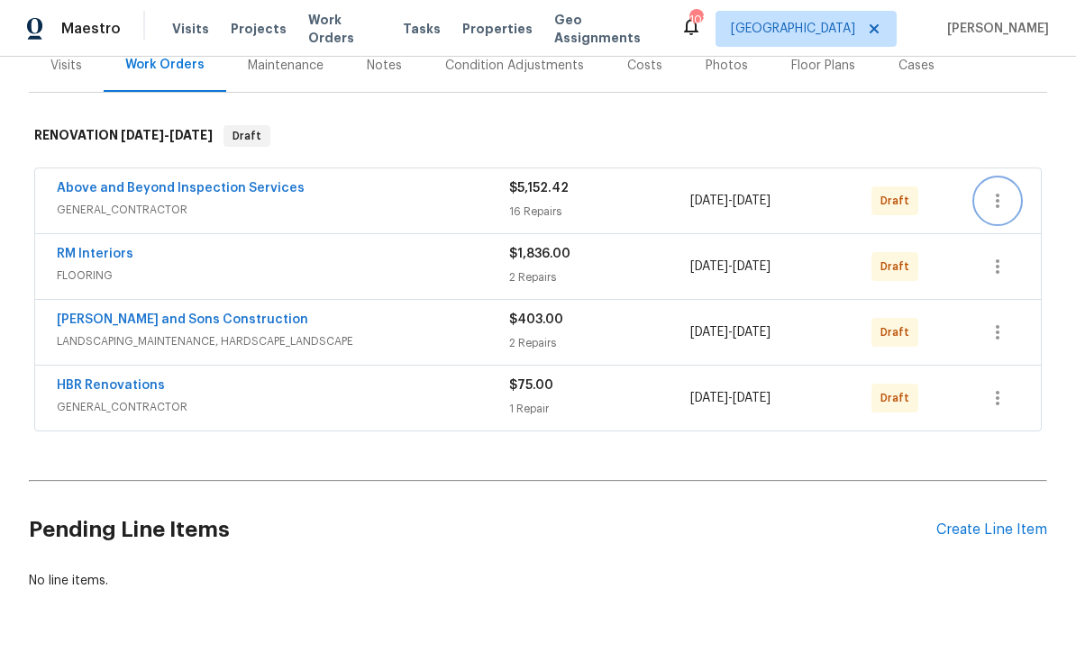
click at [1007, 190] on icon "button" at bounding box center [997, 201] width 22 height 22
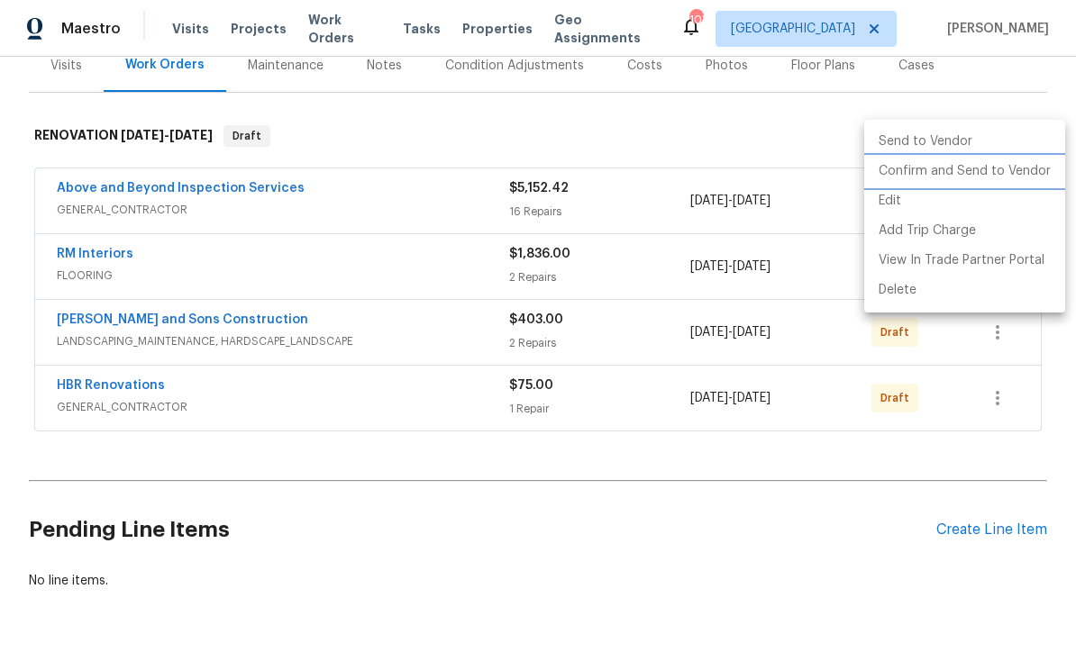
click at [991, 174] on li "Confirm and Send to Vendor" at bounding box center [964, 172] width 201 height 30
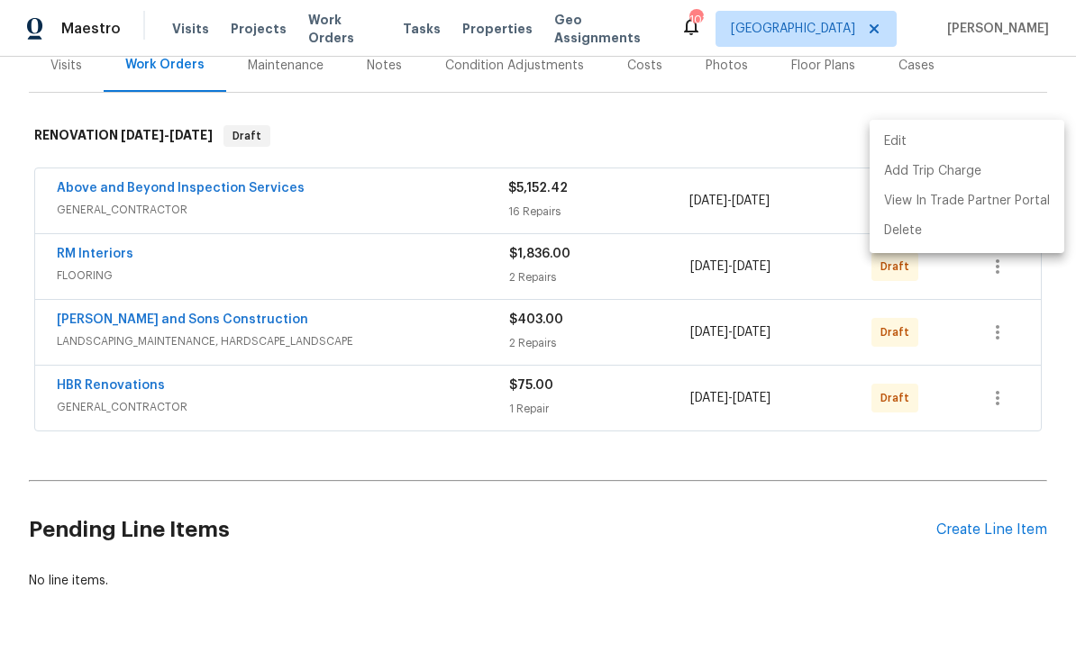
click at [1022, 60] on div at bounding box center [538, 326] width 1076 height 652
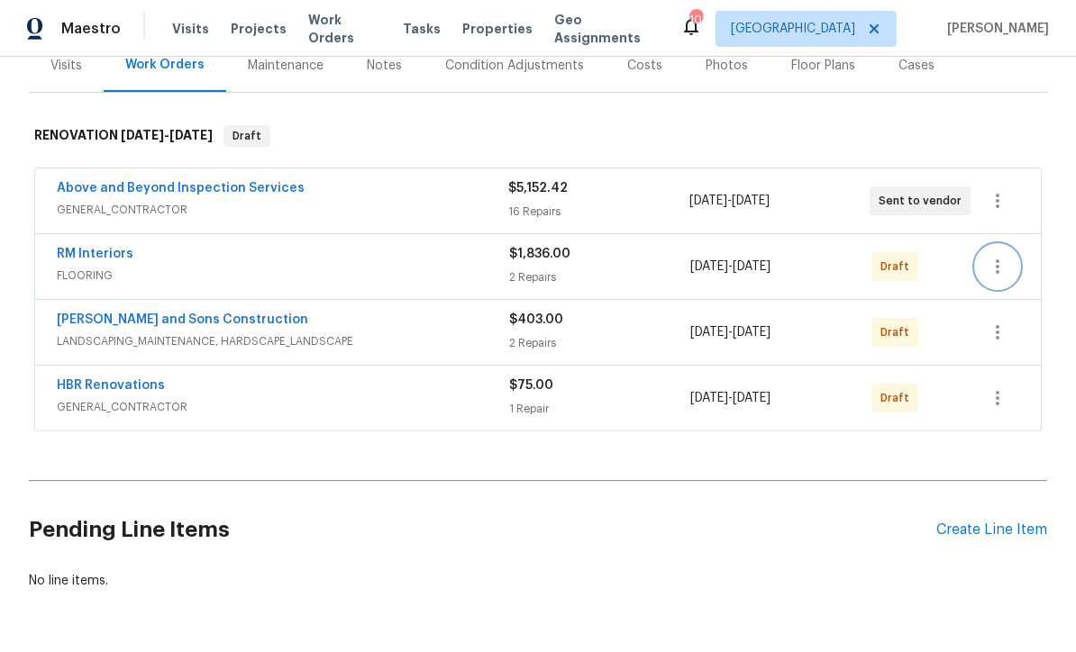
click at [1007, 256] on icon "button" at bounding box center [997, 267] width 22 height 22
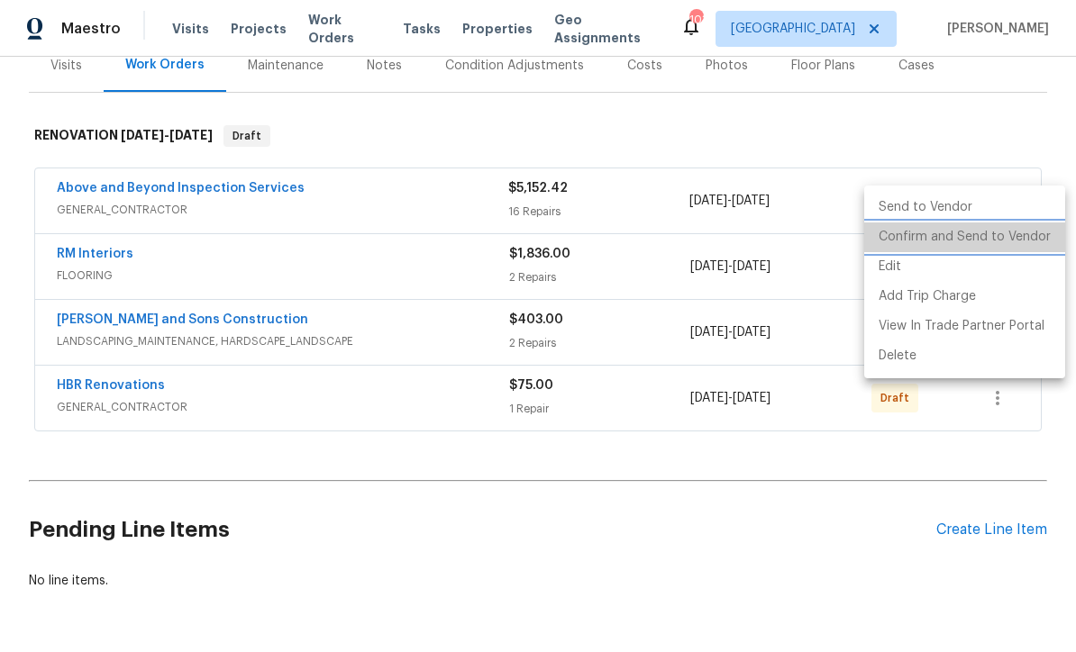
click at [979, 243] on li "Confirm and Send to Vendor" at bounding box center [964, 237] width 201 height 30
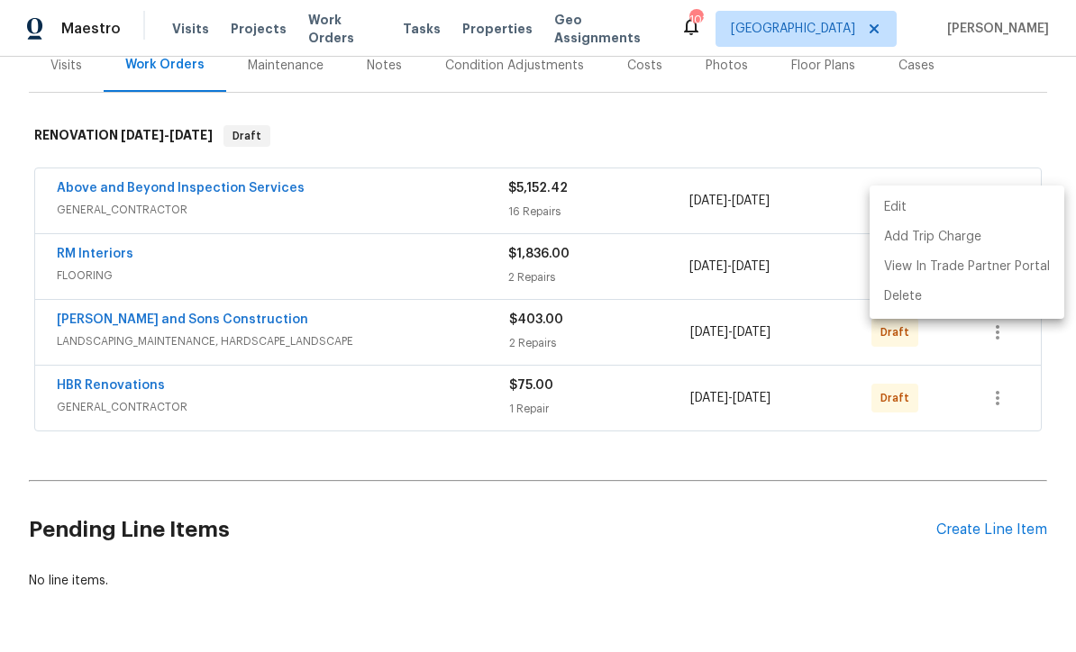
click at [1010, 71] on div at bounding box center [538, 326] width 1076 height 652
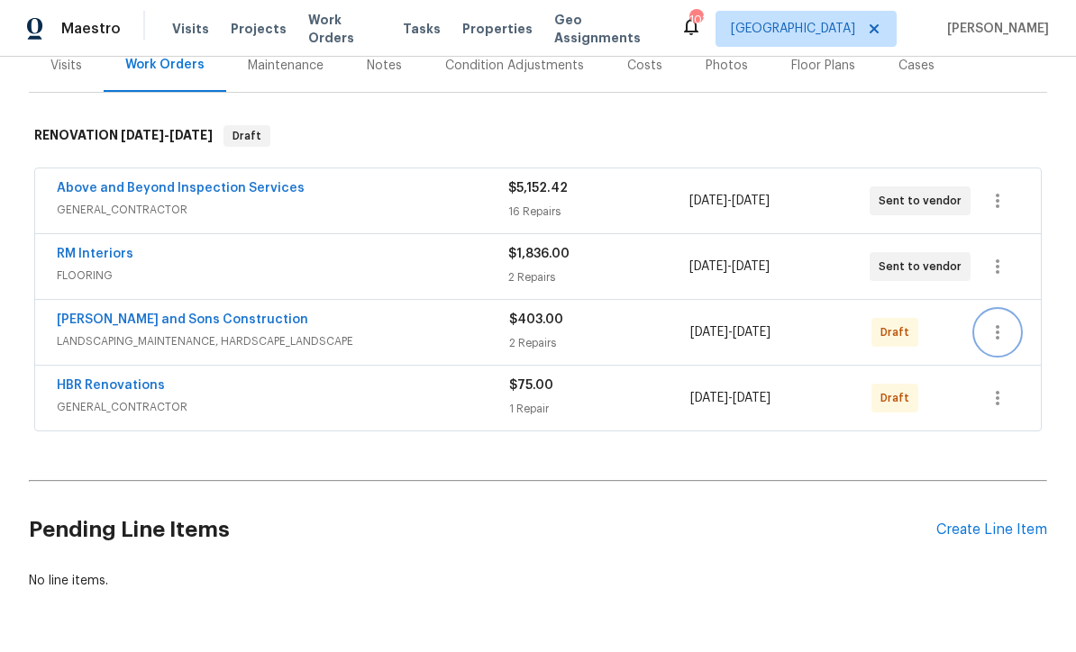
click at [1011, 311] on button "button" at bounding box center [997, 332] width 43 height 43
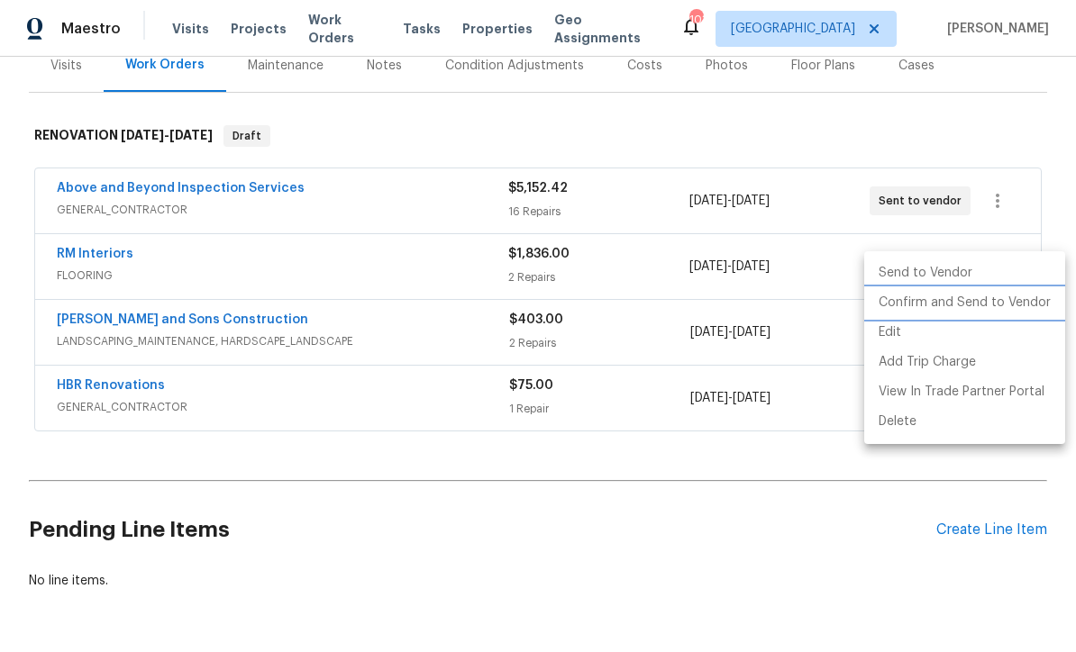
click at [1001, 308] on li "Confirm and Send to Vendor" at bounding box center [964, 303] width 201 height 30
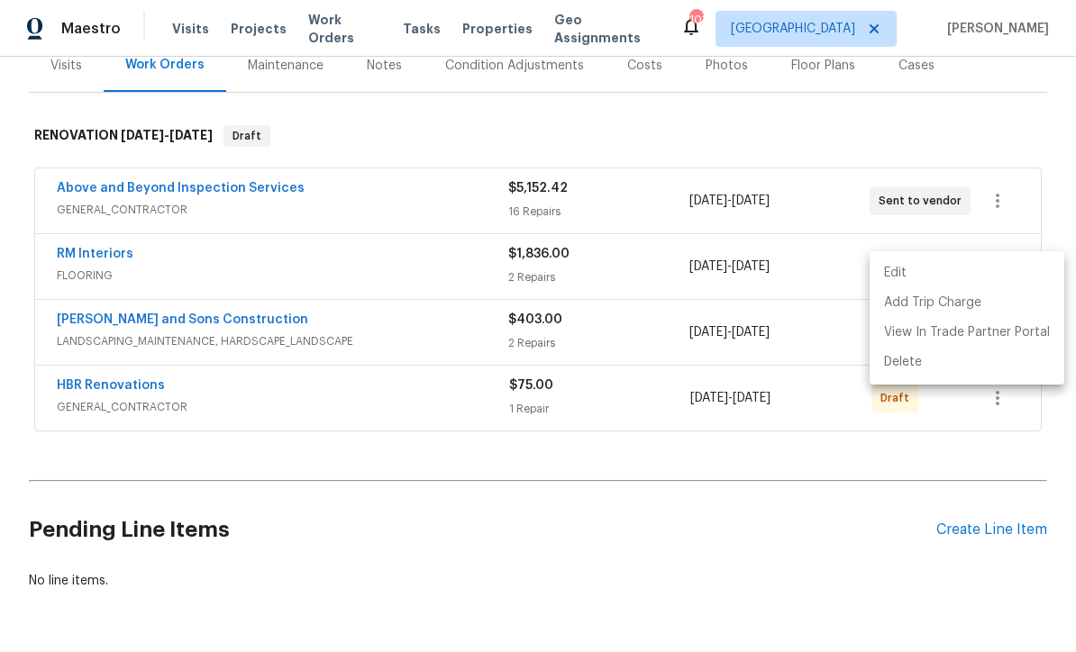
click at [1020, 75] on div at bounding box center [538, 326] width 1076 height 652
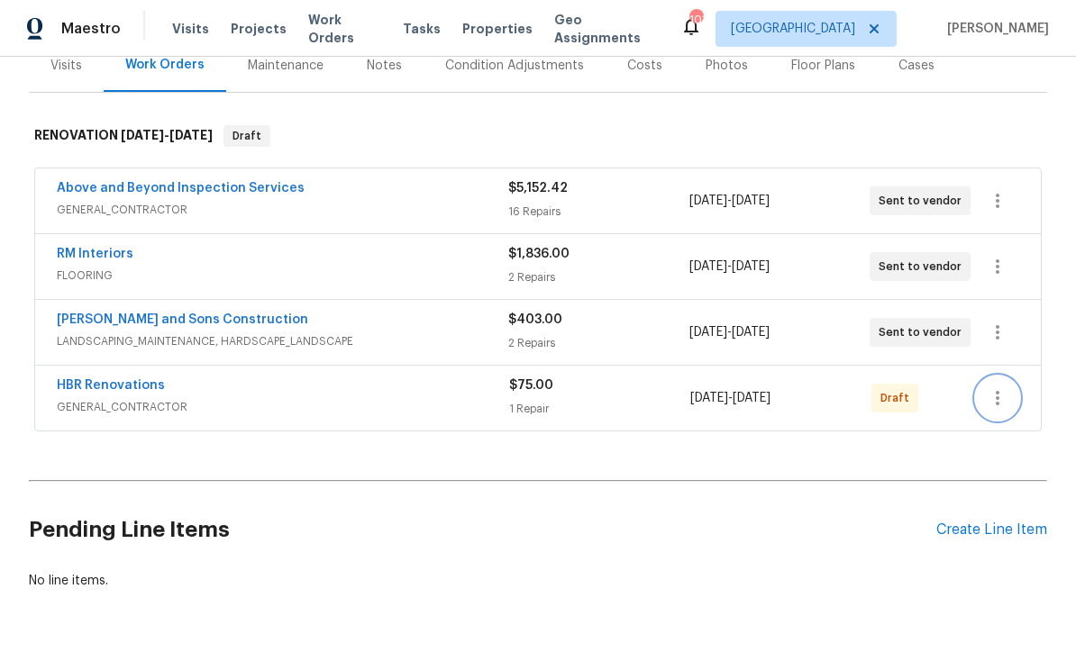
click at [1012, 377] on button "button" at bounding box center [997, 398] width 43 height 43
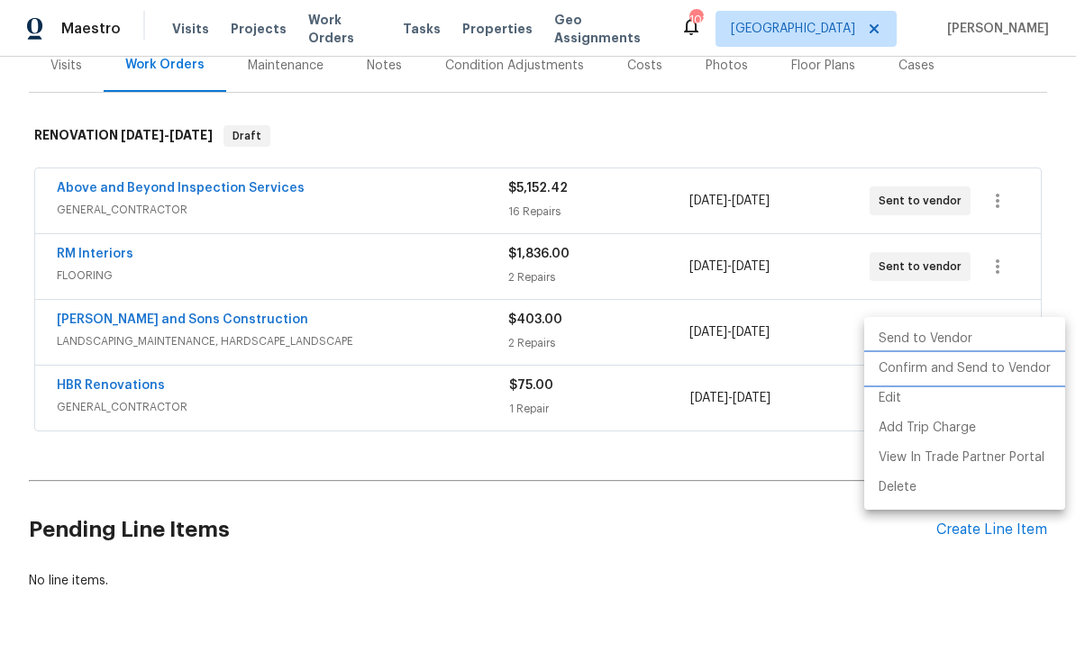
click at [996, 364] on li "Confirm and Send to Vendor" at bounding box center [964, 369] width 201 height 30
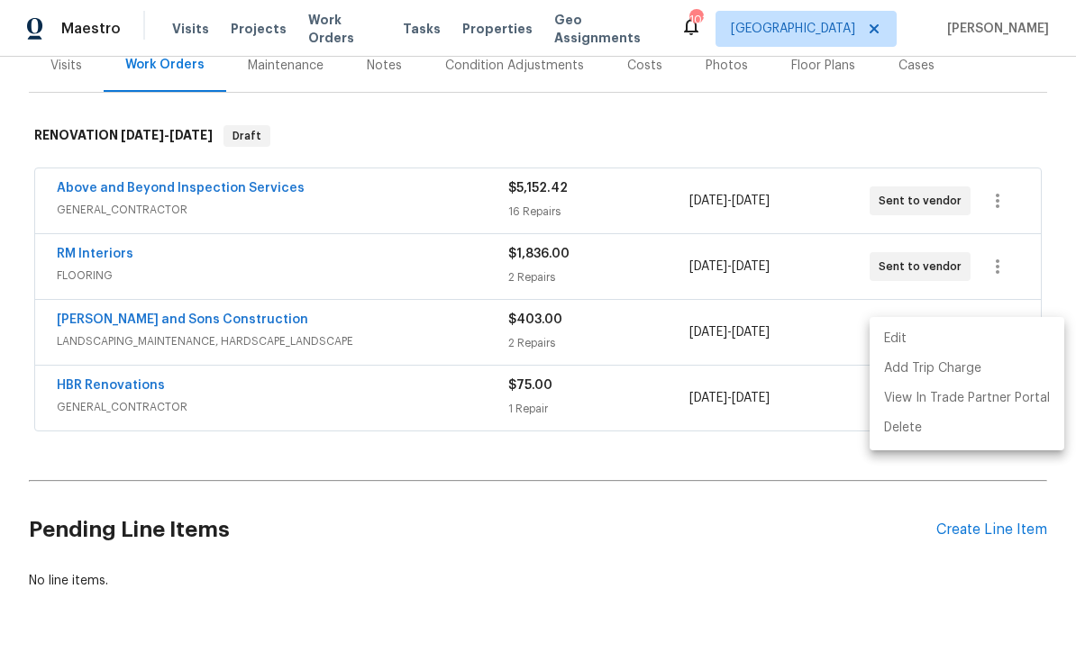
click at [1021, 62] on div at bounding box center [538, 326] width 1076 height 652
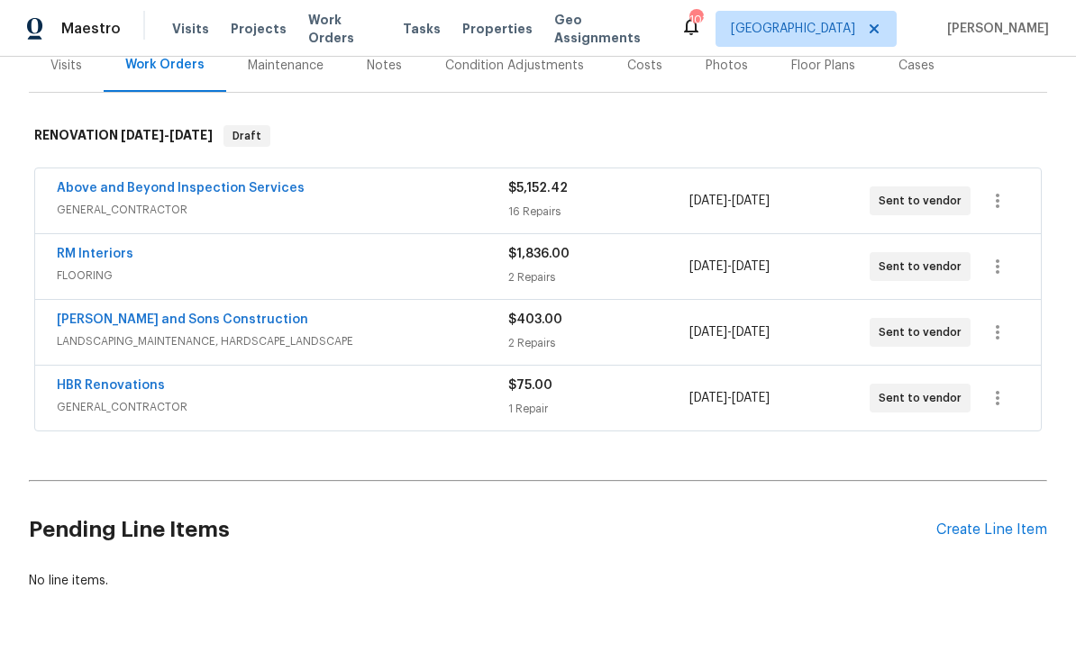
click at [78, 248] on link "RM Interiors" at bounding box center [95, 254] width 77 height 13
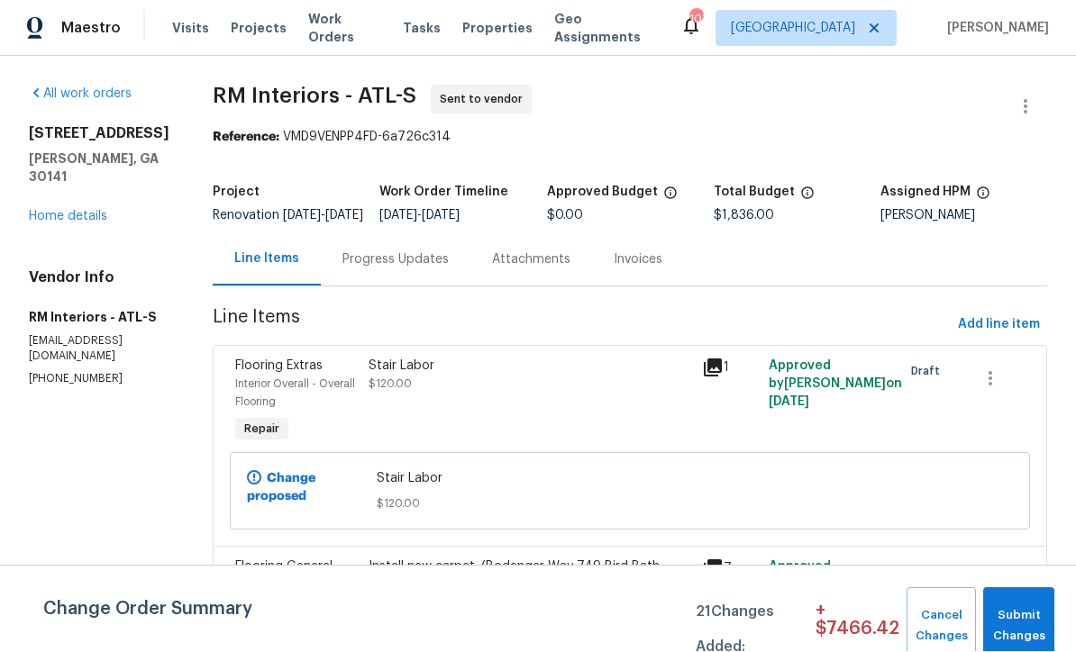
scroll to position [1, 0]
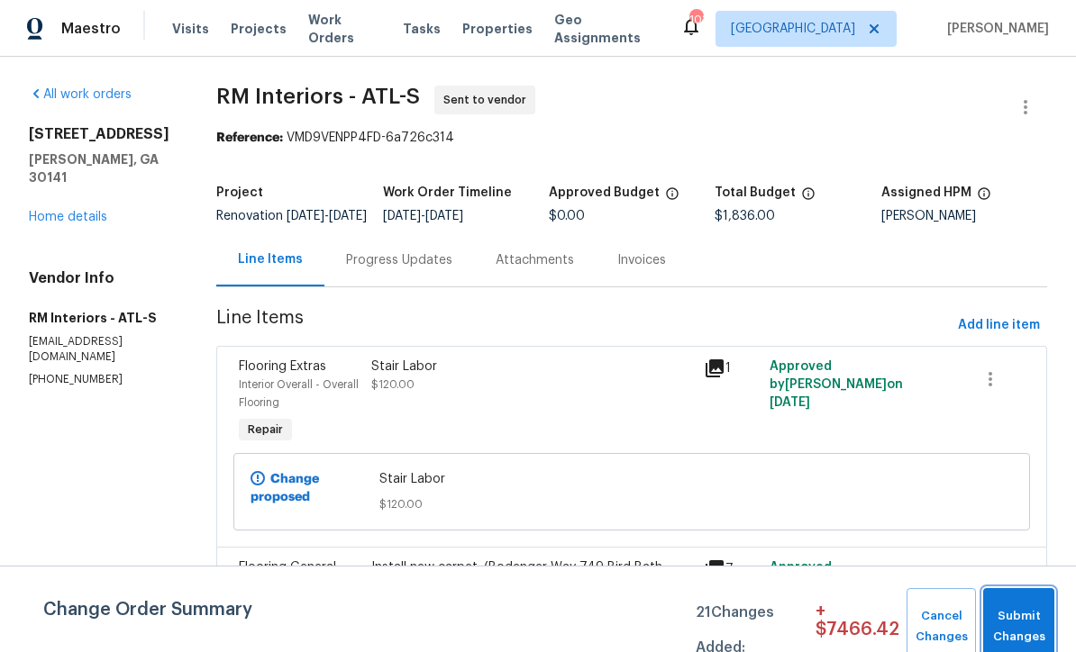
click at [1028, 615] on span "Submit Changes" at bounding box center [1018, 626] width 53 height 41
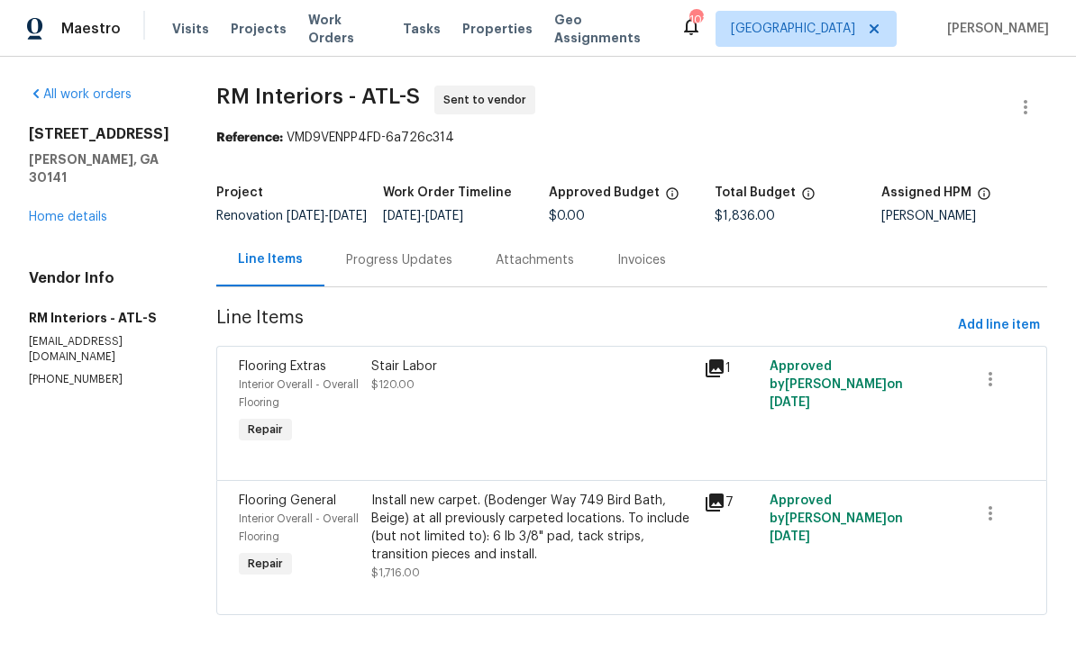
click at [388, 267] on div "Progress Updates" at bounding box center [399, 260] width 106 height 18
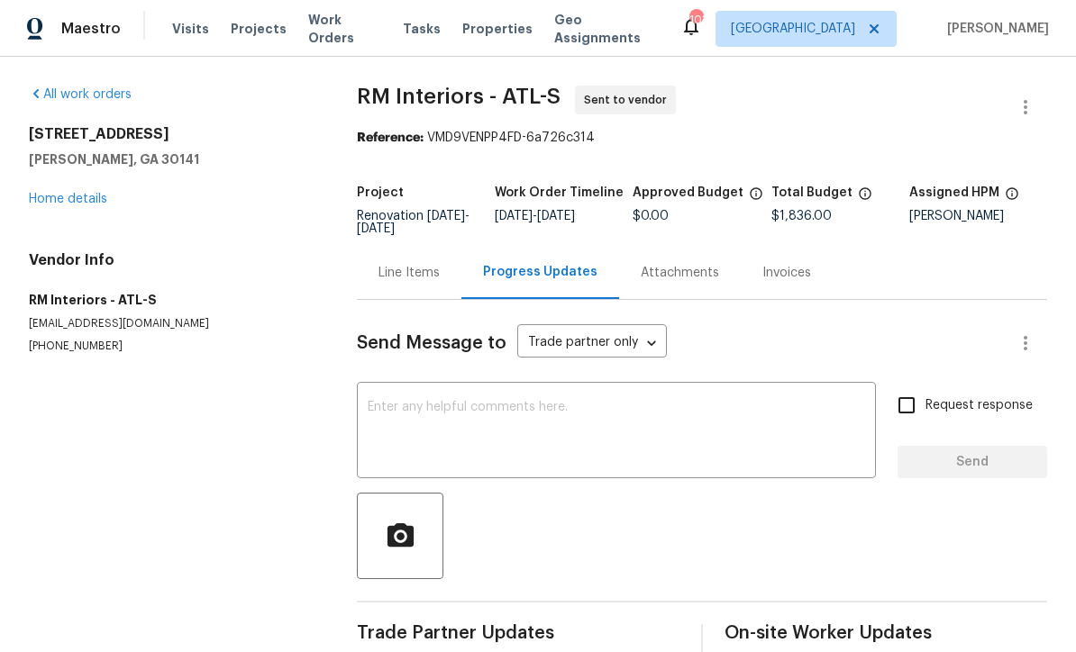
click at [366, 396] on div "x ​" at bounding box center [616, 432] width 519 height 92
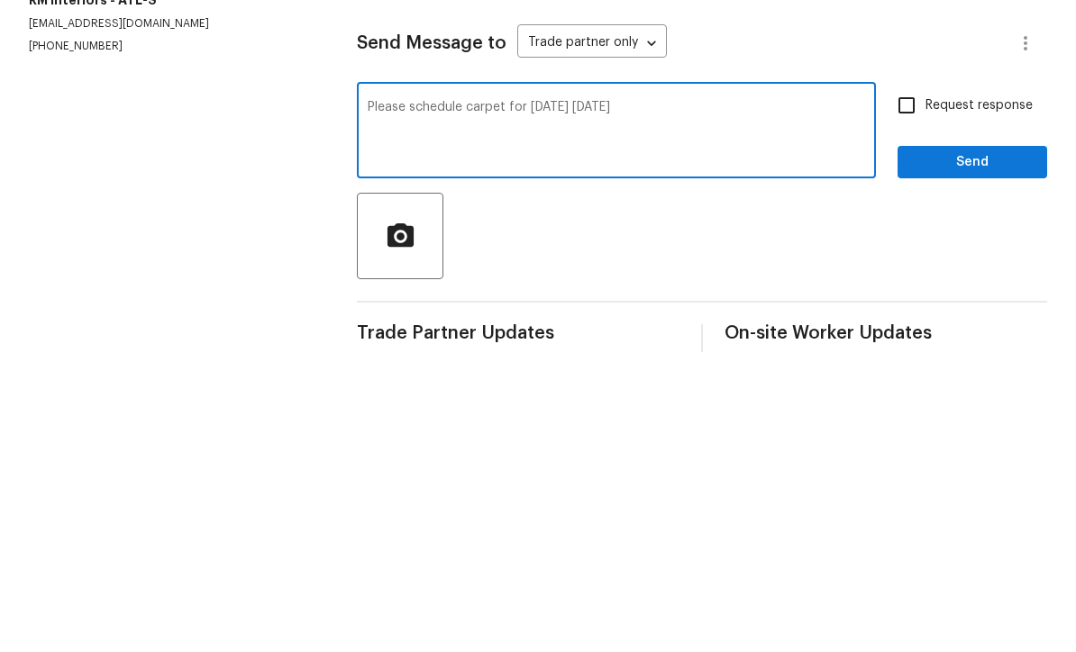
type textarea "Please schedule carpet for 10/4/25 Saturday"
click at [913, 386] on input "Request response" at bounding box center [906, 405] width 38 height 38
checkbox input "true"
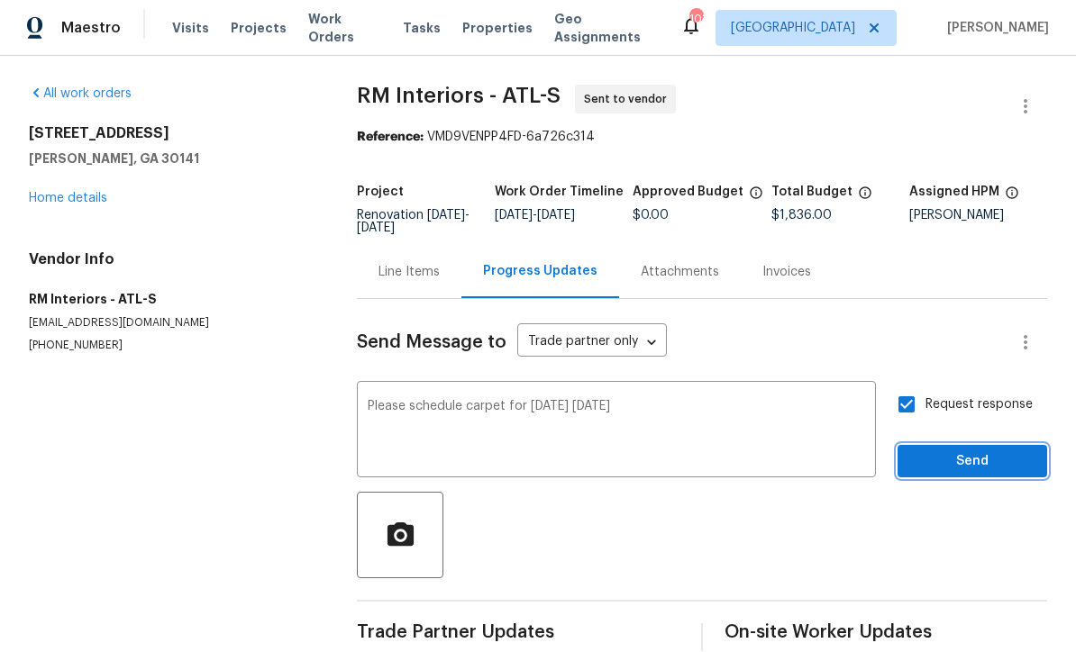
click at [994, 451] on span "Send" at bounding box center [972, 462] width 121 height 23
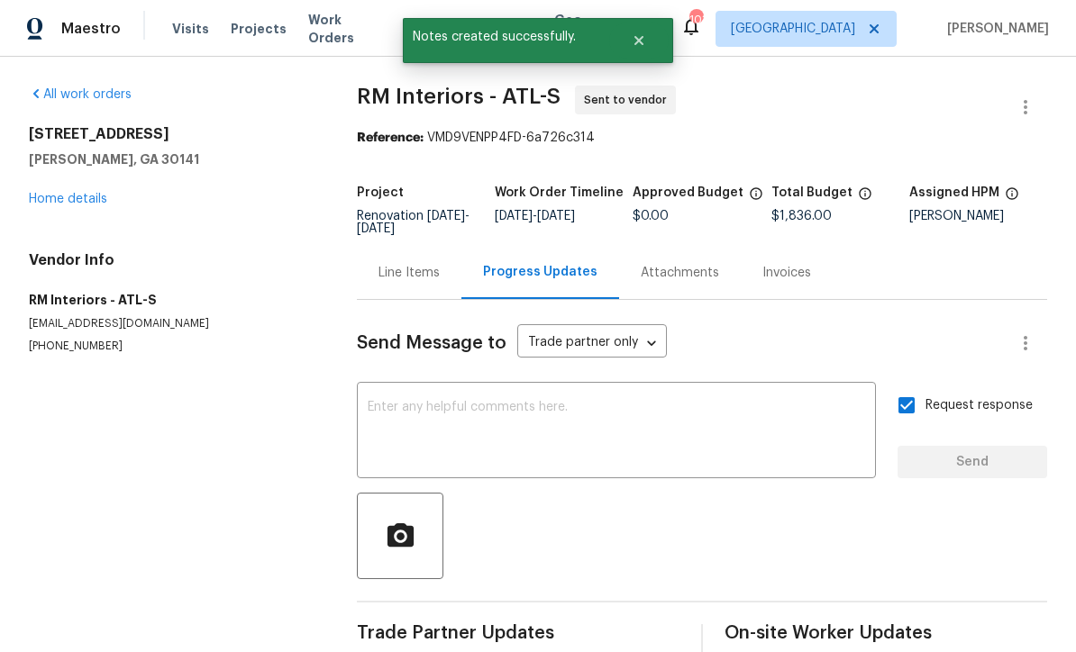
scroll to position [0, 0]
click at [54, 196] on link "Home details" at bounding box center [68, 199] width 78 height 13
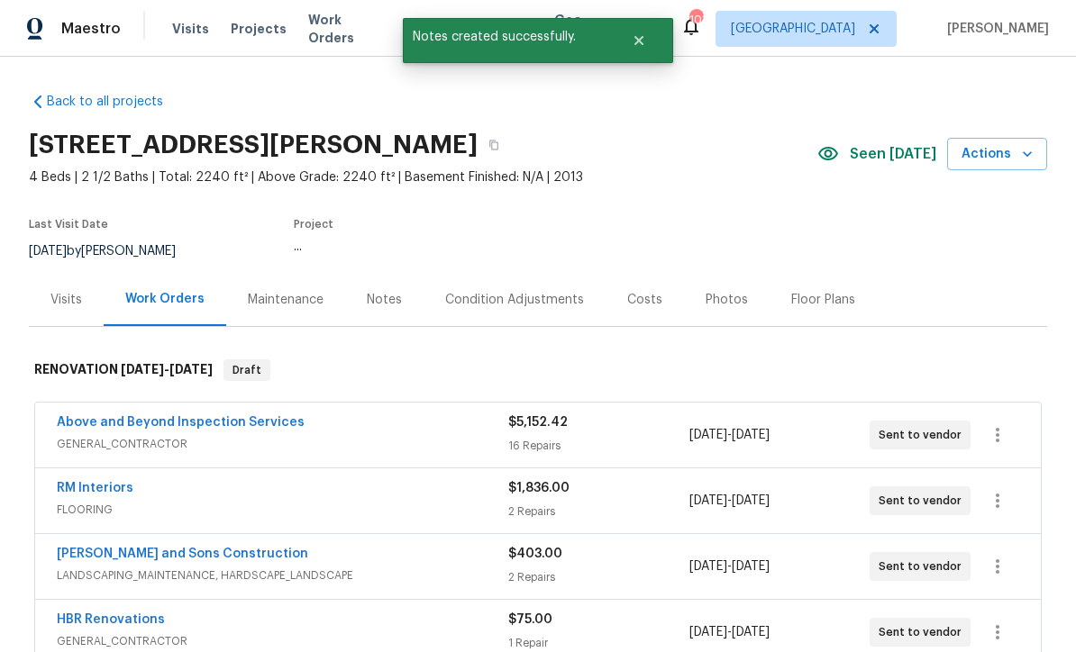
click at [119, 427] on link "Above and Beyond Inspection Services" at bounding box center [181, 422] width 248 height 13
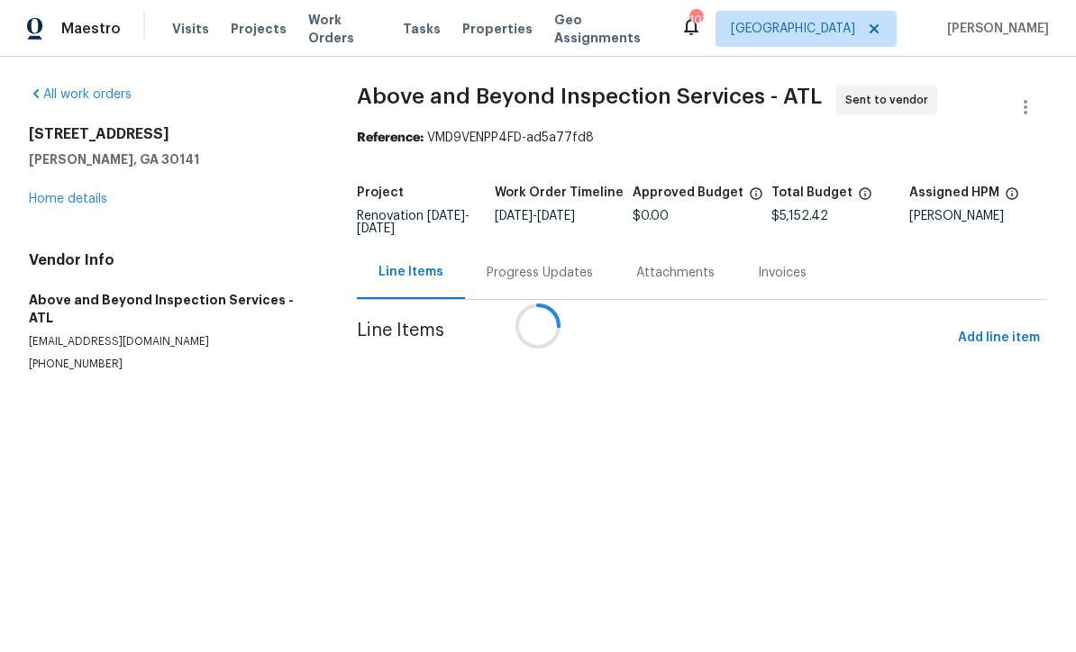
click at [513, 250] on div at bounding box center [538, 326] width 1076 height 652
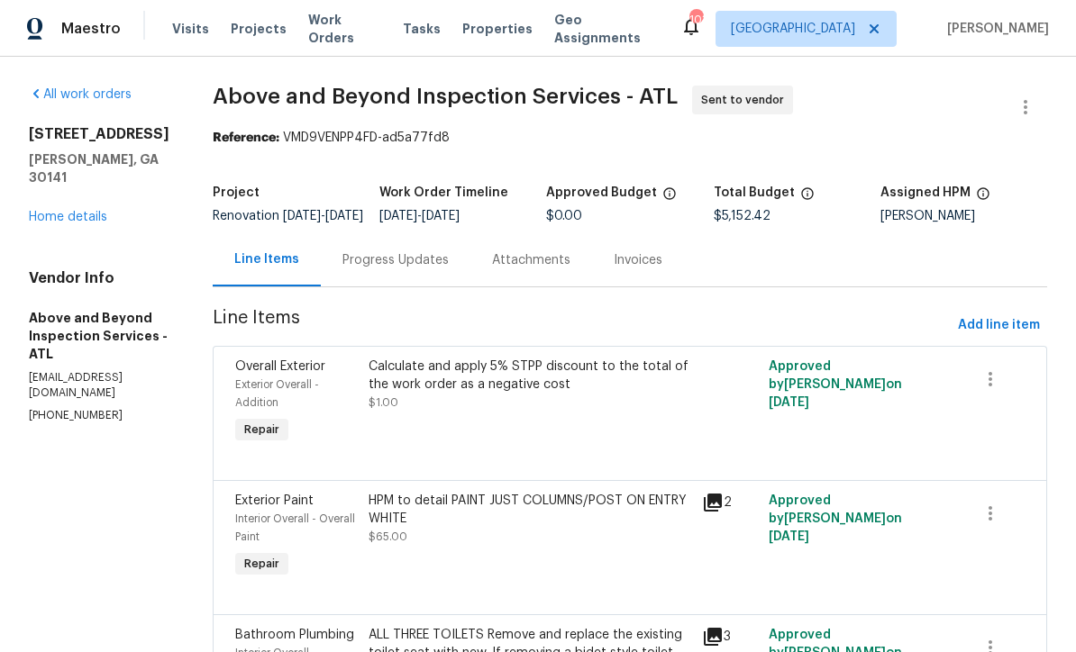
click at [435, 269] on div "Progress Updates" at bounding box center [395, 260] width 106 height 18
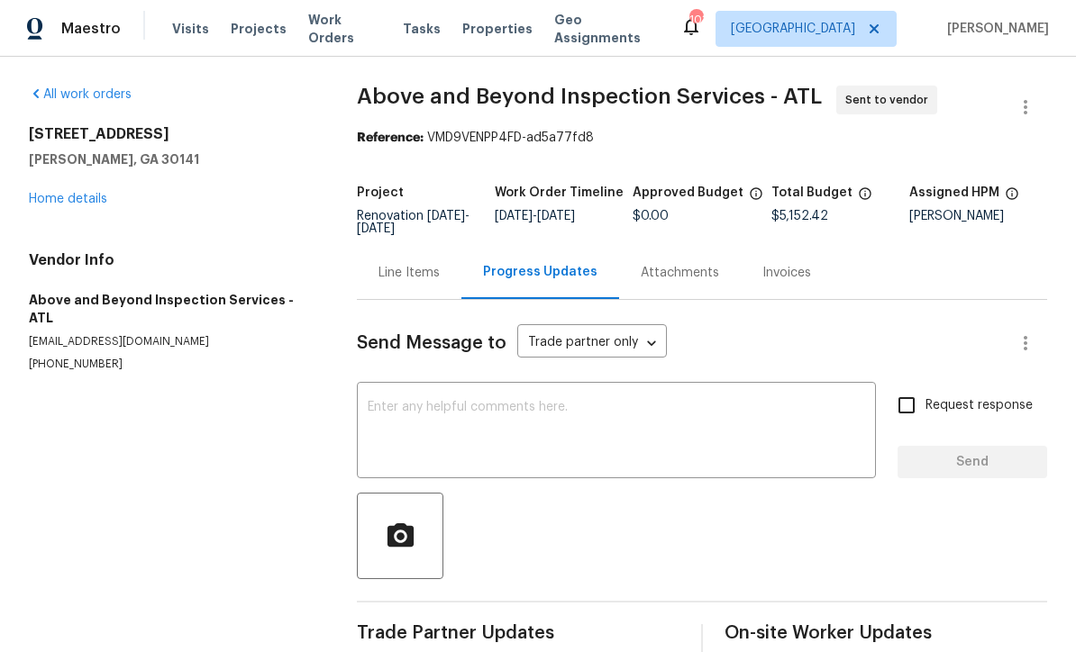
click at [381, 404] on textarea at bounding box center [616, 432] width 497 height 63
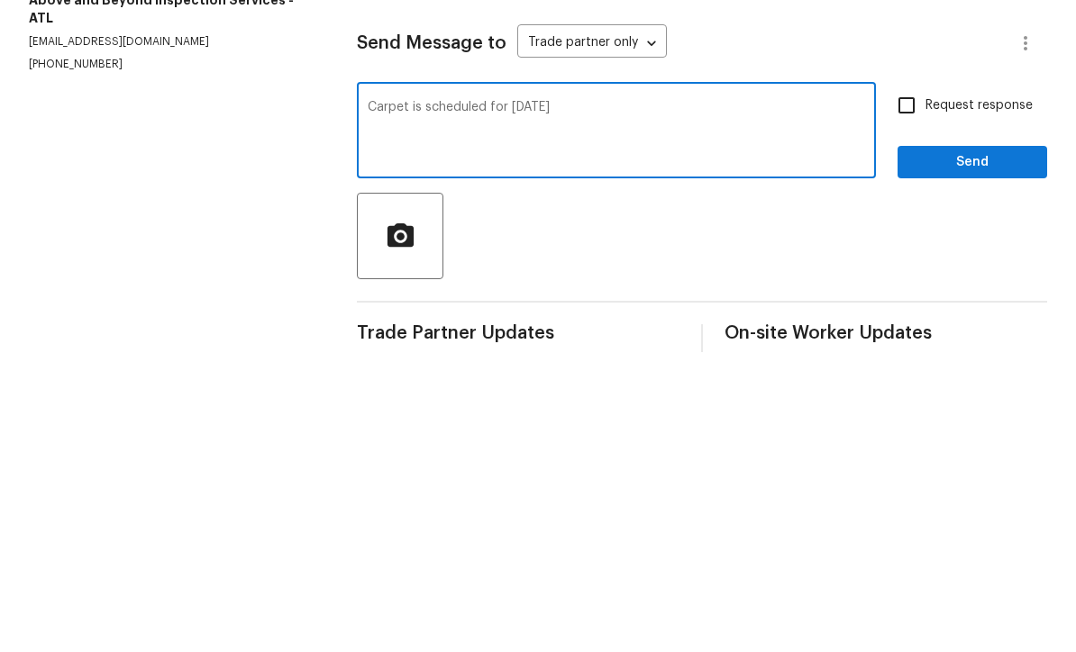
type textarea "Carpet is scheduled for 10/4/25"
click at [919, 386] on input "Request response" at bounding box center [906, 405] width 38 height 38
checkbox input "true"
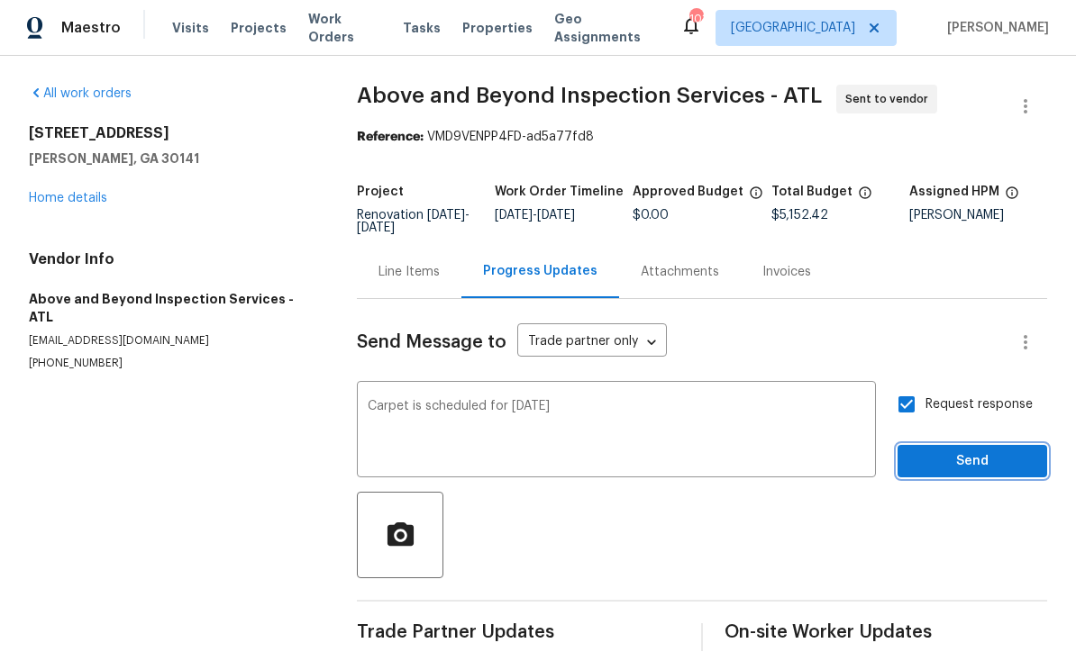
click at [994, 451] on span "Send" at bounding box center [972, 462] width 121 height 23
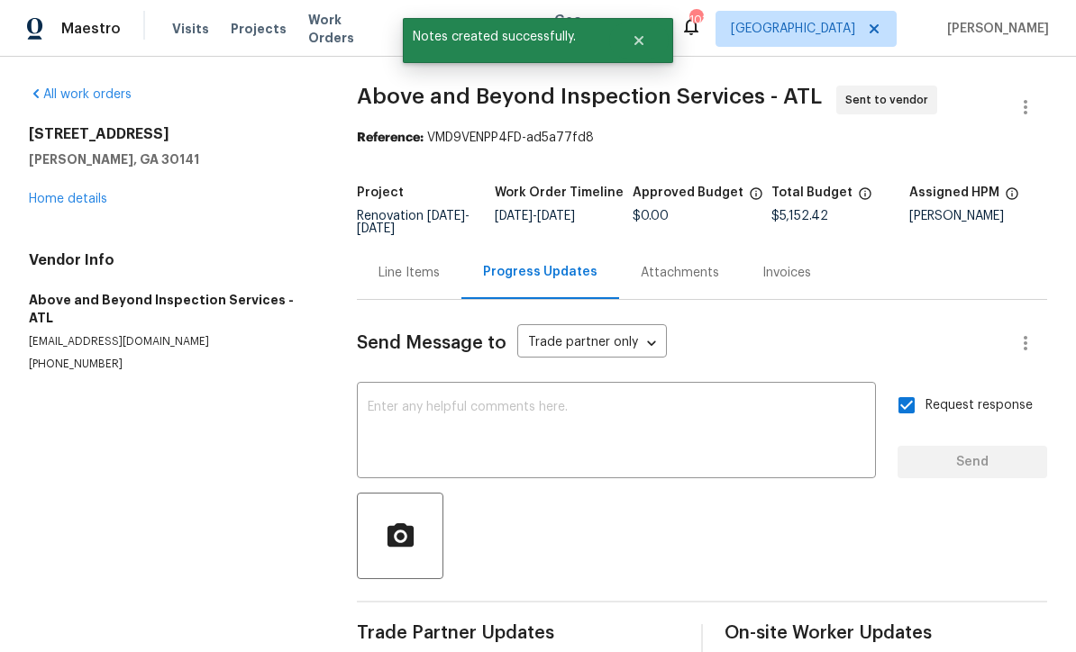
click at [372, 401] on textarea at bounding box center [616, 432] width 497 height 63
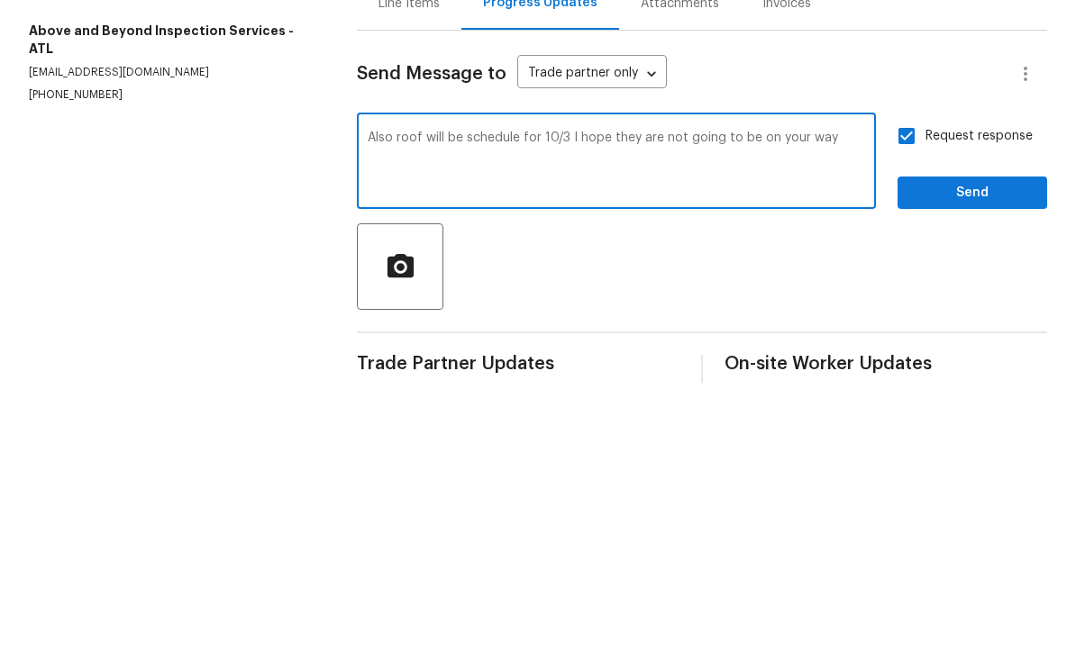
type textarea "Also roof will be schedule for 10/3 I hope they are not going to be on your way"
click at [919, 386] on input "Request response" at bounding box center [906, 405] width 38 height 38
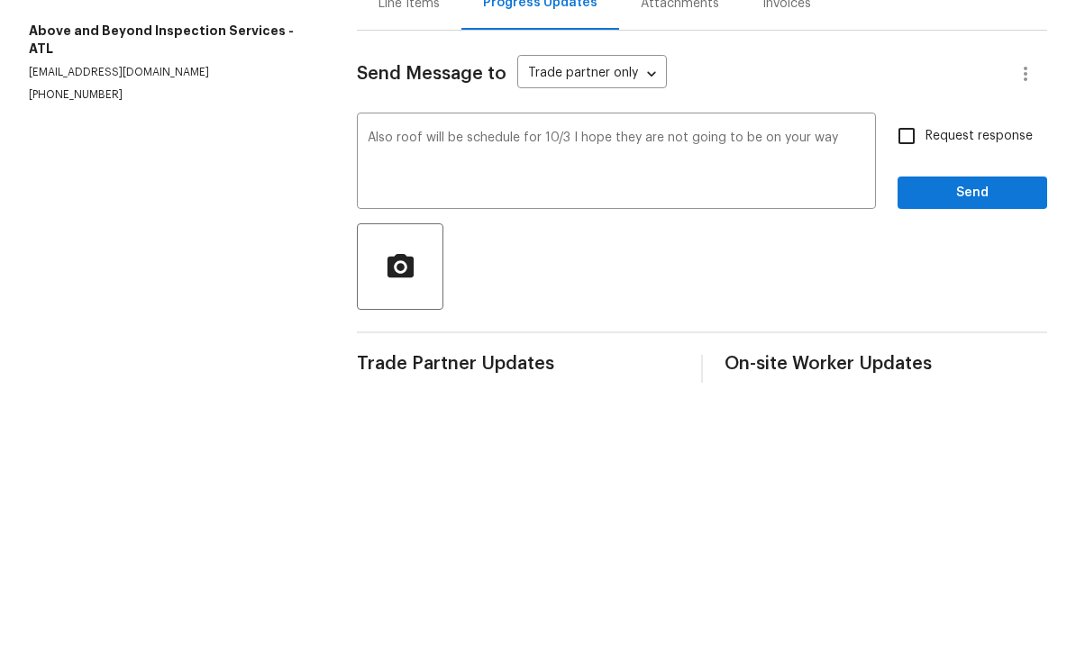
scroll to position [59, 0]
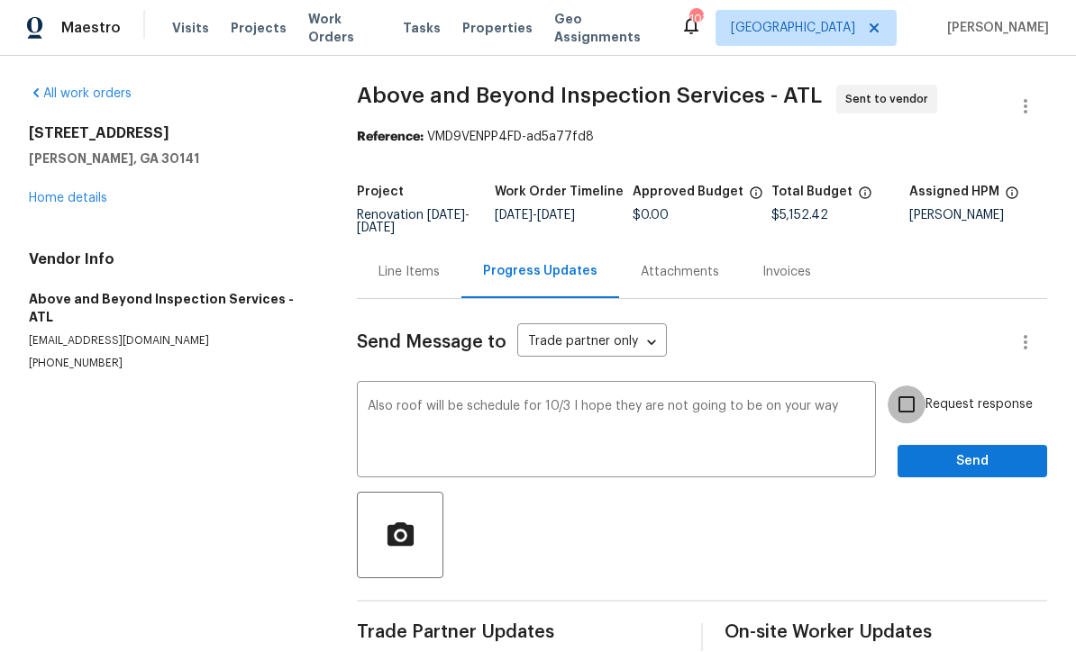
click at [908, 386] on input "Request response" at bounding box center [906, 405] width 38 height 38
checkbox input "true"
click at [567, 401] on textarea "Also roof will be schedule for 10/3 I hope they are not going to be on your way" at bounding box center [616, 432] width 497 height 63
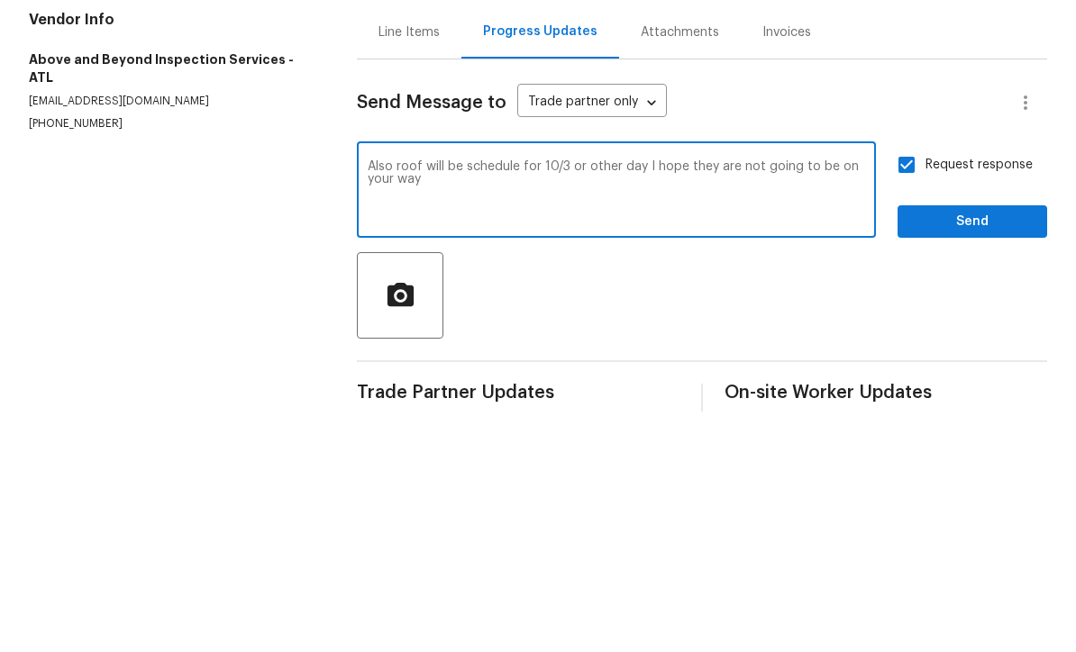
type textarea "Also roof will be schedule for 10/3 or other day I hope they are not going to b…"
click at [990, 446] on button "Send" at bounding box center [972, 462] width 150 height 33
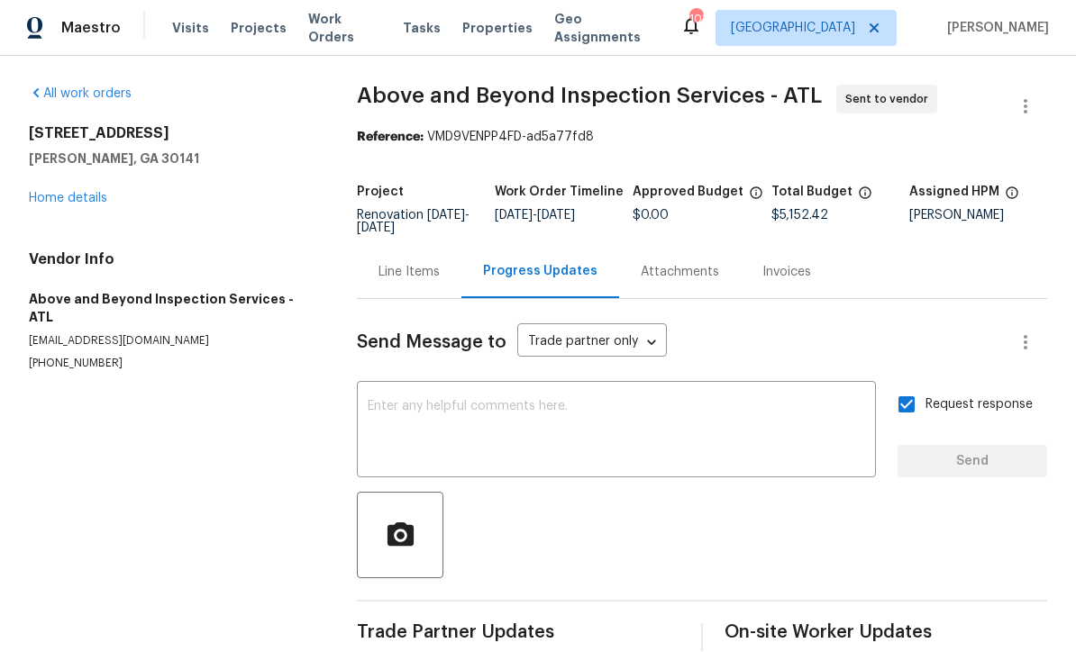
scroll to position [35, 0]
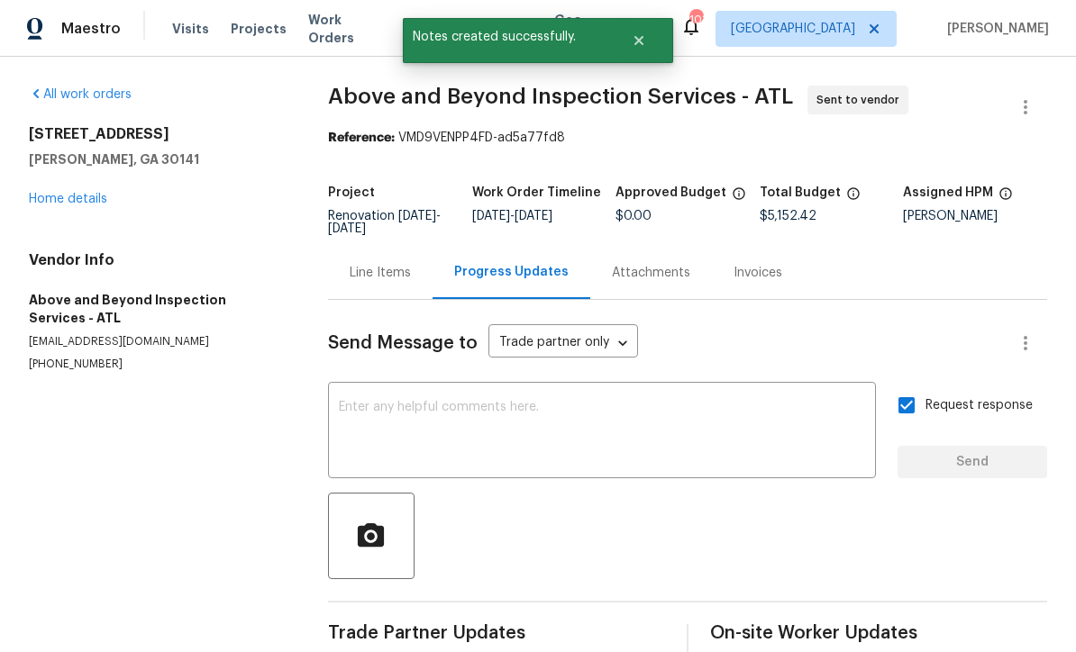
click at [54, 193] on link "Home details" at bounding box center [68, 199] width 78 height 13
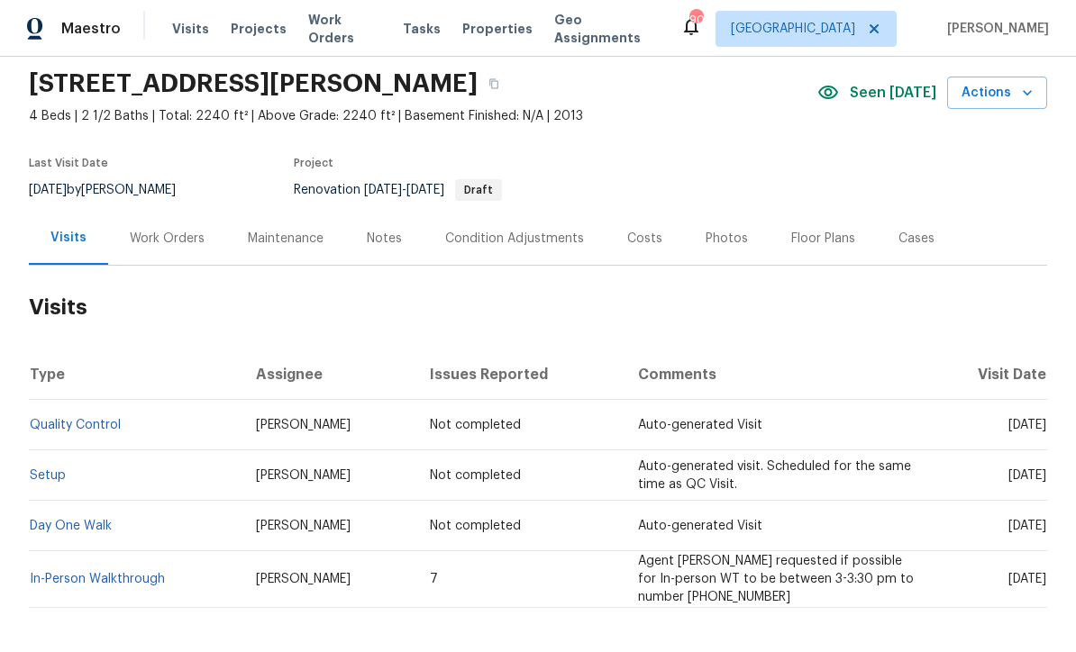
scroll to position [60, 0]
click at [382, 235] on div "Notes" at bounding box center [384, 240] width 35 height 18
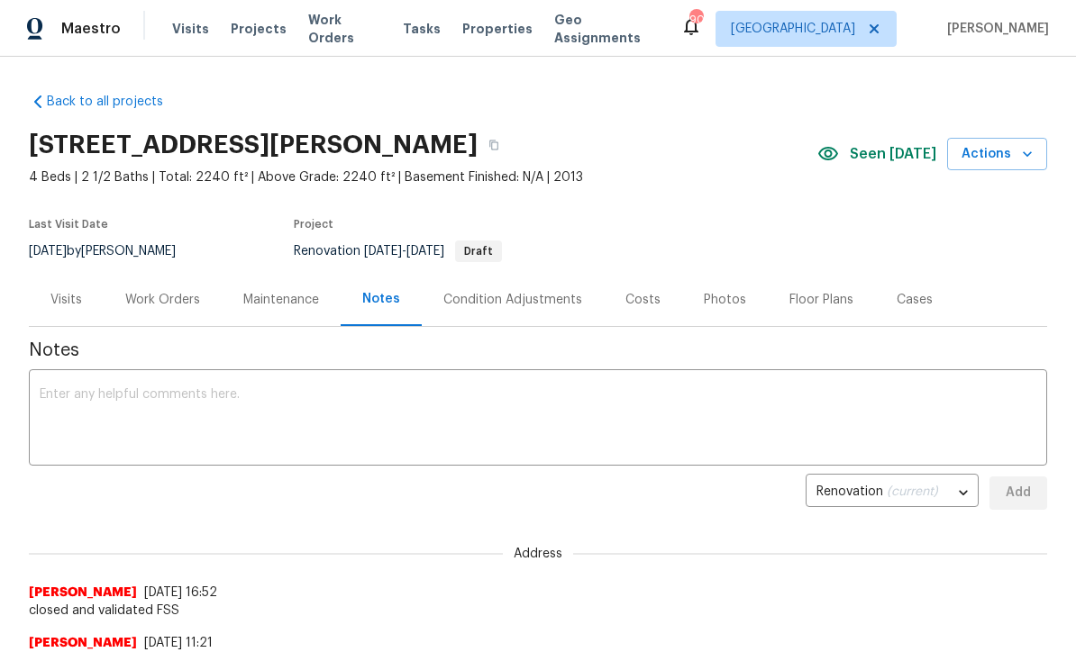
click at [50, 389] on textarea at bounding box center [538, 419] width 996 height 63
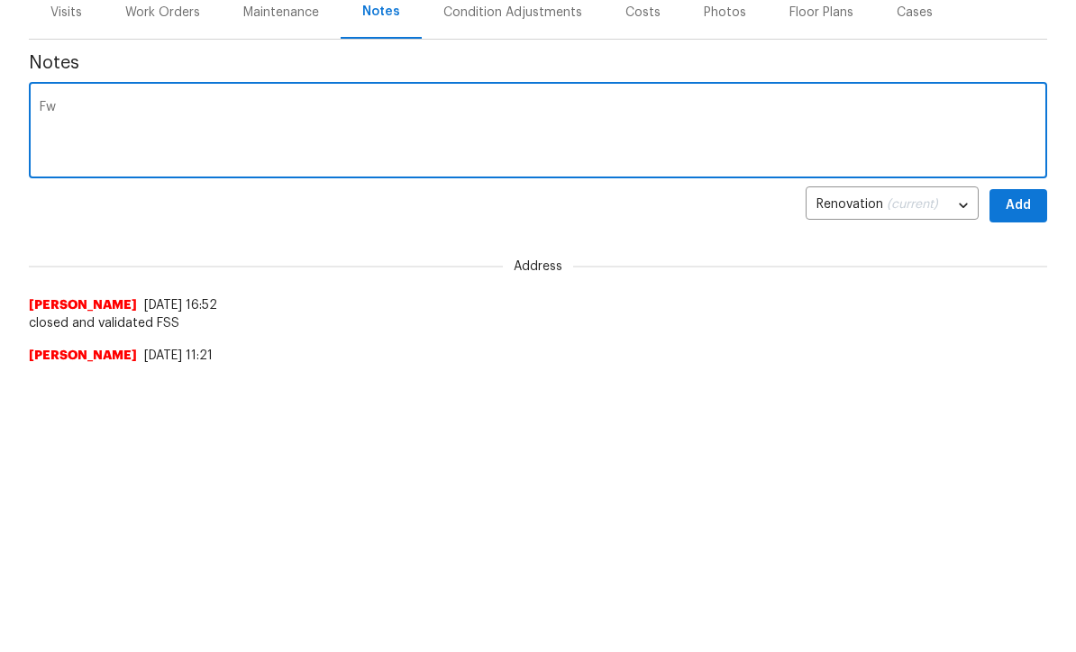
type textarea "F"
type textarea "FDW completed WO created and sent to [GEOGRAPHIC_DATA]"
click at [1032, 477] on button "Add" at bounding box center [1018, 493] width 58 height 33
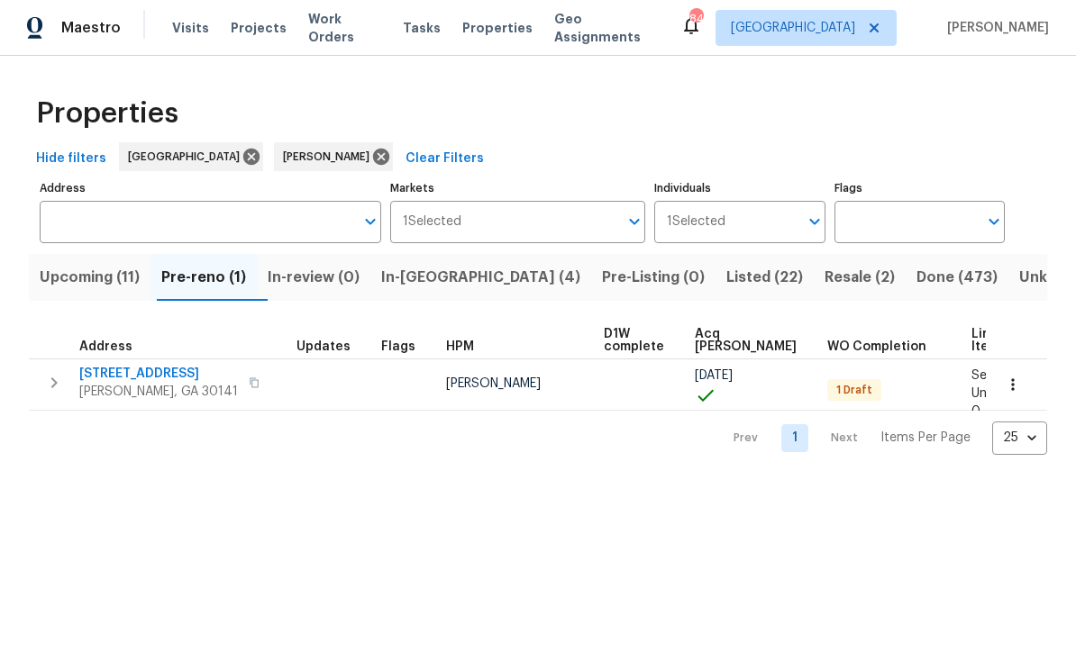
click at [1017, 384] on icon "button" at bounding box center [1012, 386] width 18 height 18
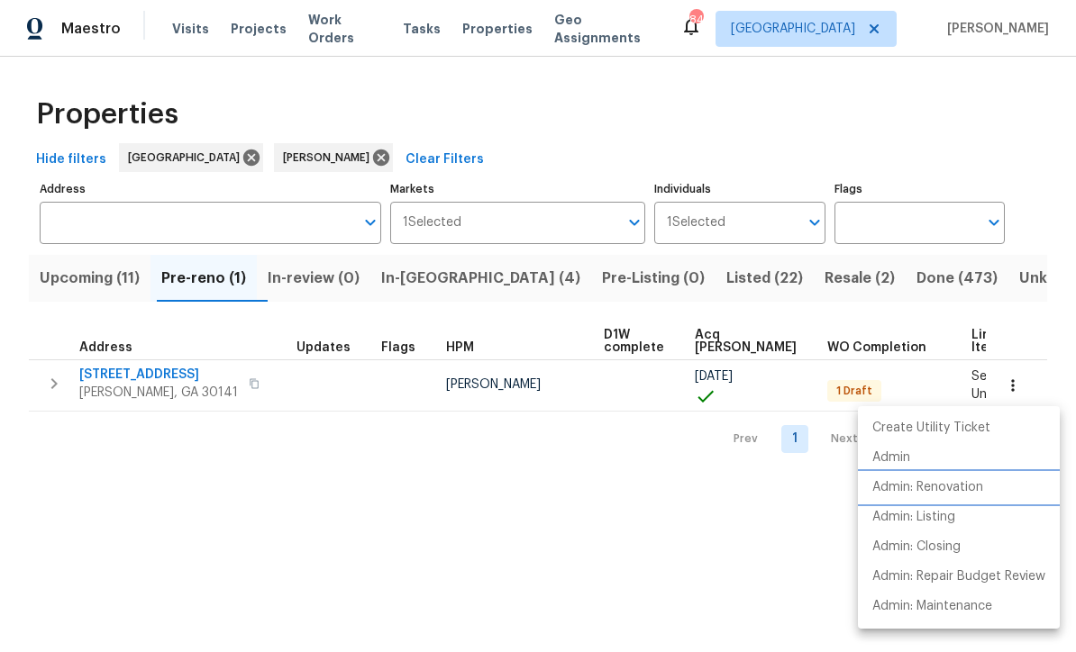
click at [977, 487] on p "Admin: Renovation" at bounding box center [927, 487] width 111 height 19
click at [423, 272] on div at bounding box center [538, 326] width 1076 height 652
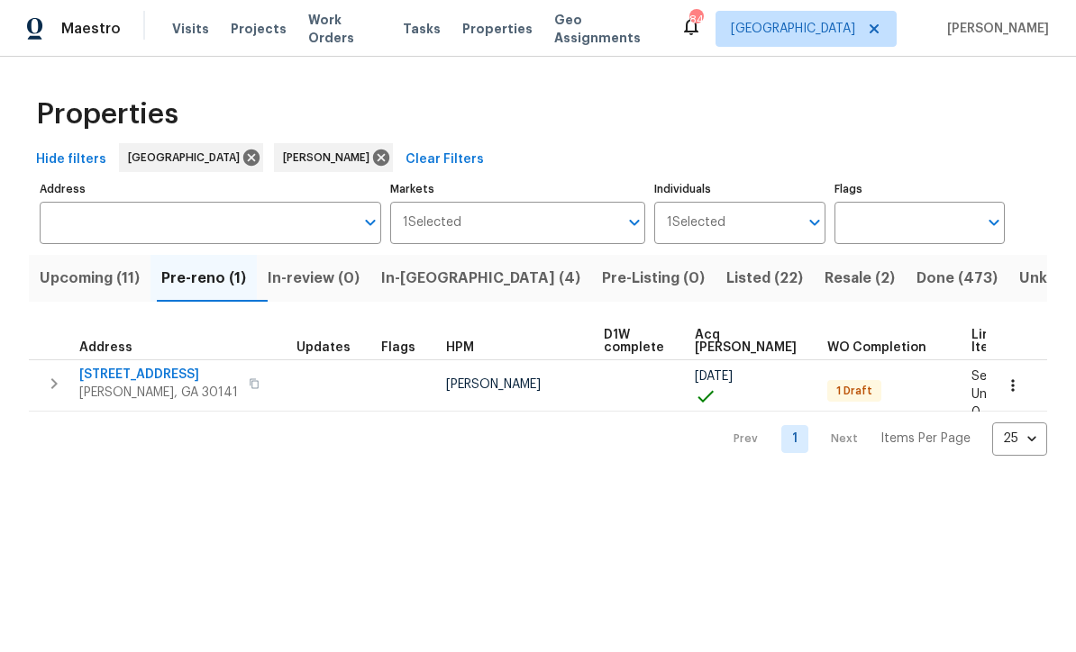
click at [422, 286] on span "In-[GEOGRAPHIC_DATA] (4)" at bounding box center [480, 278] width 199 height 25
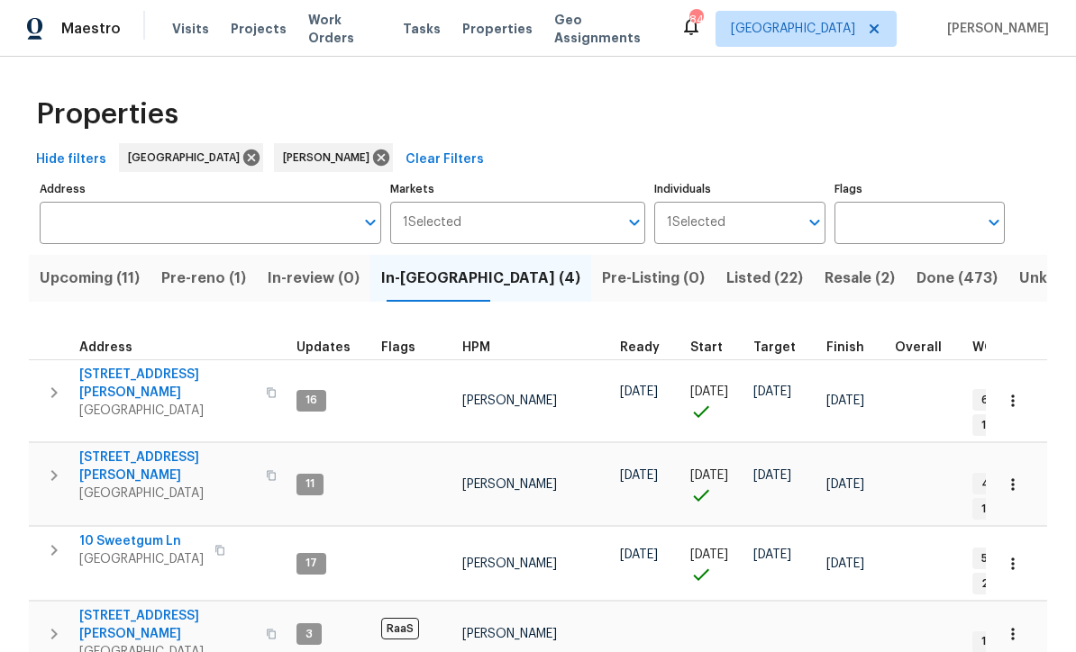
click at [207, 275] on span "Pre-reno (1)" at bounding box center [203, 278] width 85 height 25
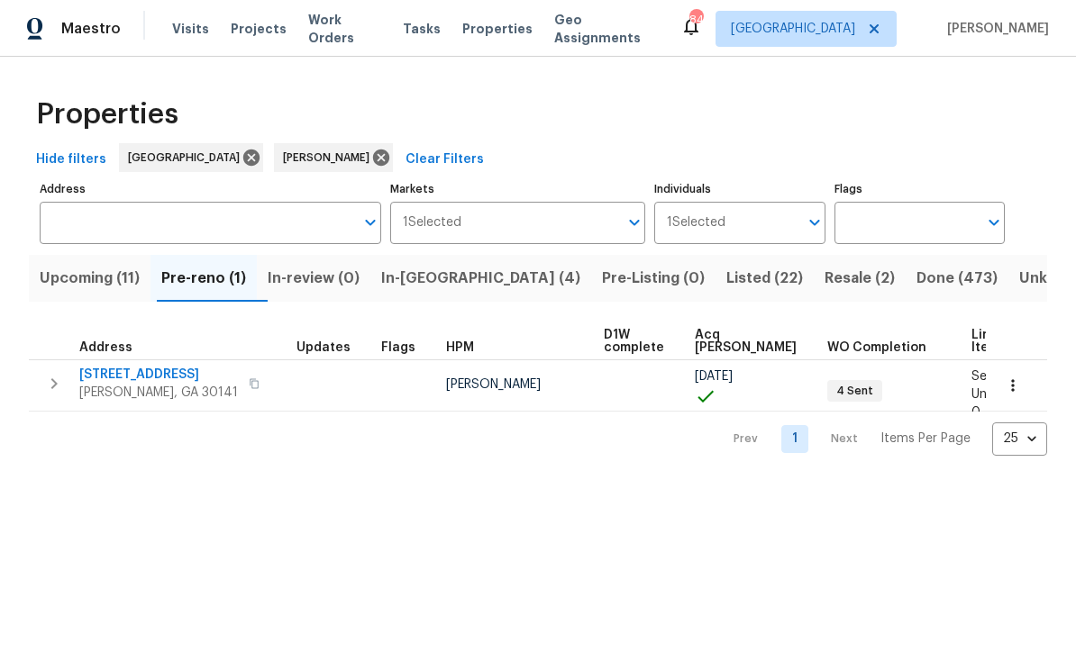
click at [125, 375] on span "[STREET_ADDRESS]" at bounding box center [158, 375] width 159 height 18
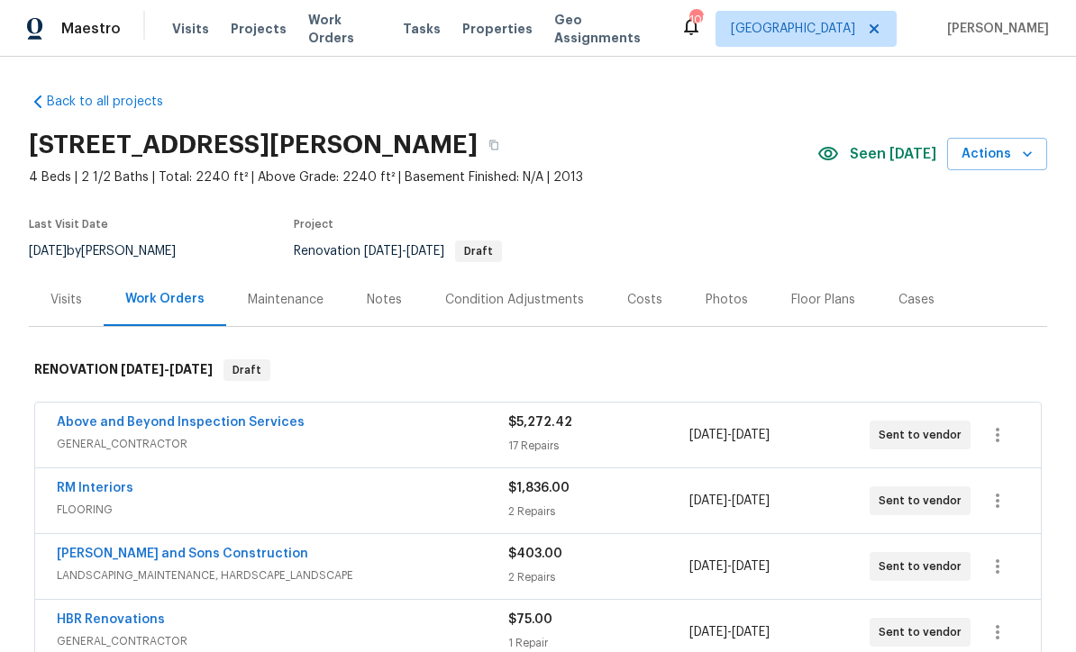
click at [135, 421] on link "Above and Beyond Inspection Services" at bounding box center [181, 422] width 248 height 13
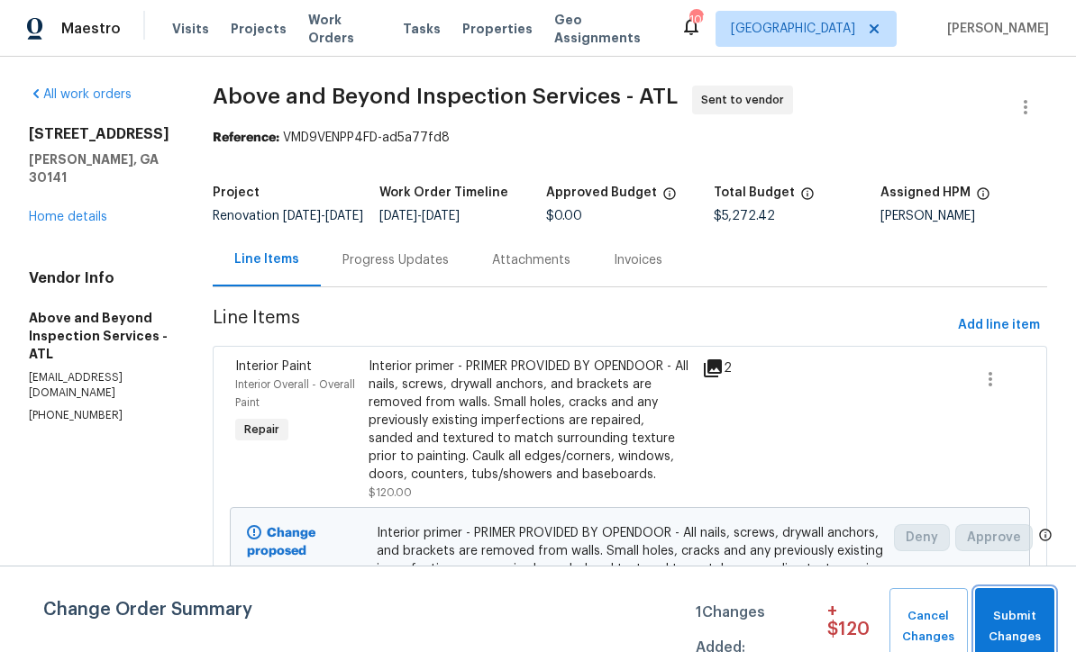
click at [1026, 622] on span "Submit Changes" at bounding box center [1014, 626] width 61 height 41
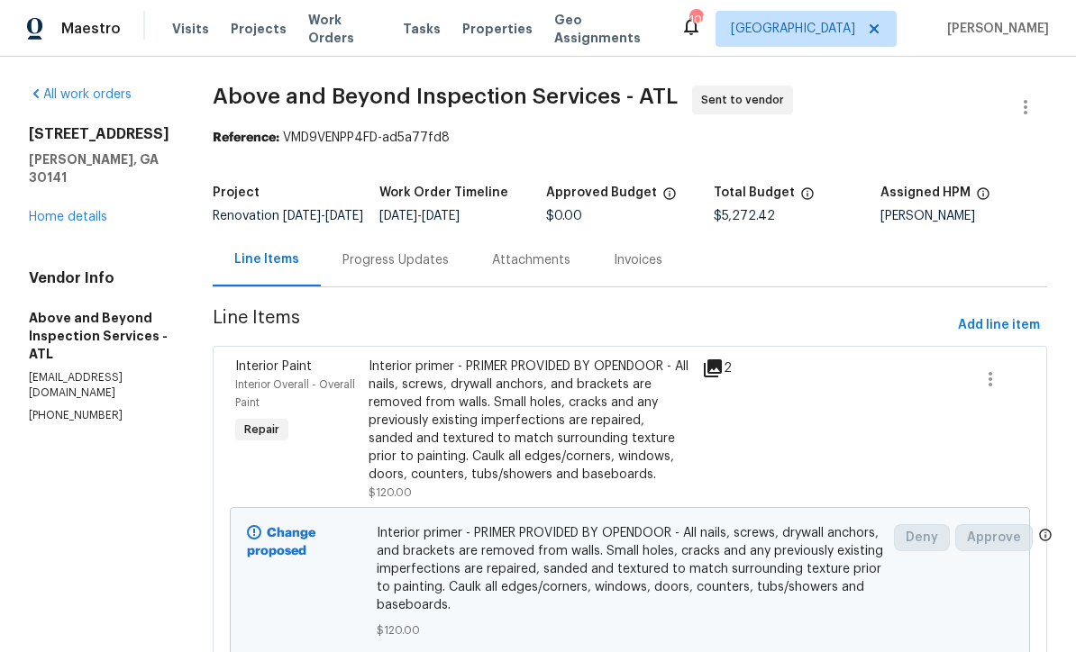
click at [426, 269] on div "Progress Updates" at bounding box center [395, 260] width 106 height 18
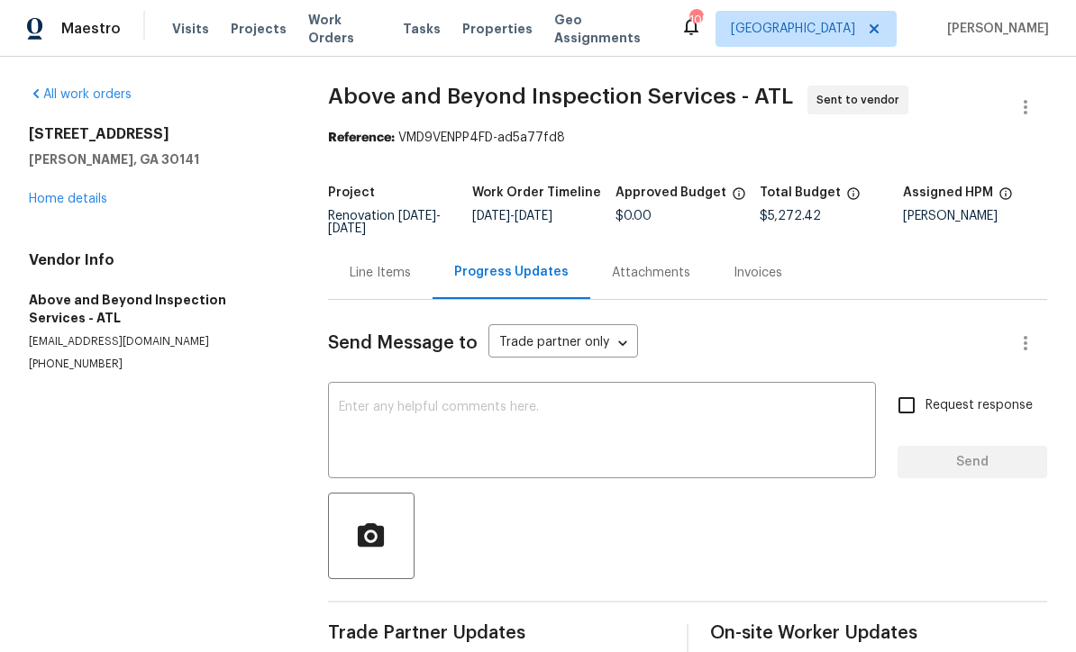
click at [342, 409] on textarea at bounding box center [602, 432] width 526 height 63
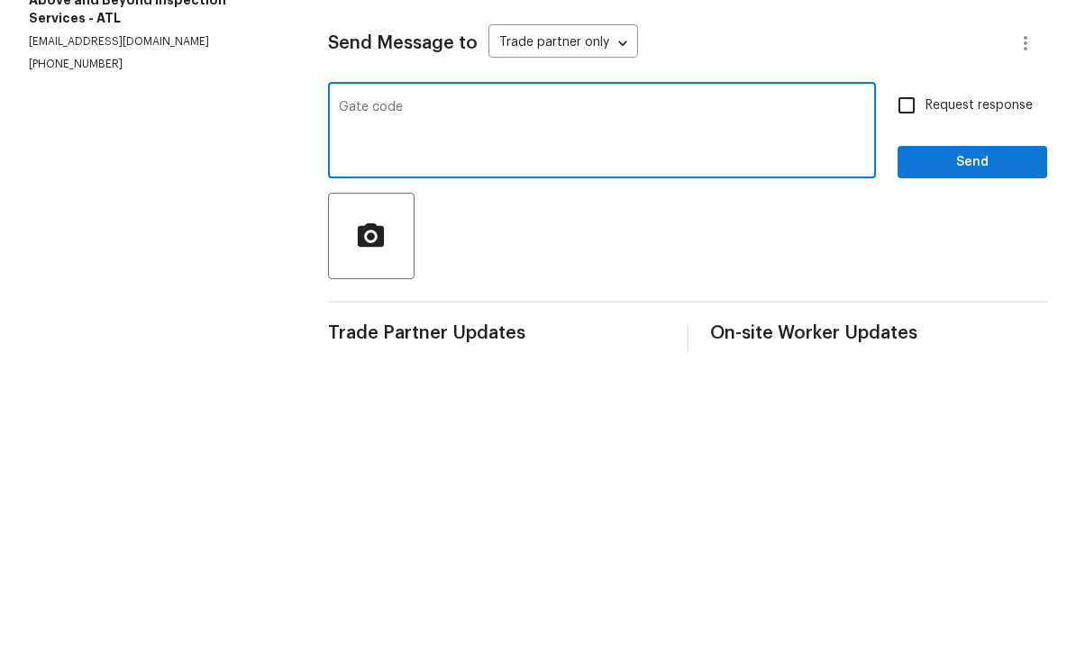
paste textarea "1298#"
click at [413, 401] on textarea "Gate code 1298" at bounding box center [602, 432] width 526 height 63
type textarea "Gate code #1298"
click at [904, 386] on input "Request response" at bounding box center [906, 405] width 38 height 38
checkbox input "true"
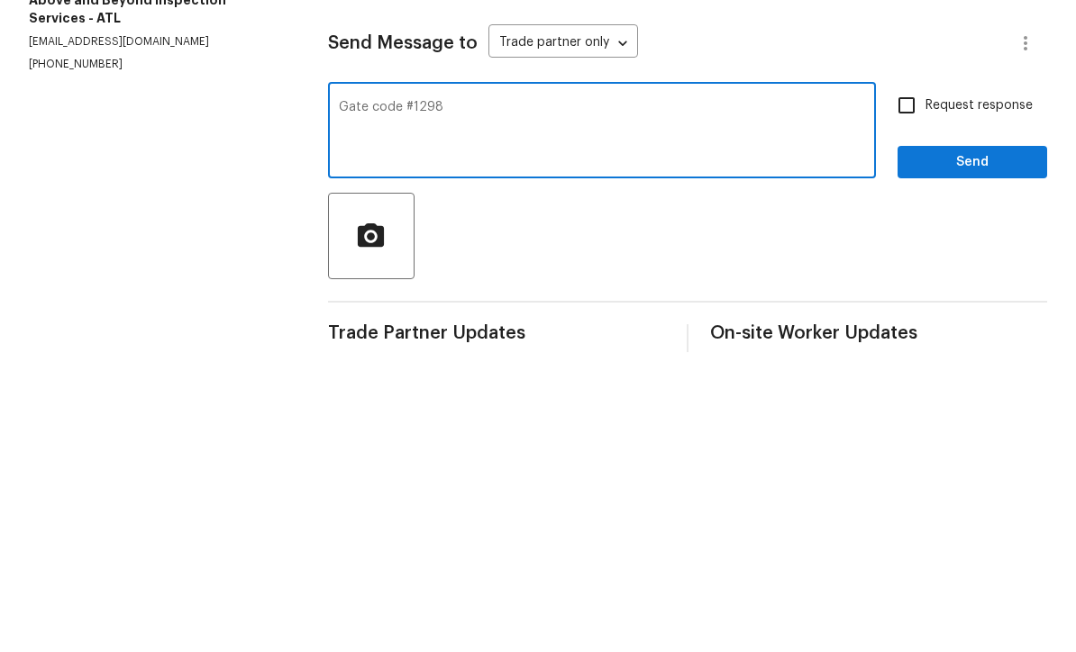
scroll to position [59, 0]
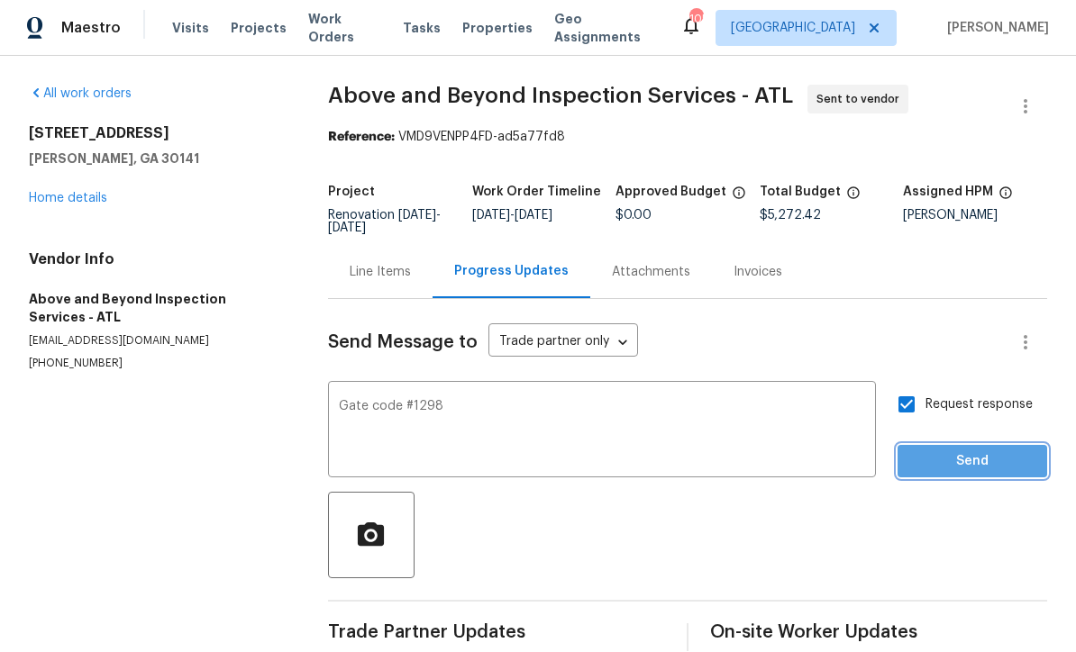
click at [937, 446] on button "Send" at bounding box center [972, 462] width 150 height 33
click at [65, 193] on link "Home details" at bounding box center [68, 199] width 78 height 13
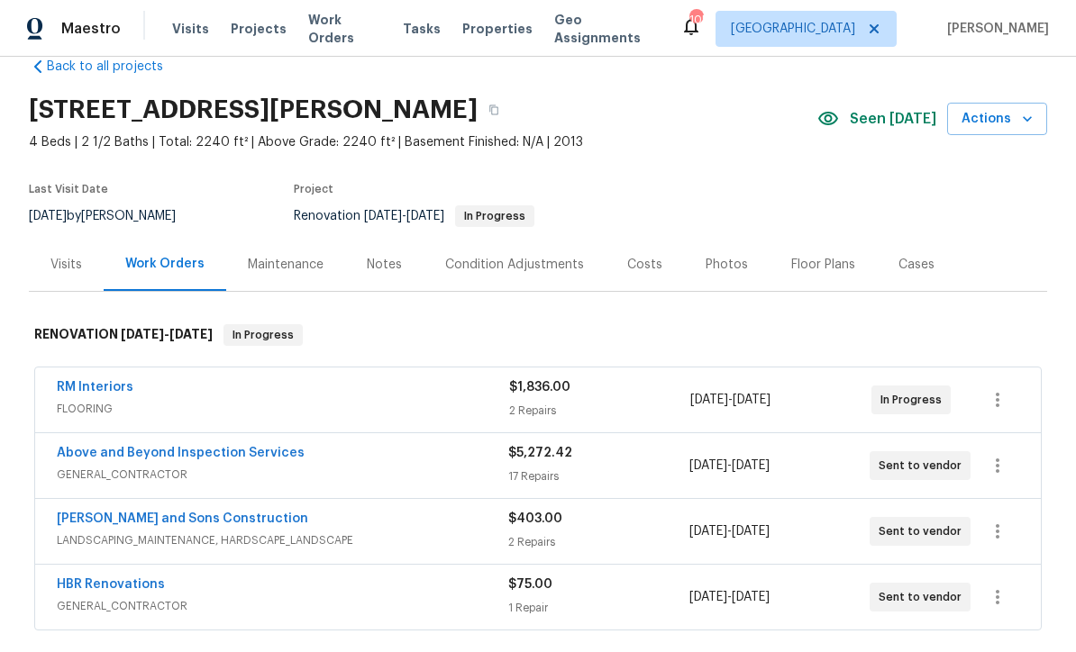
scroll to position [42, 0]
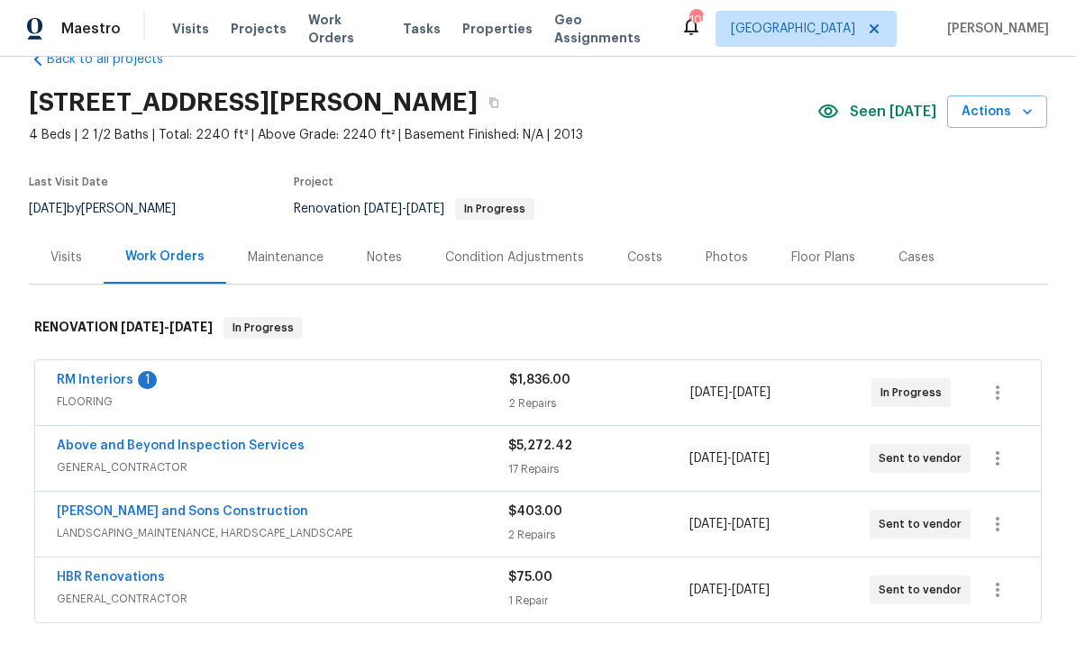
click at [89, 374] on link "RM Interiors" at bounding box center [95, 380] width 77 height 13
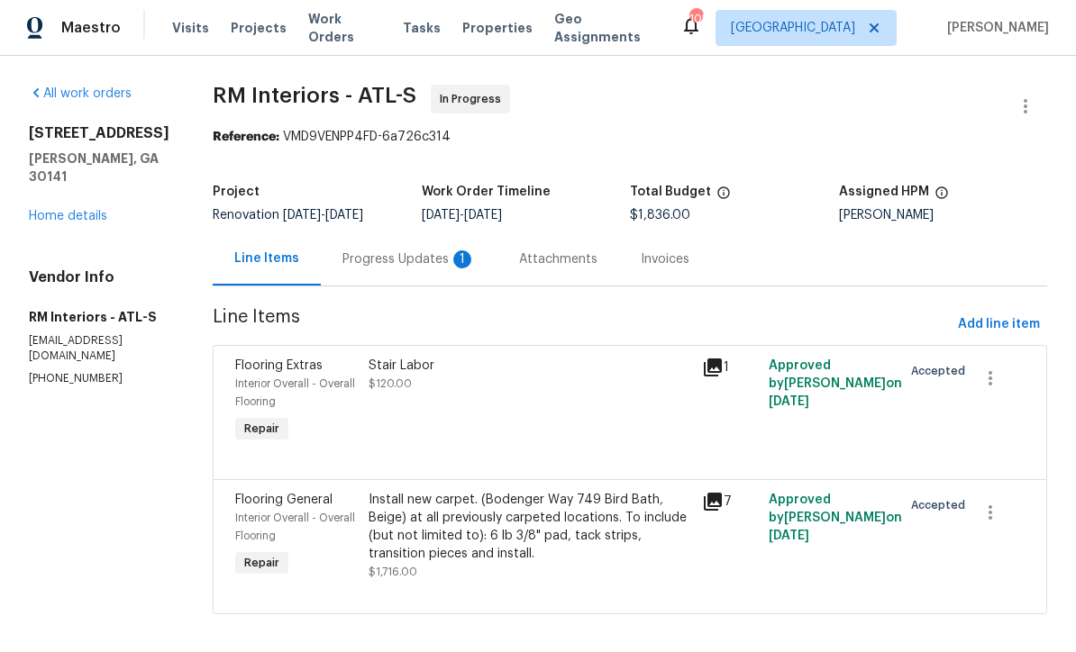
scroll to position [1, 0]
click at [392, 252] on div "Progress Updates 1" at bounding box center [408, 260] width 133 height 18
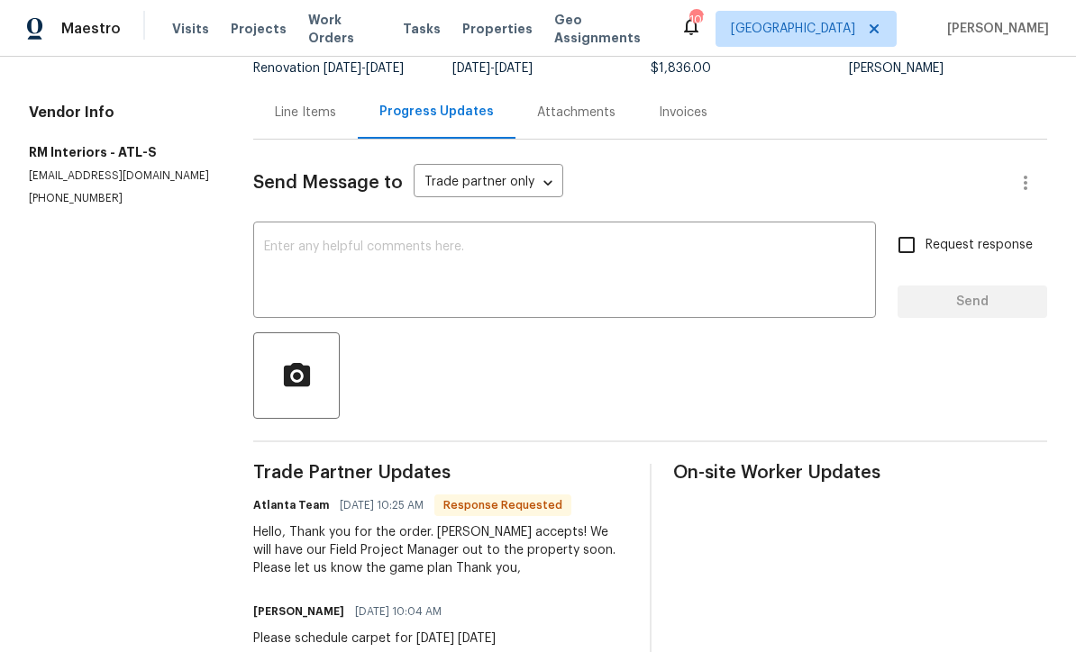
scroll to position [148, 0]
click at [286, 255] on textarea at bounding box center [564, 272] width 601 height 63
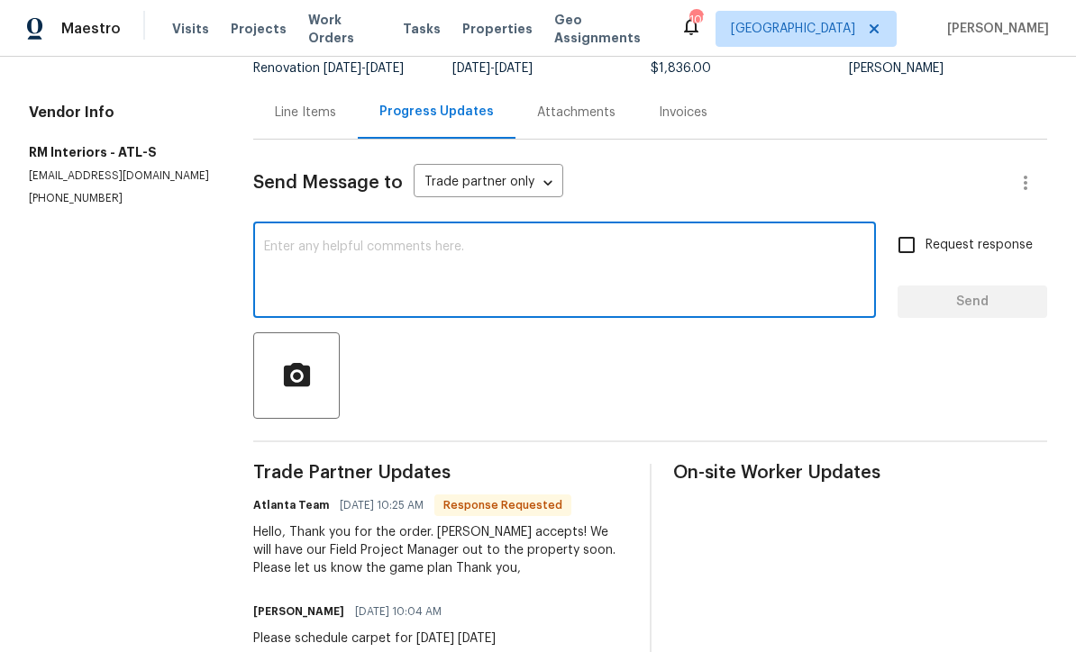
scroll to position [0, 0]
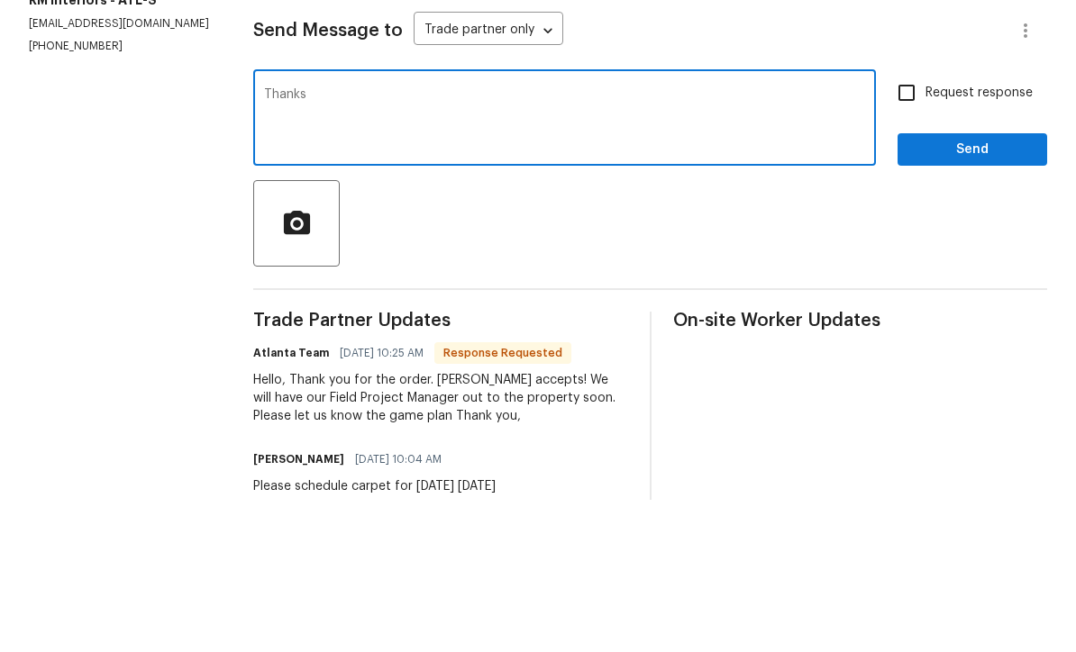
click at [350, 241] on textarea "Thanks" at bounding box center [564, 272] width 601 height 63
paste textarea "Gate code #1298"
type textarea "Thanks Gate code #1298"
click at [908, 226] on input "Request response" at bounding box center [906, 245] width 38 height 38
checkbox input "true"
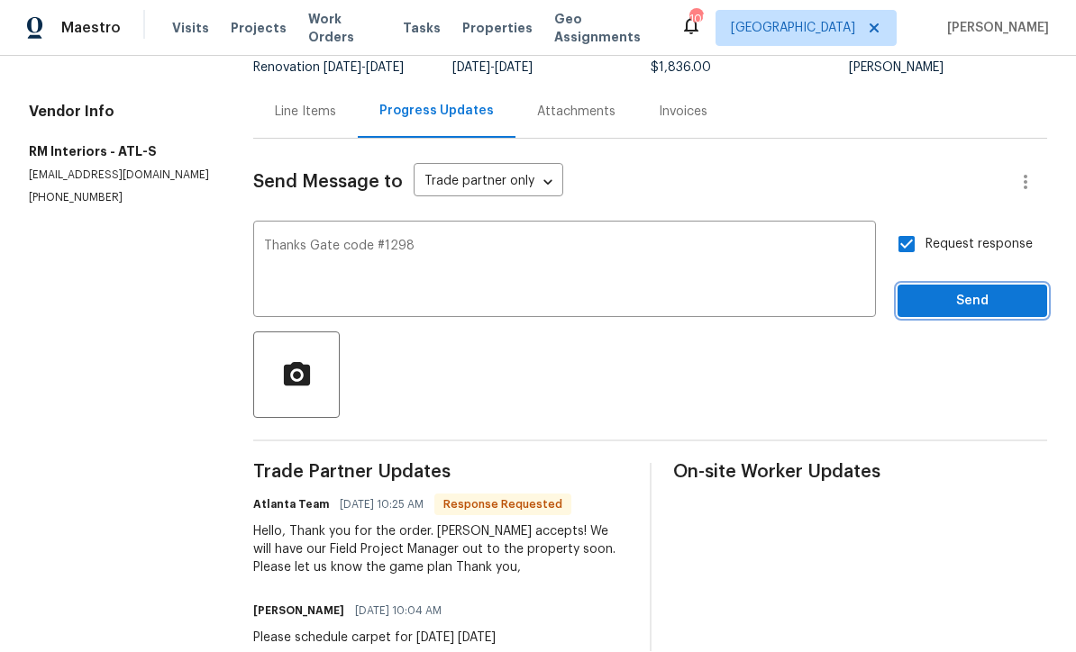
click at [947, 291] on span "Send" at bounding box center [972, 302] width 121 height 23
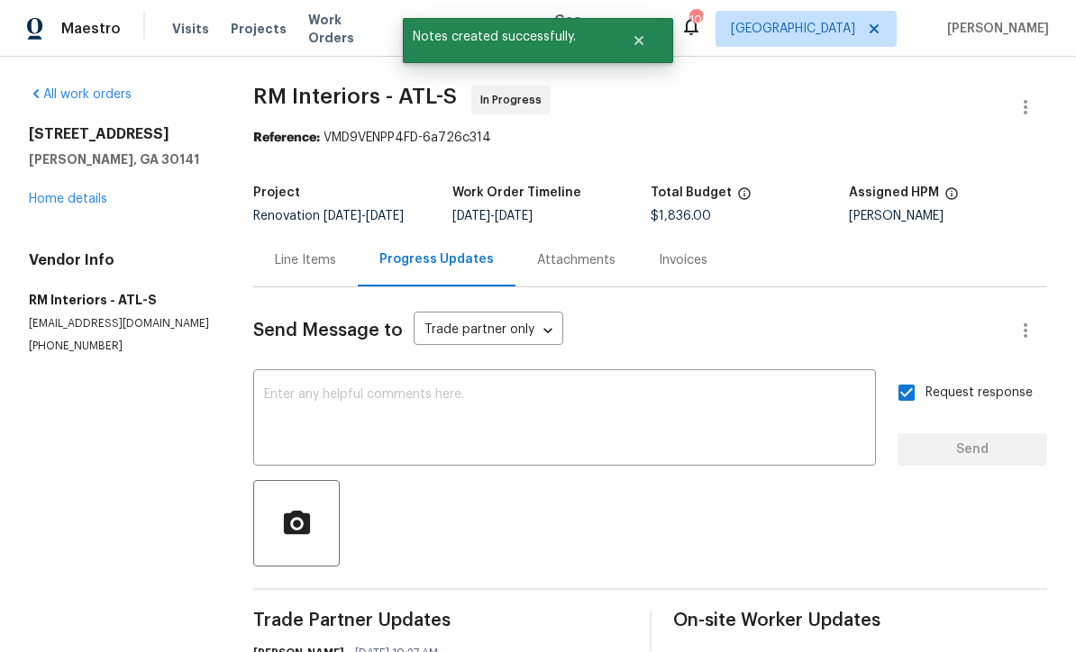
click at [66, 193] on link "Home details" at bounding box center [68, 199] width 78 height 13
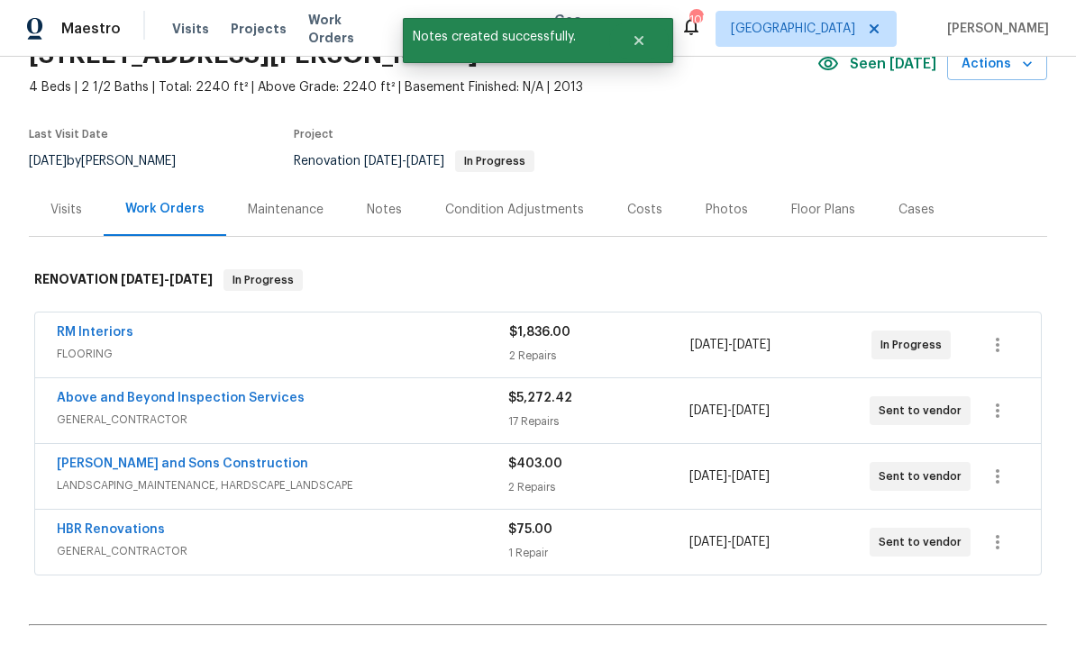
scroll to position [92, 0]
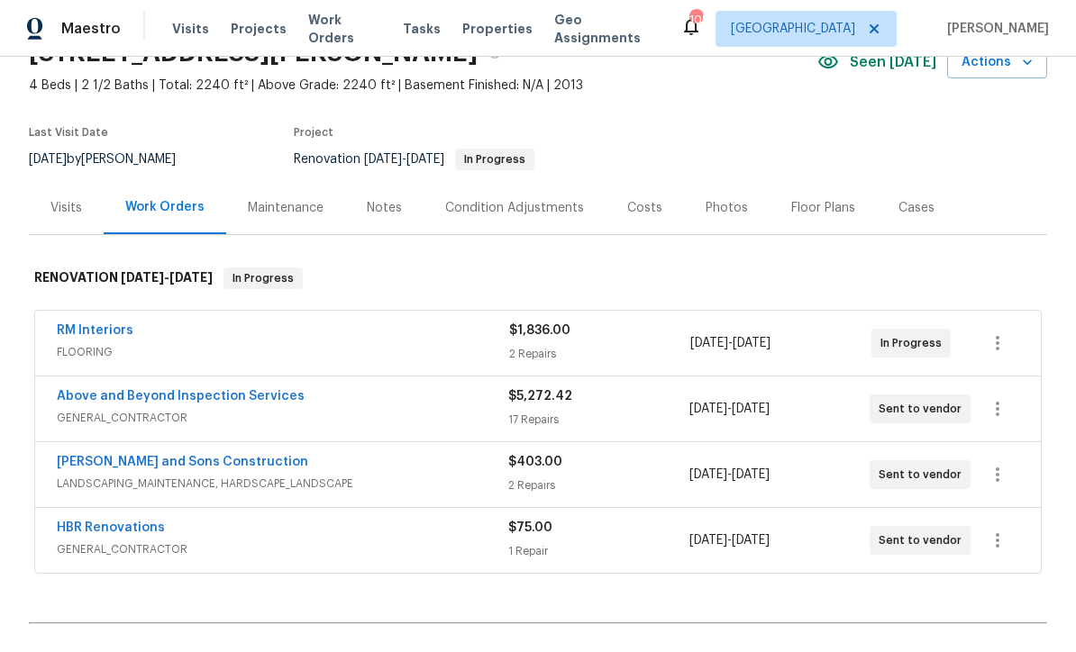
click at [118, 456] on link "Reyes and Sons Construction" at bounding box center [182, 462] width 251 height 13
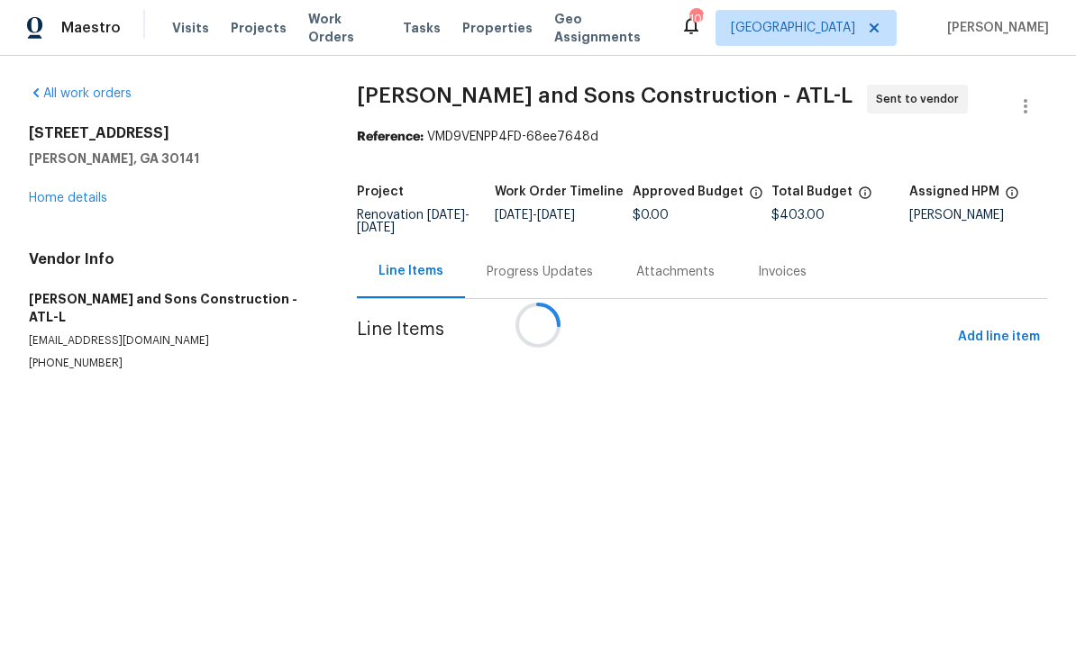
scroll to position [1, 0]
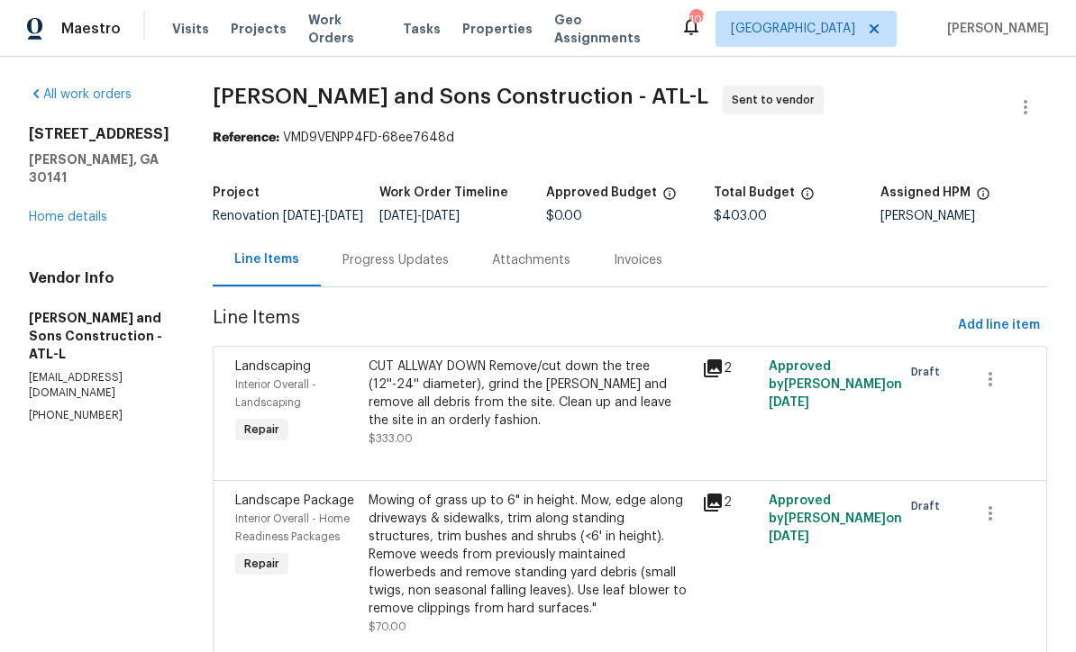
click at [342, 269] on div "Progress Updates" at bounding box center [395, 260] width 106 height 18
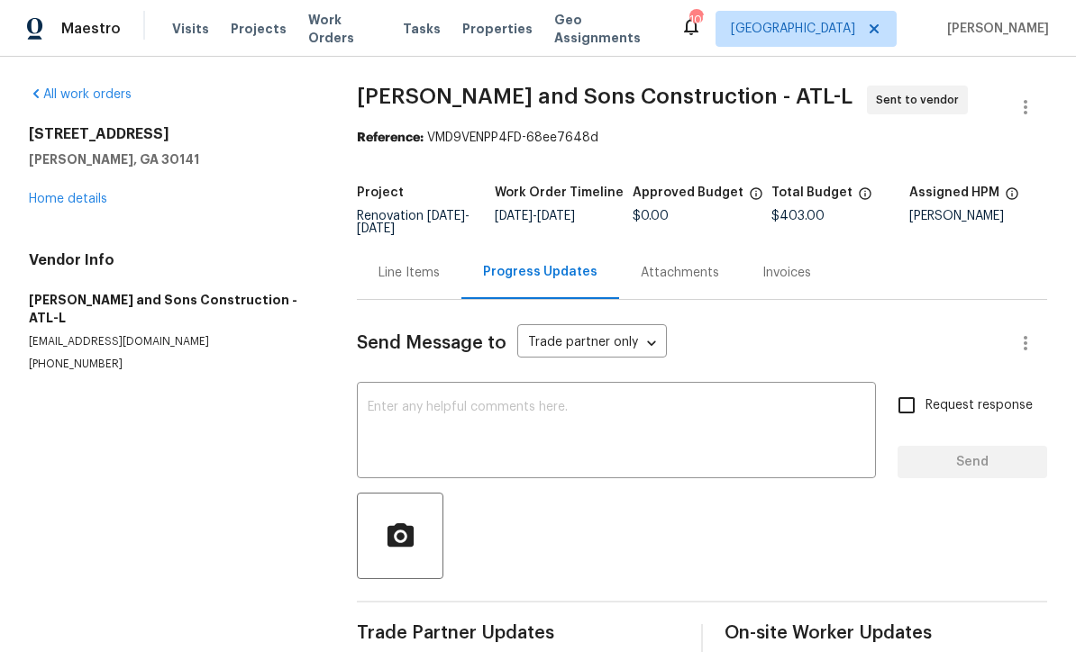
click at [381, 410] on textarea at bounding box center [616, 432] width 497 height 63
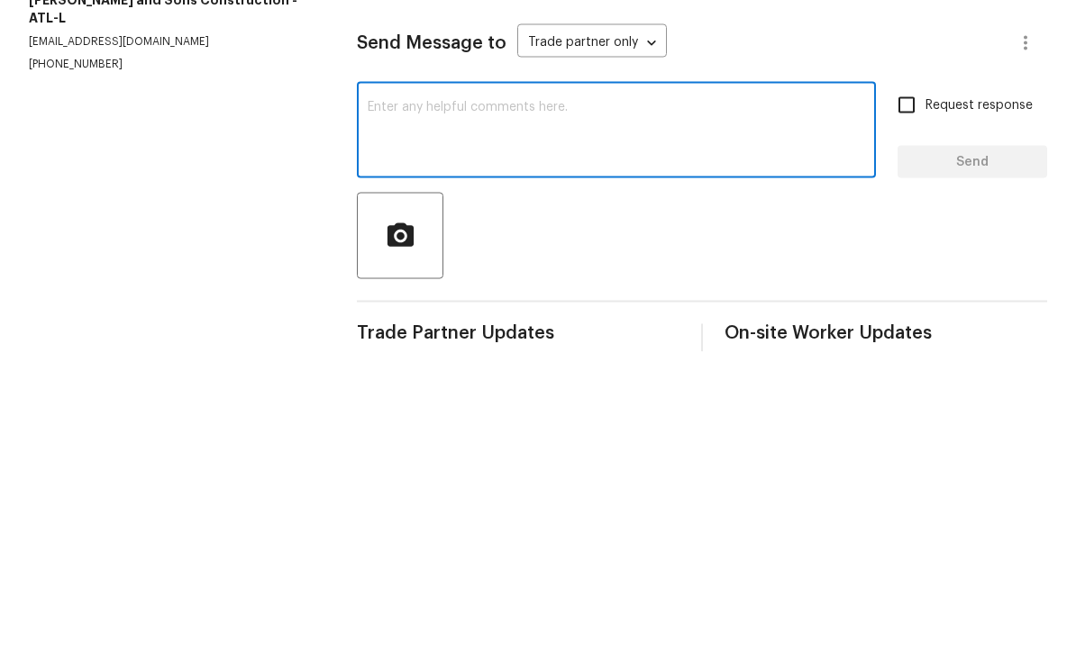
click at [388, 401] on textarea at bounding box center [616, 432] width 497 height 63
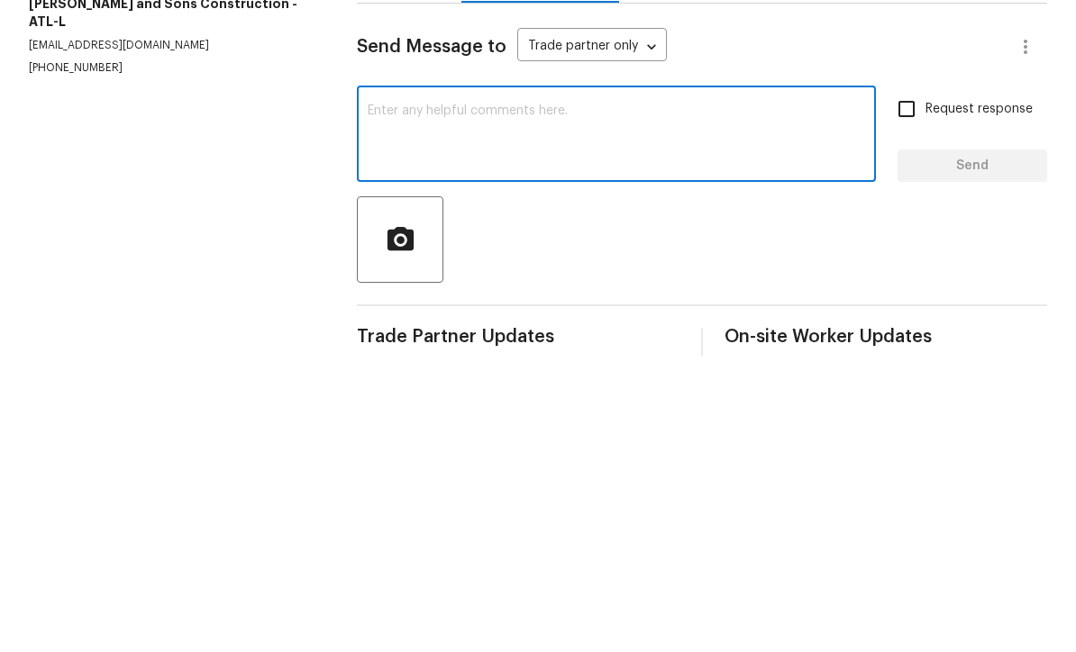
click at [387, 401] on textarea at bounding box center [616, 432] width 497 height 63
paste textarea "Gate code #1298"
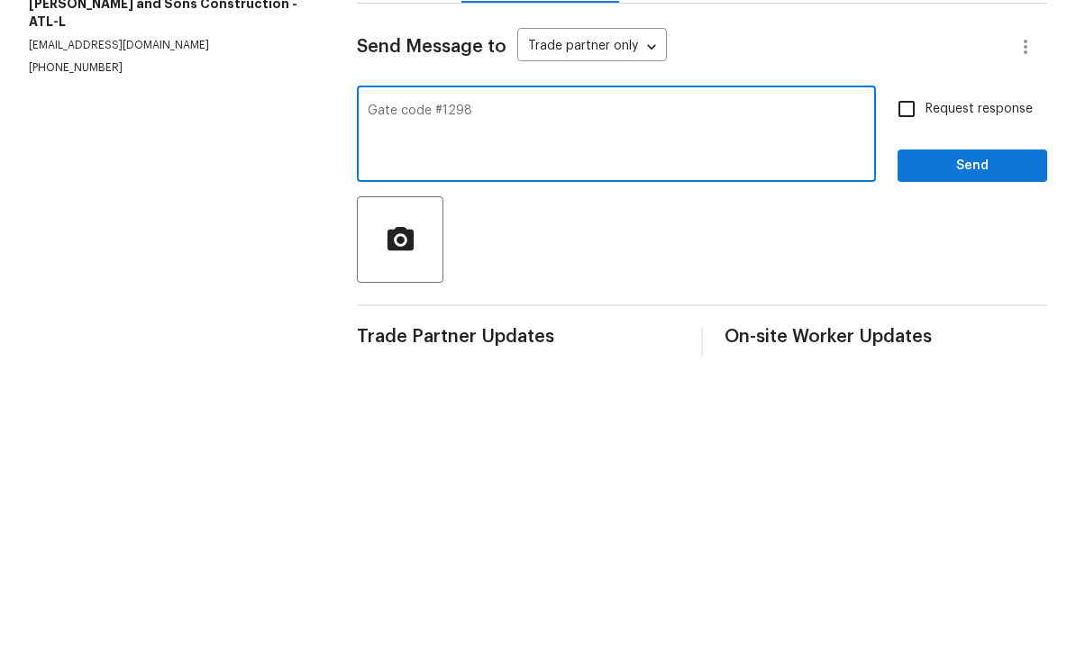
type textarea "Gate code #1298"
click at [905, 386] on input "Request response" at bounding box center [906, 405] width 38 height 38
checkbox input "true"
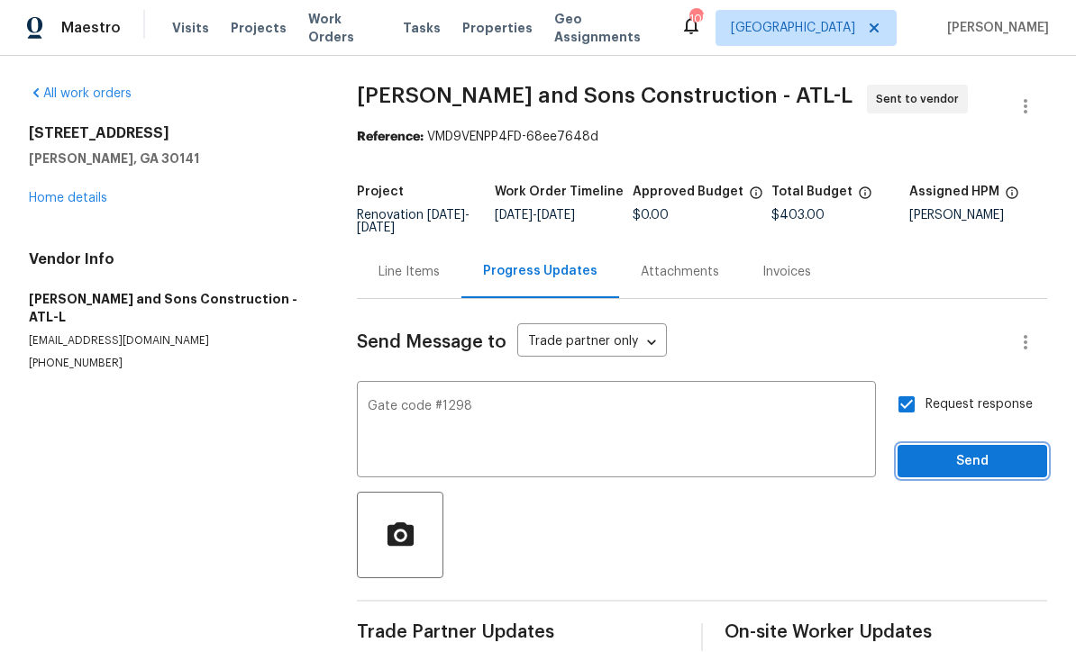
click at [953, 451] on span "Send" at bounding box center [972, 462] width 121 height 23
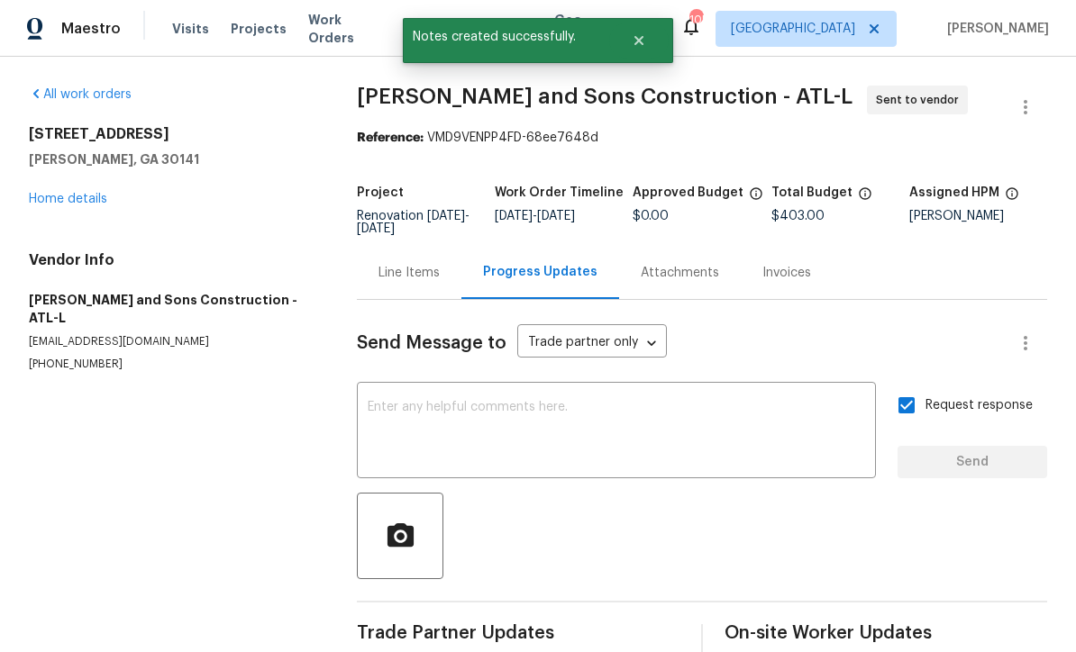
click at [64, 193] on link "Home details" at bounding box center [68, 199] width 78 height 13
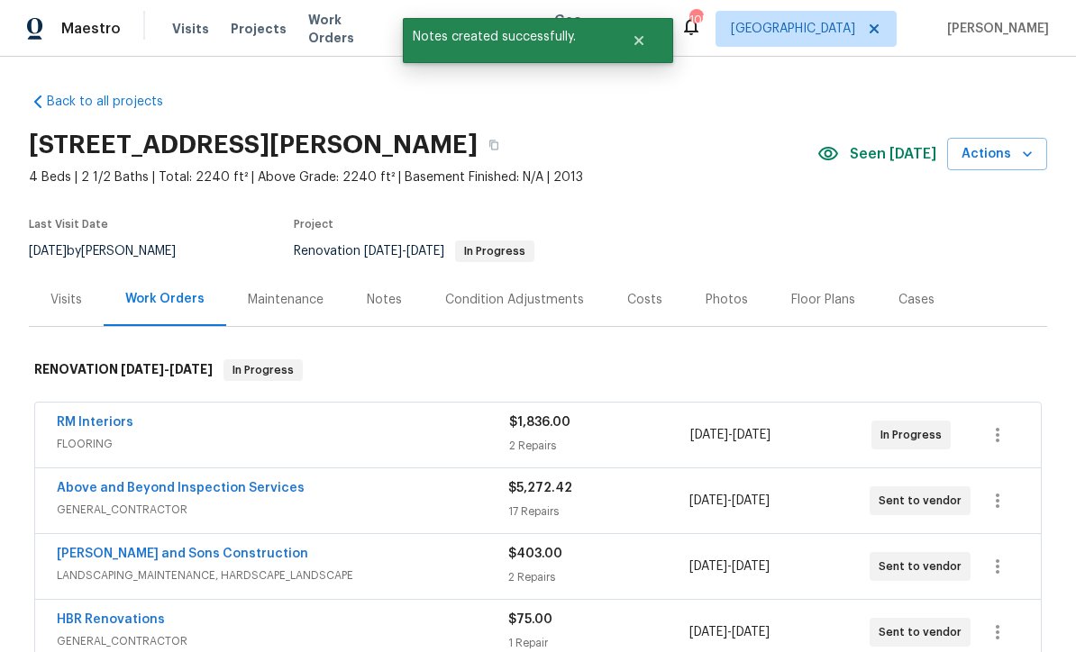
click at [102, 613] on link "HBR Renovations" at bounding box center [111, 619] width 108 height 13
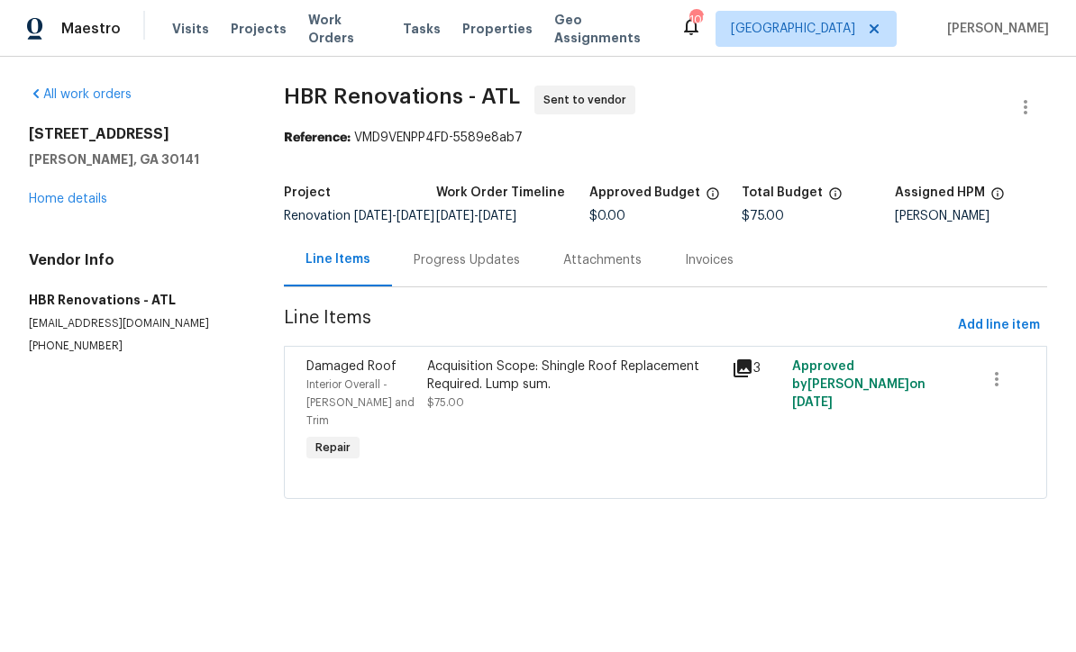
click at [465, 269] on div "Progress Updates" at bounding box center [466, 260] width 106 height 18
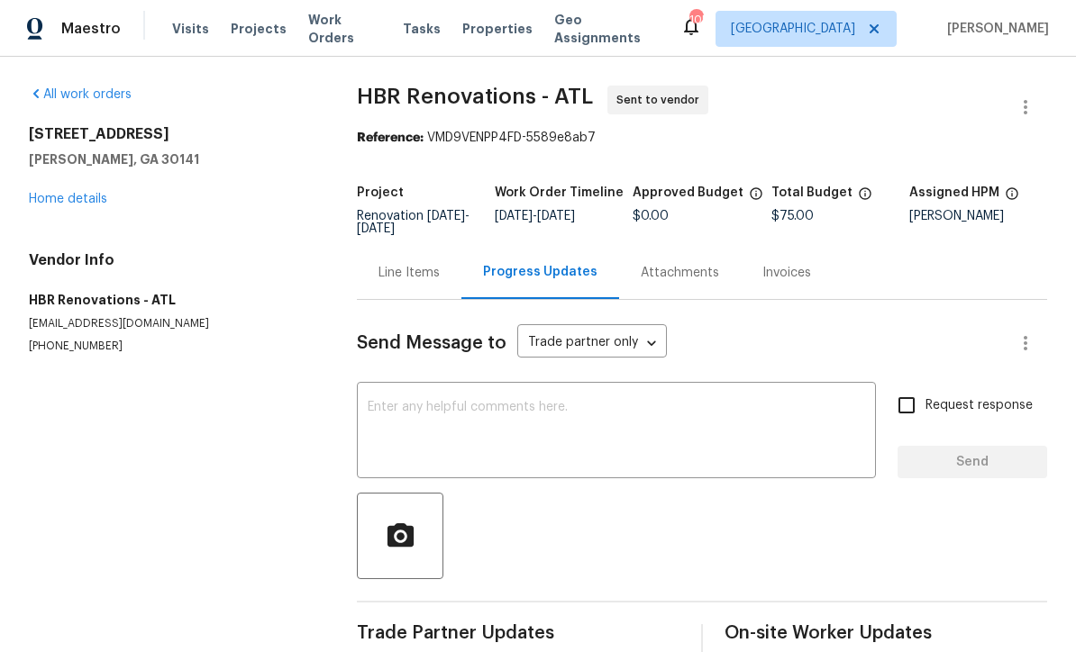
click at [374, 404] on textarea at bounding box center [616, 432] width 497 height 63
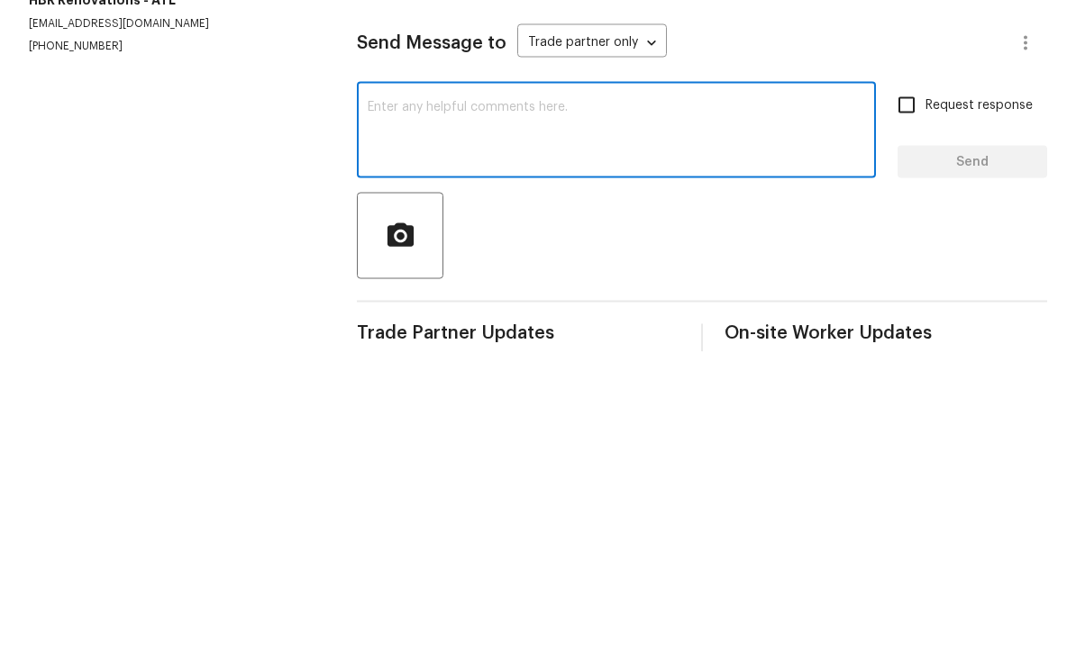
click at [380, 401] on textarea at bounding box center [616, 432] width 497 height 63
paste textarea "Gate code #1298"
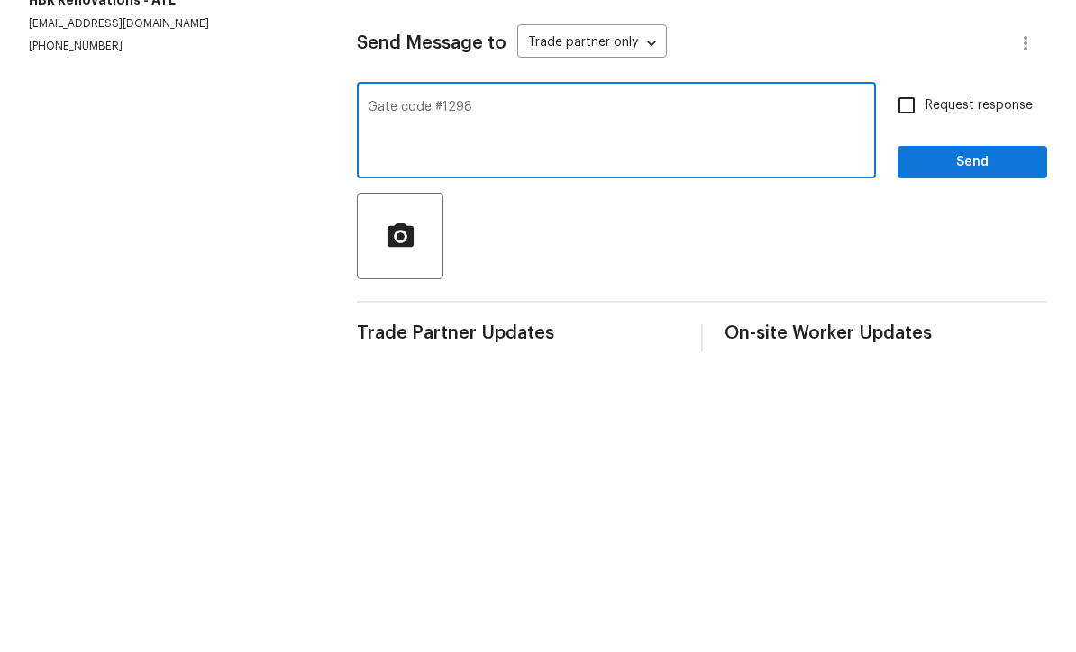
type textarea "Gate code #1298"
click at [915, 386] on input "Request response" at bounding box center [906, 405] width 38 height 38
checkbox input "true"
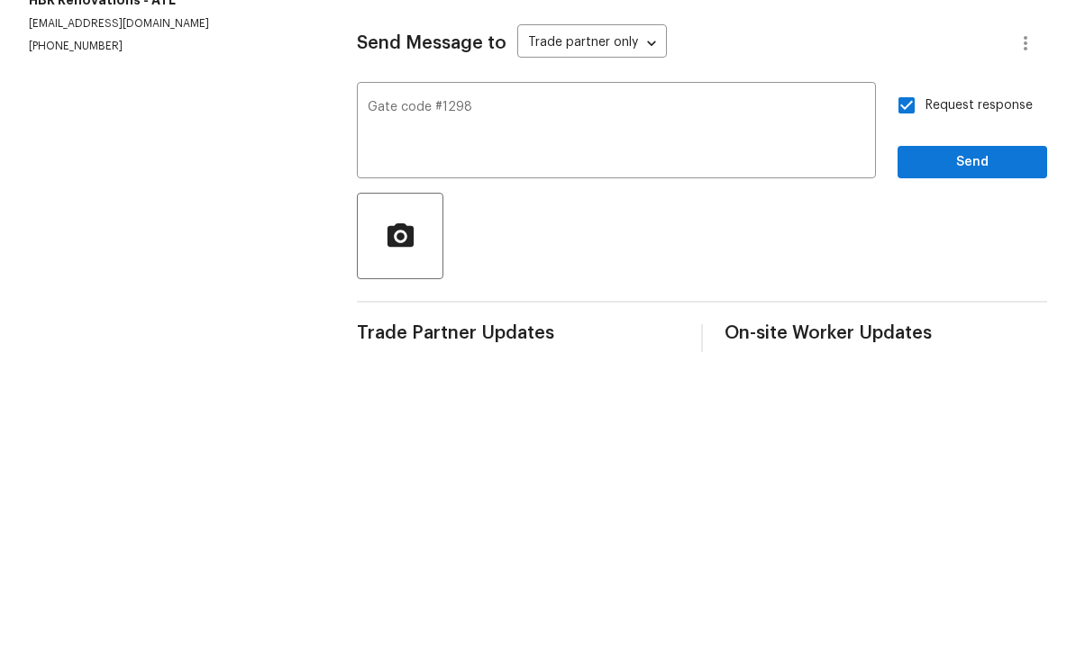
scroll to position [31, 0]
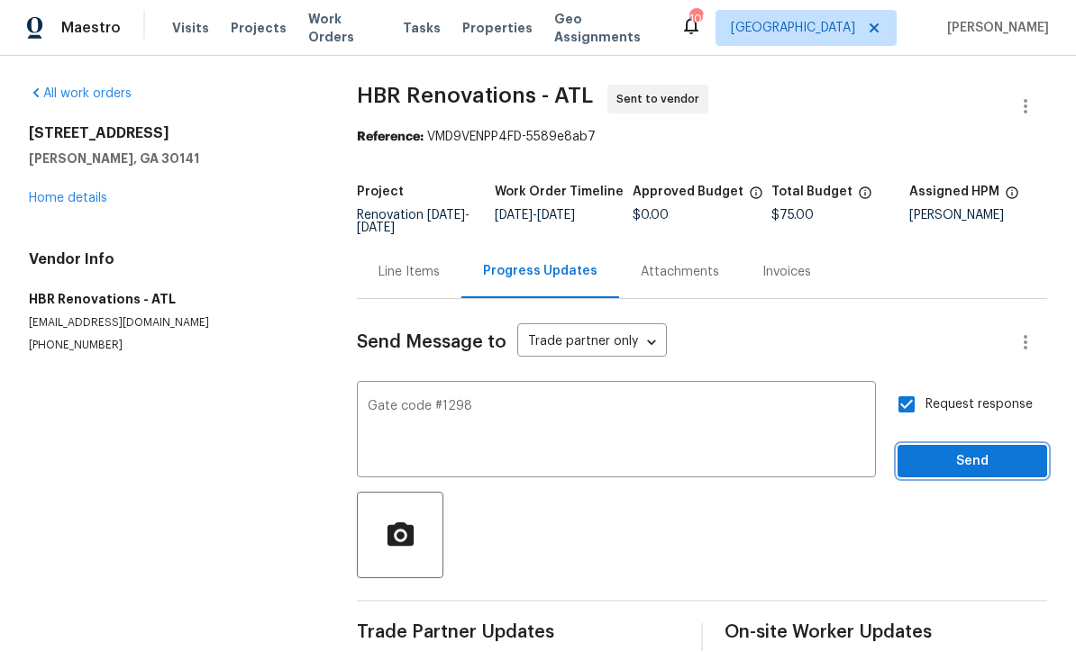
click at [942, 451] on span "Send" at bounding box center [972, 462] width 121 height 23
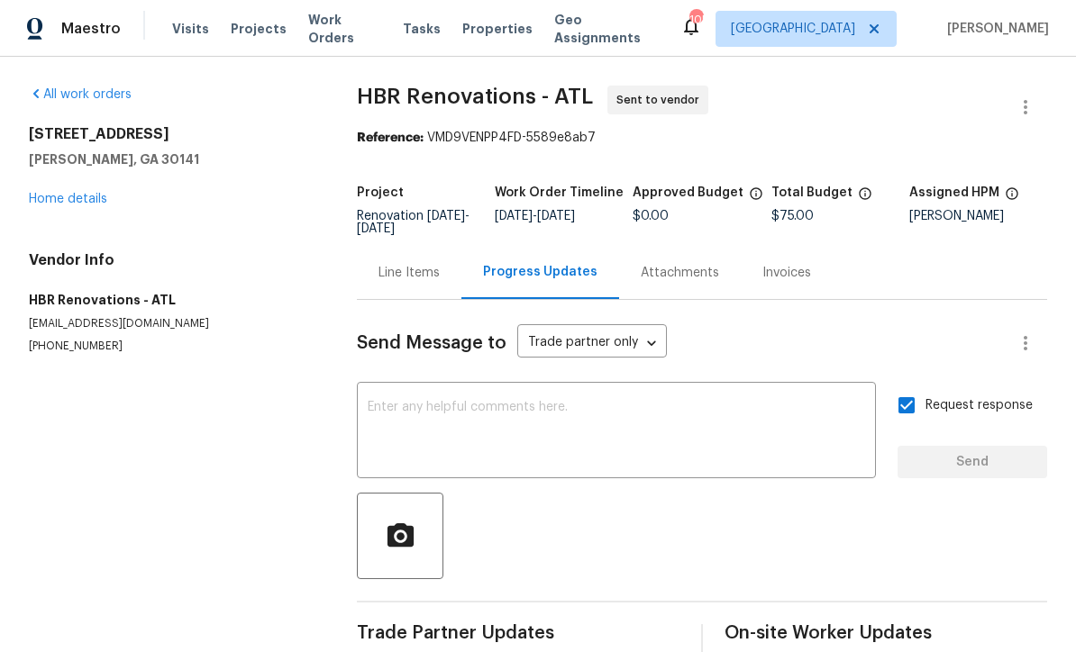
scroll to position [0, 0]
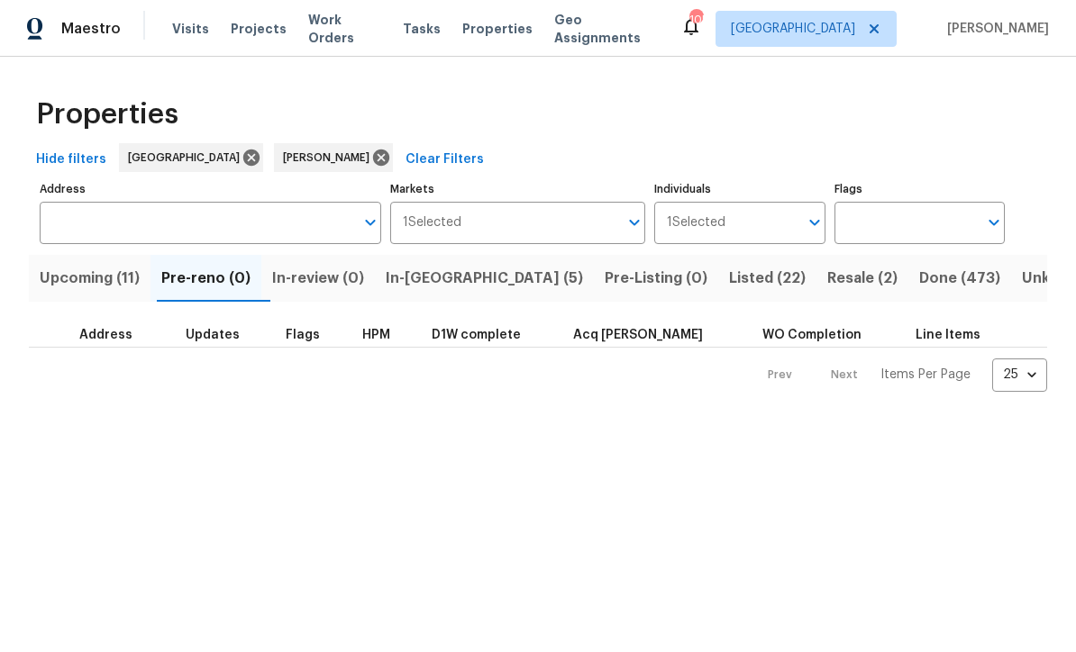
click at [440, 272] on span "In-[GEOGRAPHIC_DATA] (5)" at bounding box center [484, 278] width 197 height 25
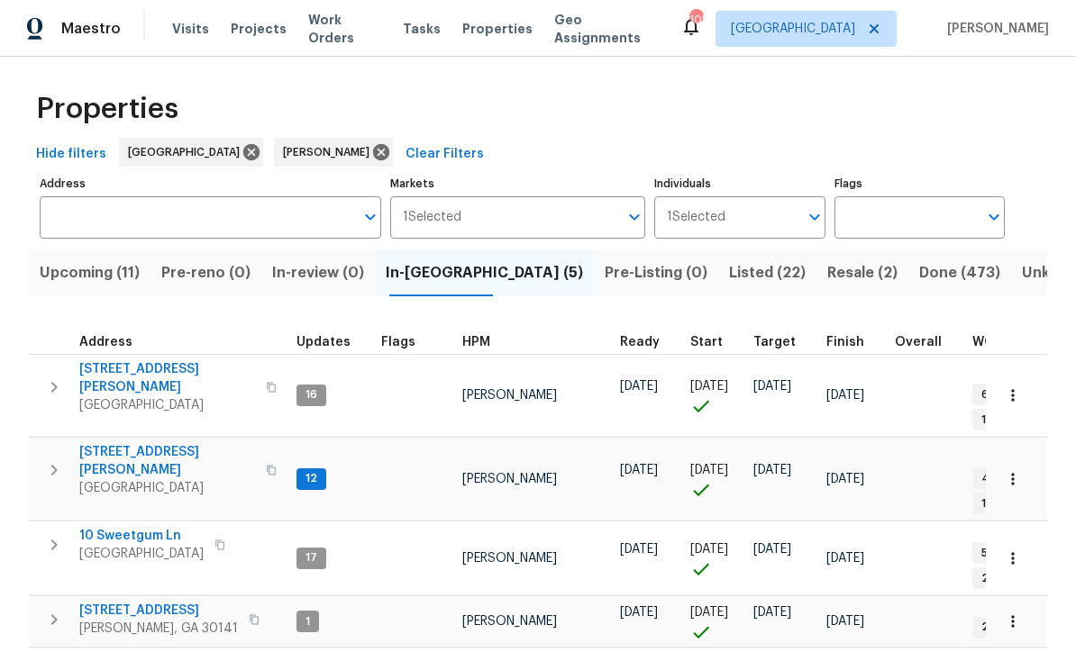
scroll to position [4, 0]
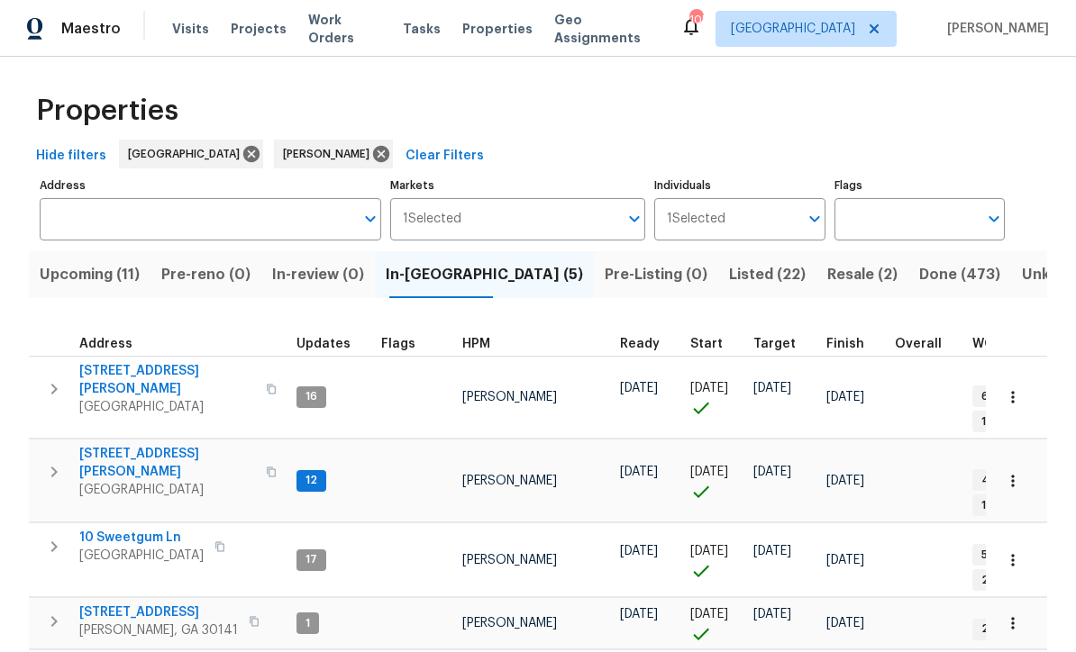
click at [132, 445] on span "[STREET_ADDRESS][PERSON_NAME]" at bounding box center [167, 463] width 176 height 36
click at [729, 262] on span "Listed (22)" at bounding box center [767, 274] width 77 height 25
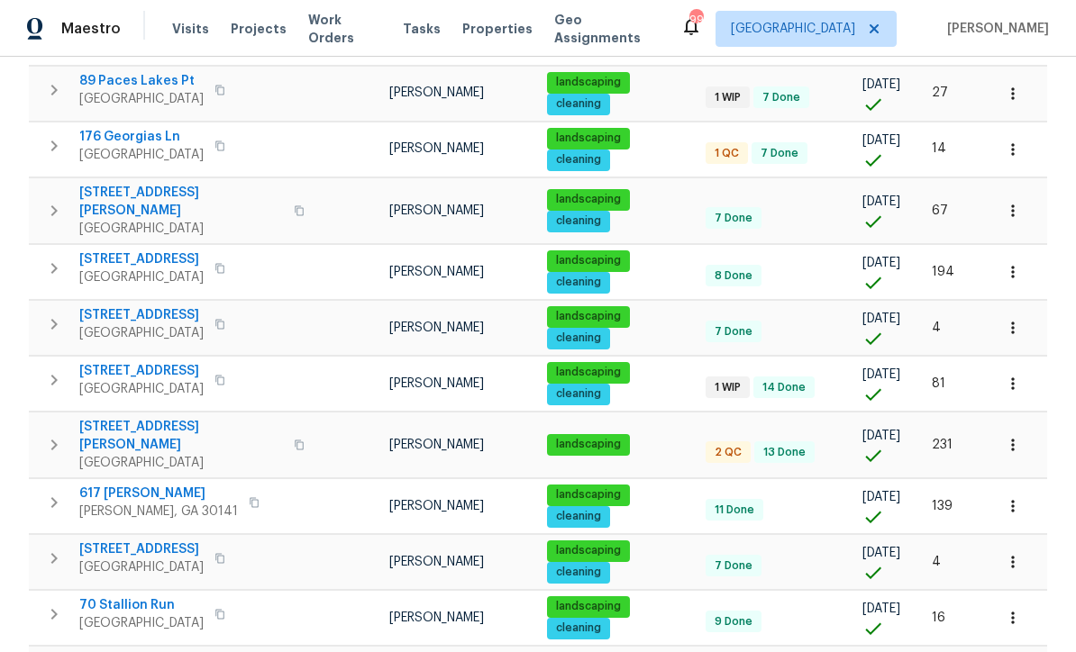
scroll to position [567, 0]
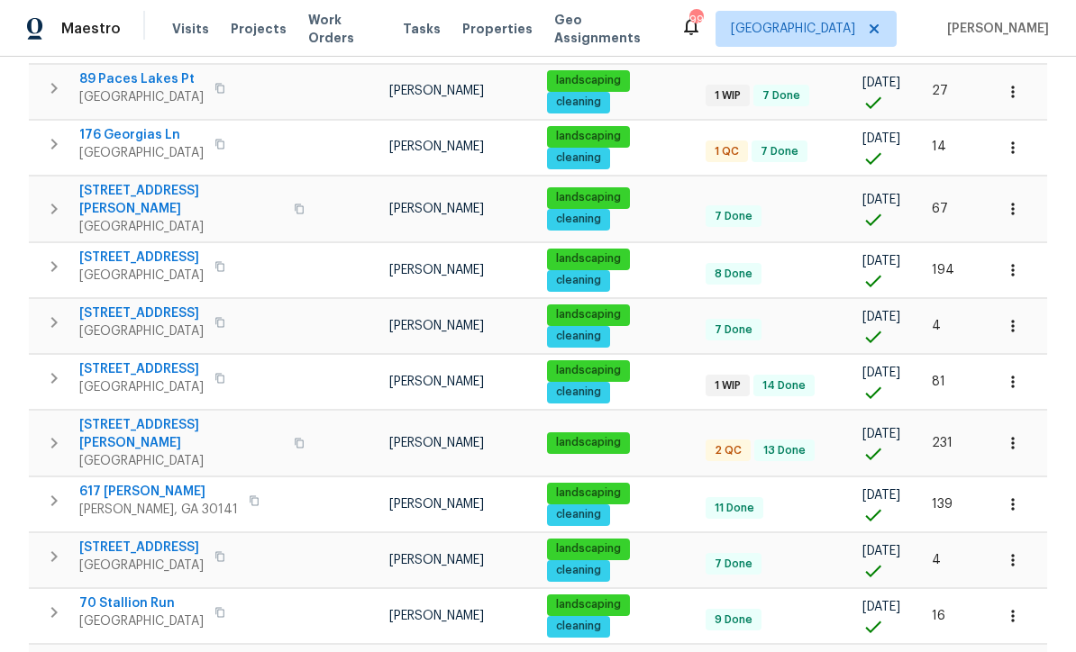
click at [1021, 434] on icon "button" at bounding box center [1012, 443] width 18 height 18
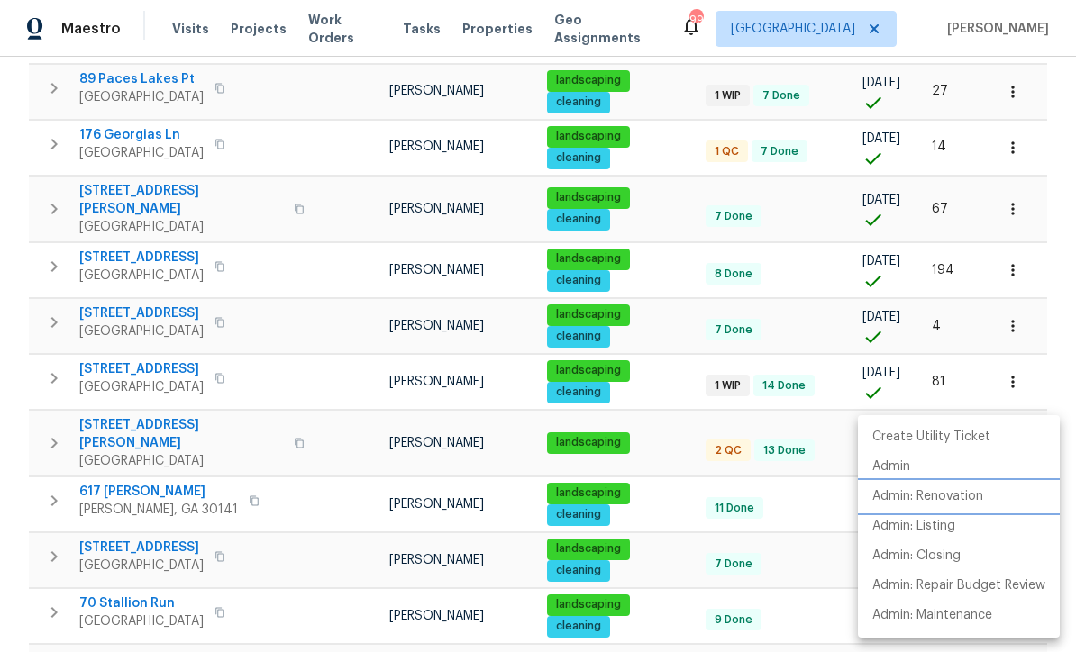
click at [976, 492] on p "Admin: Renovation" at bounding box center [927, 496] width 111 height 19
click at [990, 434] on li "Create Utility Ticket" at bounding box center [959, 437] width 202 height 30
click at [457, 240] on div at bounding box center [538, 326] width 1076 height 652
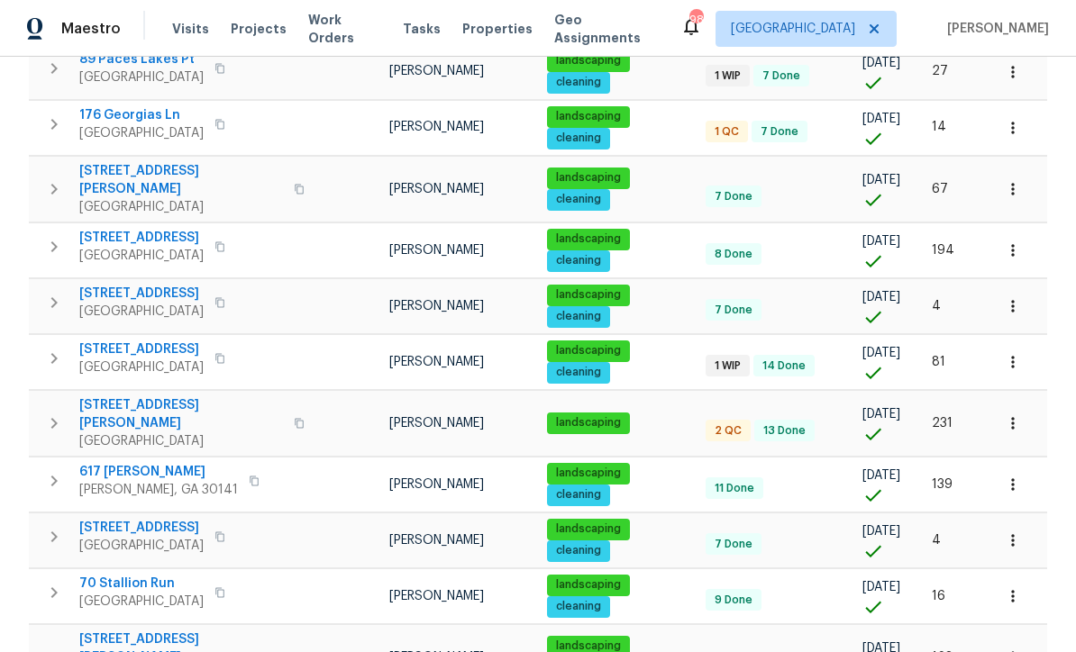
scroll to position [586, 0]
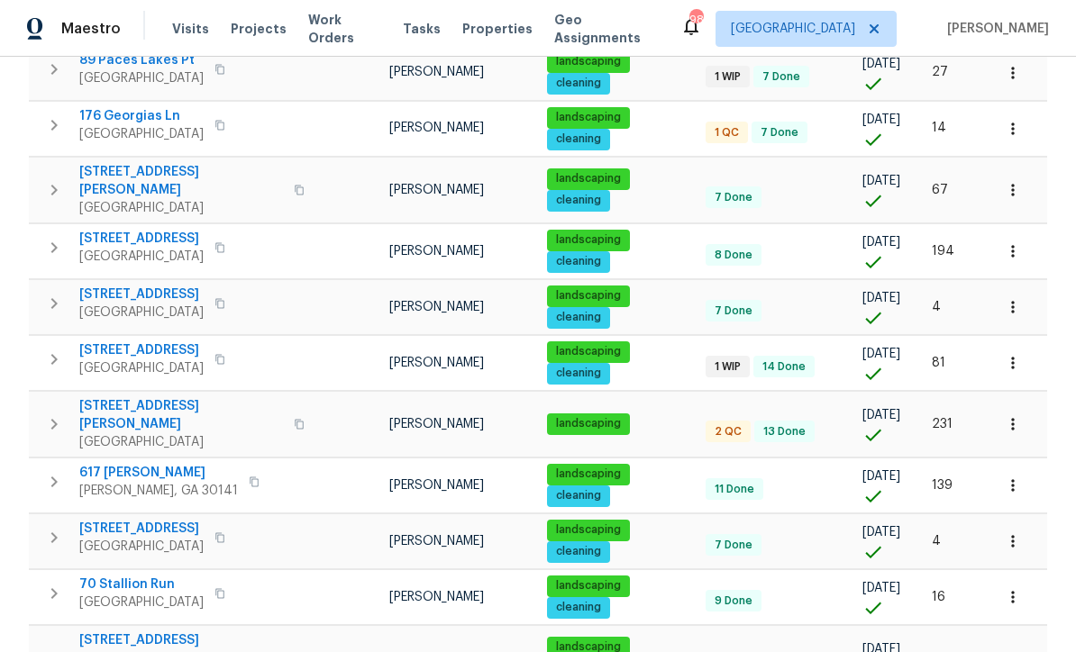
click at [1008, 415] on icon "button" at bounding box center [1012, 424] width 18 height 18
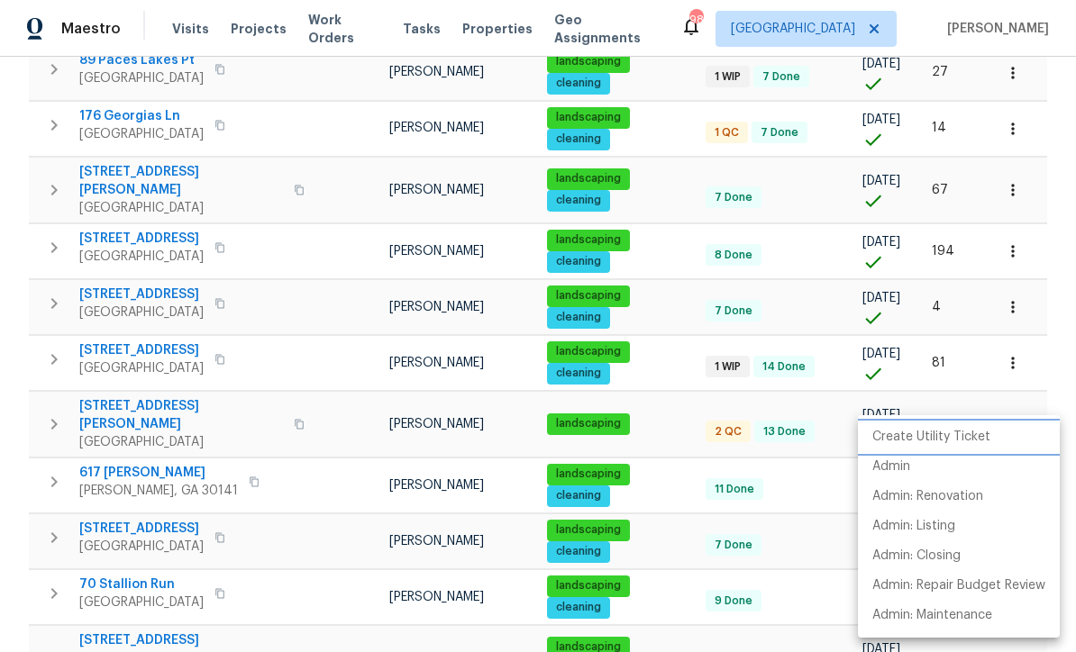
click at [921, 430] on p "Create Utility Ticket" at bounding box center [931, 437] width 118 height 19
click at [945, 500] on p "Admin: Renovation" at bounding box center [927, 496] width 111 height 19
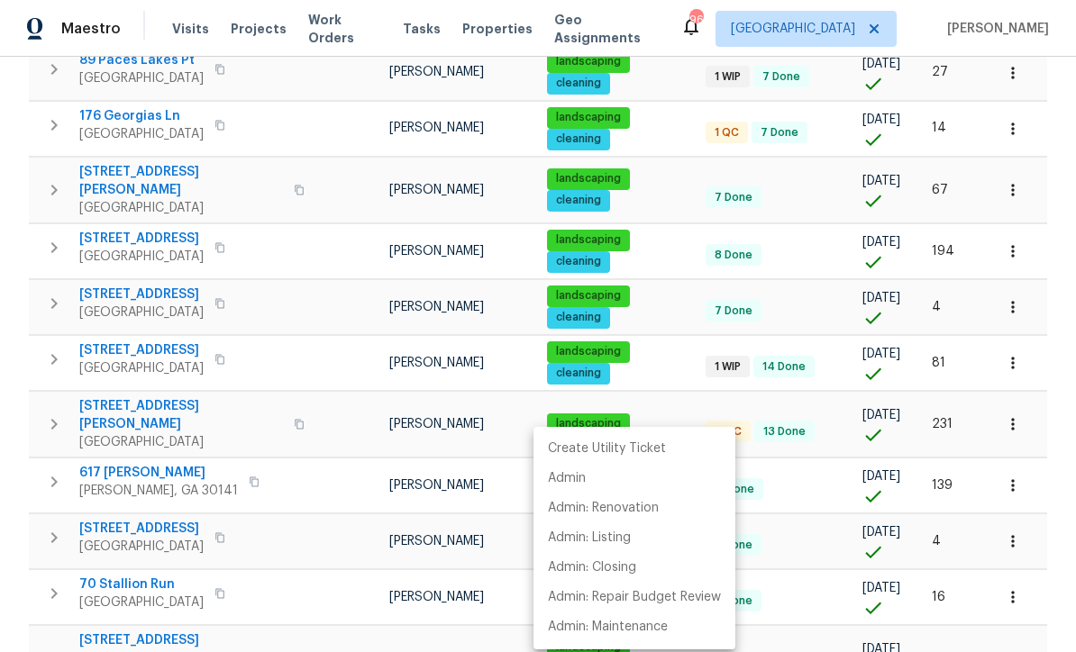
scroll to position [0, 0]
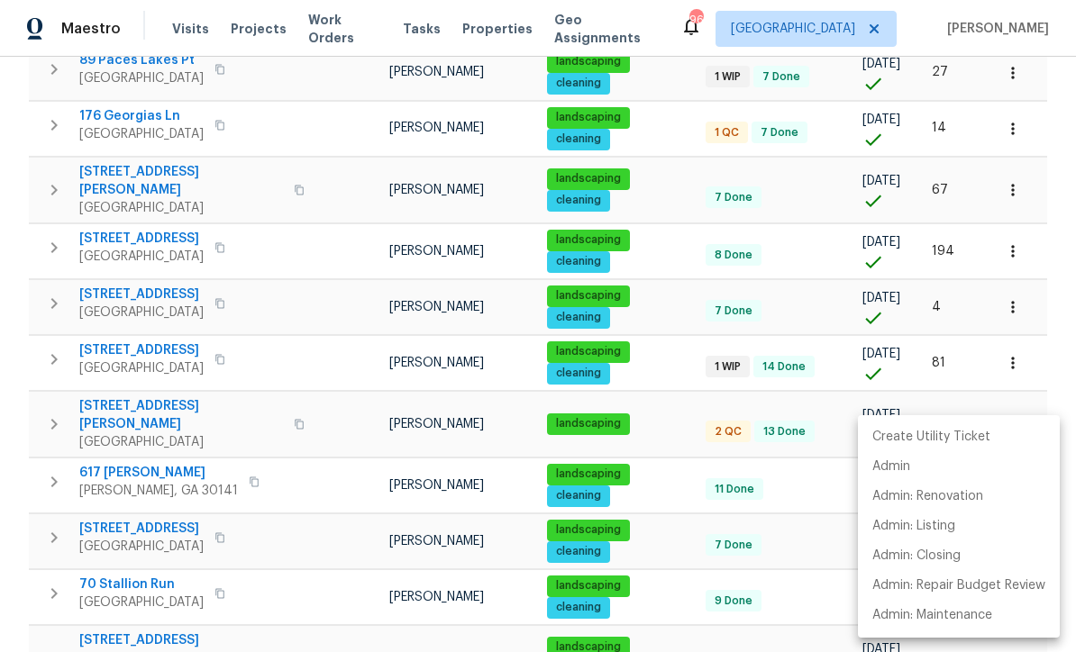
click at [28, 298] on div at bounding box center [538, 326] width 1076 height 652
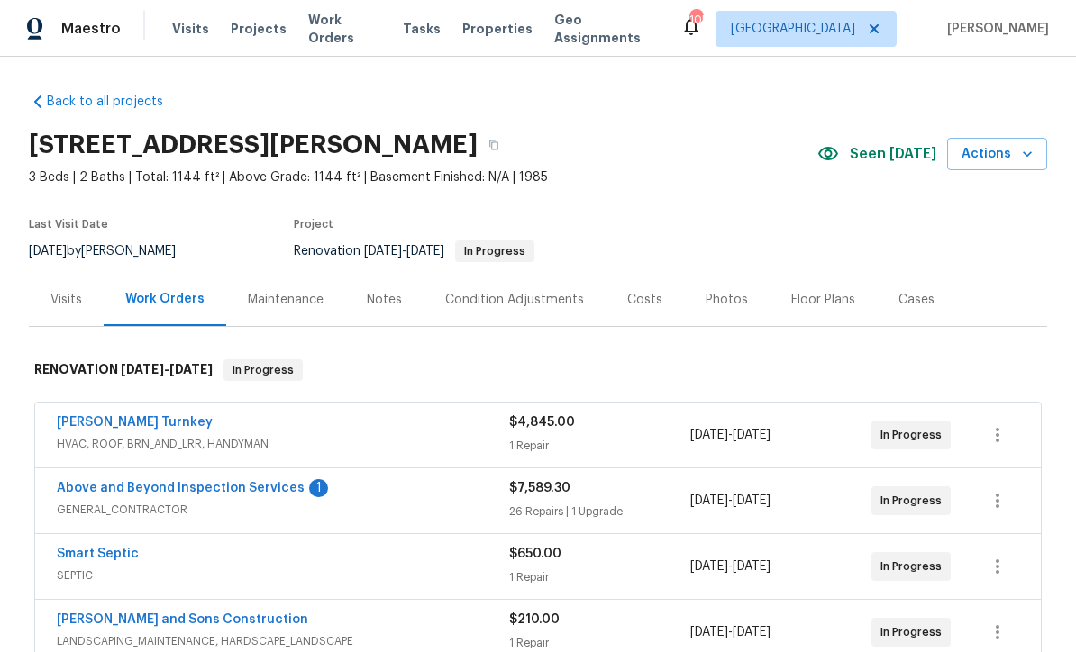
click at [166, 486] on link "Above and Beyond Inspection Services" at bounding box center [181, 488] width 248 height 13
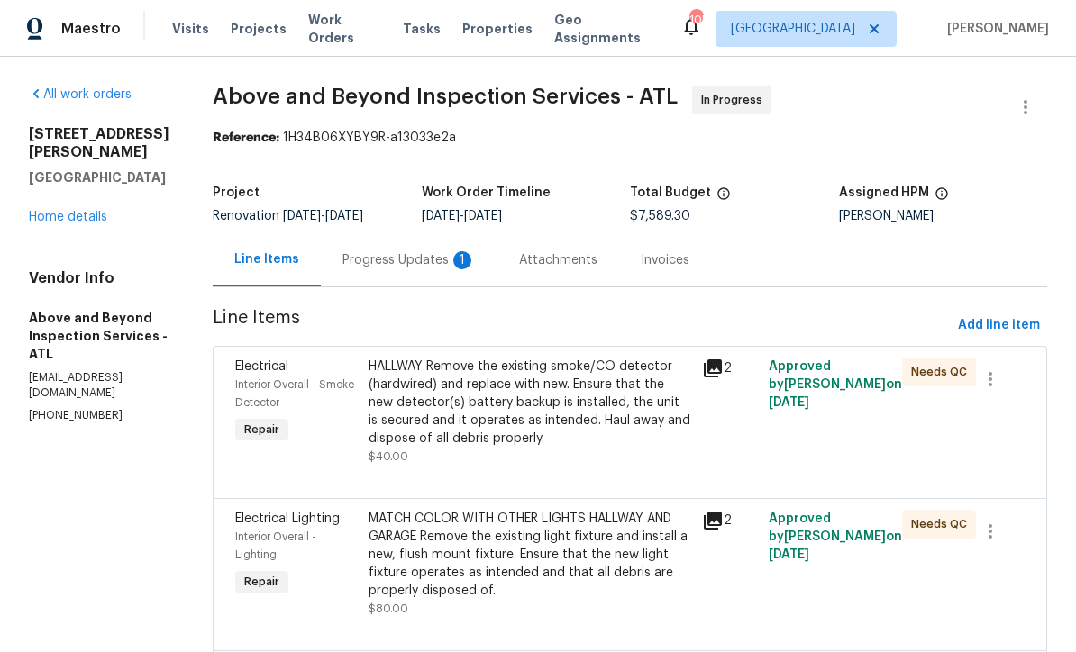
click at [442, 259] on div "Progress Updates 1" at bounding box center [409, 259] width 177 height 53
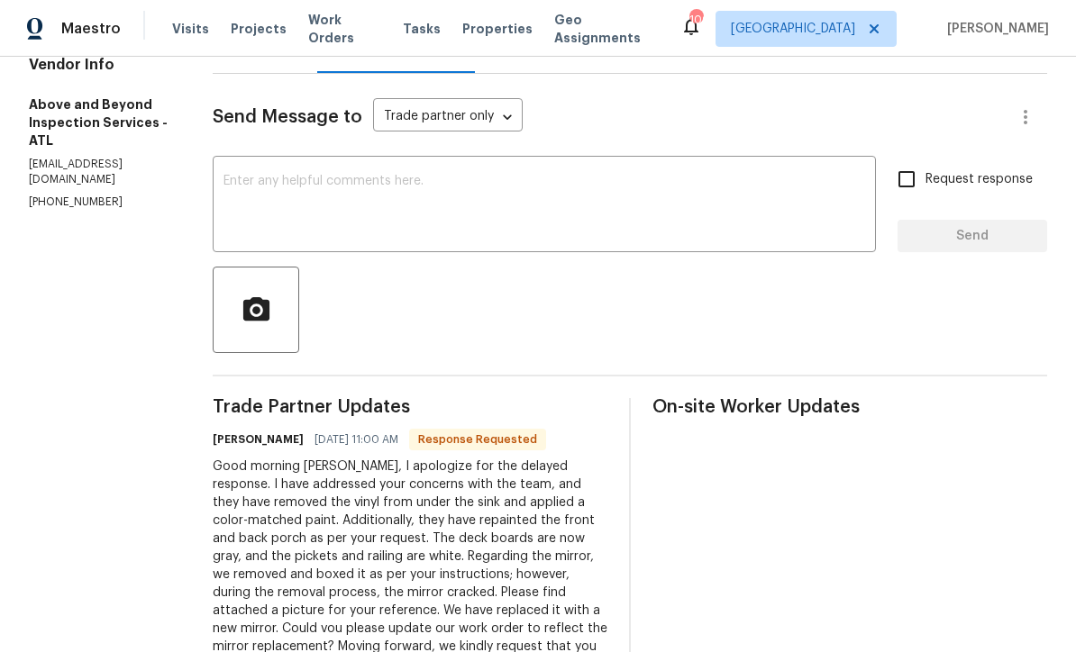
scroll to position [175, 0]
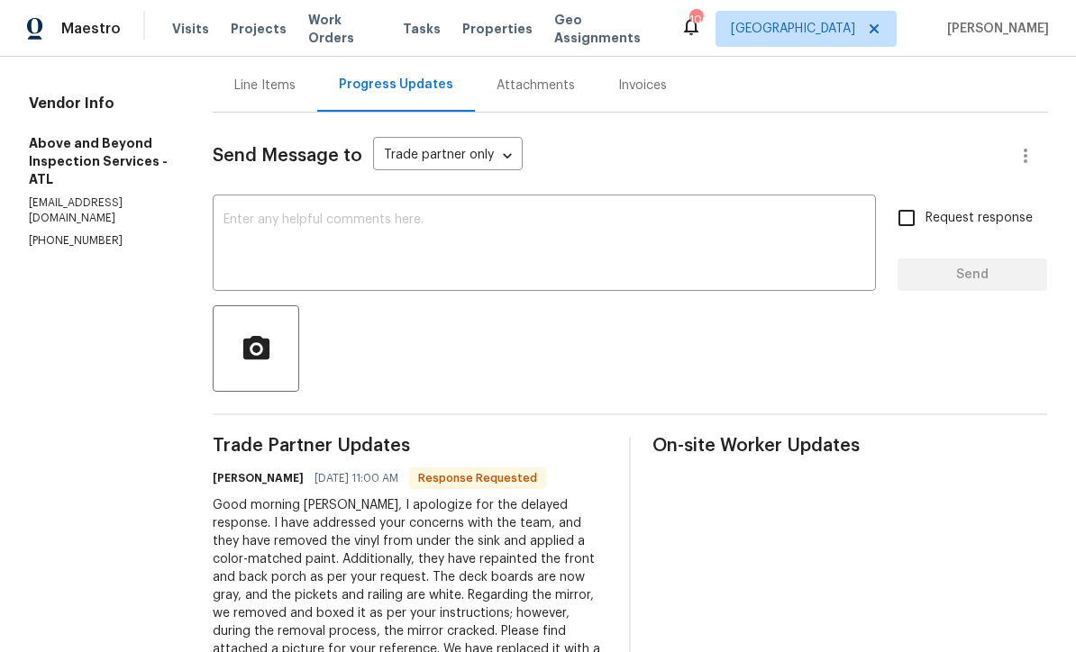
click at [299, 230] on textarea at bounding box center [543, 244] width 641 height 63
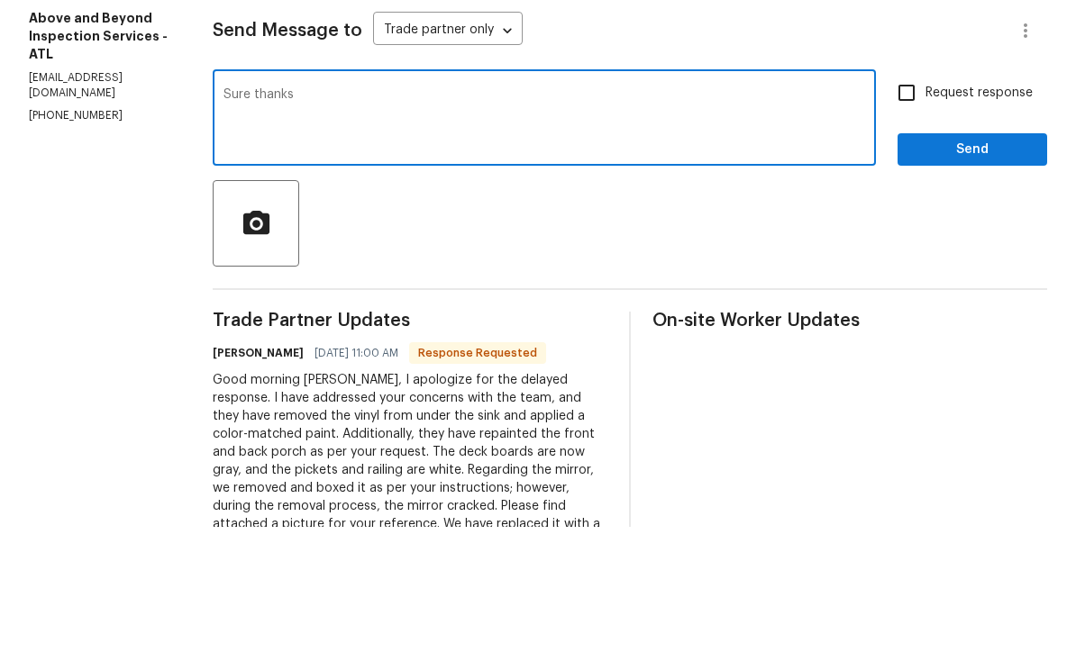
type textarea "Sure thanks"
click at [977, 259] on button "Send" at bounding box center [972, 275] width 150 height 33
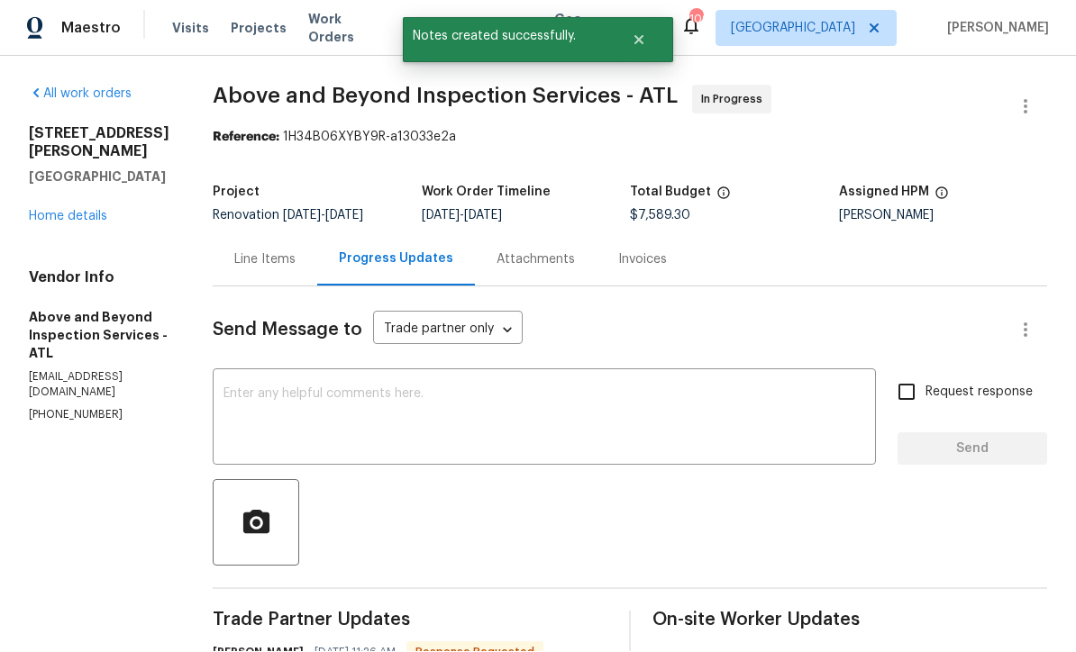
scroll to position [35, 0]
click at [29, 211] on link "Home details" at bounding box center [68, 217] width 78 height 13
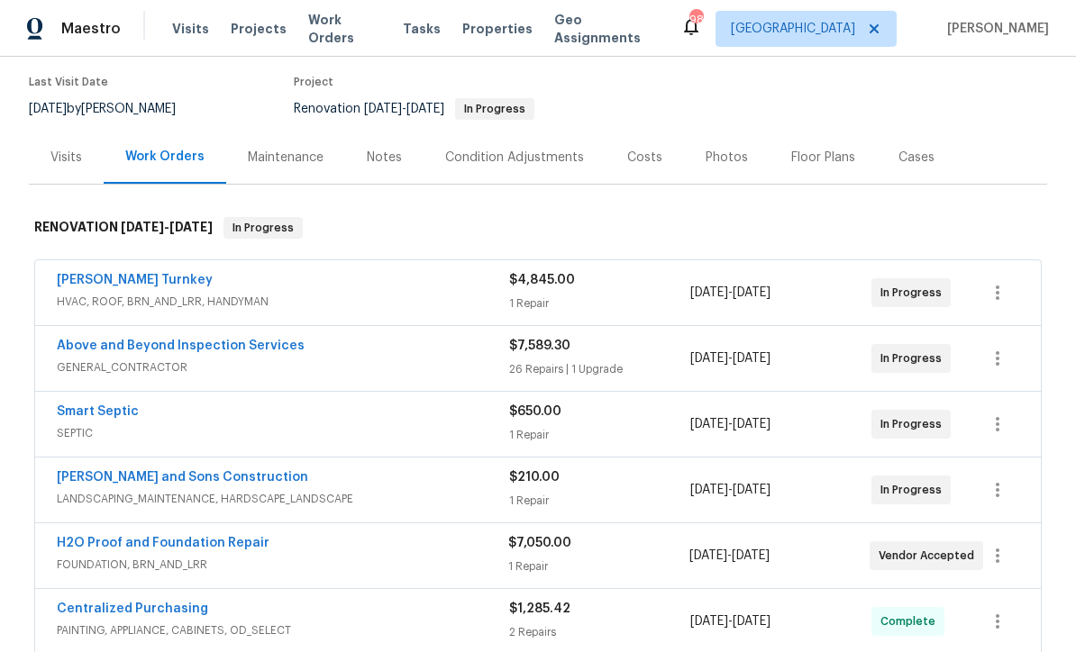
scroll to position [141, 0]
click at [82, 406] on link "Smart Septic" at bounding box center [98, 412] width 82 height 13
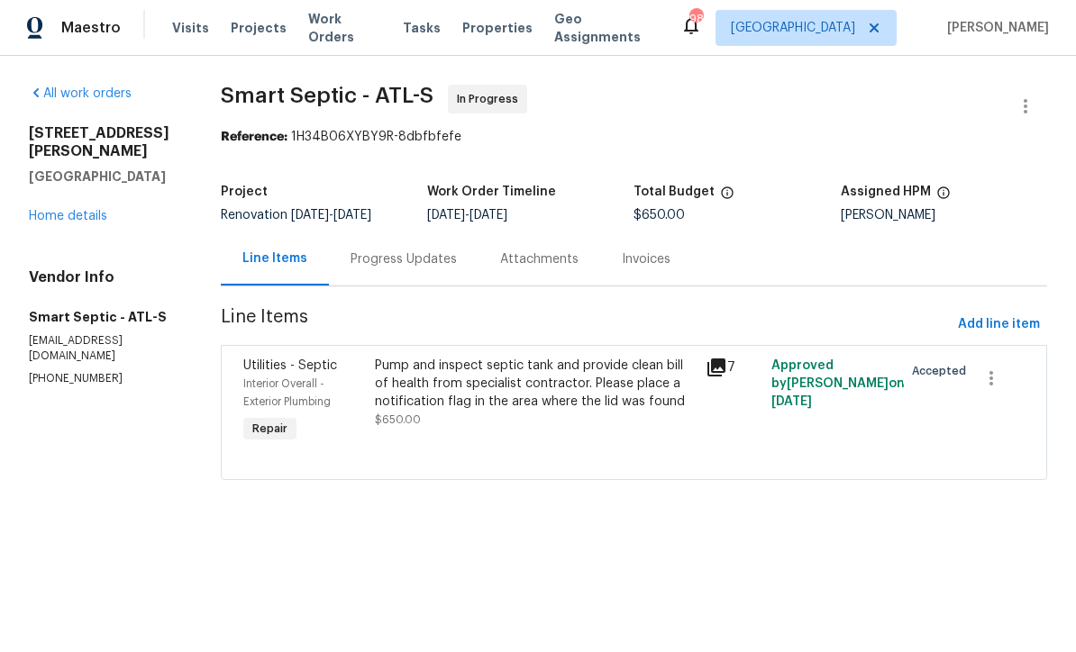
click at [374, 262] on div "Progress Updates" at bounding box center [403, 260] width 106 height 18
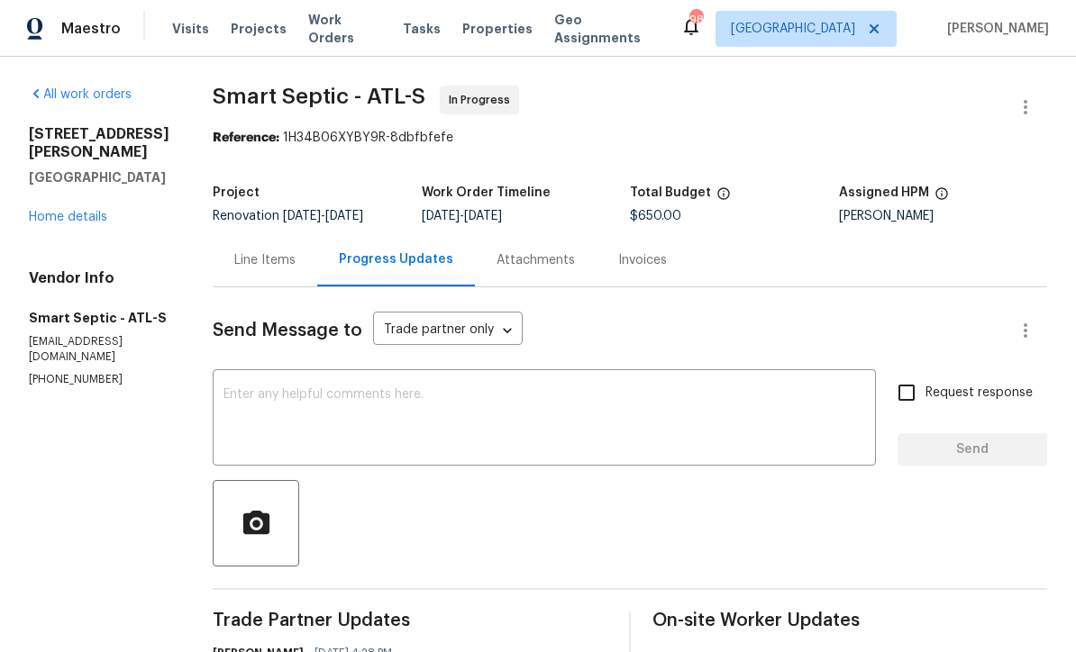
click at [254, 261] on div "Line Items" at bounding box center [264, 260] width 61 height 18
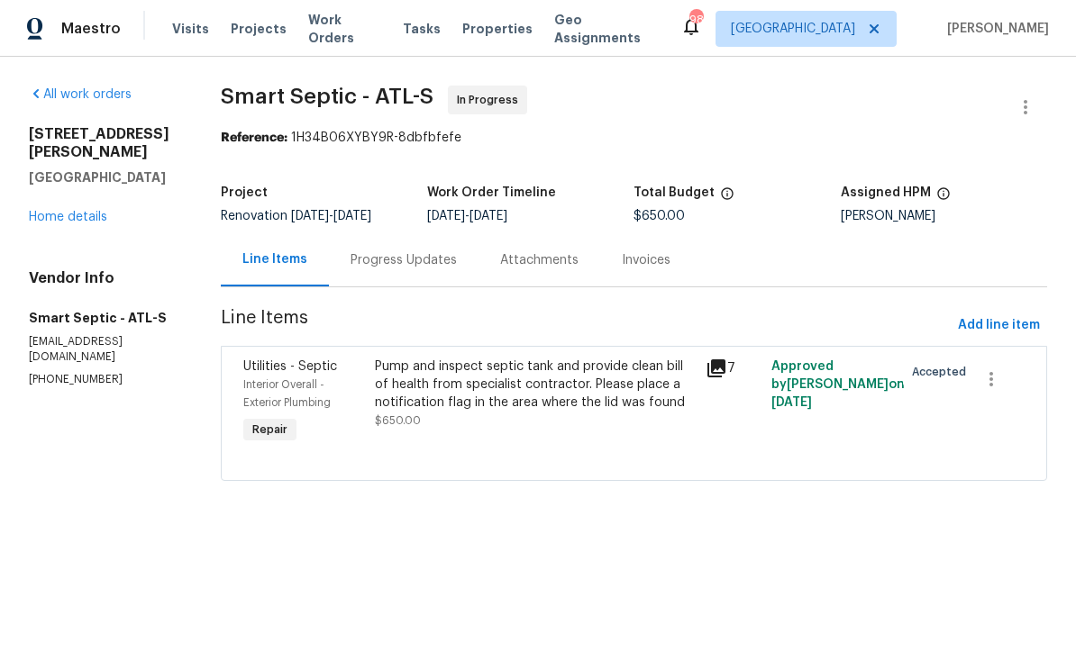
click at [456, 386] on div "Pump and inspect septic tank and provide clean bill of health from specialist c…" at bounding box center [534, 385] width 319 height 54
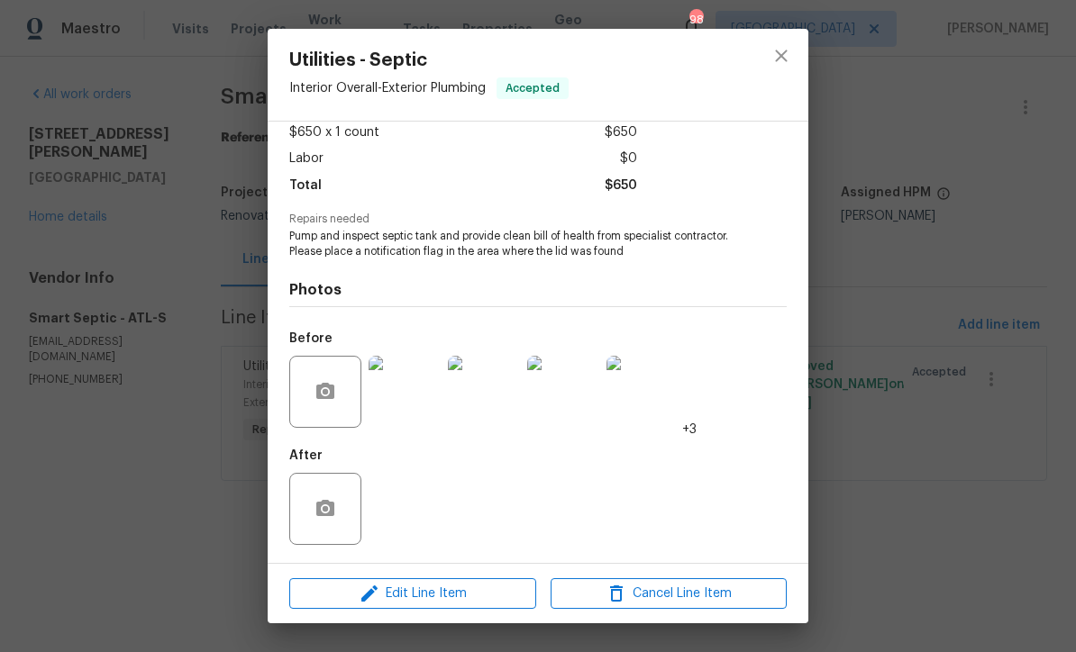
scroll to position [106, 0]
click at [414, 398] on img at bounding box center [404, 392] width 72 height 72
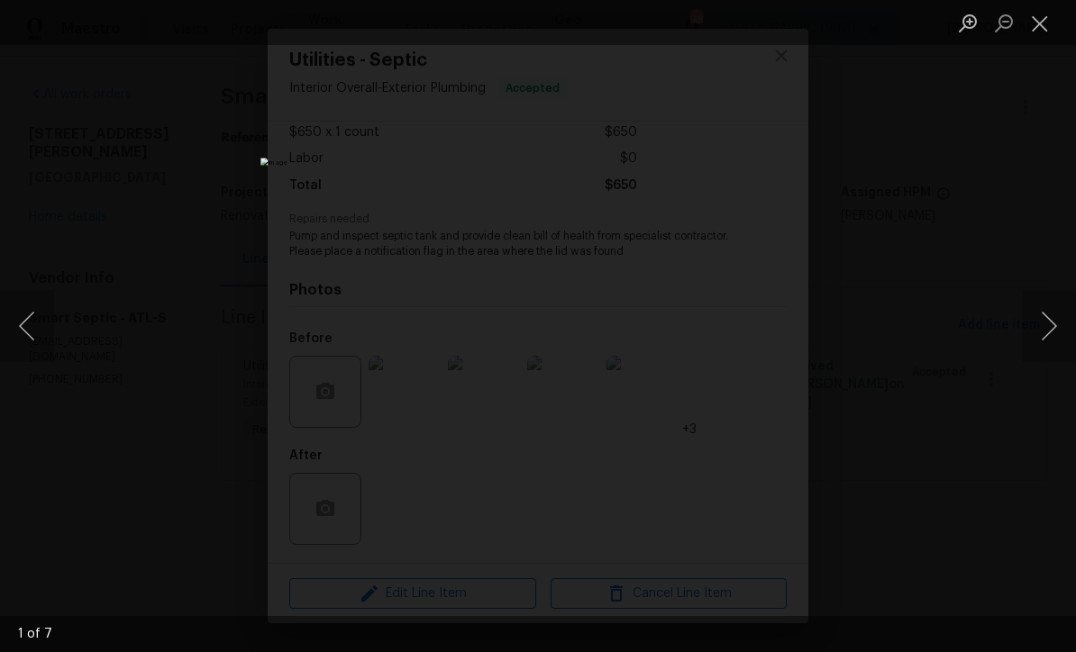
click at [1049, 20] on button "Close lightbox" at bounding box center [1039, 23] width 36 height 32
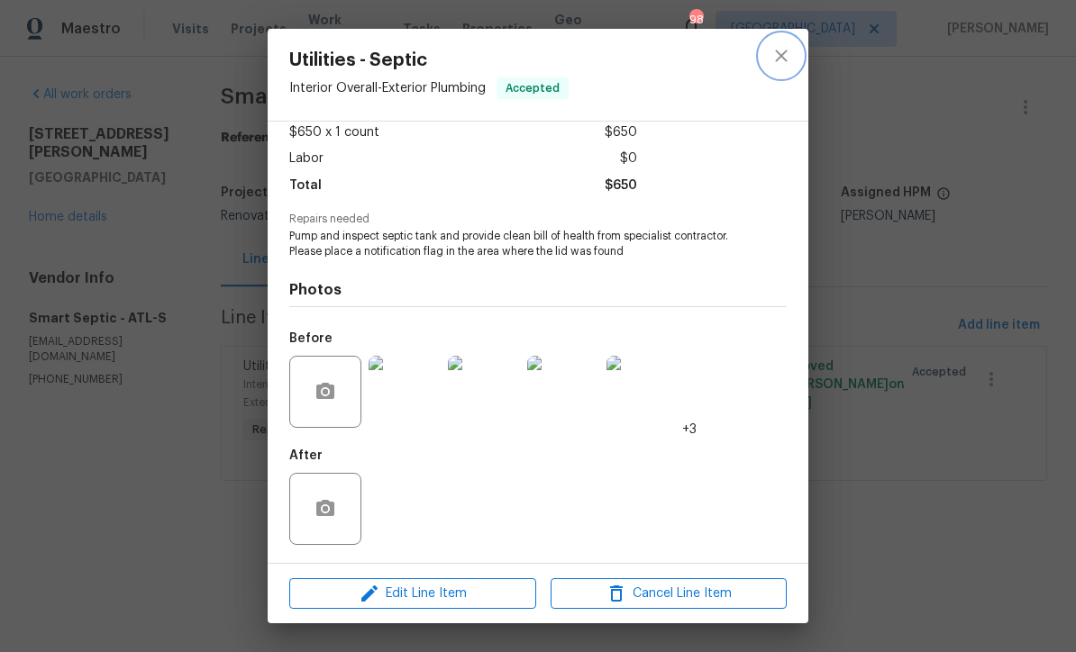
click at [780, 61] on icon "close" at bounding box center [781, 56] width 22 height 22
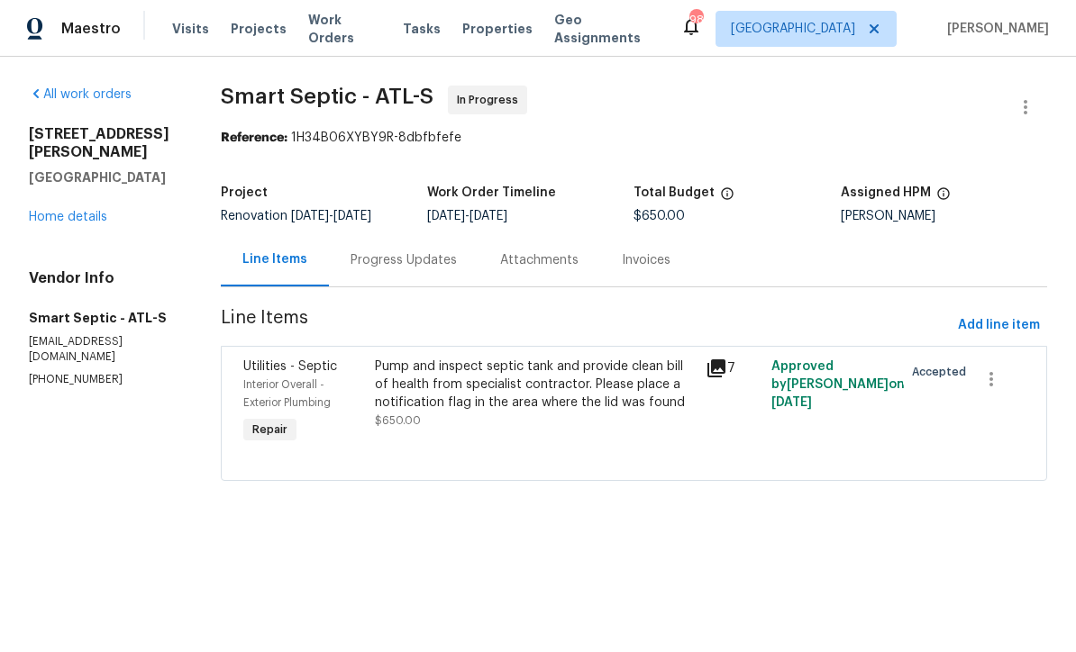
click at [376, 259] on div "Progress Updates" at bounding box center [403, 260] width 106 height 18
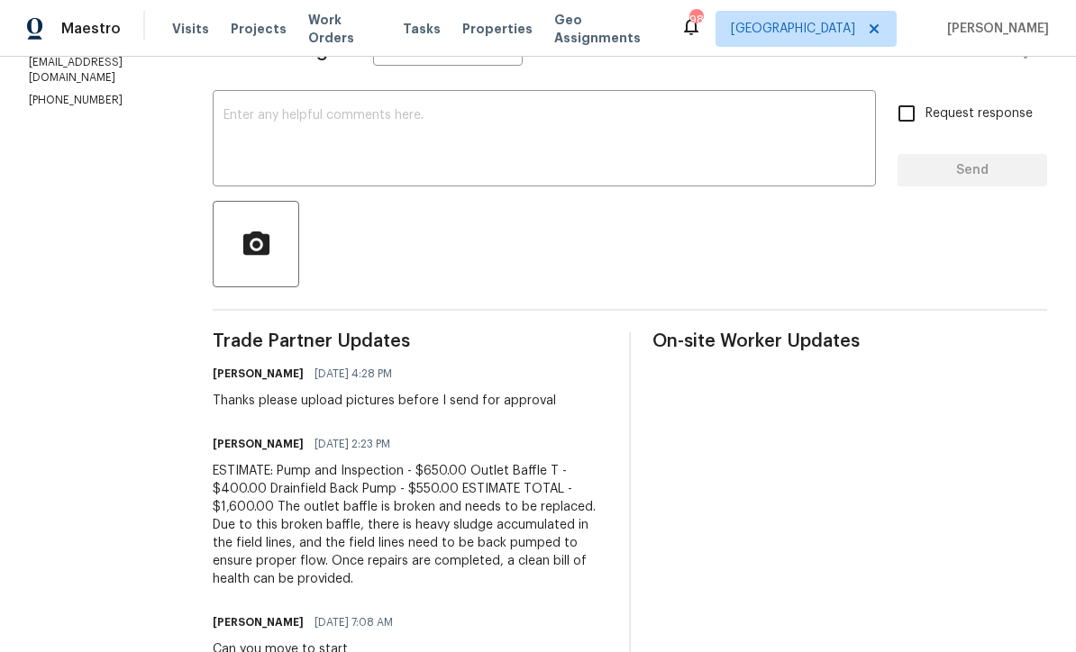
scroll to position [277, 0]
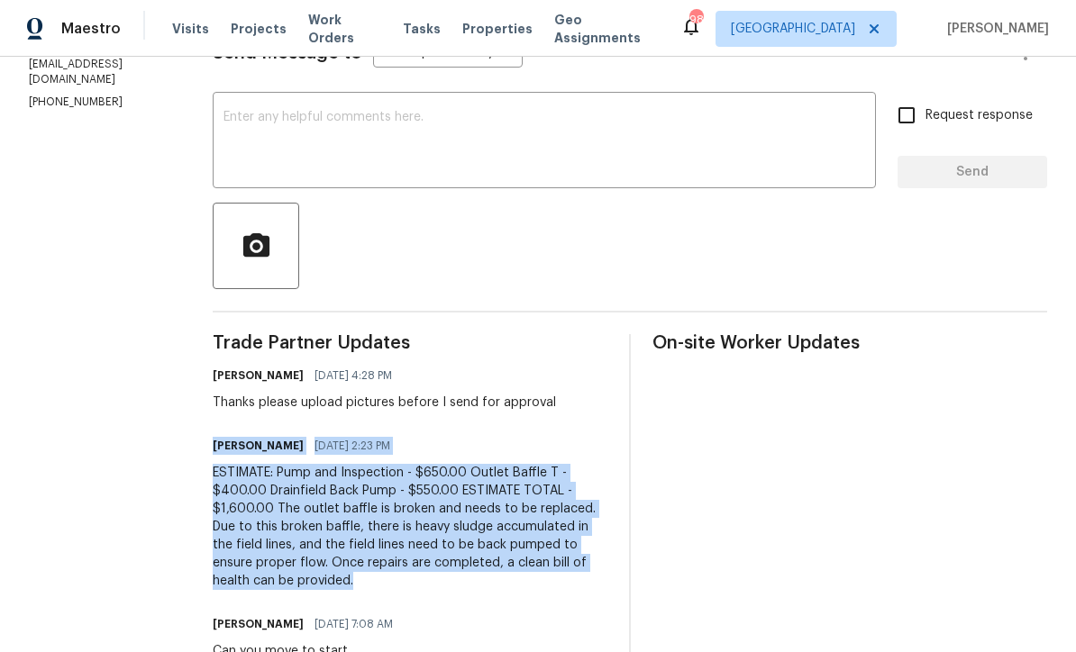
copy div "David Pierce 09/26/2025 2:23 PM ESTIMATE: Pump and Inspection - $650.00 Outlet …"
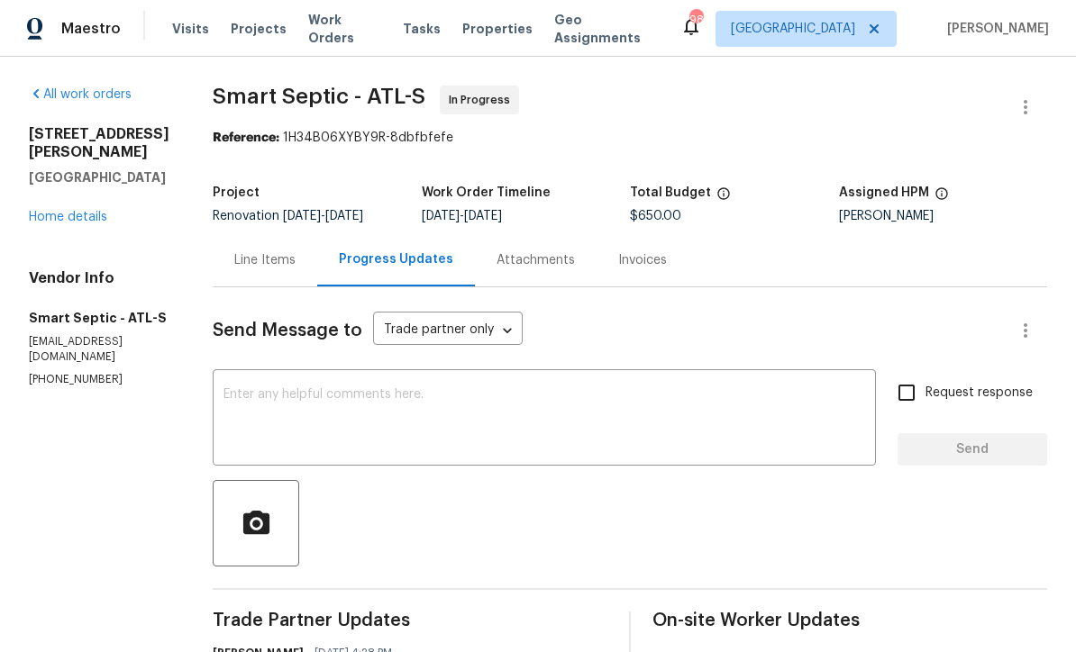
scroll to position [0, 0]
click at [252, 254] on div "Line Items" at bounding box center [264, 260] width 61 height 18
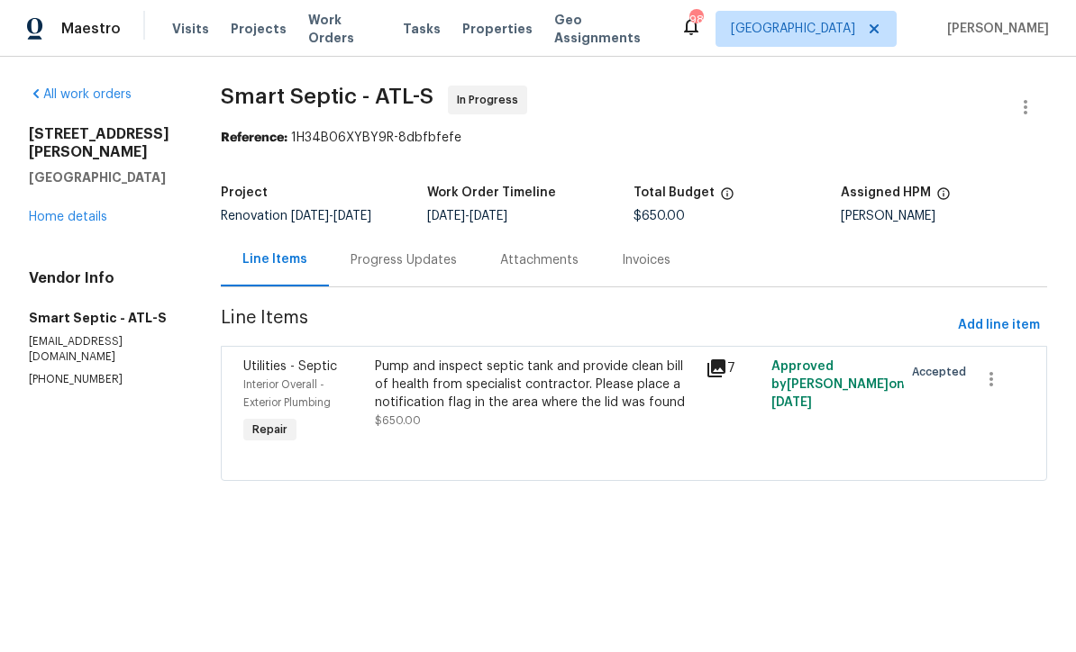
click at [431, 386] on div "Pump and inspect septic tank and provide clean bill of health from specialist c…" at bounding box center [534, 385] width 319 height 54
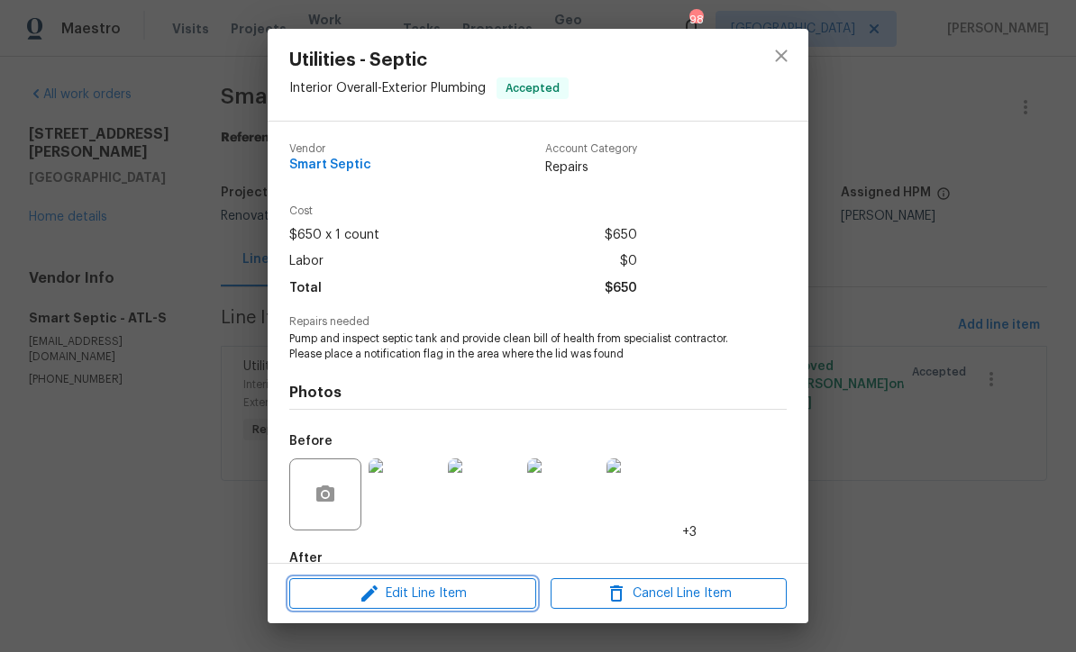
click at [404, 594] on span "Edit Line Item" at bounding box center [413, 594] width 236 height 23
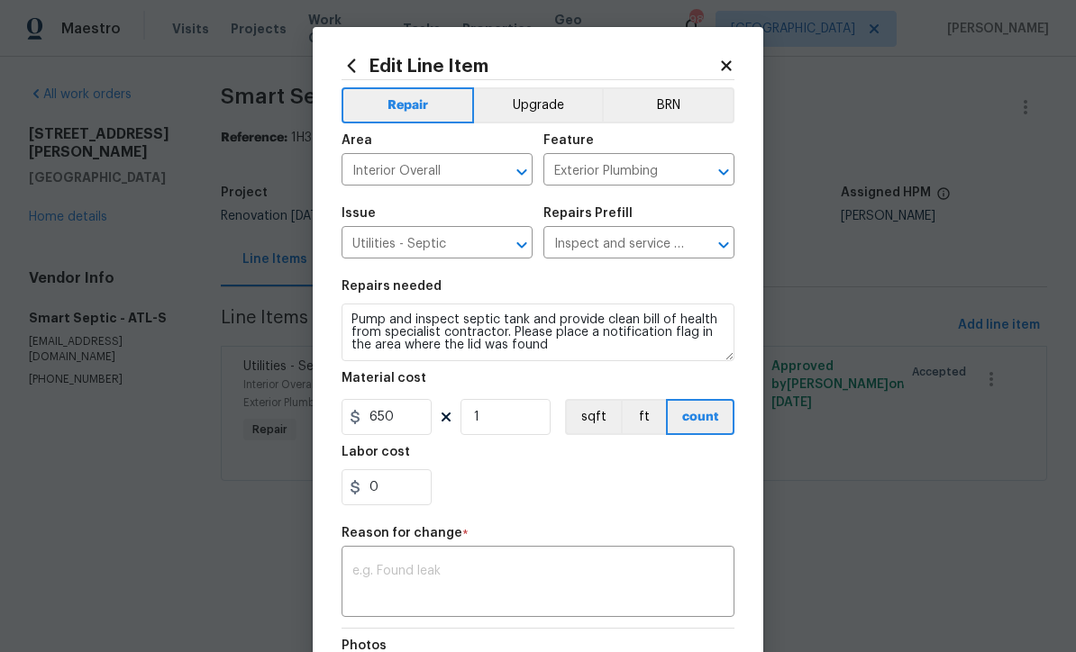
click at [360, 575] on textarea at bounding box center [537, 584] width 371 height 38
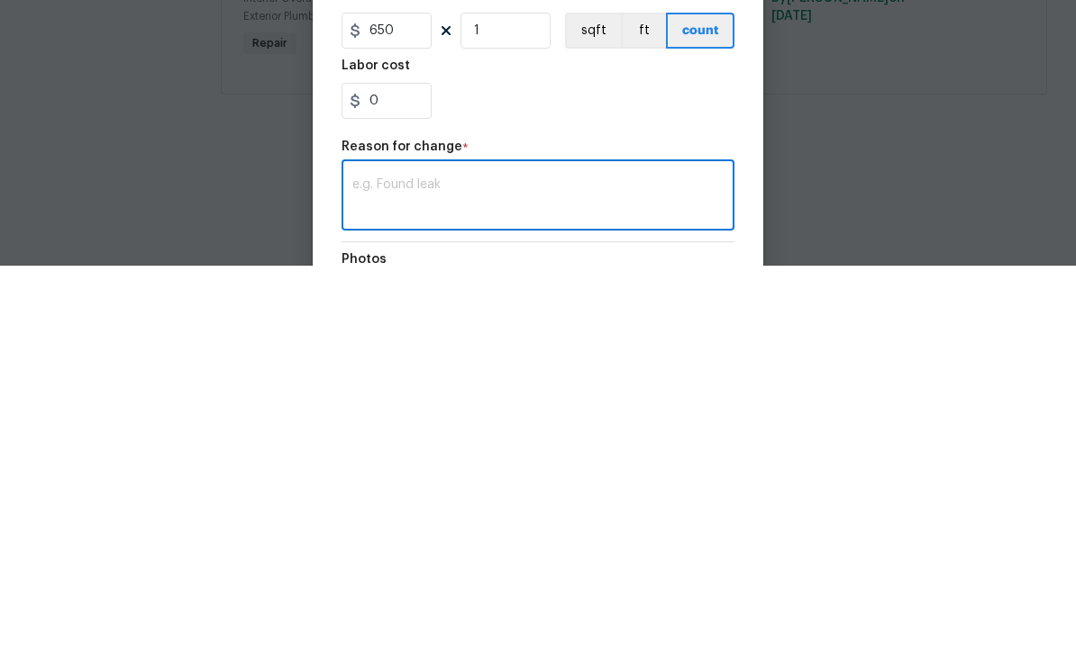
scroll to position [1, 0]
paste textarea "David Pierce 09/26/2025 2:23 PM ESTIMATE: Pump and Inspection - $650.00 Outlet …"
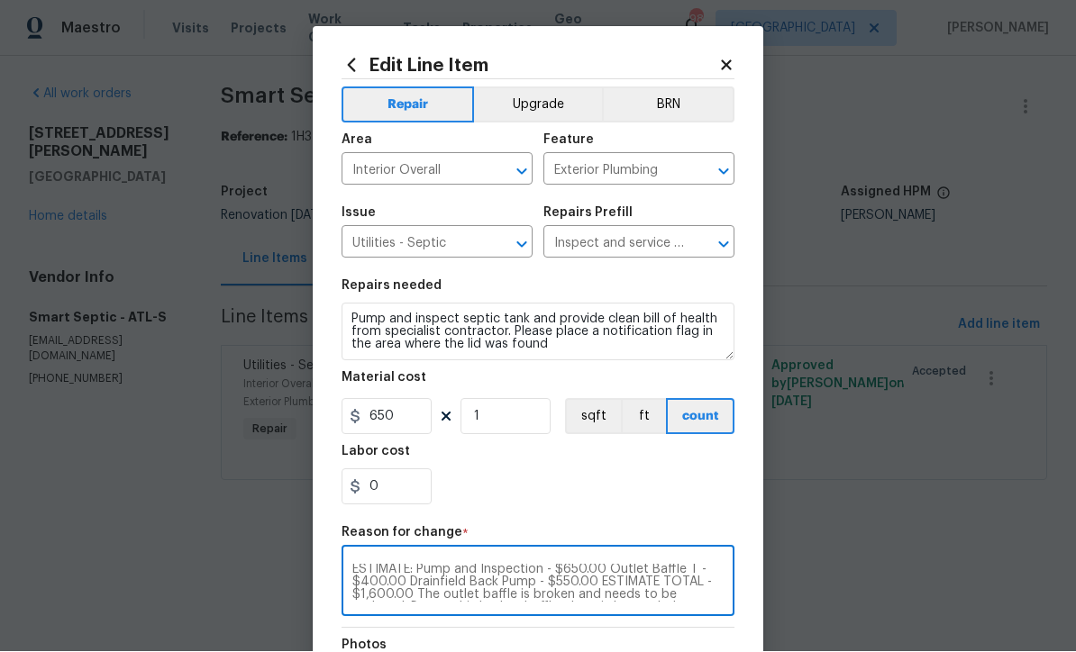
scroll to position [25, 0]
type textarea "David Pierce 09/26/2025 2:23 PM ESTIMATE: Pump and Inspection - $650.00 Outlet …"
click at [400, 424] on input "650" at bounding box center [386, 417] width 90 height 36
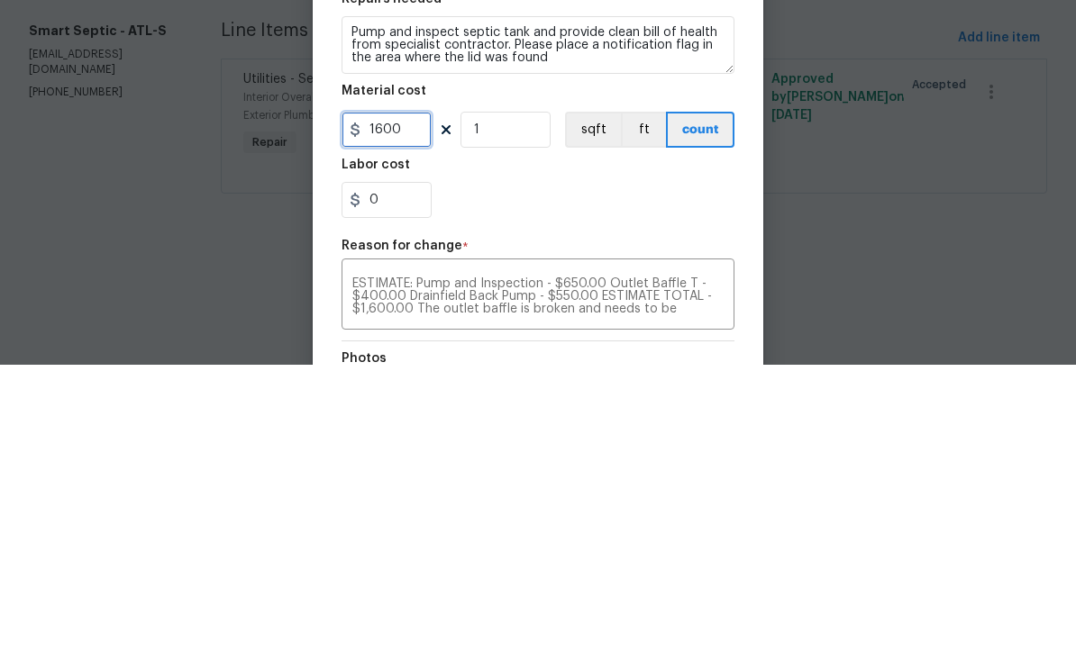
type input "1600"
click at [559, 469] on div "0" at bounding box center [537, 487] width 393 height 36
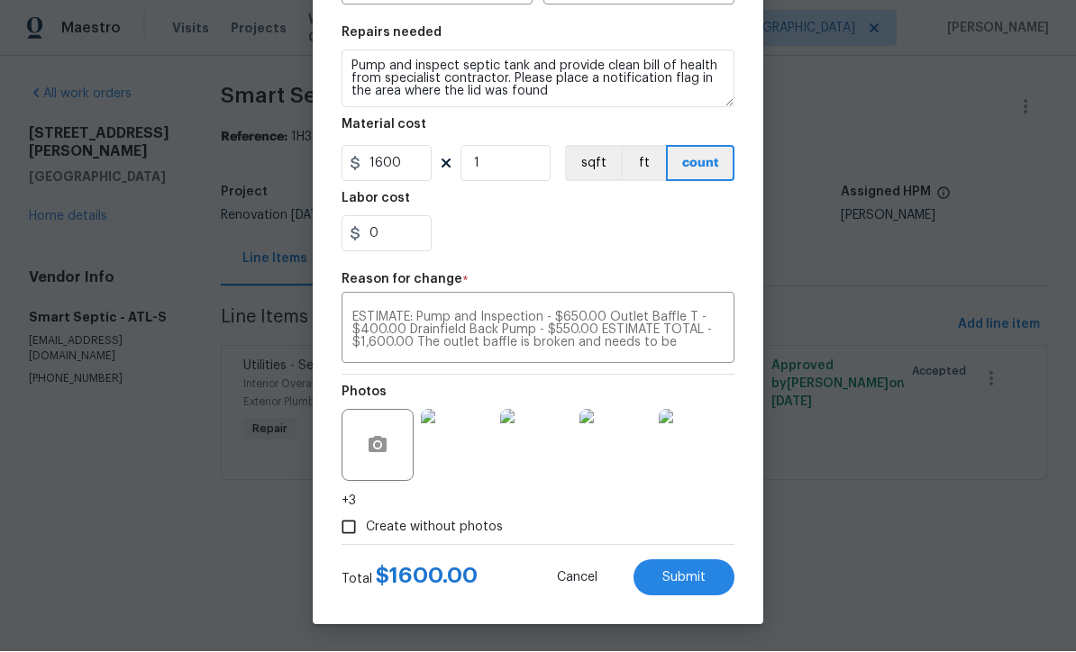
scroll to position [257, 0]
click at [685, 578] on span "Submit" at bounding box center [683, 579] width 43 height 14
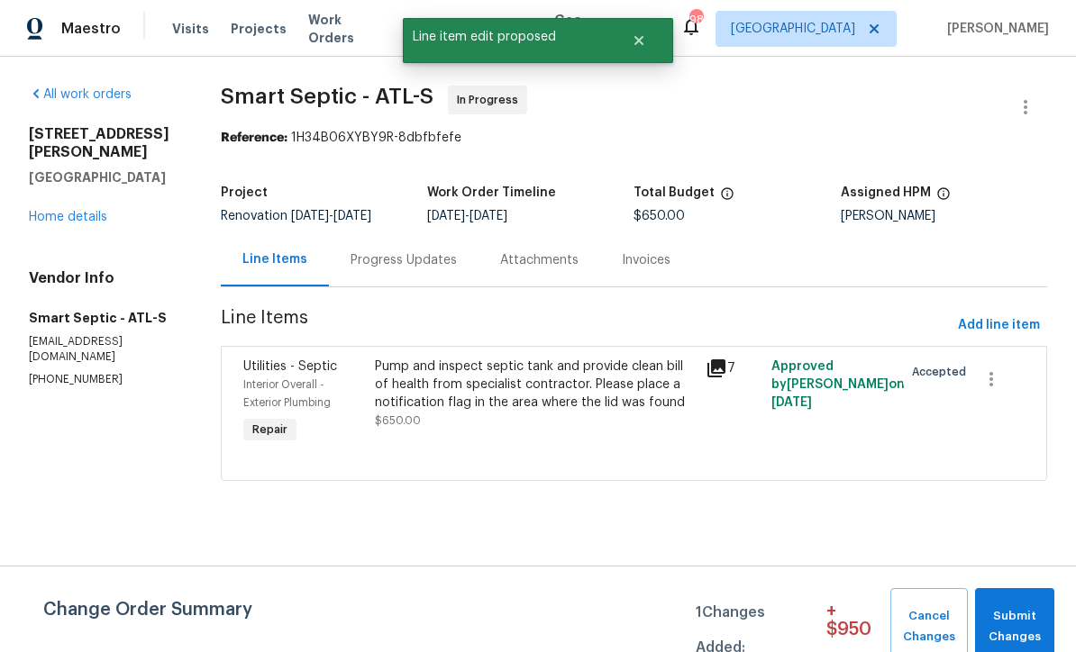
scroll to position [0, 0]
click at [1004, 620] on span "Submit Changes" at bounding box center [1014, 626] width 61 height 41
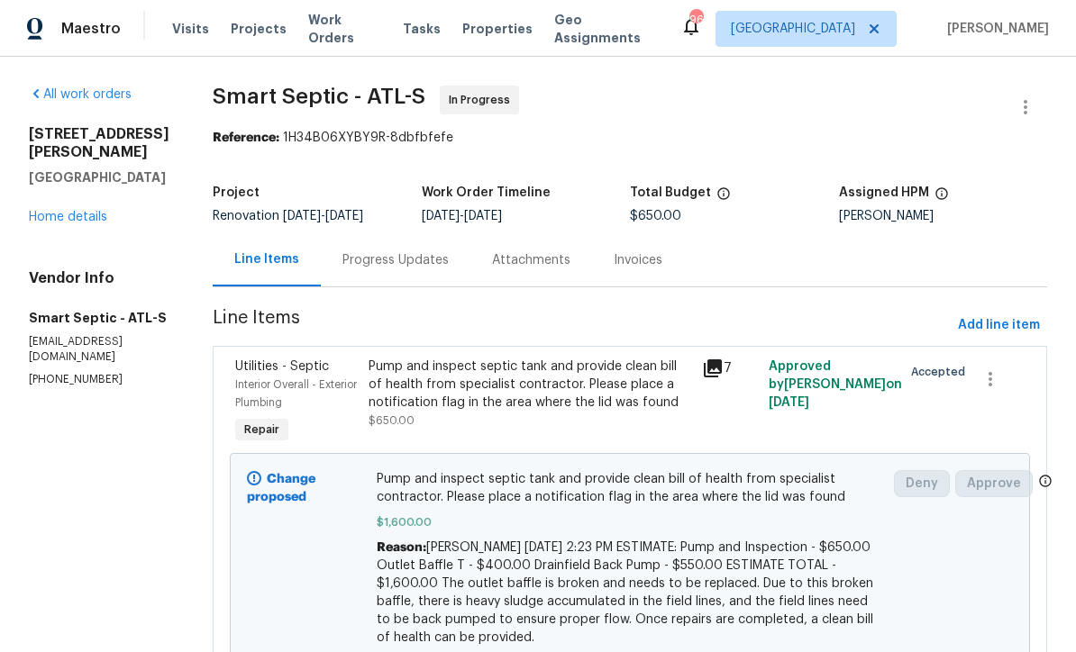
click at [65, 211] on link "Home details" at bounding box center [68, 217] width 78 height 13
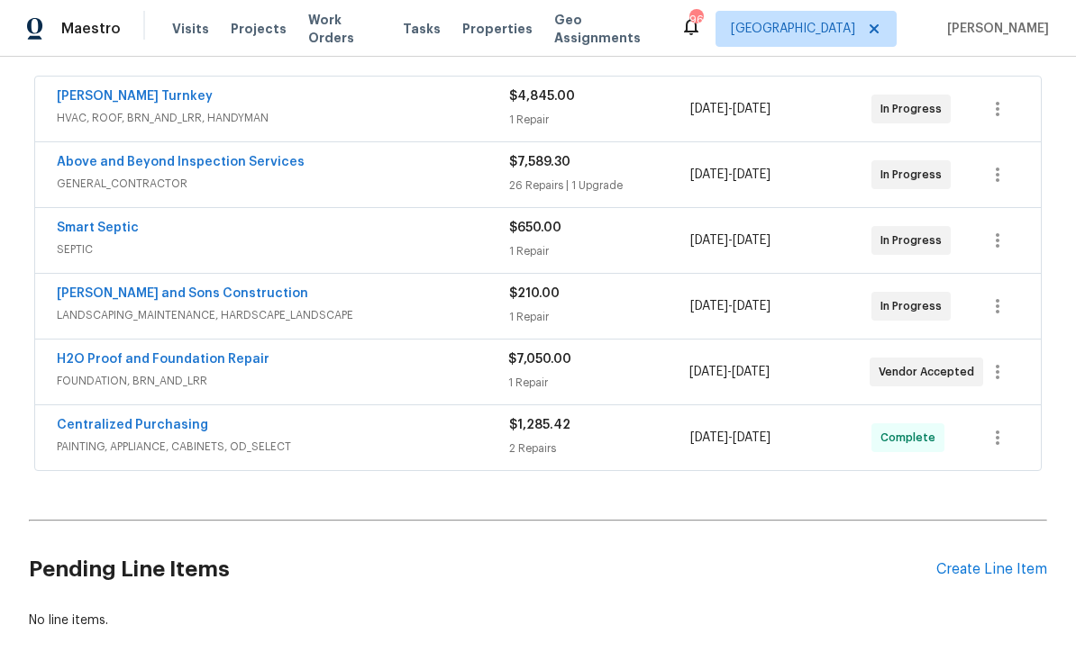
scroll to position [322, 0]
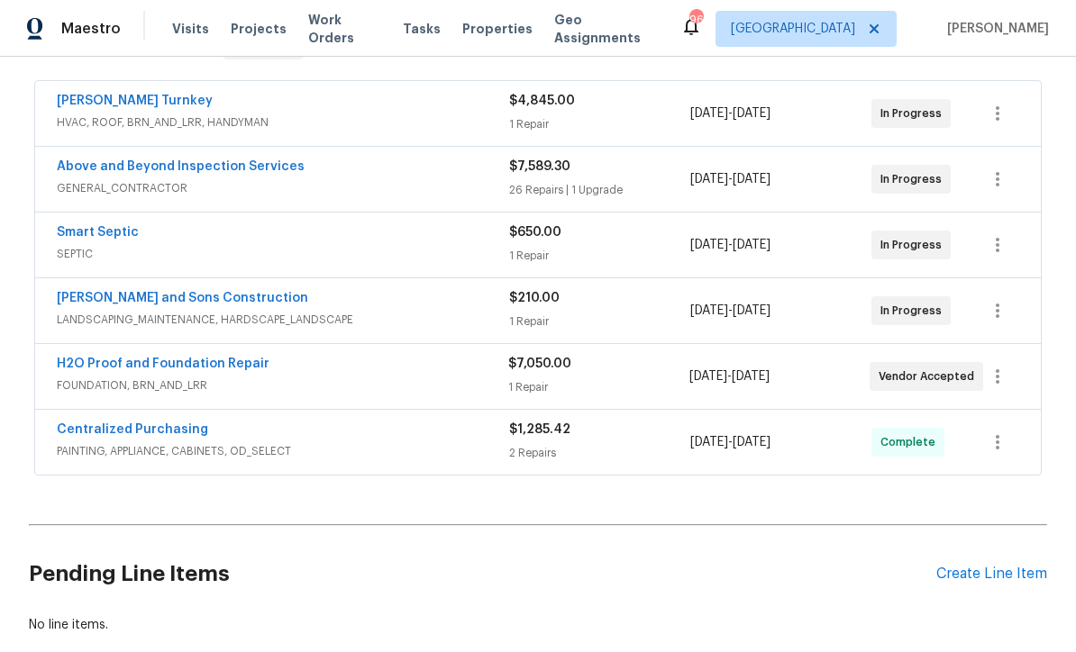
click at [136, 360] on link "H2O Proof and Foundation Repair" at bounding box center [163, 364] width 213 height 13
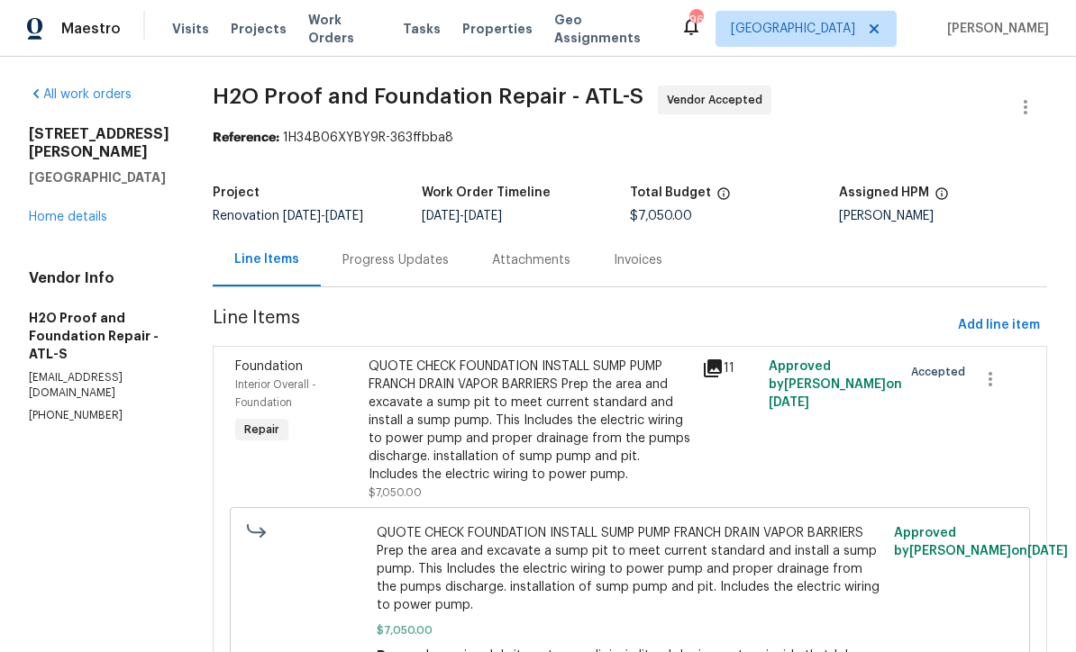
click at [342, 261] on div "Progress Updates" at bounding box center [395, 260] width 106 height 18
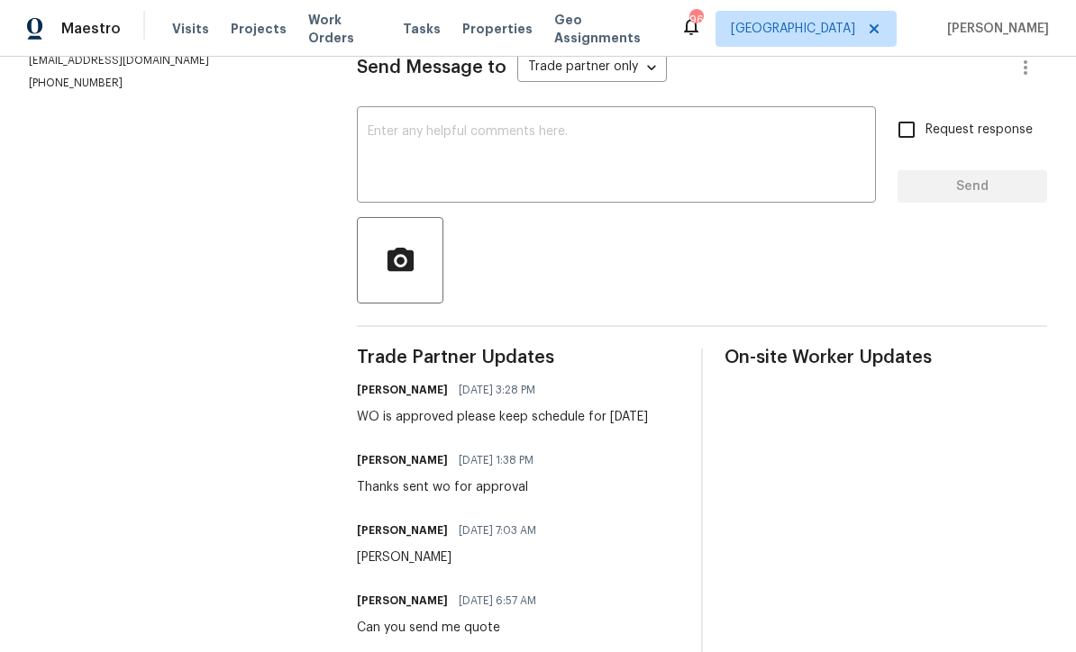
scroll to position [264, 0]
click at [377, 139] on textarea at bounding box center [616, 155] width 497 height 63
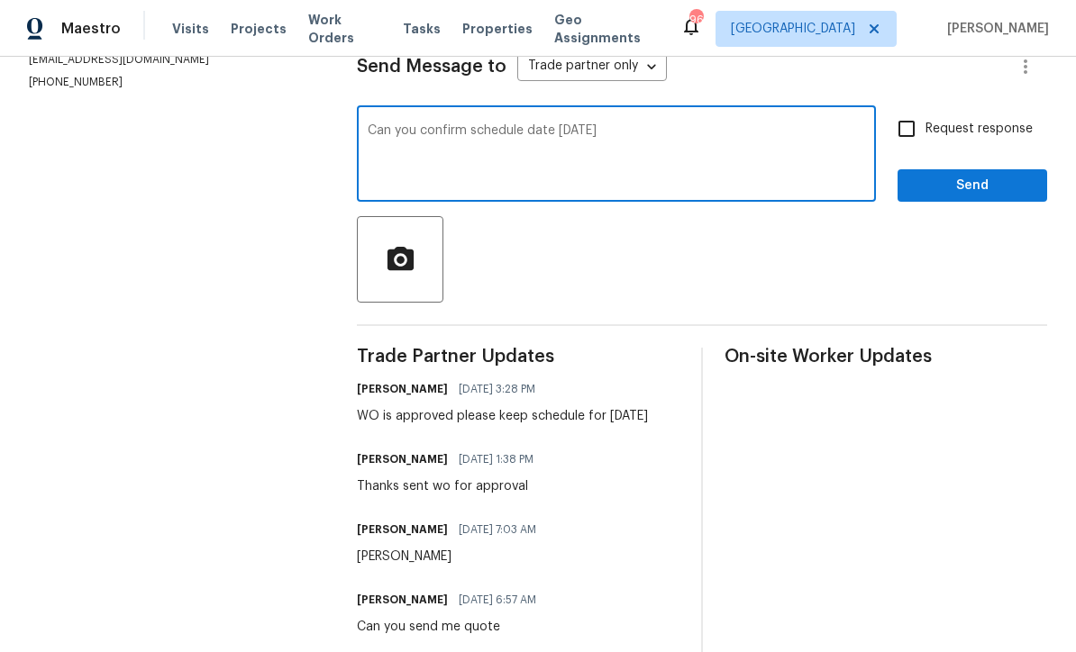
type textarea "Can you confirm schedule date 10/2/25"
click at [916, 142] on input "Request response" at bounding box center [906, 129] width 38 height 38
checkbox input "true"
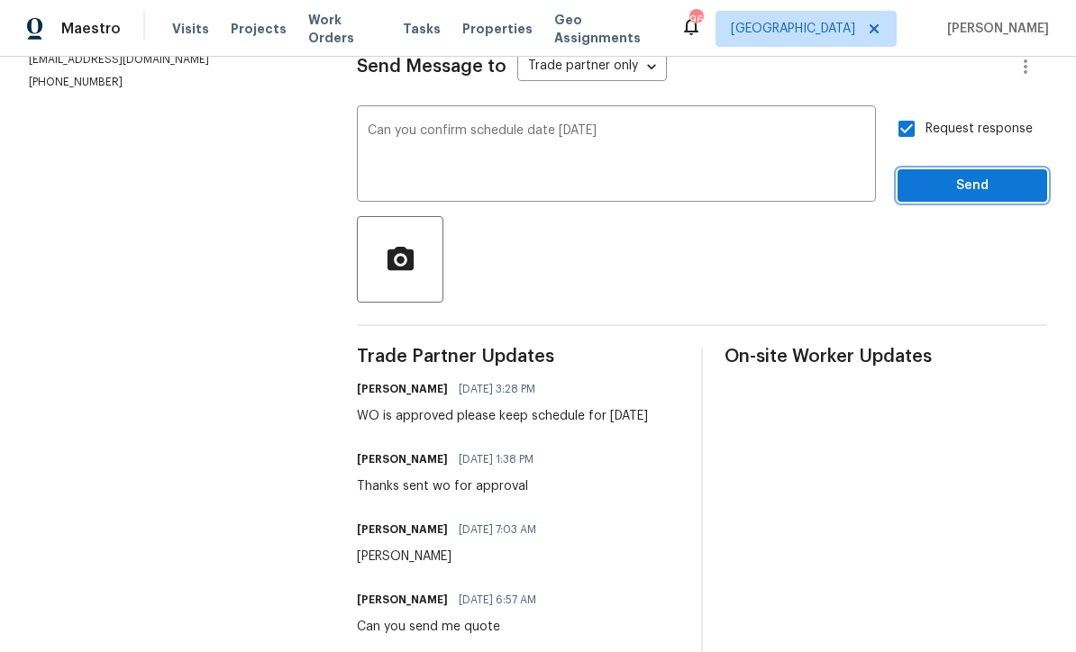
click at [990, 192] on span "Send" at bounding box center [972, 186] width 121 height 23
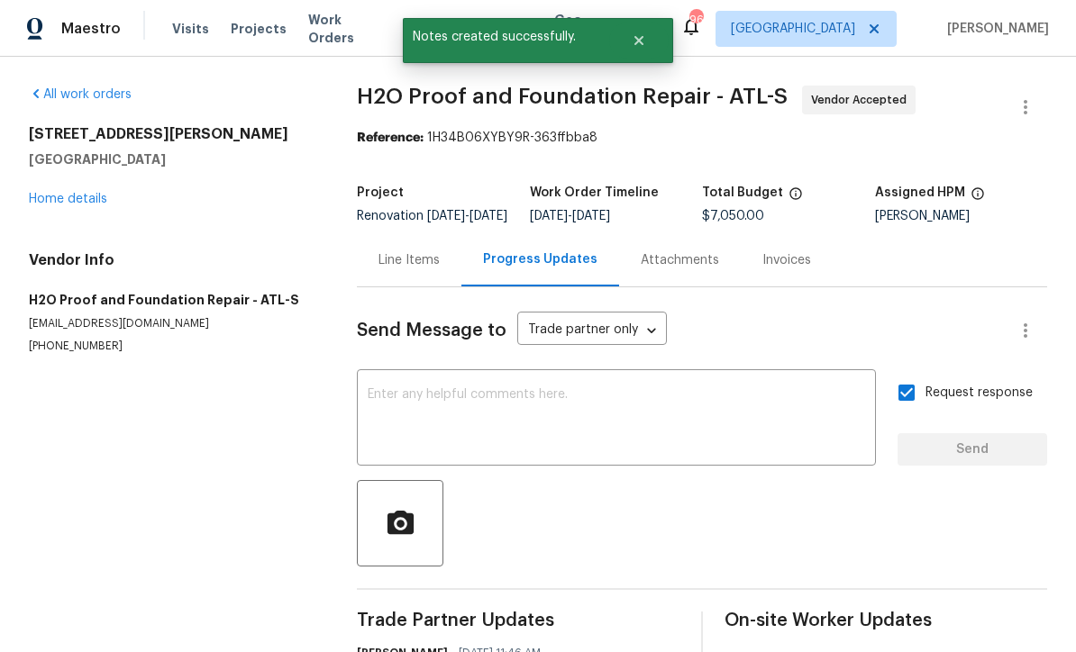
click at [66, 199] on link "Home details" at bounding box center [68, 199] width 78 height 13
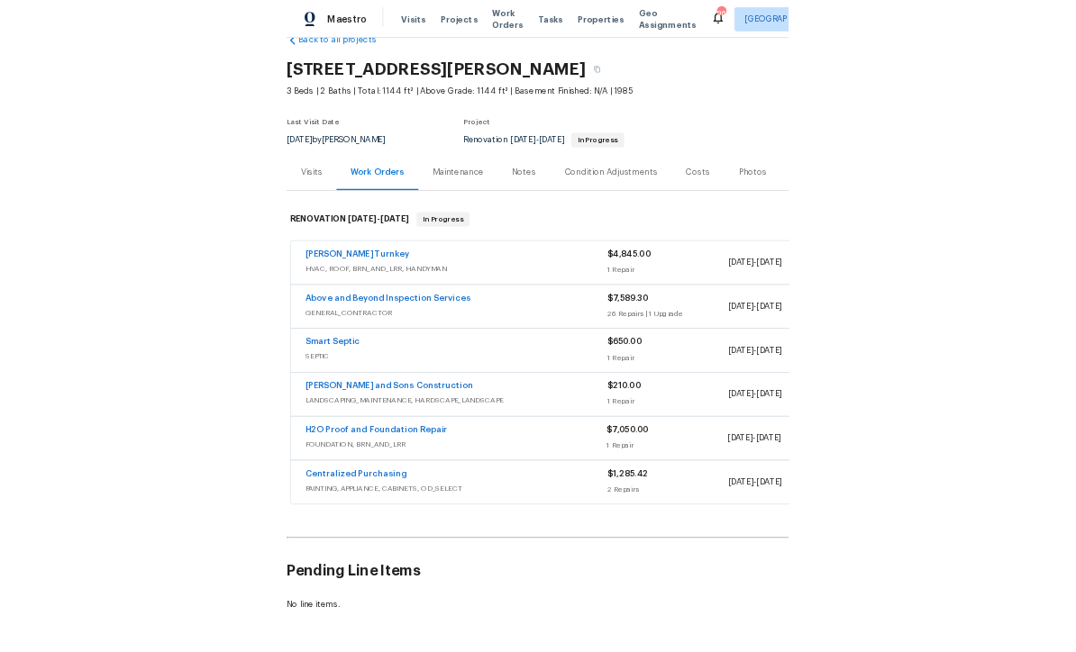
scroll to position [41, 0]
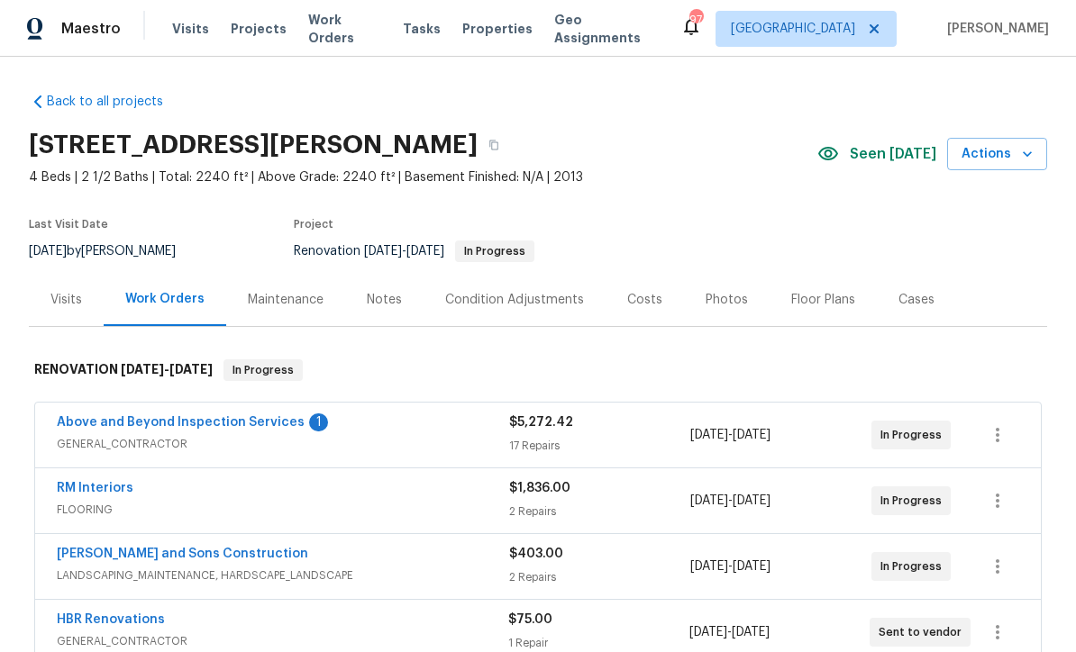
click at [376, 295] on div "Notes" at bounding box center [384, 300] width 35 height 18
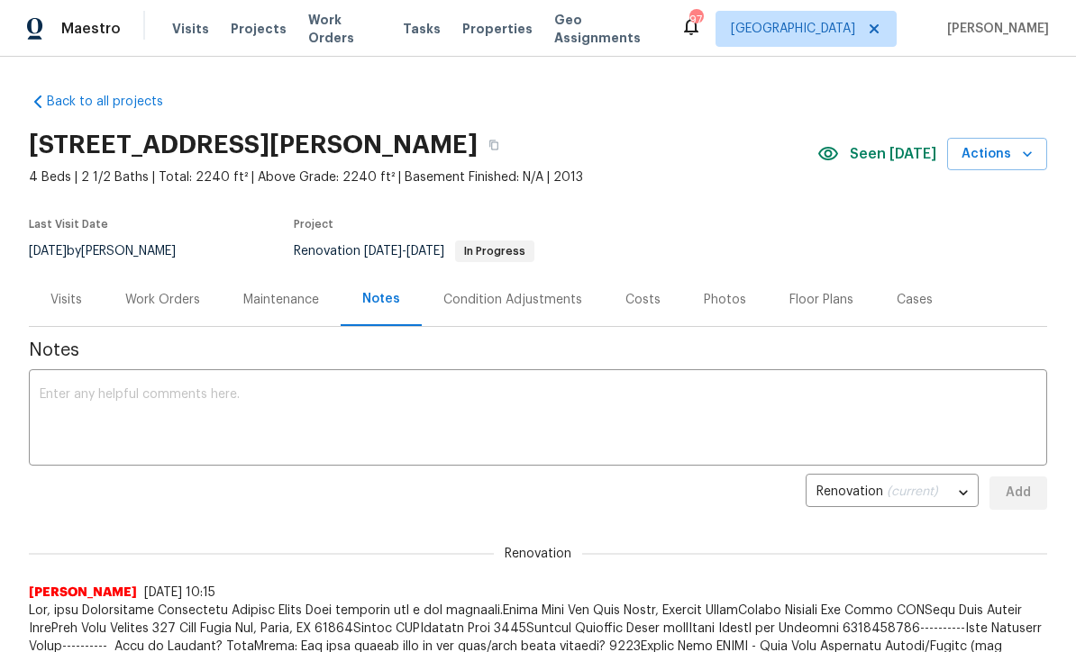
click at [73, 389] on textarea at bounding box center [538, 419] width 996 height 63
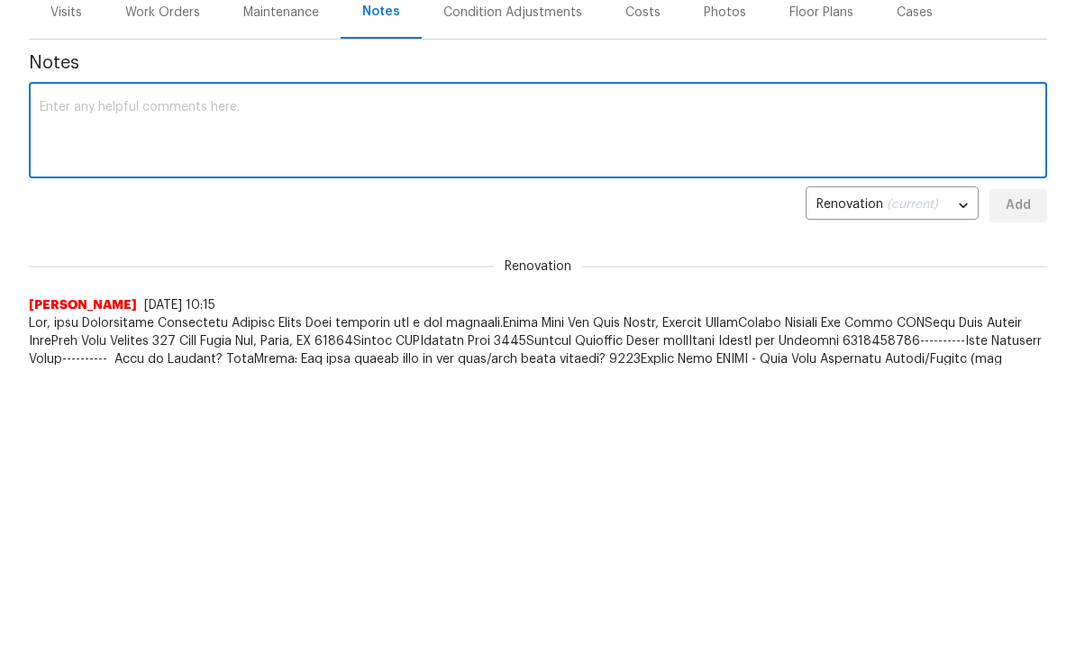
paste textarea "Property Address 386 Hill Crest Cir, Hiram, GA 30141 Flip State RENO HOA Reques…"
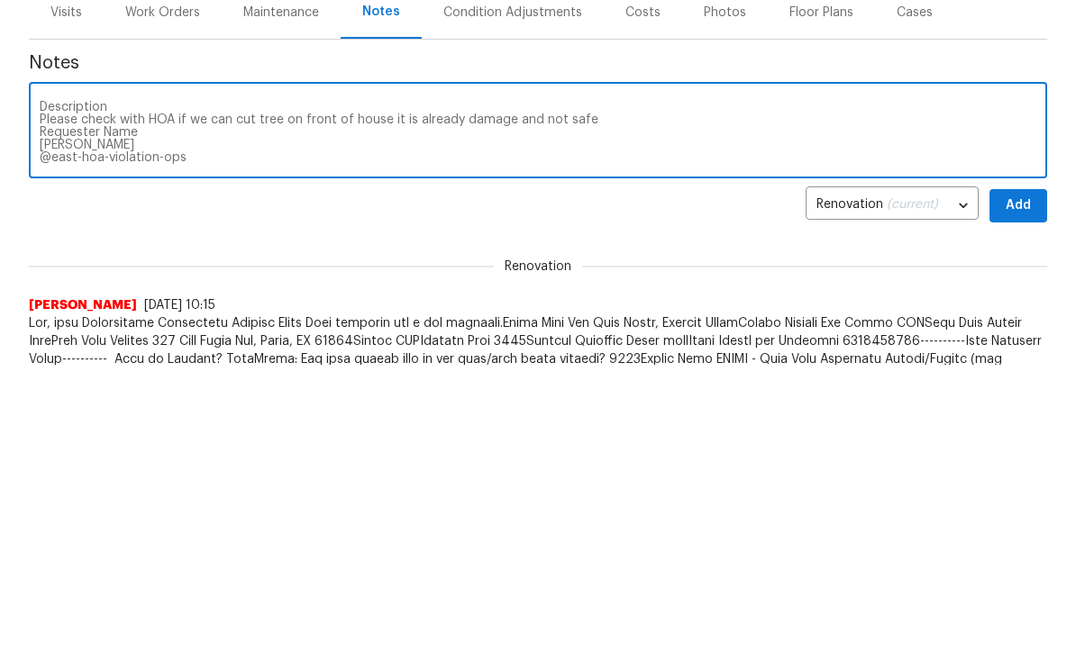
type textarea "Property Address 386 Hill Crest Cir, Hiram, GA 30141 Flip State RENO HOA Reques…"
click at [1019, 482] on span "Add" at bounding box center [1017, 493] width 29 height 23
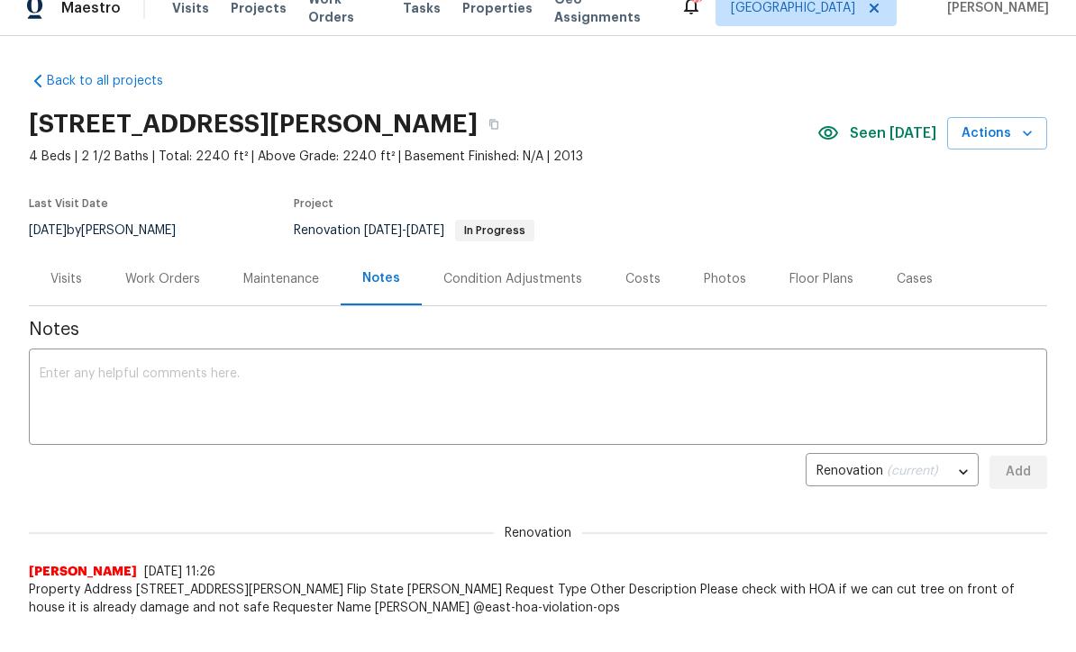
scroll to position [0, 0]
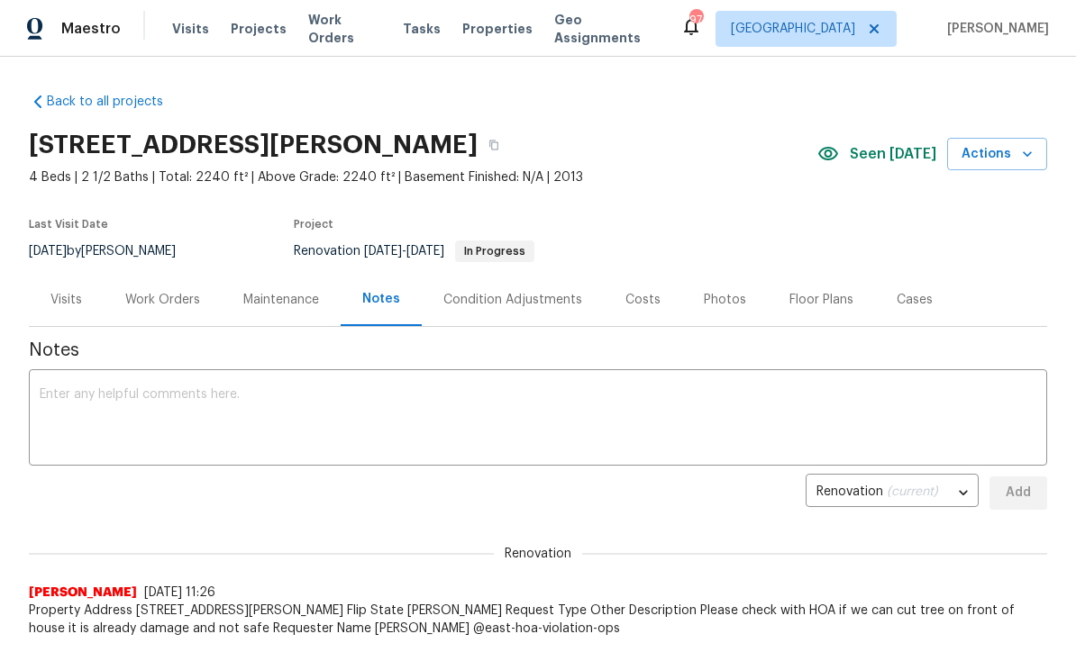
click at [150, 306] on div "Work Orders" at bounding box center [162, 300] width 75 height 18
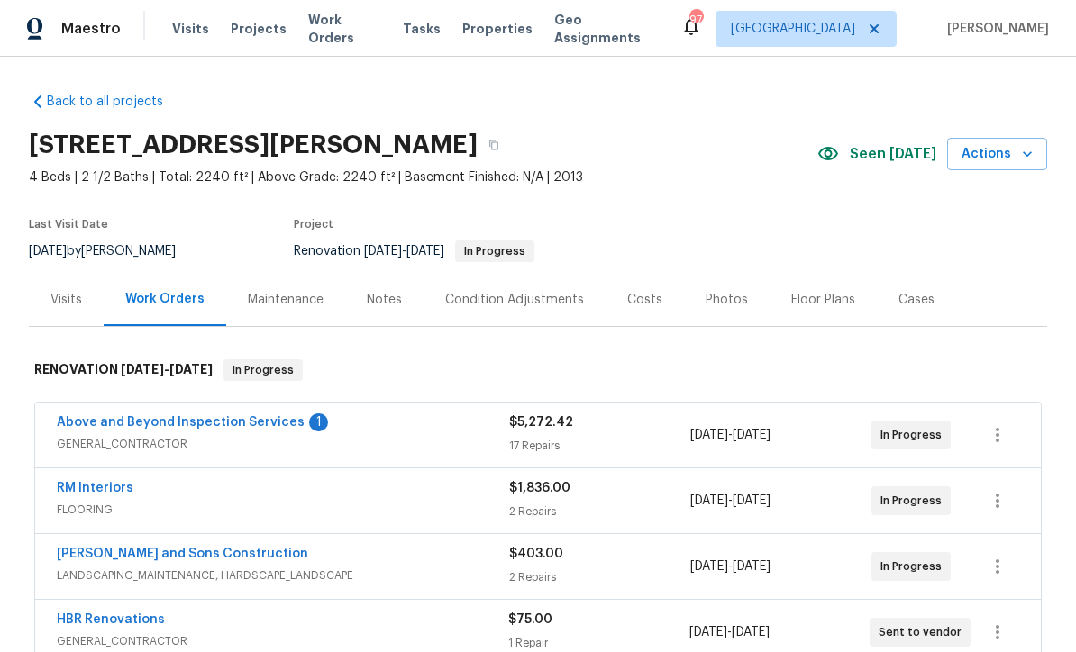
click at [161, 422] on link "Above and Beyond Inspection Services" at bounding box center [181, 422] width 248 height 13
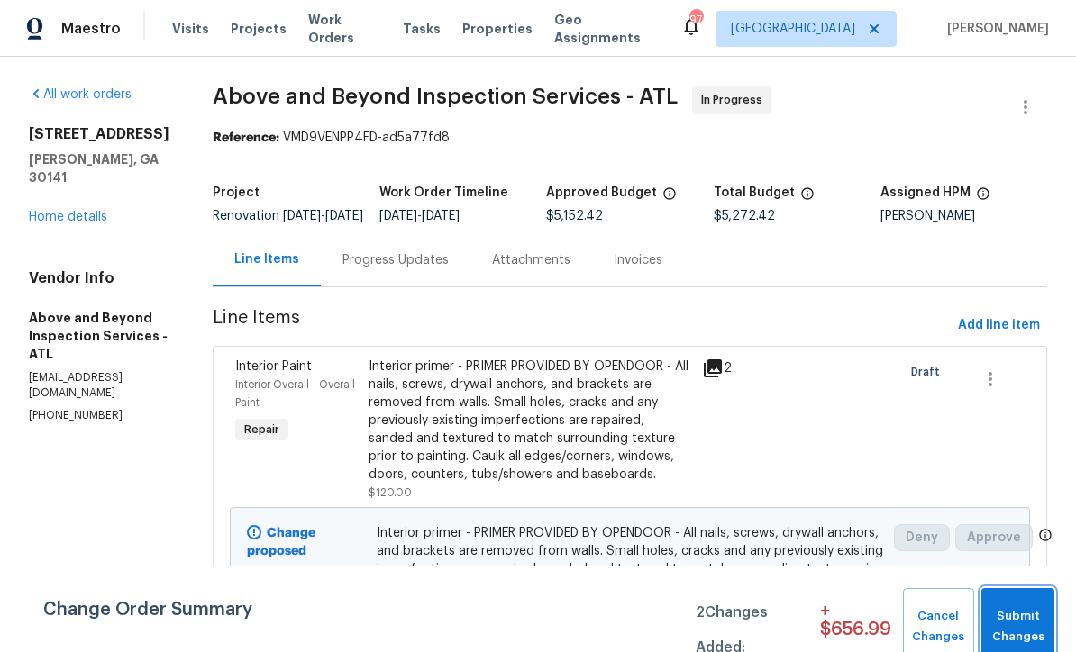
click at [1022, 617] on span "Submit Changes" at bounding box center [1017, 626] width 55 height 41
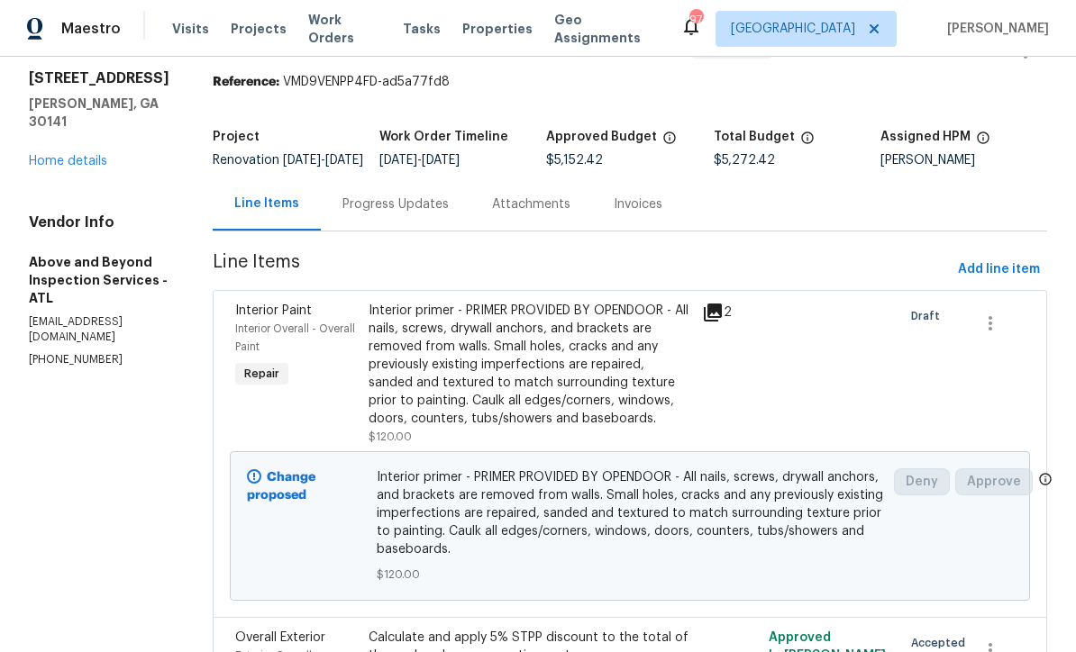
scroll to position [51, 0]
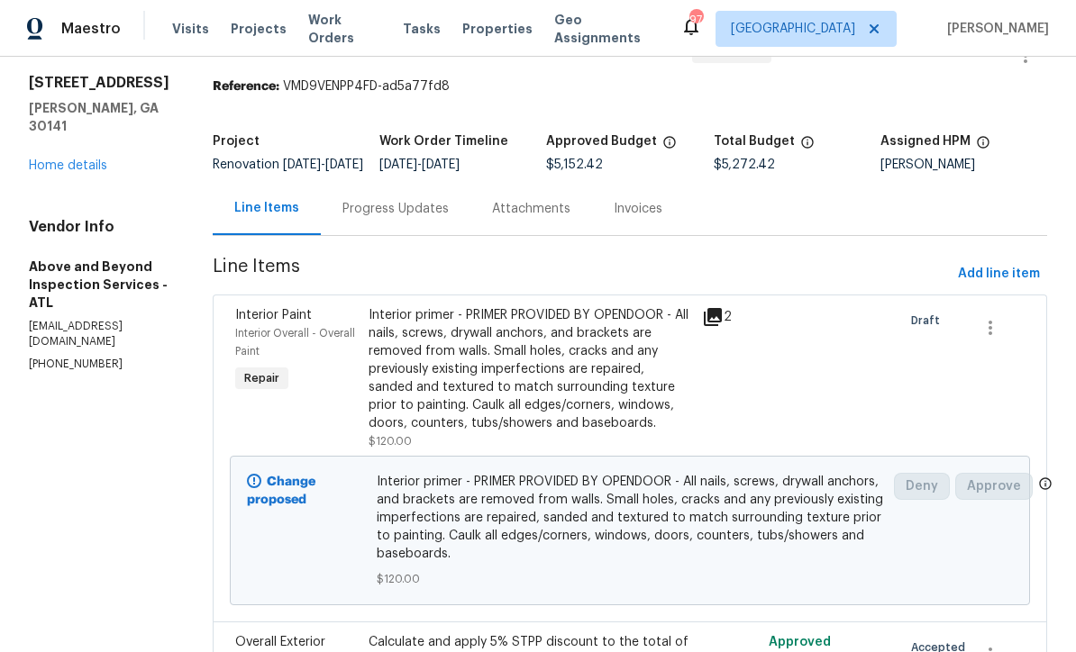
click at [441, 213] on div "Progress Updates" at bounding box center [395, 209] width 106 height 18
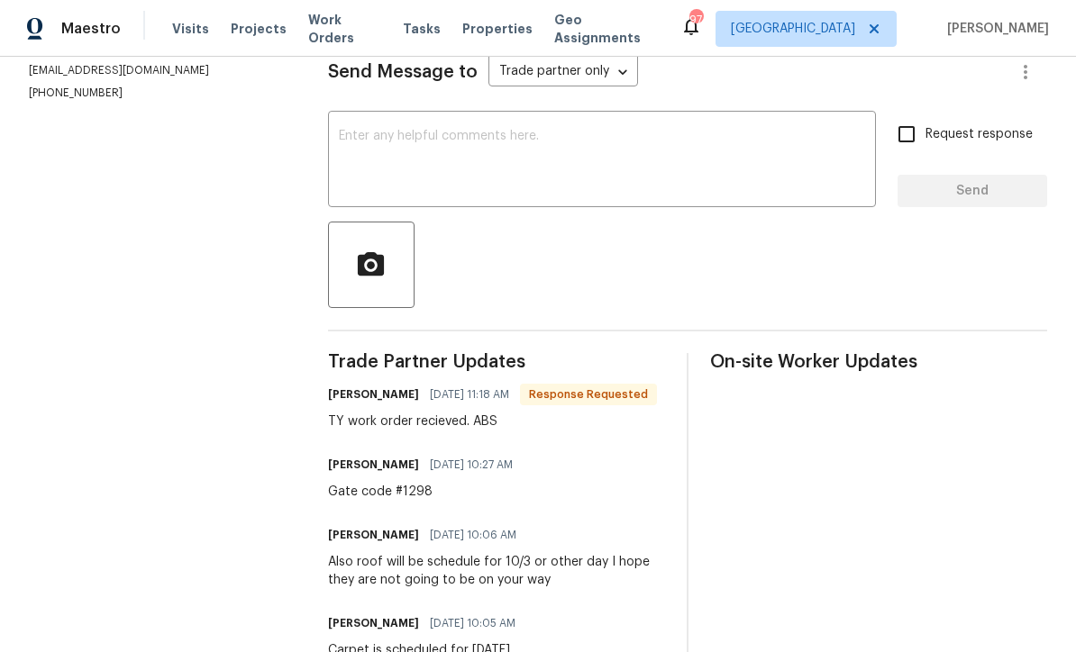
scroll to position [270, 0]
click at [355, 135] on textarea at bounding box center [602, 162] width 526 height 63
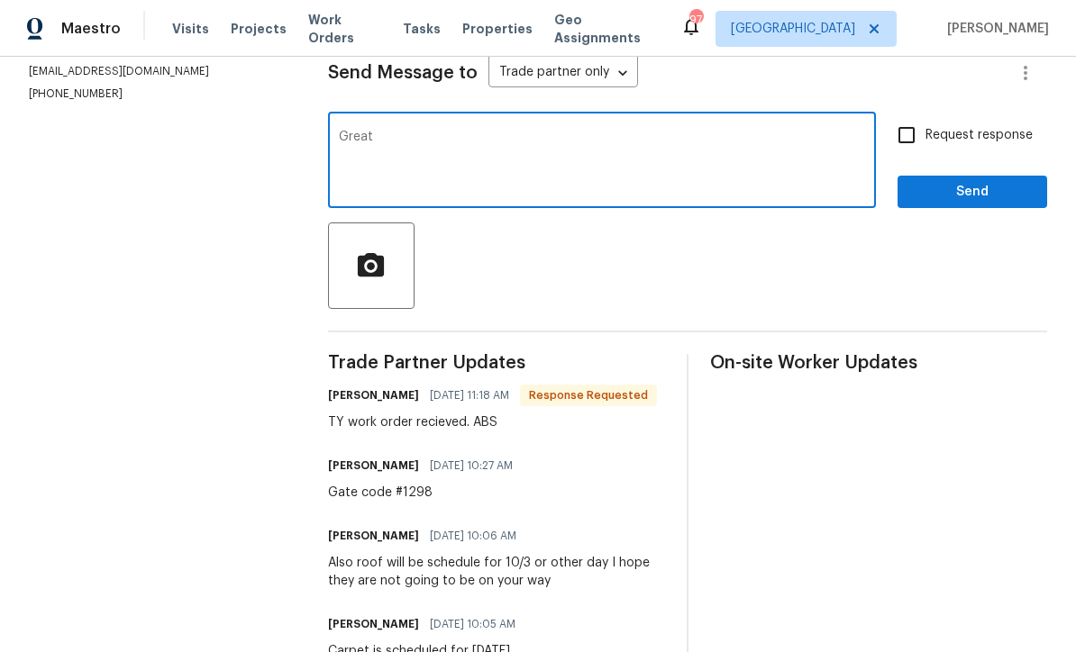
type textarea "Great"
click at [968, 187] on span "Send" at bounding box center [972, 192] width 121 height 23
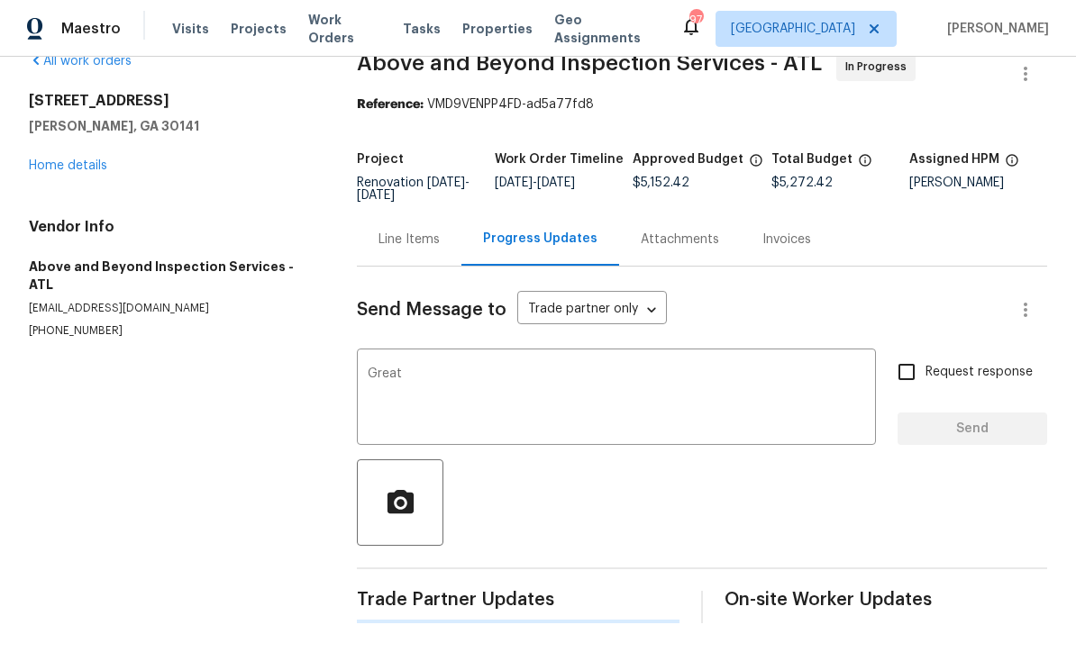
scroll to position [0, 0]
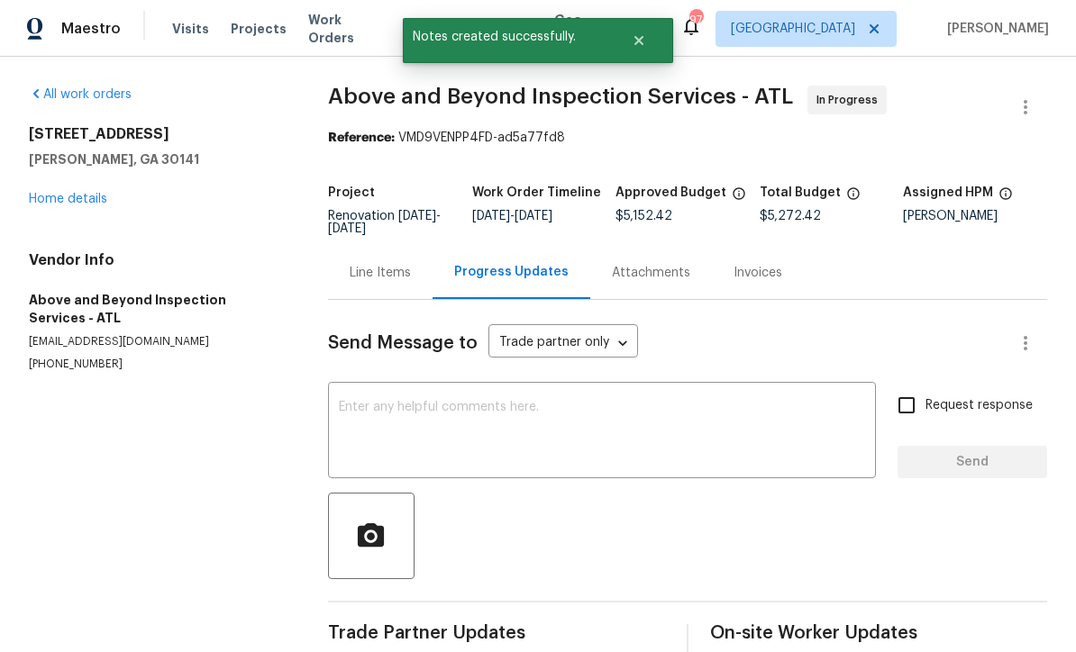
click at [63, 201] on link "Home details" at bounding box center [68, 199] width 78 height 13
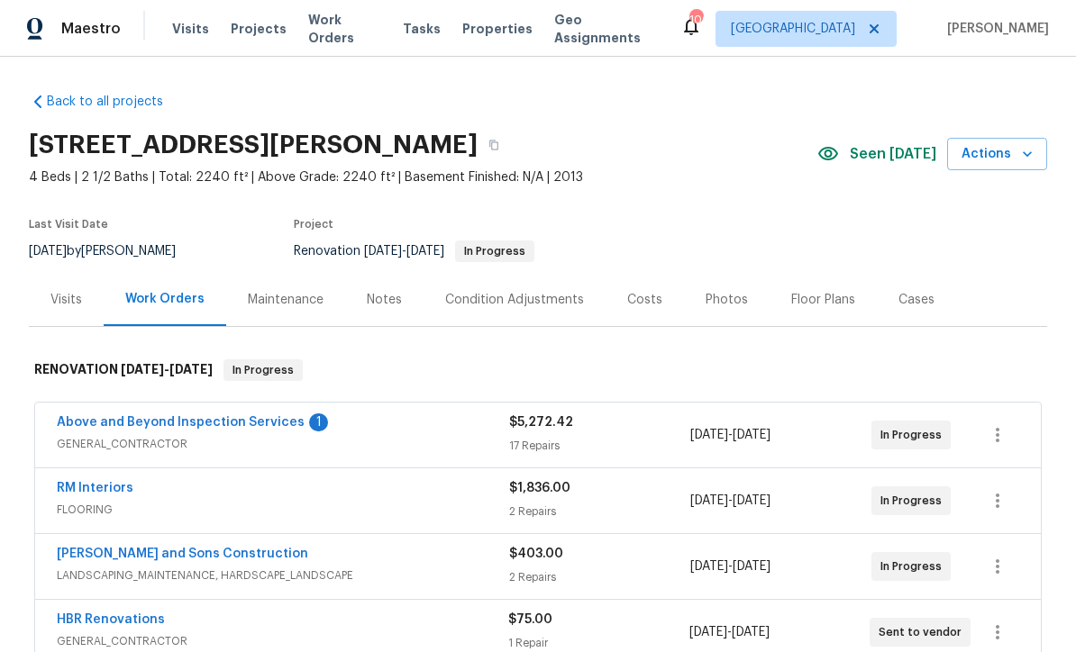
click at [204, 441] on span "GENERAL_CONTRACTOR" at bounding box center [283, 444] width 452 height 18
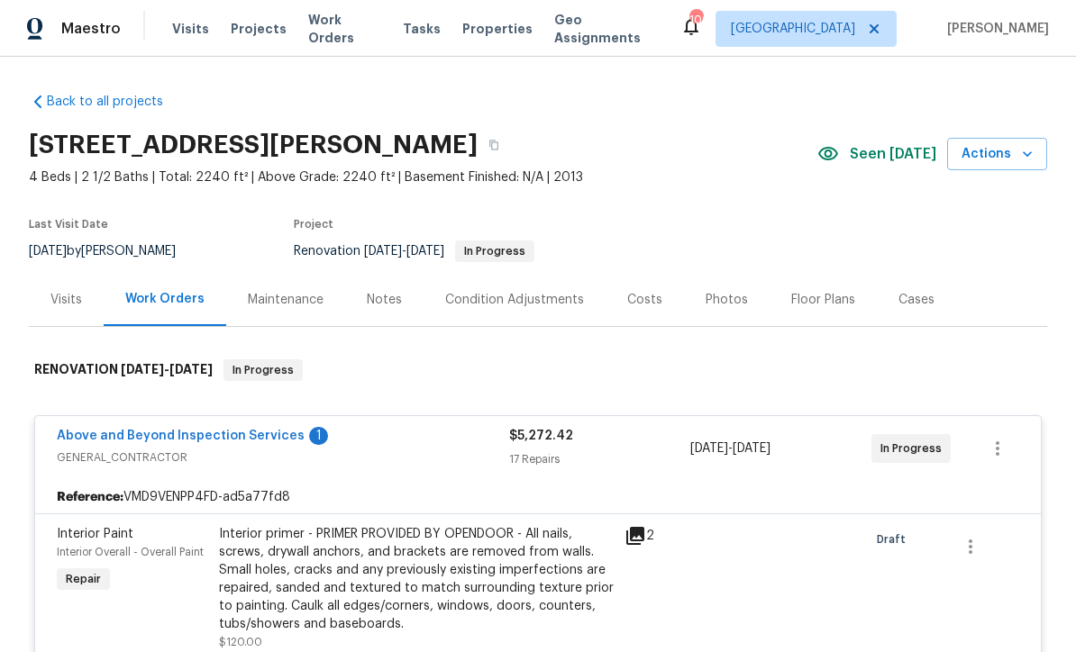
click at [192, 435] on link "Above and Beyond Inspection Services" at bounding box center [181, 436] width 248 height 13
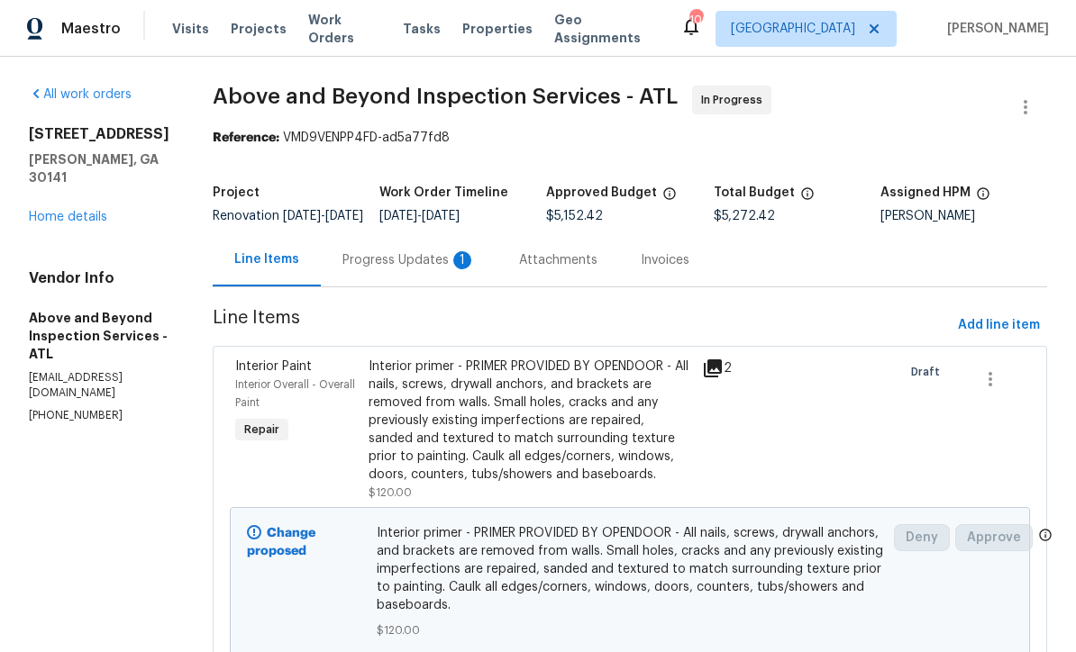
click at [440, 269] on div "Progress Updates 1" at bounding box center [408, 260] width 133 height 18
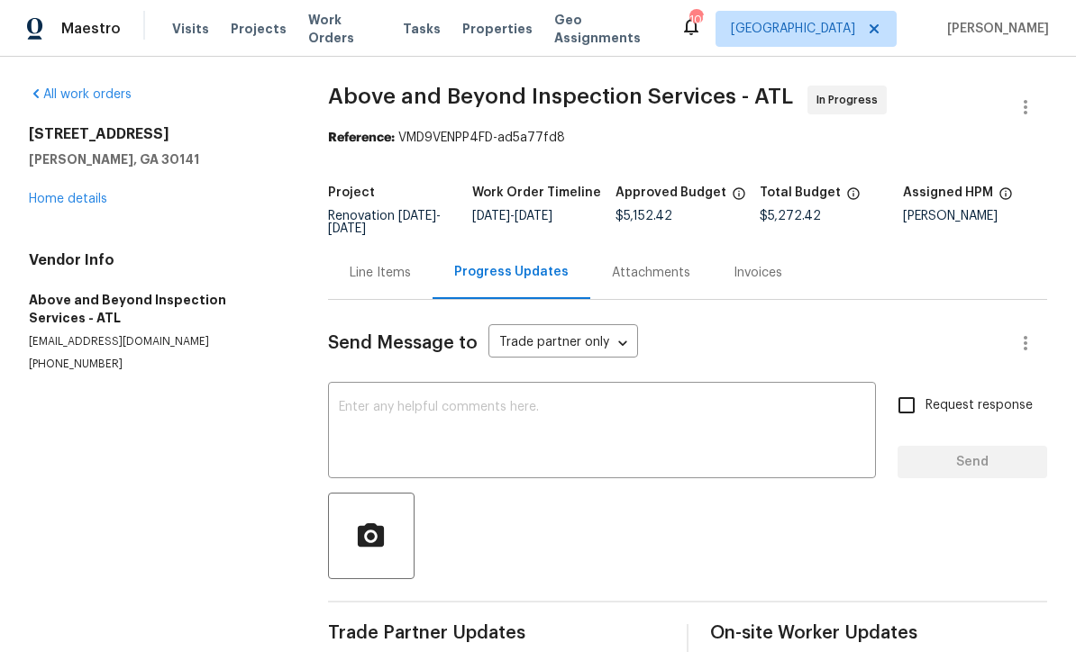
click at [62, 188] on div "[STREET_ADDRESS][PERSON_NAME] Home details" at bounding box center [157, 166] width 256 height 83
click at [59, 197] on link "Home details" at bounding box center [68, 199] width 78 height 13
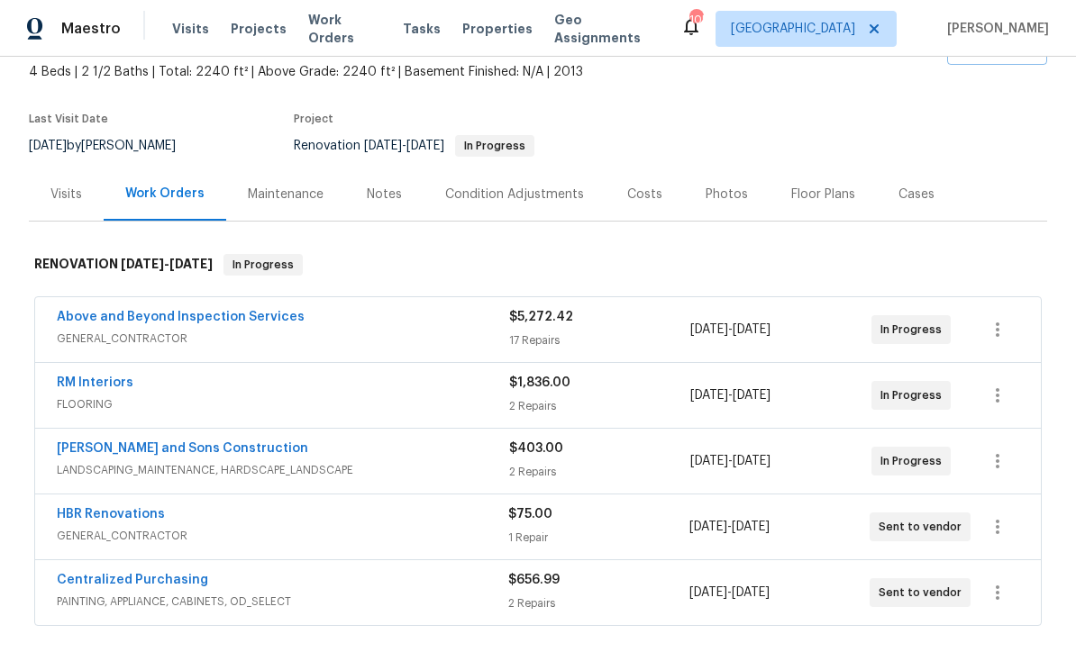
scroll to position [58, 0]
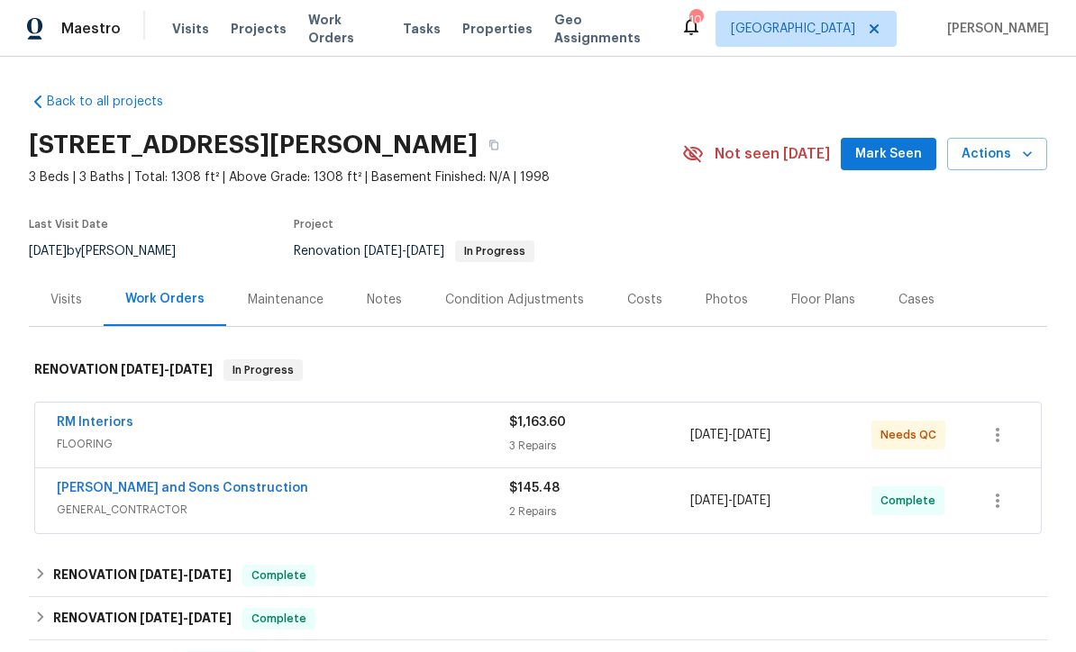
click at [91, 427] on link "RM Interiors" at bounding box center [95, 422] width 77 height 13
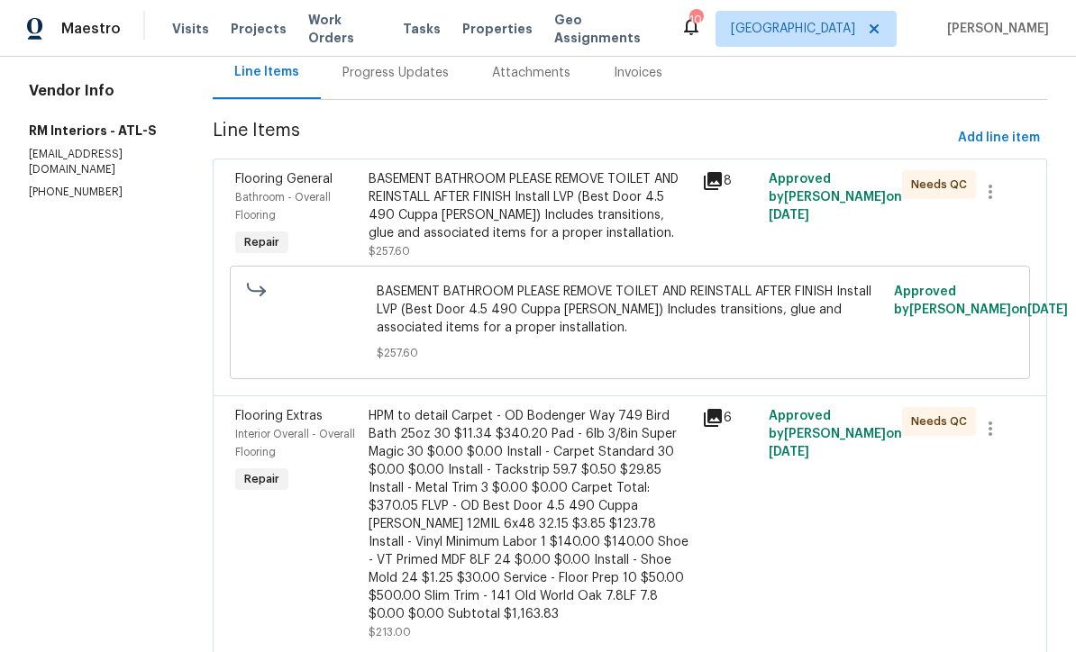
scroll to position [183, 0]
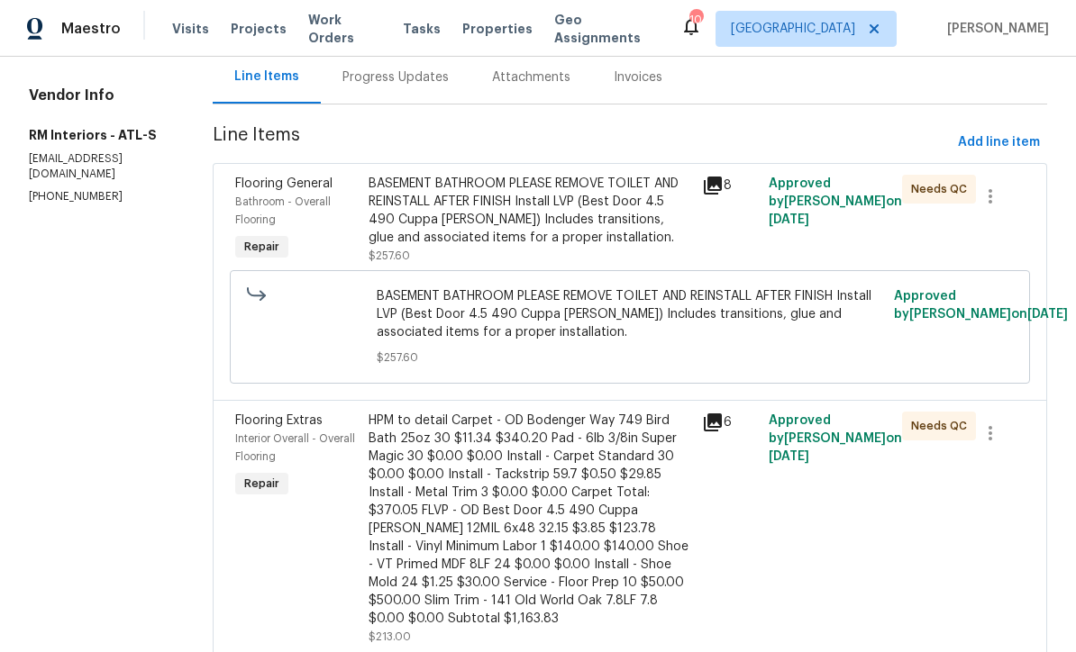
click at [430, 211] on div "BASEMENT BATHROOM PLEASE REMOVE TOILET AND REINSTALL AFTER FINISH Install LVP (…" at bounding box center [529, 211] width 322 height 72
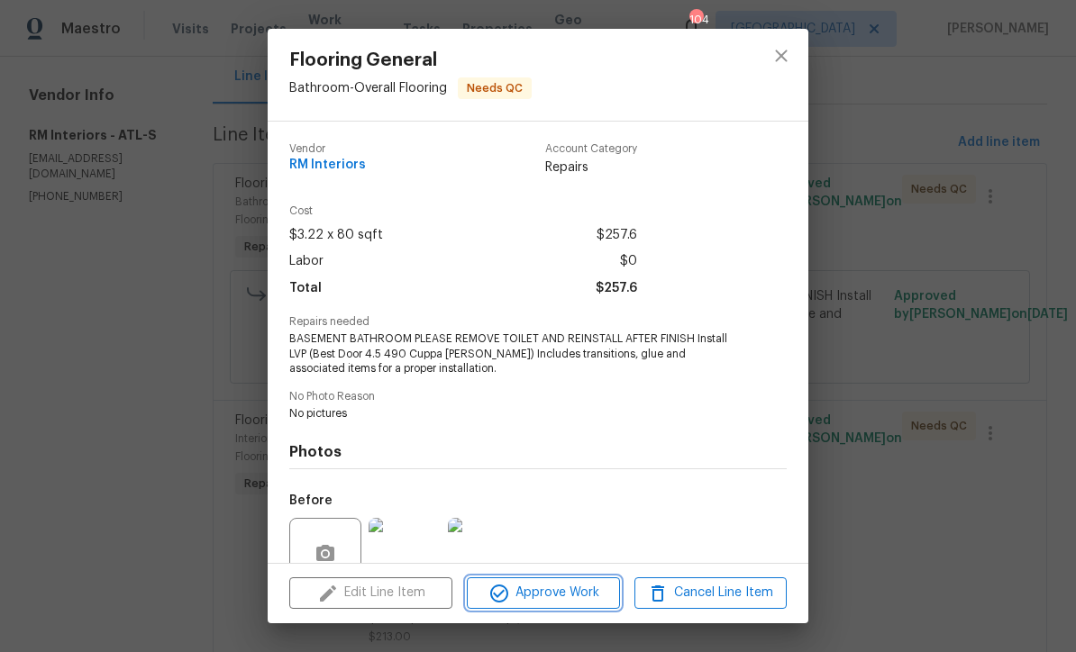
click at [530, 596] on span "Approve Work" at bounding box center [542, 593] width 141 height 23
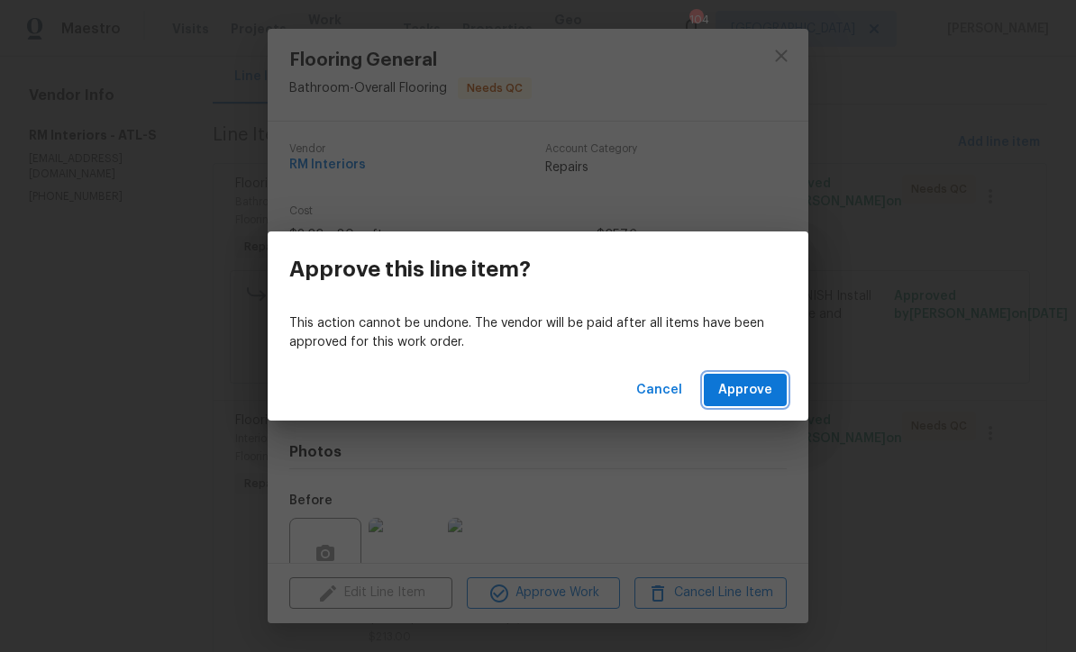
click at [741, 381] on span "Approve" at bounding box center [745, 390] width 54 height 23
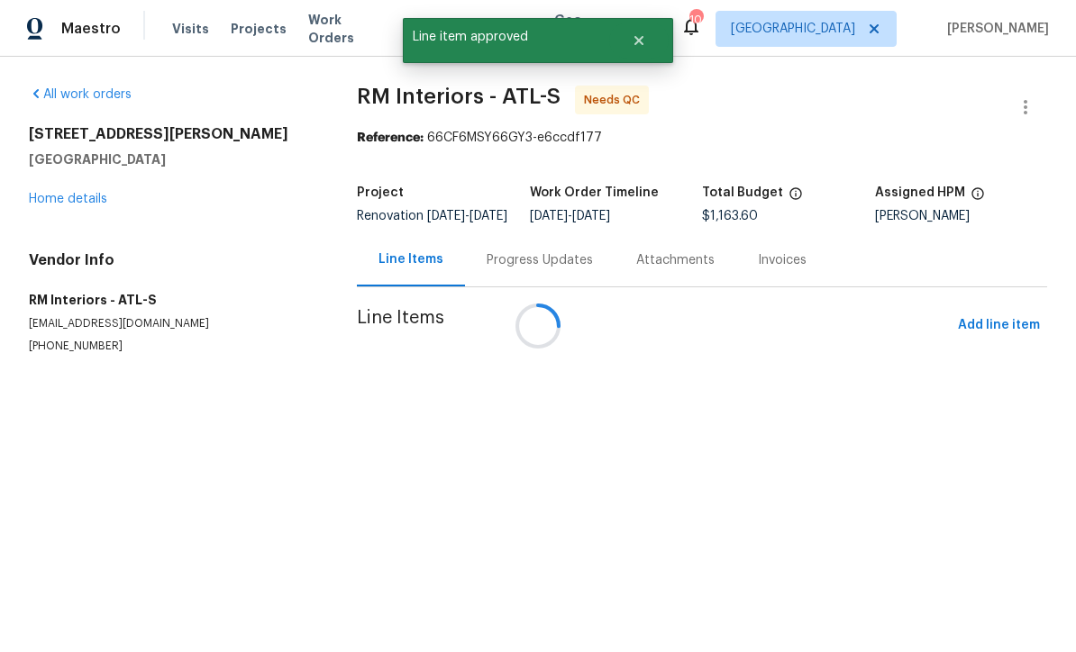
scroll to position [0, 0]
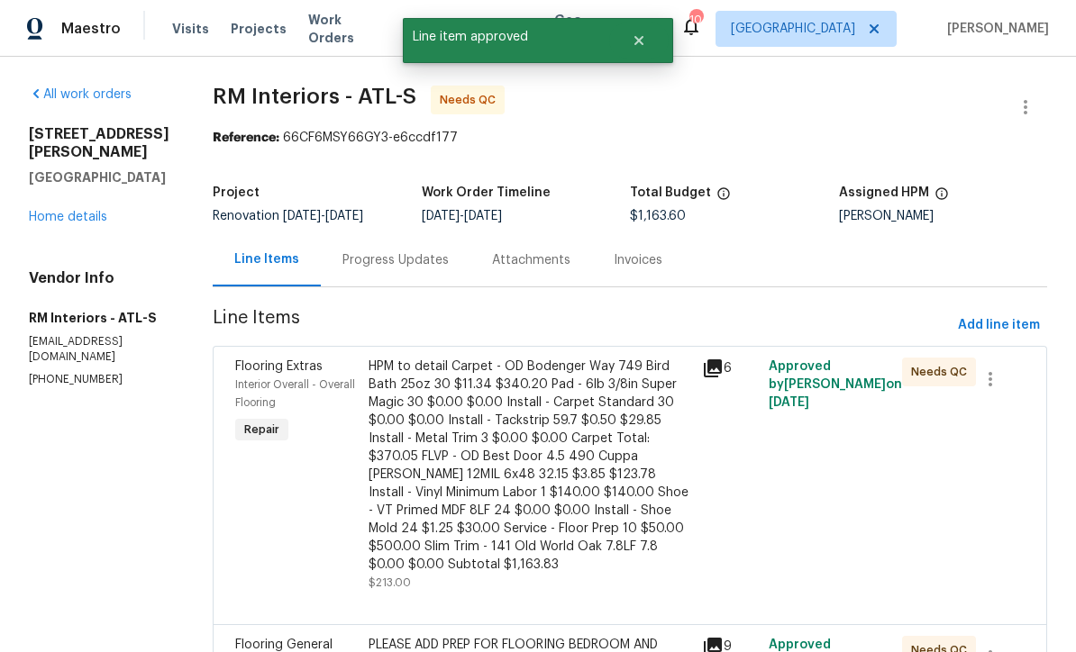
click at [350, 254] on div "Progress Updates" at bounding box center [395, 260] width 106 height 18
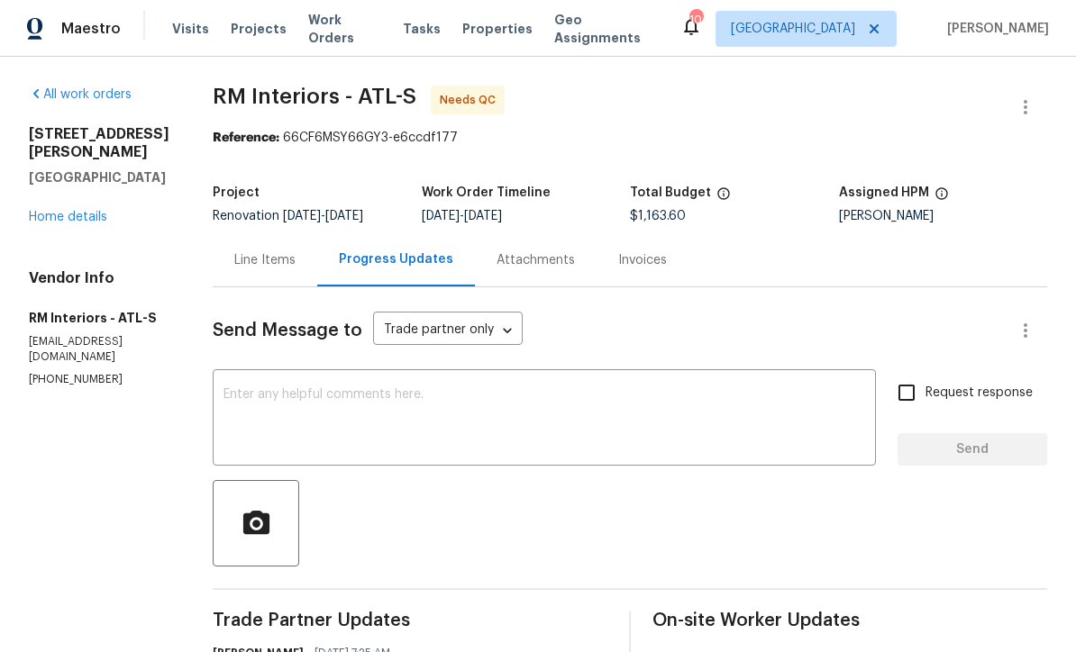
click at [243, 251] on div "Line Items" at bounding box center [264, 260] width 61 height 18
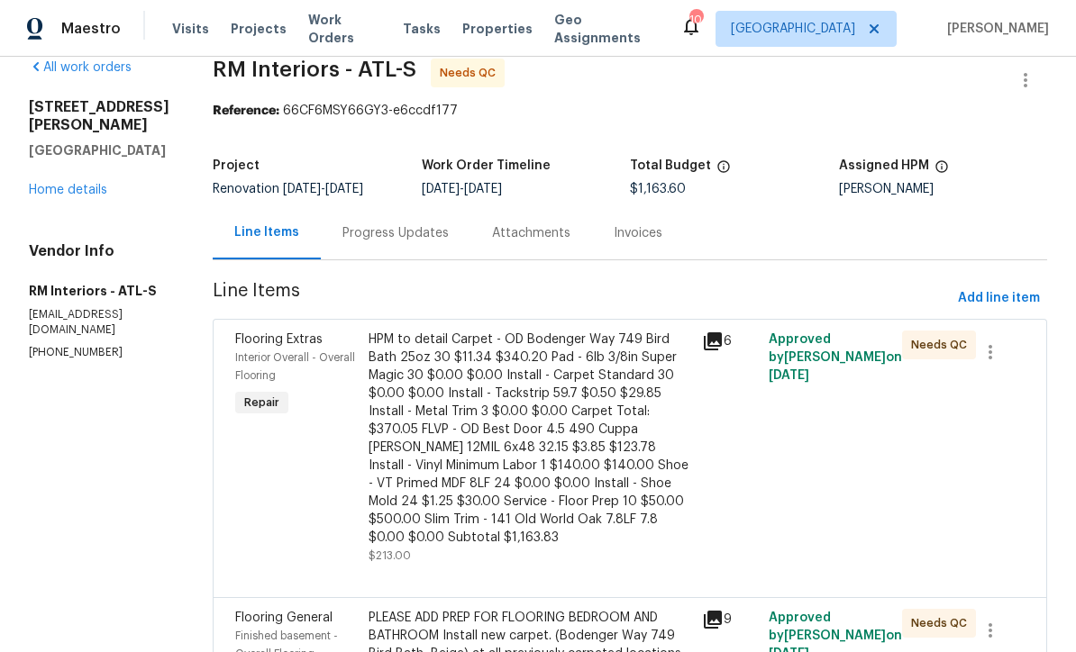
scroll to position [59, 0]
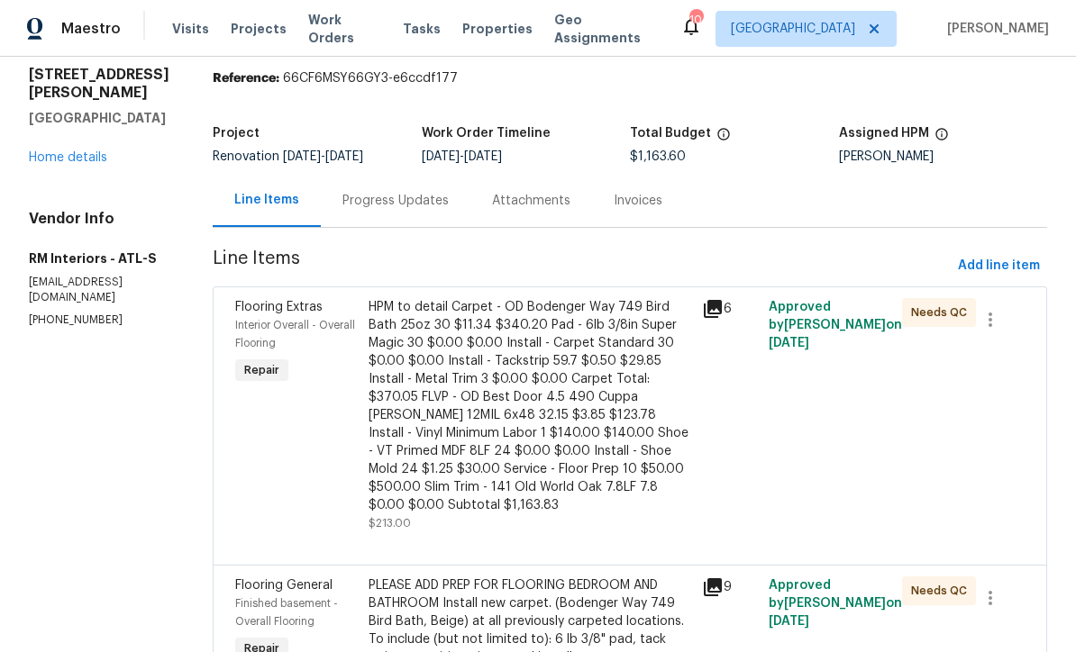
click at [438, 340] on div "HPM to detail Carpet - OD Bodenger Way 749 Bird Bath 25oz 30 $11.34 $340.20 Pad…" at bounding box center [529, 406] width 322 height 216
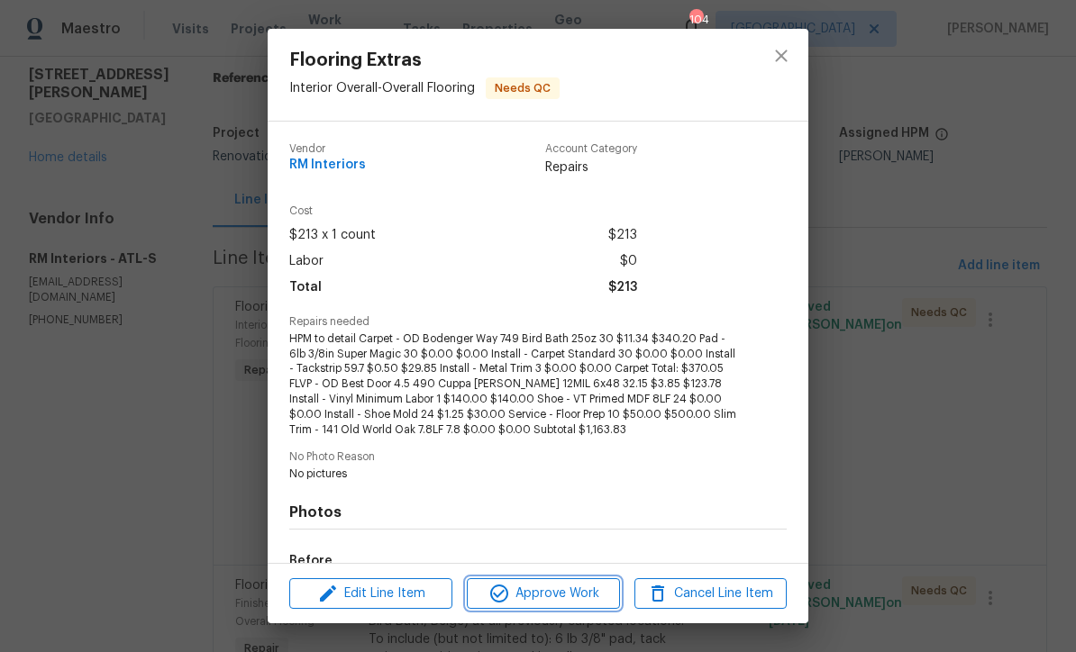
click at [533, 596] on span "Approve Work" at bounding box center [542, 594] width 141 height 23
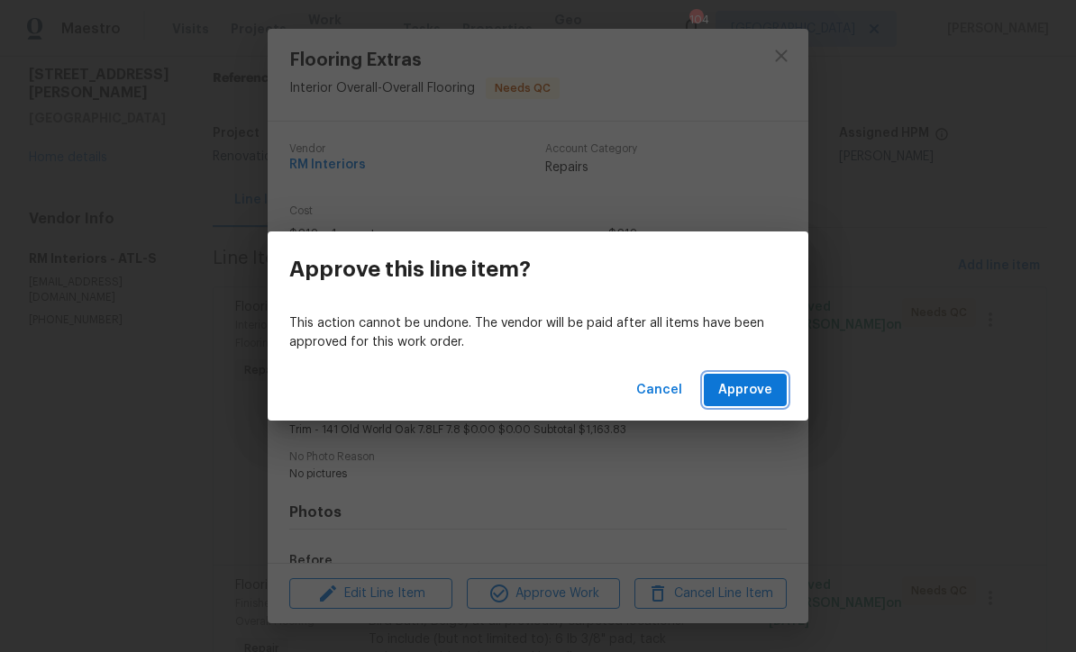
click at [742, 392] on span "Approve" at bounding box center [745, 390] width 54 height 23
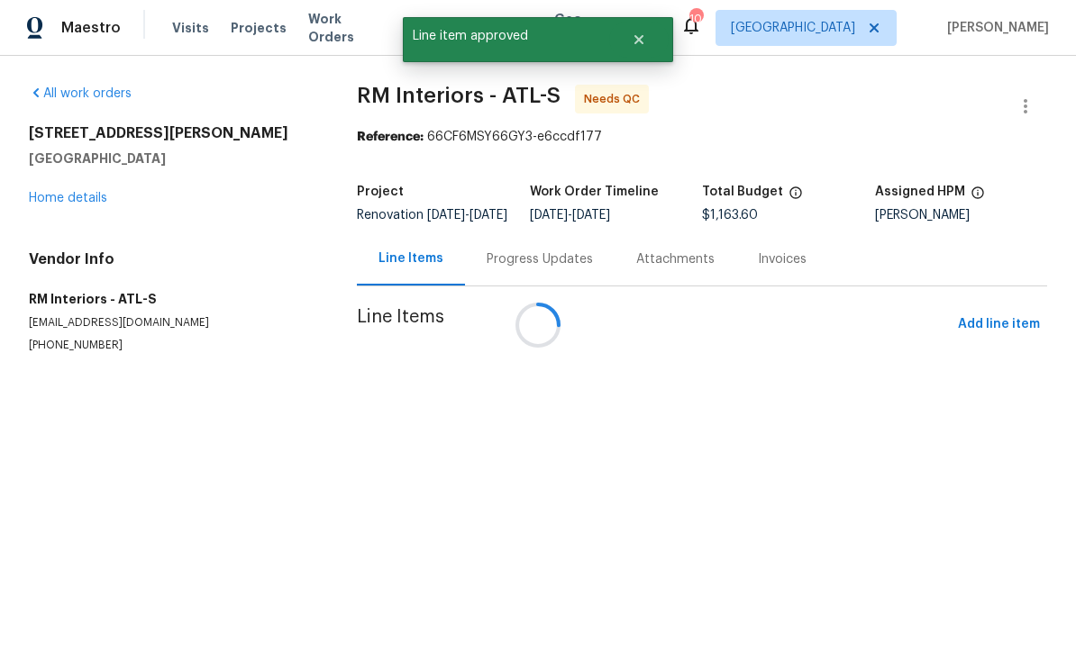
scroll to position [1, 0]
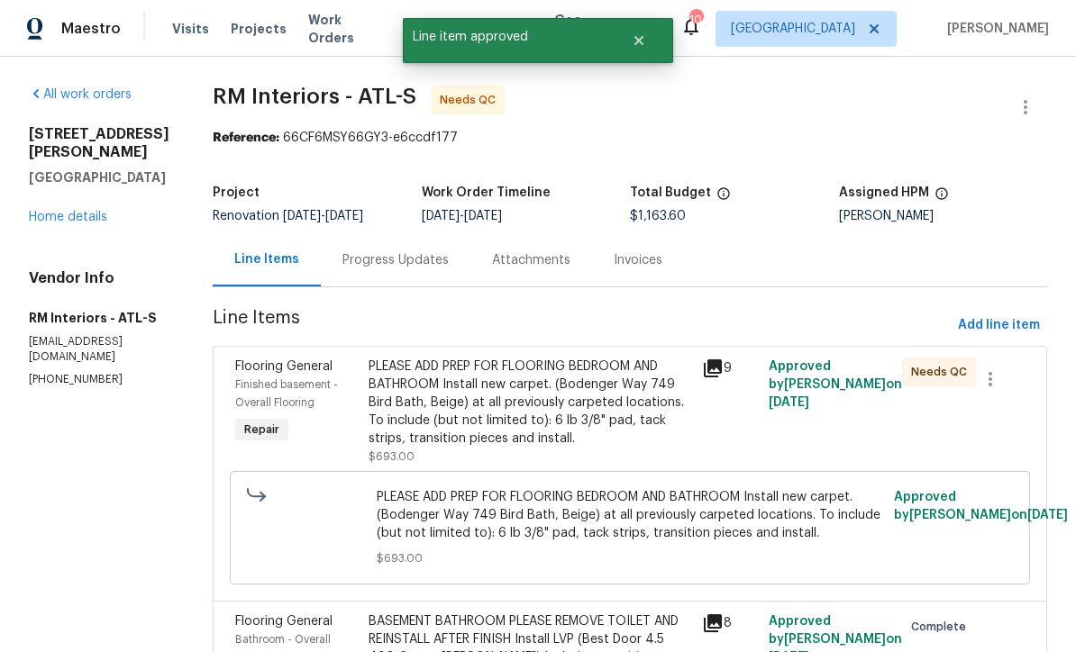
click at [447, 398] on div "PLEASE ADD PREP FOR FLOORING BEDROOM AND BATHROOM Install new carpet. (Bodenger…" at bounding box center [529, 403] width 322 height 90
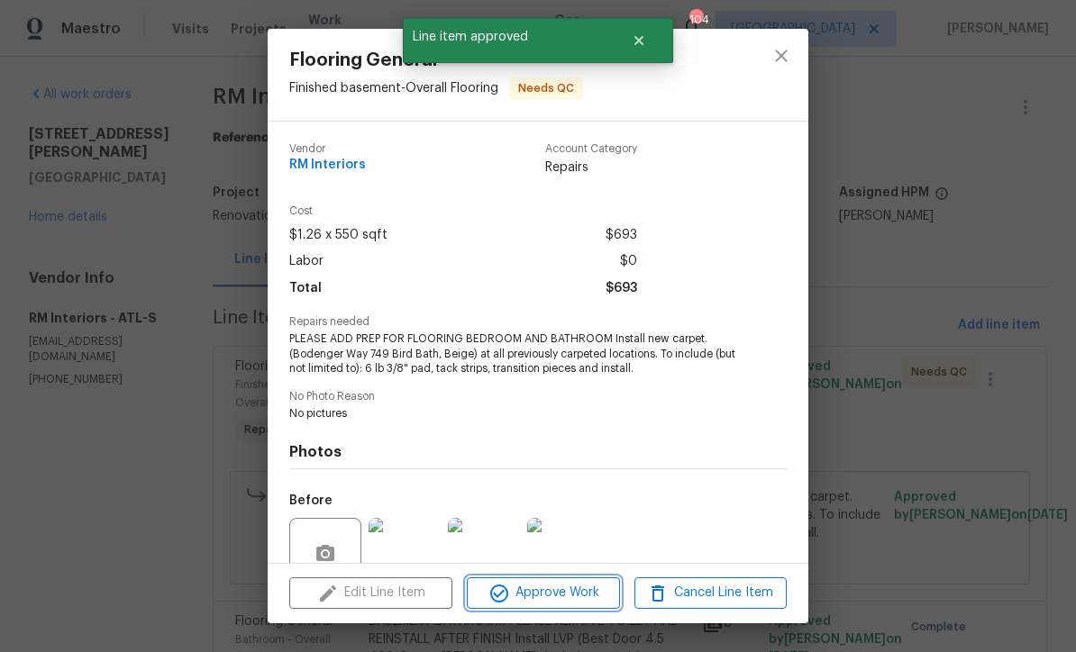
click at [522, 595] on span "Approve Work" at bounding box center [542, 593] width 141 height 23
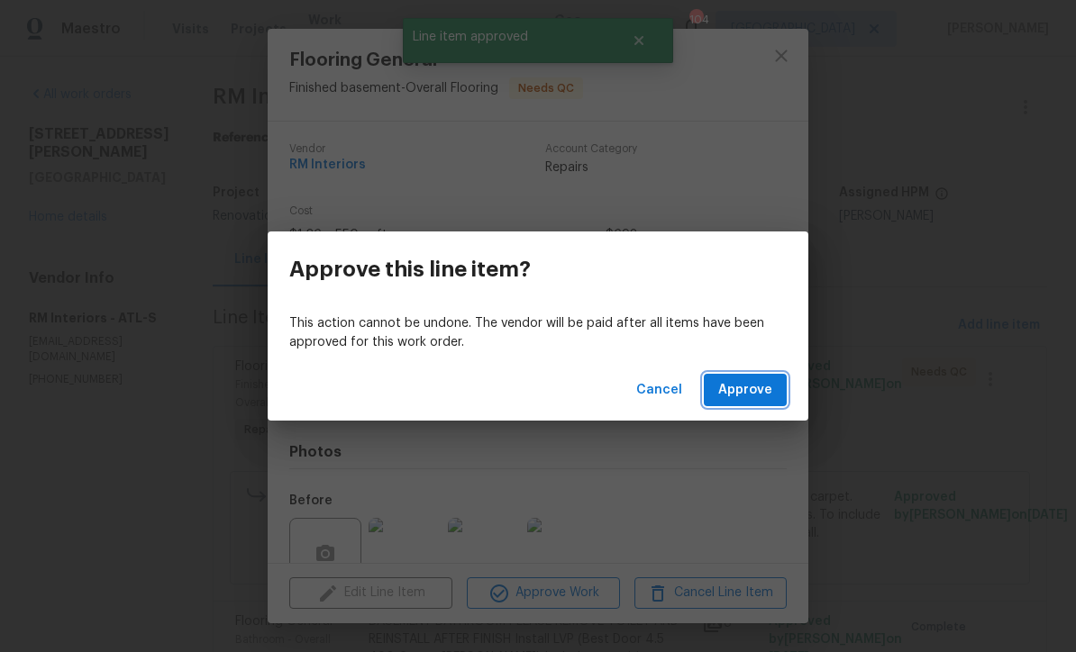
click at [744, 395] on span "Approve" at bounding box center [745, 390] width 54 height 23
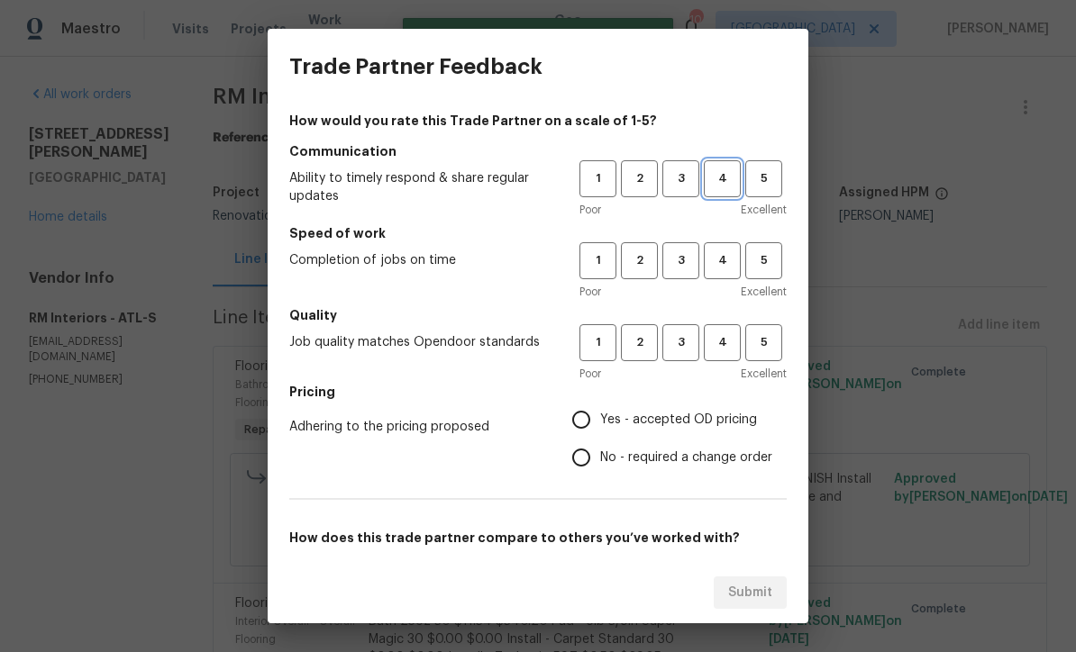
click at [718, 171] on span "4" at bounding box center [721, 178] width 33 height 21
click at [710, 256] on span "4" at bounding box center [721, 260] width 33 height 21
click at [715, 347] on span "4" at bounding box center [721, 342] width 33 height 21
click at [583, 420] on input "Yes - accepted OD pricing" at bounding box center [581, 420] width 38 height 38
radio input "true"
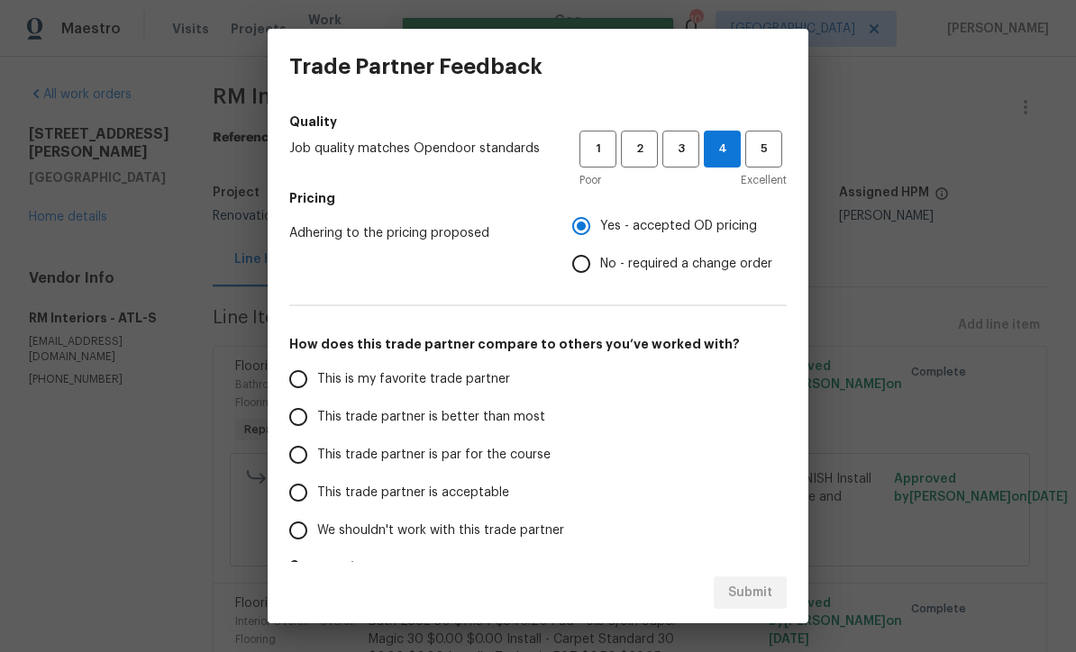
scroll to position [217, 0]
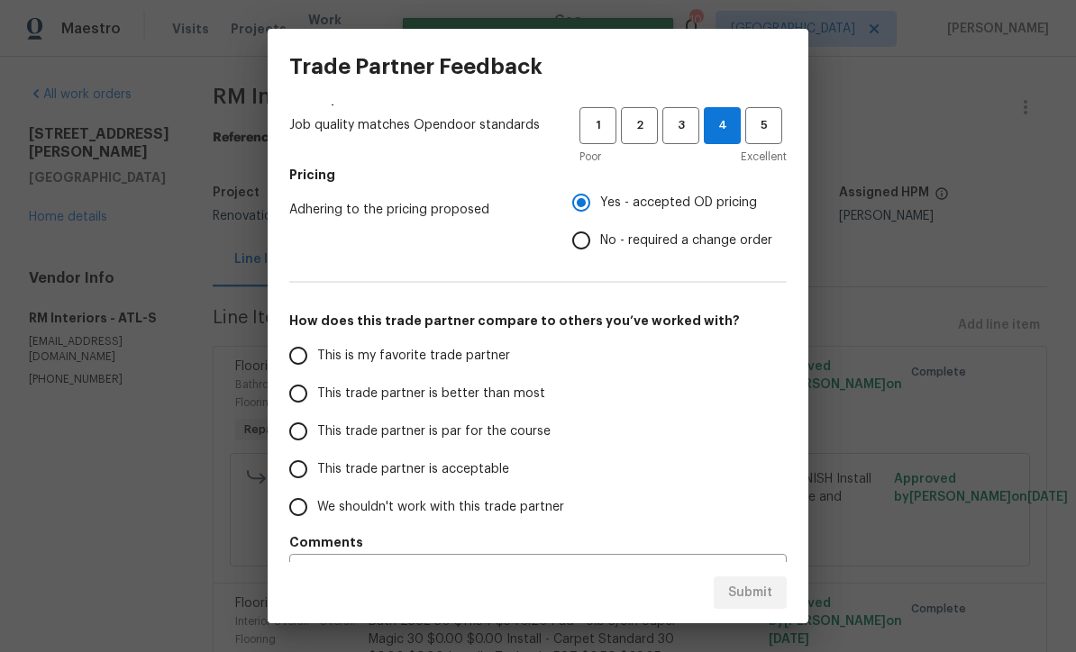
click at [286, 432] on input "This trade partner is par for the course" at bounding box center [298, 432] width 38 height 38
click at [749, 591] on span "Submit" at bounding box center [750, 593] width 44 height 23
radio input "true"
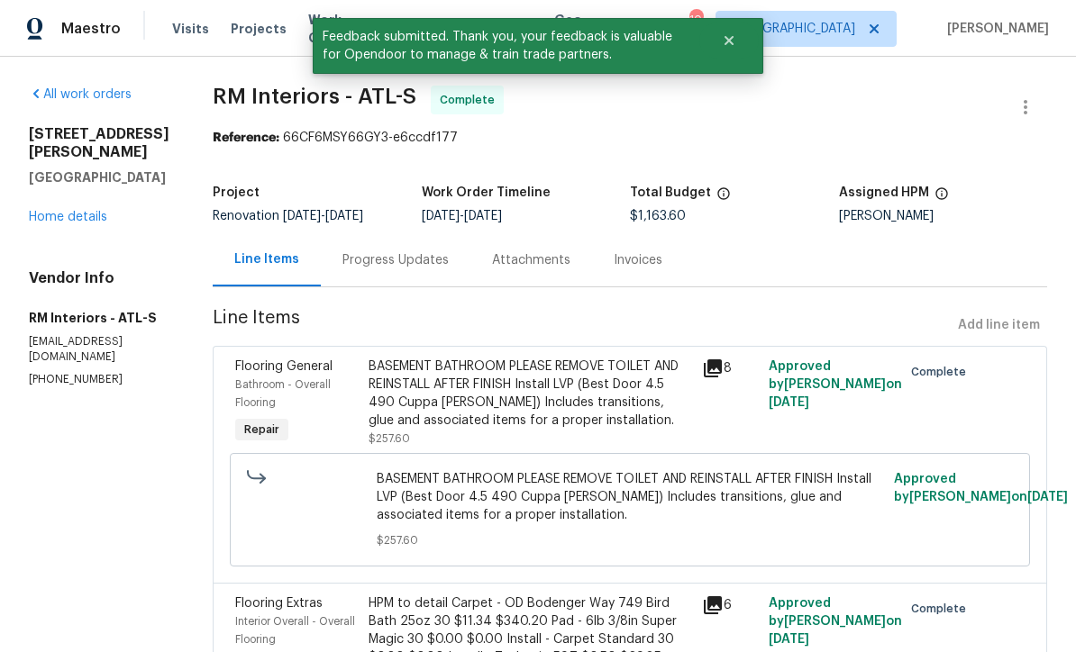
click at [68, 211] on link "Home details" at bounding box center [68, 217] width 78 height 13
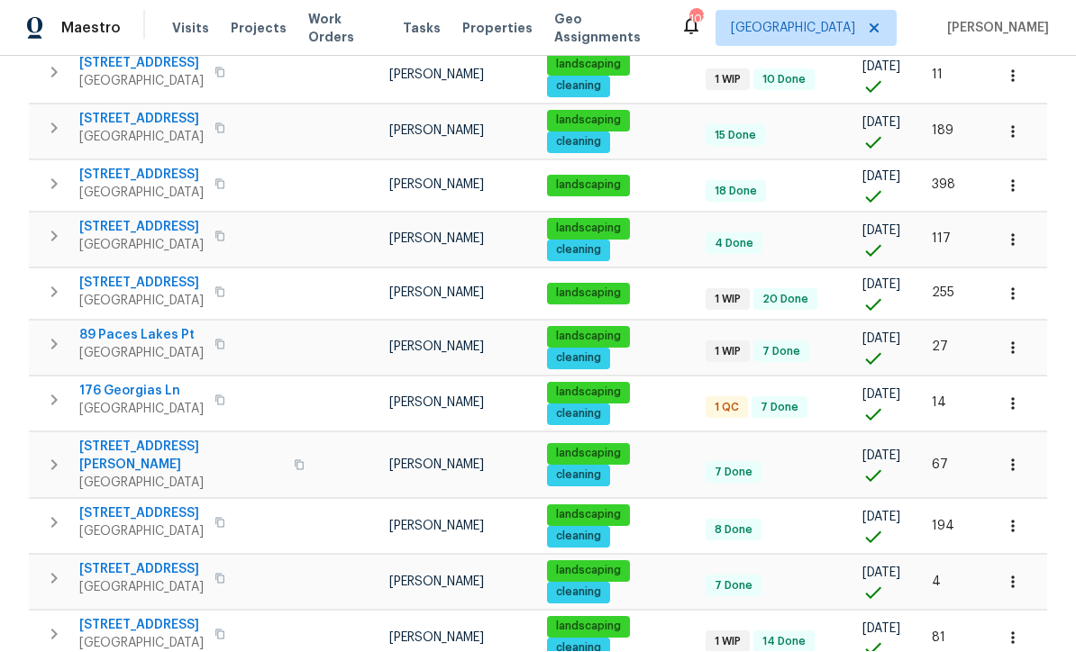
scroll to position [279, 0]
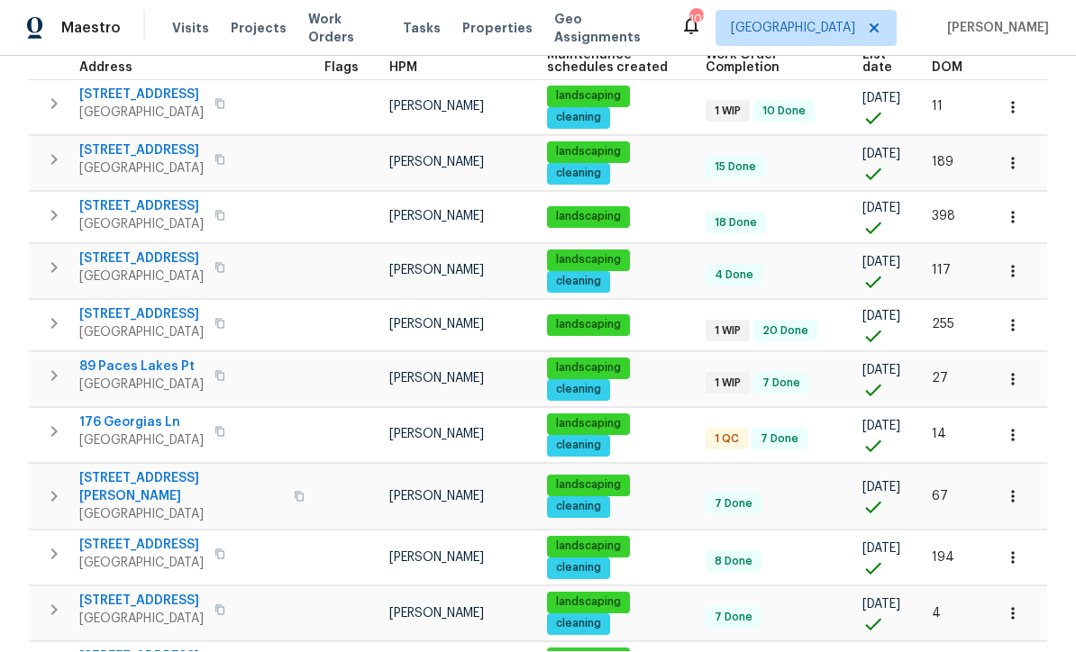
click at [138, 306] on span "[STREET_ADDRESS]" at bounding box center [141, 315] width 124 height 18
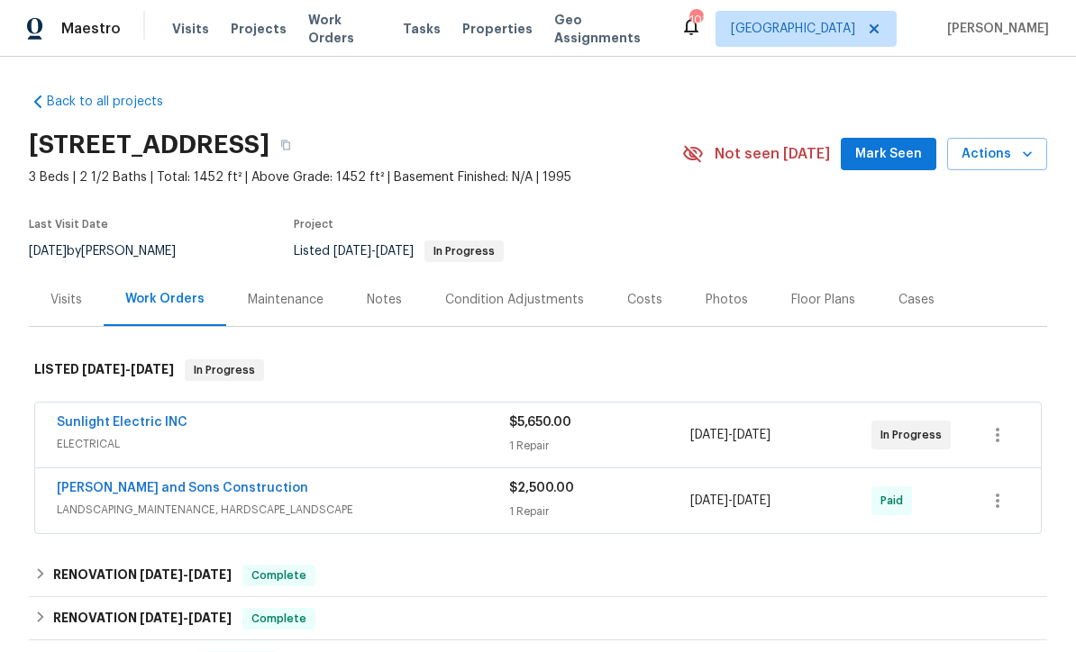
click at [99, 420] on link "Sunlight Electric INC" at bounding box center [122, 422] width 131 height 13
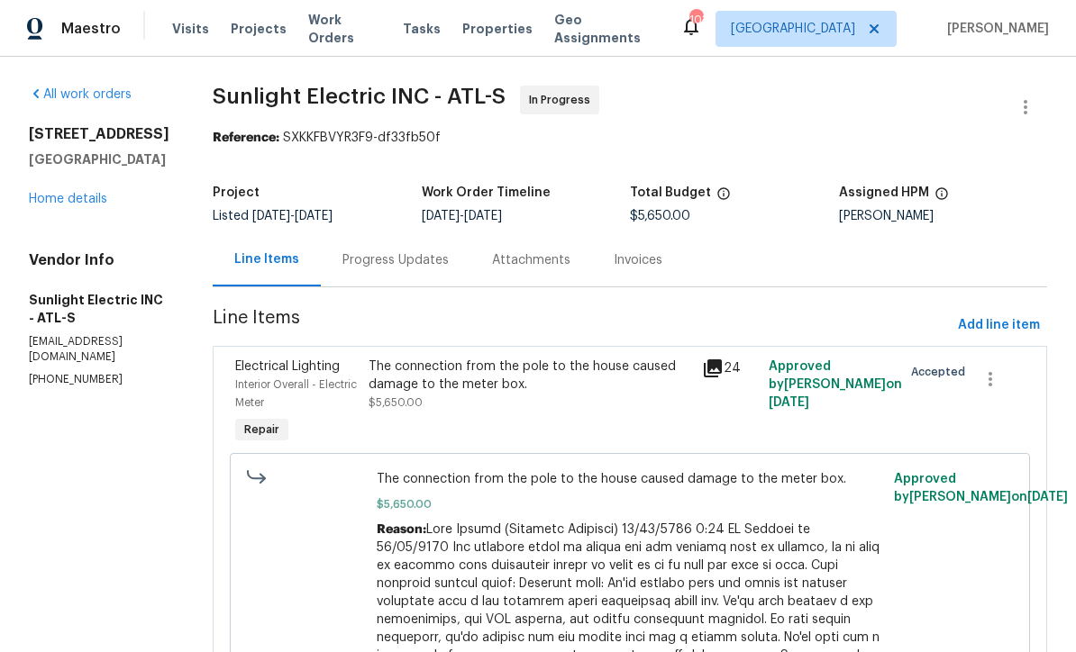
click at [406, 257] on div "Progress Updates" at bounding box center [395, 260] width 106 height 18
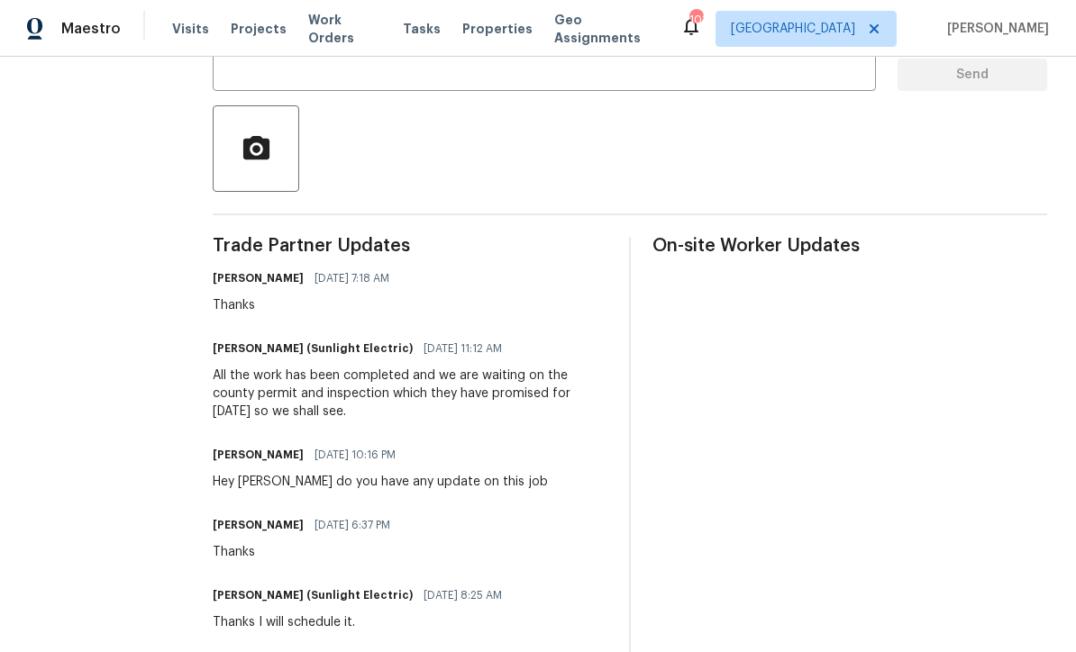
scroll to position [376, 0]
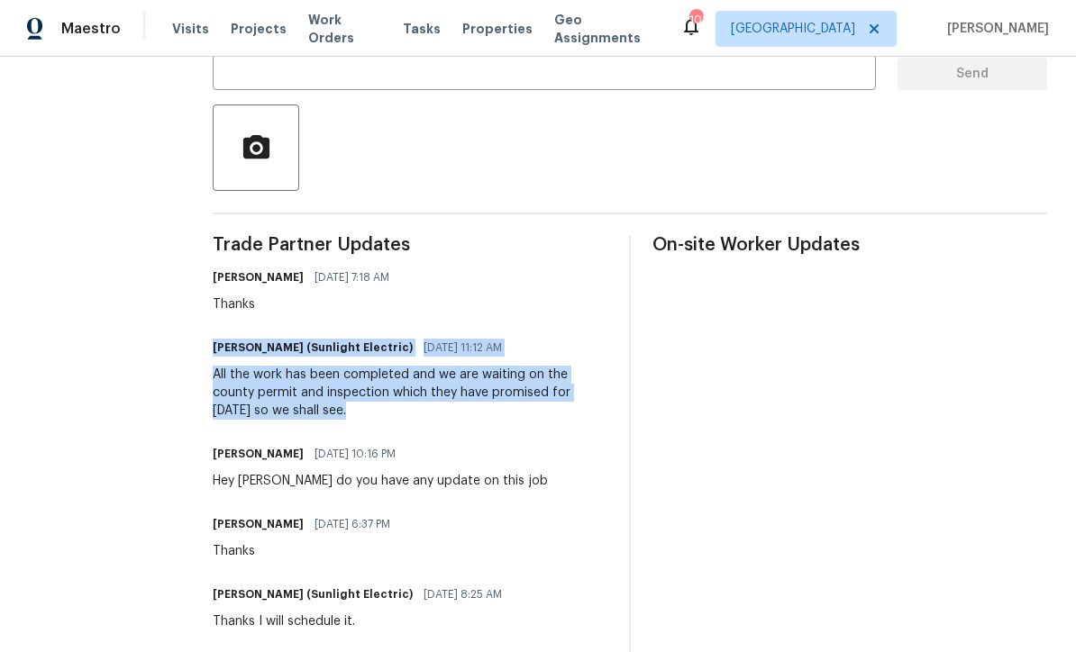
copy div "[PERSON_NAME] (Sunlight Electric) [DATE] 11:12 AM All the work has been complet…"
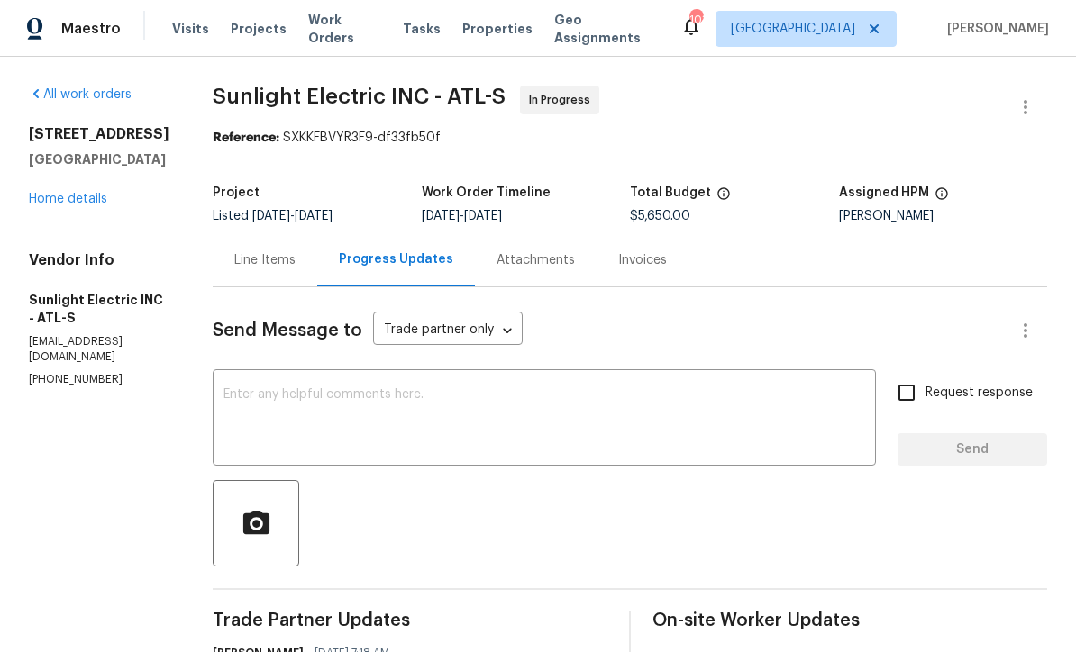
scroll to position [0, 0]
click at [68, 193] on link "Home details" at bounding box center [68, 199] width 78 height 13
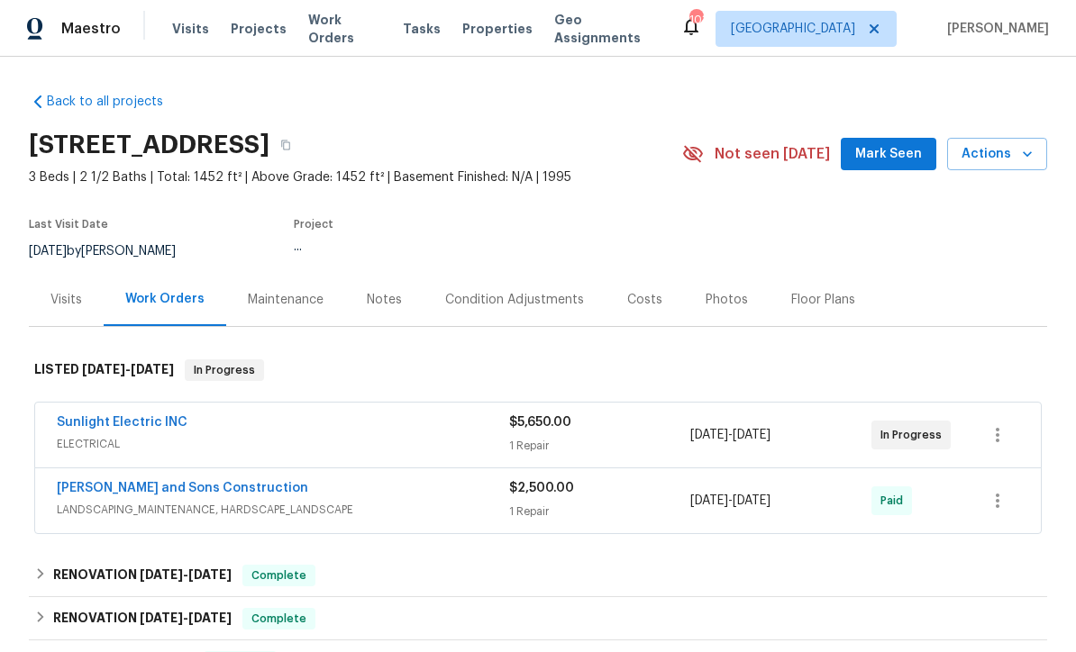
click at [371, 297] on div "Notes" at bounding box center [384, 300] width 35 height 18
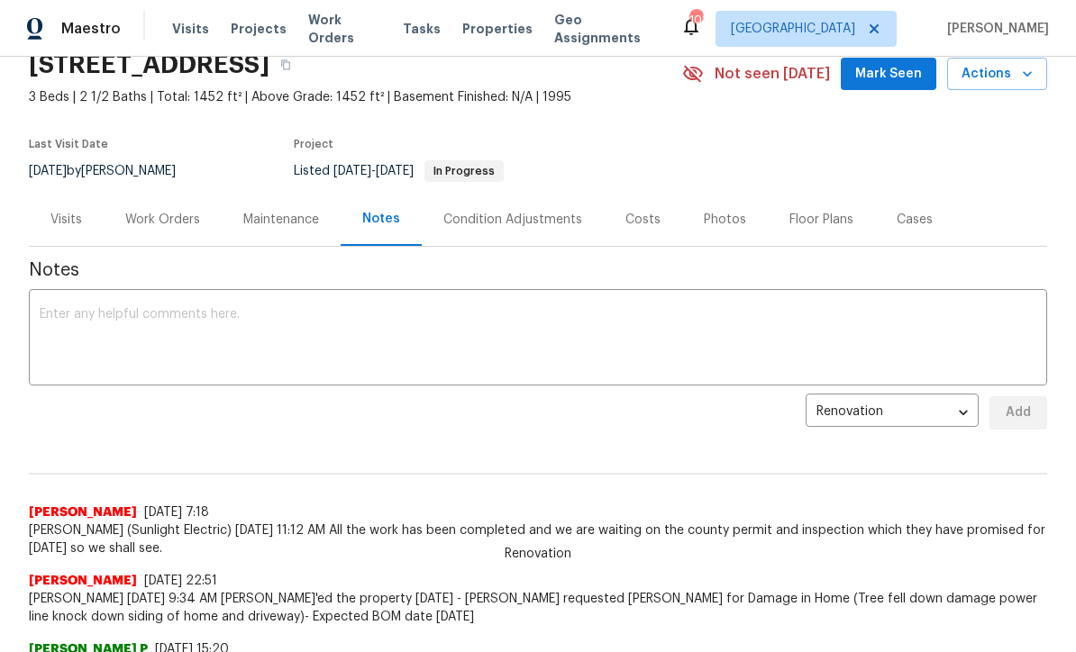
scroll to position [75, 0]
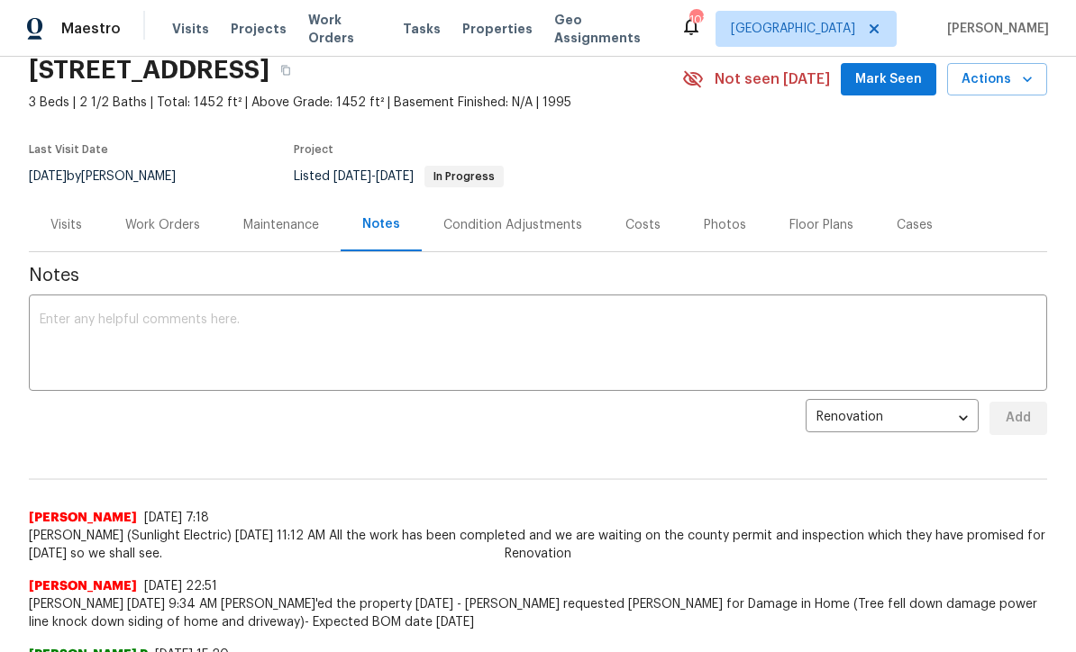
click at [49, 315] on textarea at bounding box center [538, 344] width 996 height 63
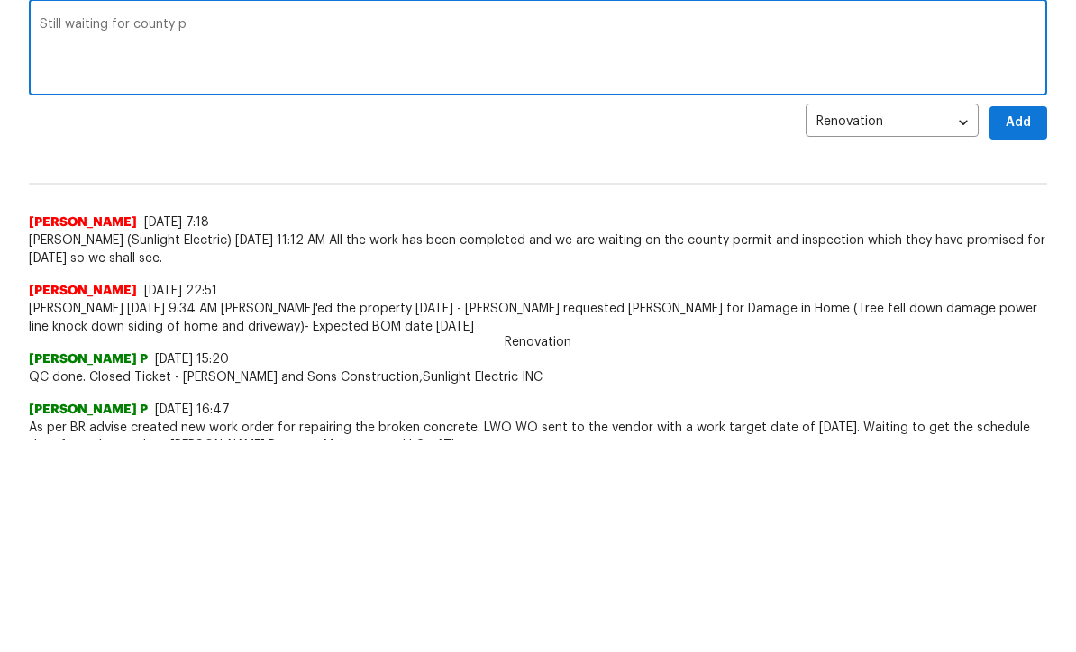
scroll to position [157, 0]
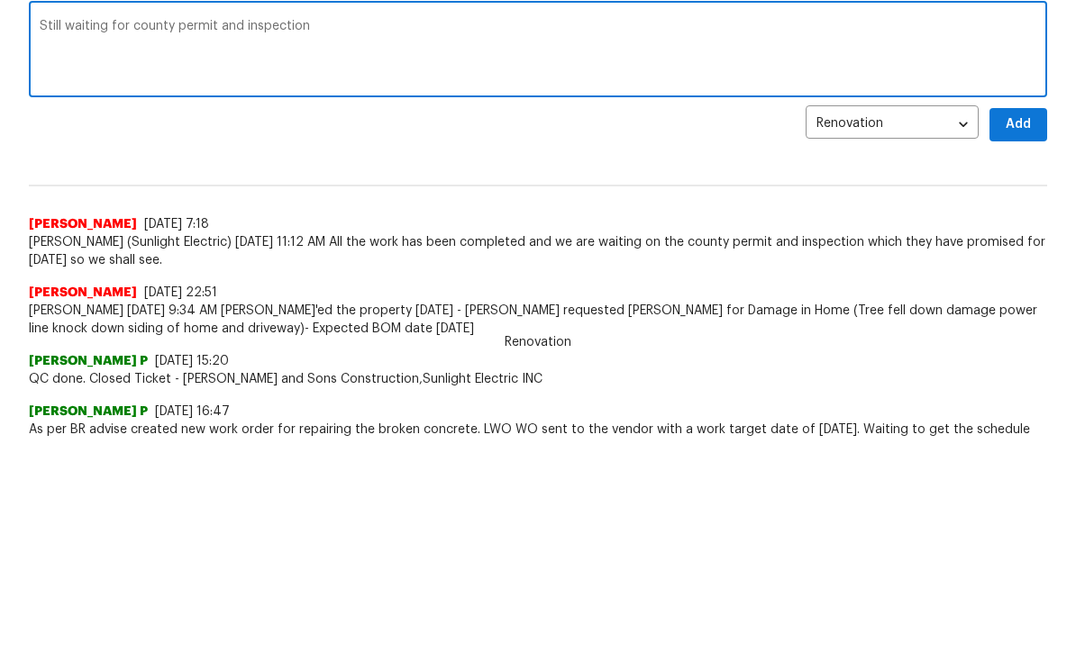
type textarea "Still waiting for county permit and inspection"
click at [1021, 325] on span "Add" at bounding box center [1017, 336] width 29 height 23
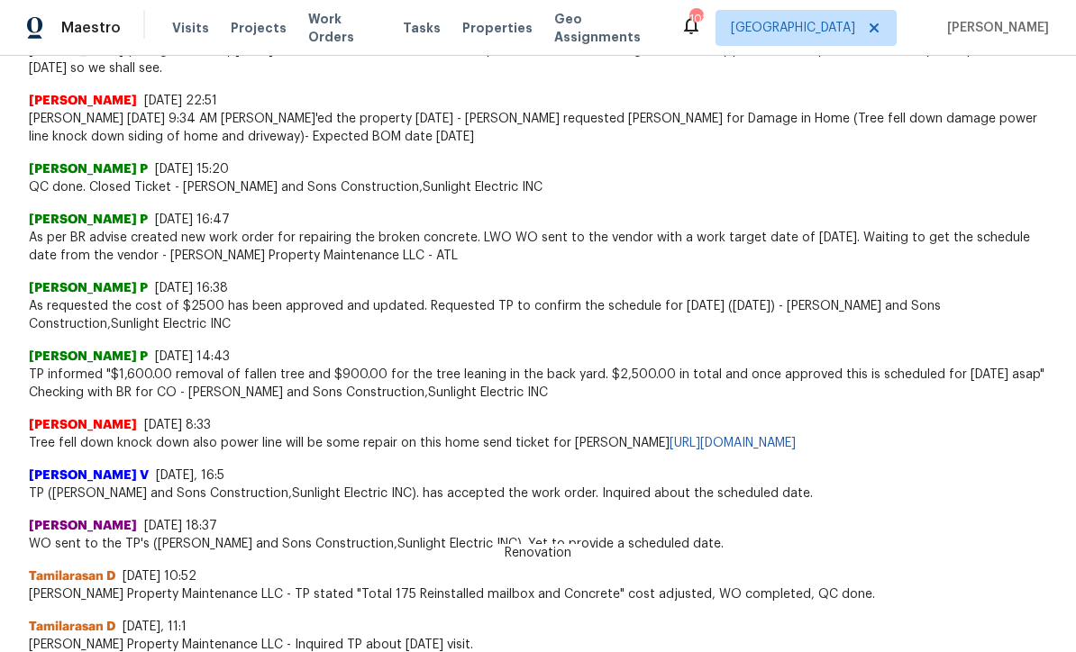
scroll to position [609, 0]
click at [795, 439] on link "[URL][DOMAIN_NAME]" at bounding box center [732, 445] width 126 height 13
